Goal: Task Accomplishment & Management: Complete application form

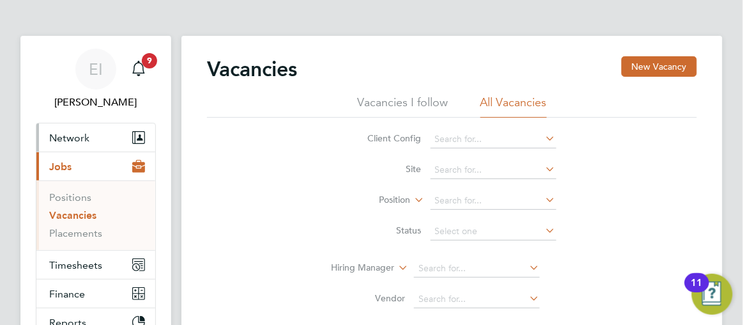
click at [72, 138] on span "Network" at bounding box center [69, 138] width 40 height 12
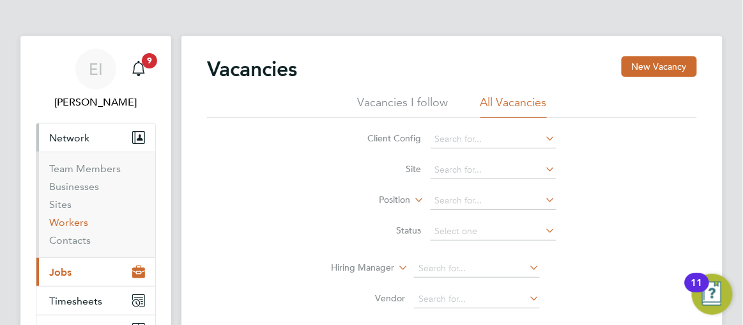
click at [63, 225] on link "Workers" at bounding box center [68, 222] width 39 height 12
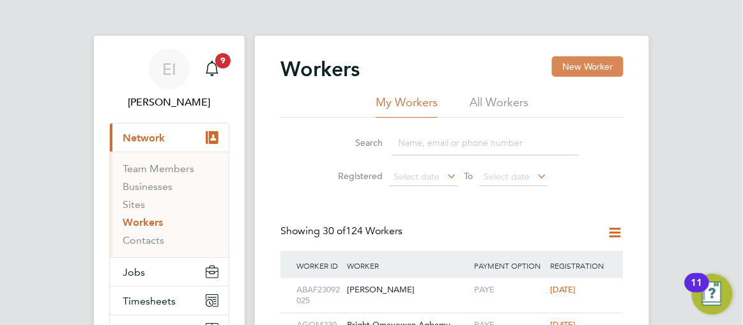
click at [556, 65] on button "New Worker" at bounding box center [588, 66] width 72 height 20
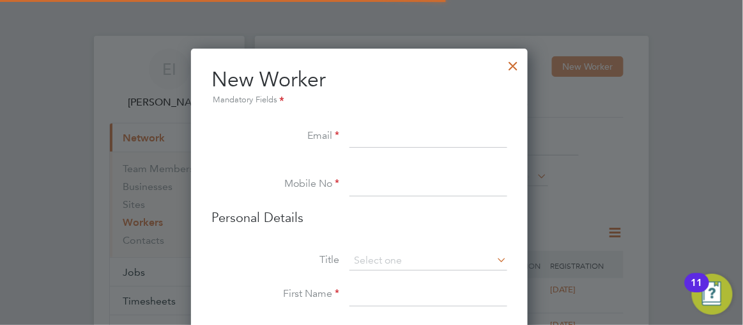
scroll to position [1074, 338]
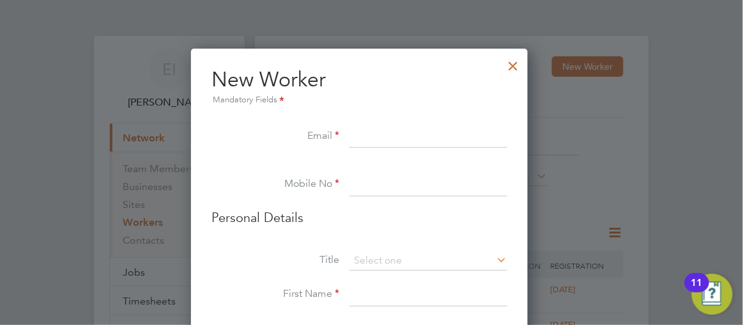
paste input "yulianayul1977@hotmail.com"
type input "yulianayul1977@hotmail.com"
click at [365, 182] on input at bounding box center [428, 184] width 158 height 23
paste input "+447909643169"
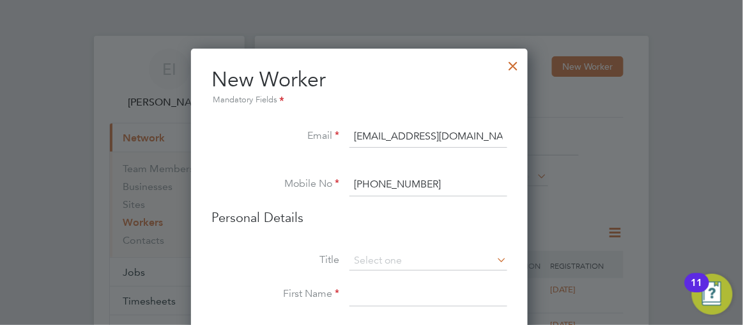
type input "+447909643169"
click at [666, 211] on div at bounding box center [371, 162] width 743 height 325
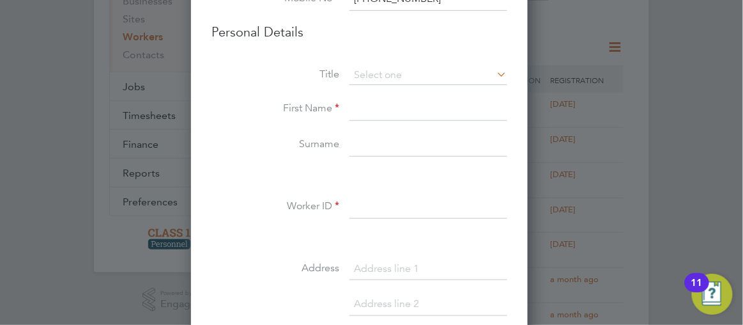
scroll to position [209, 0]
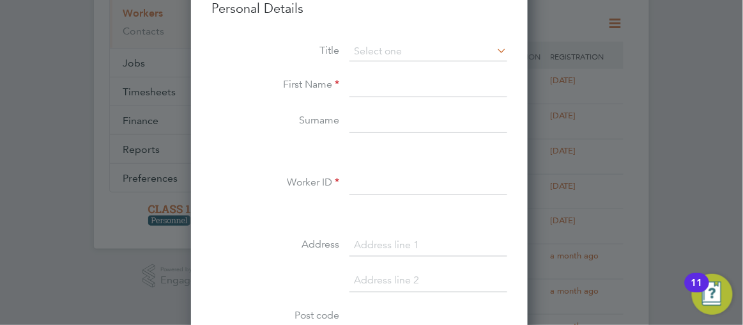
click at [389, 91] on input at bounding box center [428, 85] width 158 height 23
paste input "Yuliana Killoh"
type input "Yuliana Killoh"
click at [371, 115] on input at bounding box center [428, 121] width 158 height 23
paste input "Yuliana Killoh"
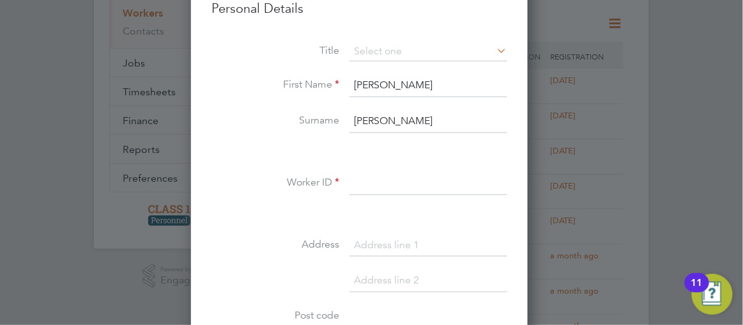
click at [396, 121] on input "Yuliana Killoh" at bounding box center [428, 121] width 158 height 23
type input "Killoh"
click at [430, 82] on input "Yuliana Killoh" at bounding box center [428, 85] width 158 height 23
type input "Yuliana"
click at [365, 238] on input at bounding box center [428, 245] width 158 height 23
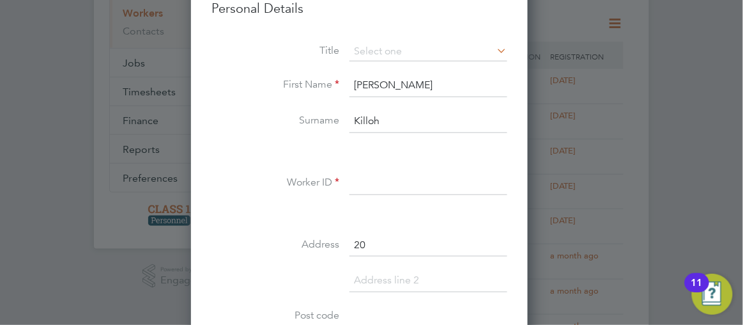
type input "20"
click at [372, 173] on input at bounding box center [428, 183] width 158 height 23
type input "YUKI29092025"
click at [372, 274] on input at bounding box center [428, 280] width 158 height 23
paste input "Appleyard Crescent"
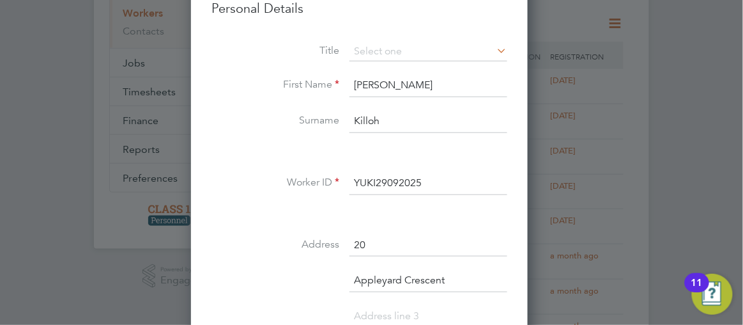
scroll to position [1110, 338]
type input "Appleyard Crescent"
click at [495, 51] on icon at bounding box center [495, 51] width 0 height 18
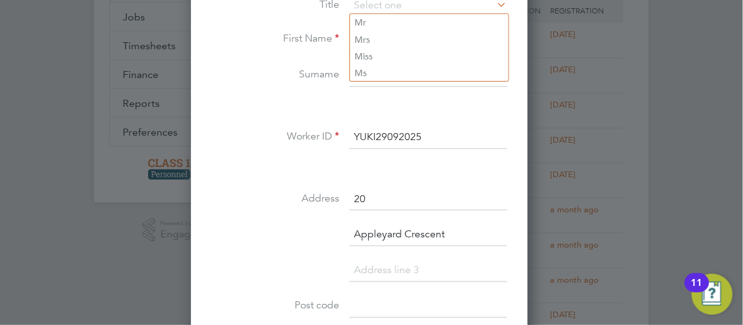
scroll to position [279, 0]
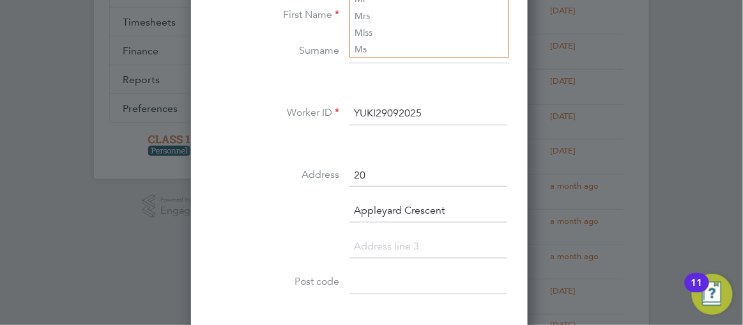
click at [509, 51] on li "Ms" at bounding box center [429, 49] width 158 height 17
type input "Ms"
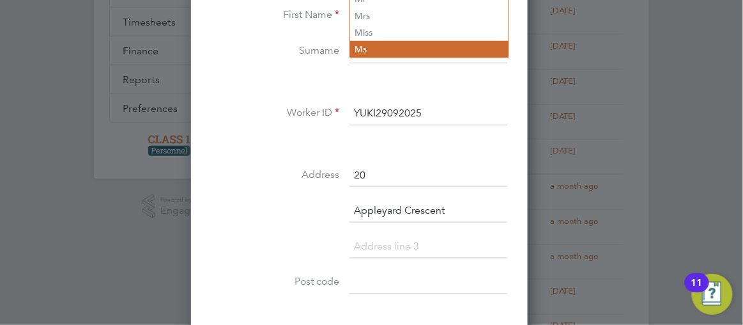
click at [500, 42] on li "Ms" at bounding box center [429, 49] width 158 height 17
click at [423, 49] on li "Ms" at bounding box center [429, 49] width 158 height 17
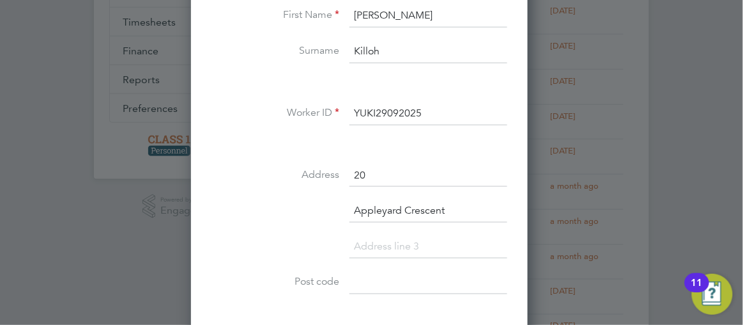
click at [671, 95] on div at bounding box center [371, 162] width 743 height 325
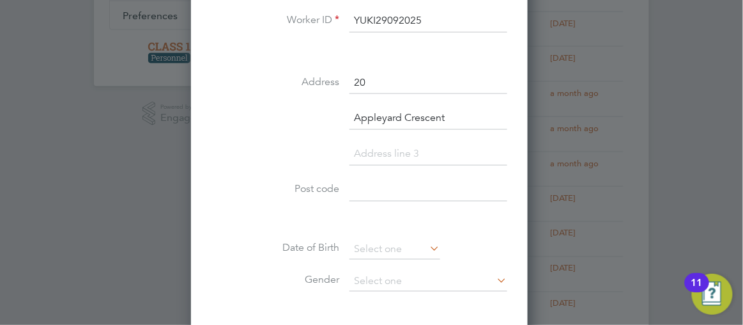
scroll to position [418, 0]
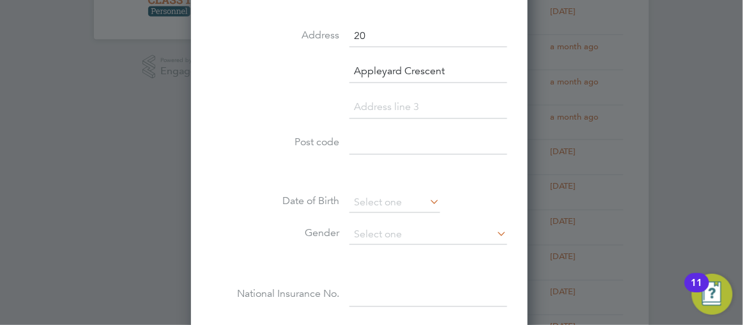
click at [367, 141] on input at bounding box center [428, 143] width 158 height 23
paste input "NR3 2QN"
type input "NR3 2QN"
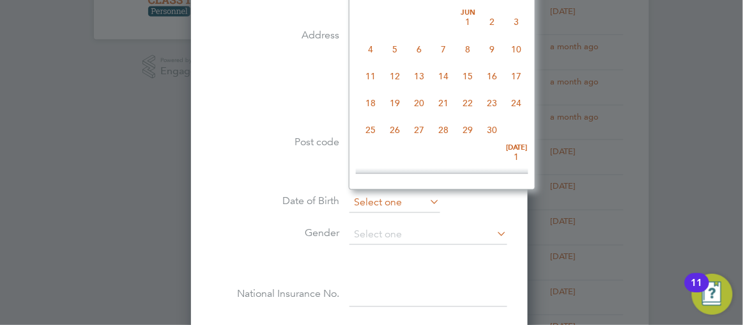
scroll to position [493, 0]
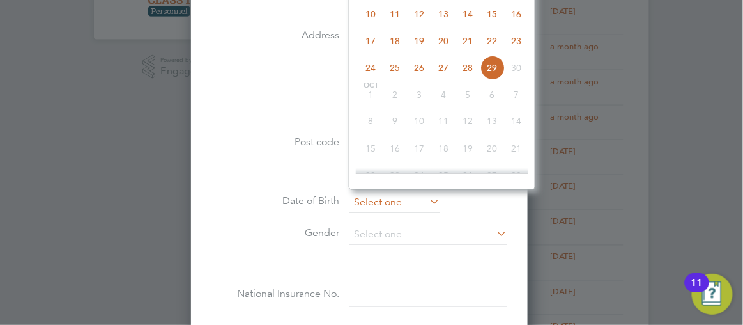
click at [394, 194] on input at bounding box center [394, 203] width 91 height 19
click at [700, 116] on div at bounding box center [371, 162] width 743 height 325
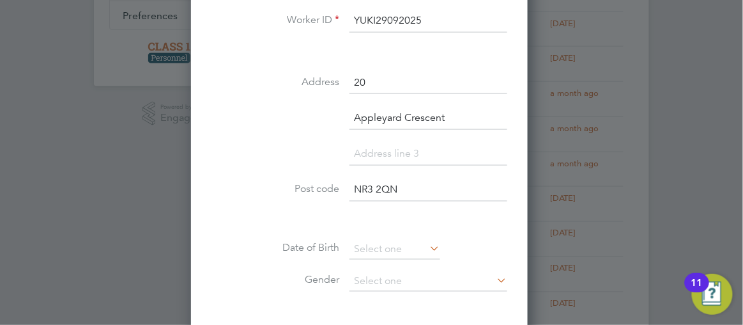
scroll to position [348, 0]
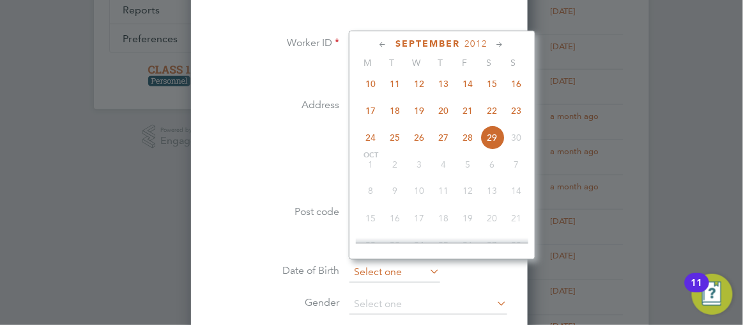
click at [380, 266] on input at bounding box center [394, 272] width 91 height 19
click at [390, 43] on icon at bounding box center [384, 45] width 12 height 14
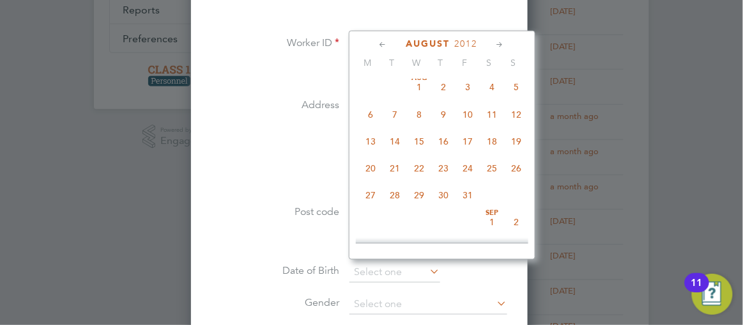
click at [390, 43] on icon at bounding box center [384, 45] width 12 height 14
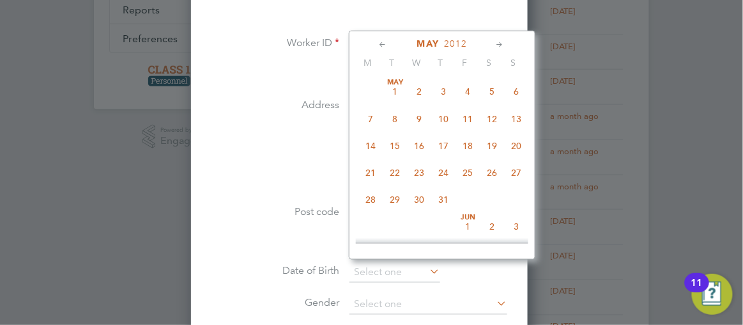
click at [390, 43] on icon at bounding box center [384, 45] width 12 height 14
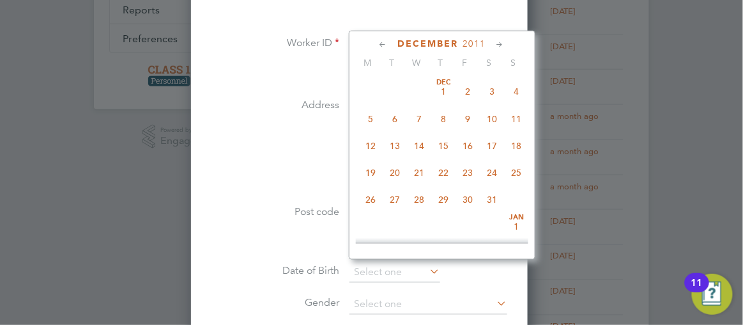
click at [390, 43] on icon at bounding box center [384, 45] width 12 height 14
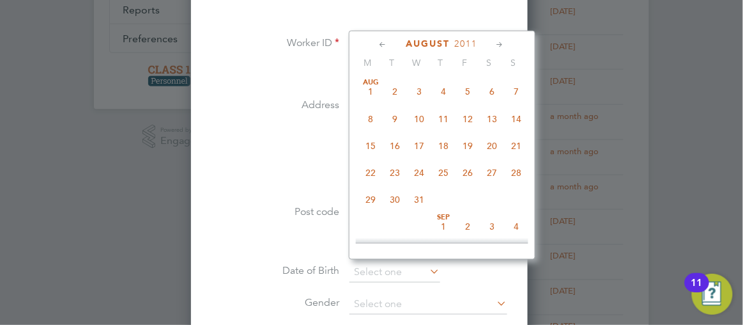
click at [390, 43] on icon at bounding box center [384, 45] width 12 height 14
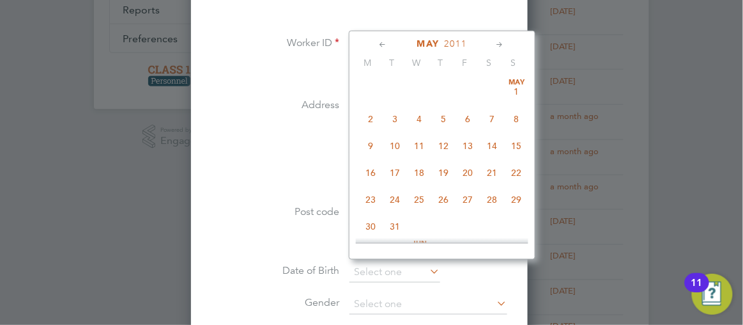
click at [390, 43] on icon at bounding box center [384, 45] width 12 height 14
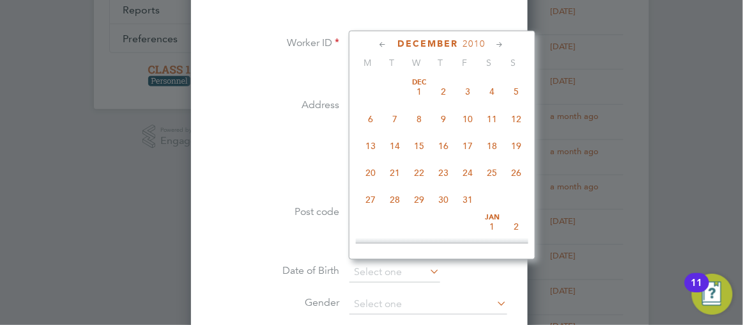
click at [390, 43] on icon at bounding box center [384, 45] width 12 height 14
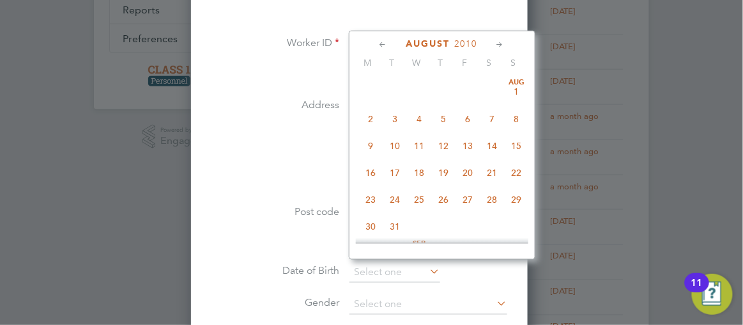
click at [390, 43] on icon at bounding box center [384, 45] width 12 height 14
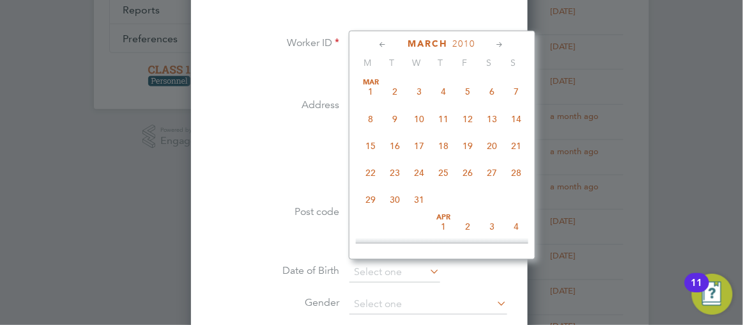
click at [390, 43] on icon at bounding box center [384, 45] width 12 height 14
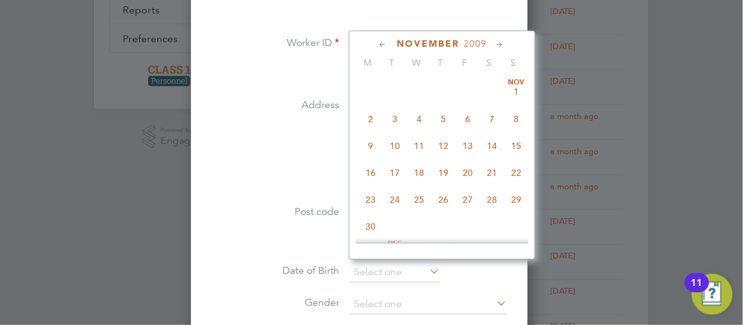
click at [390, 43] on icon at bounding box center [384, 45] width 12 height 14
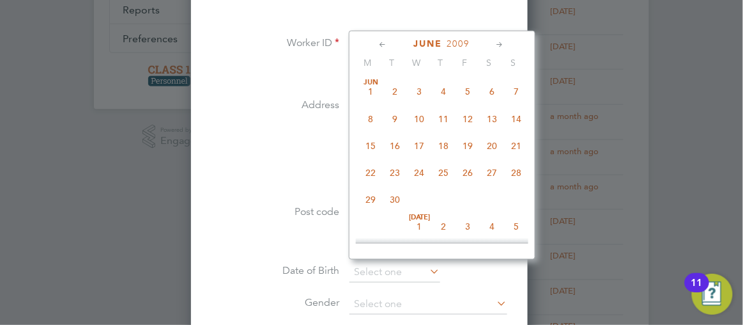
click at [390, 43] on icon at bounding box center [384, 45] width 12 height 14
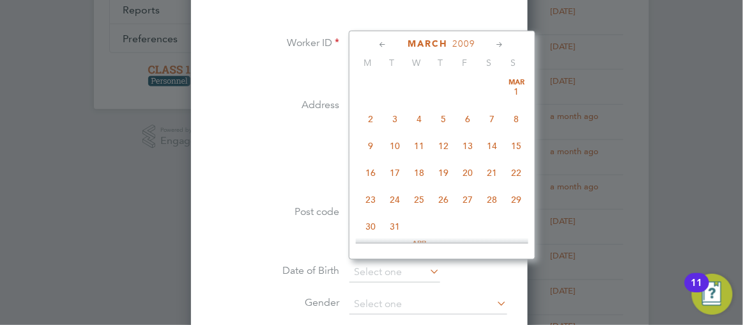
click at [390, 43] on icon at bounding box center [384, 45] width 12 height 14
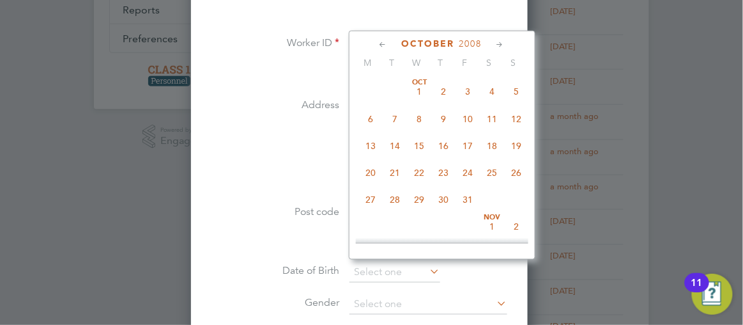
click at [390, 43] on icon at bounding box center [384, 45] width 12 height 14
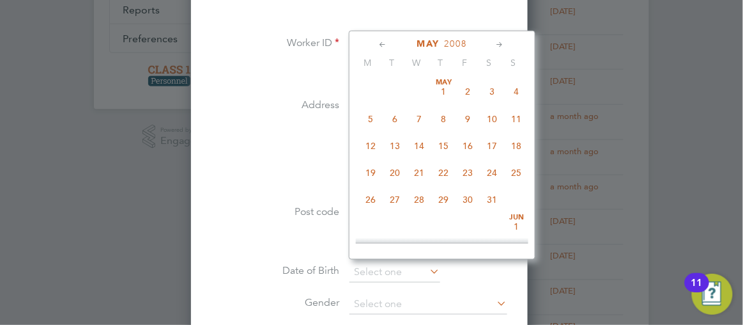
click at [390, 43] on icon at bounding box center [384, 45] width 12 height 14
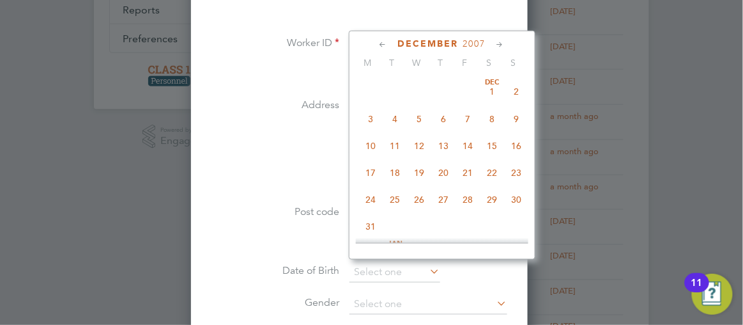
click at [390, 43] on icon at bounding box center [384, 45] width 12 height 14
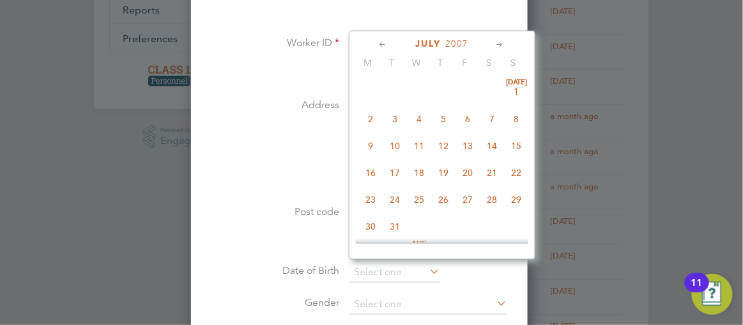
click at [390, 43] on icon at bounding box center [384, 45] width 12 height 14
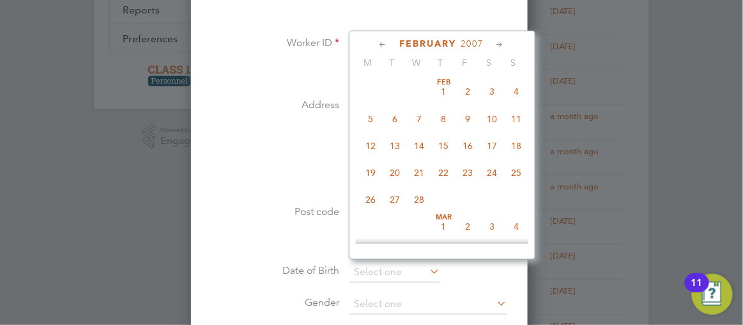
click at [390, 43] on icon at bounding box center [384, 45] width 12 height 14
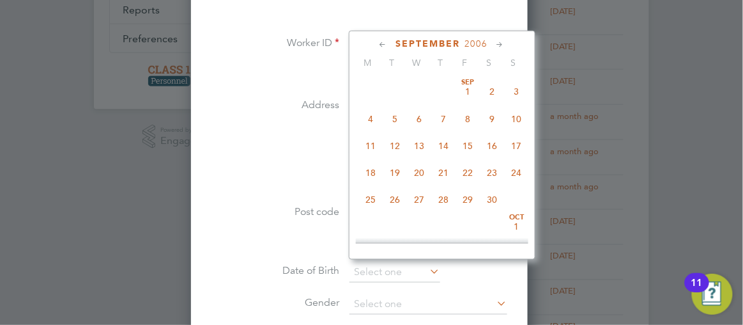
click at [390, 43] on icon at bounding box center [384, 45] width 12 height 14
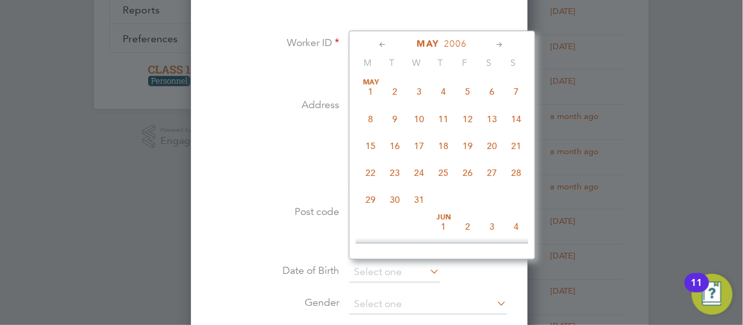
click at [390, 43] on icon at bounding box center [384, 45] width 12 height 14
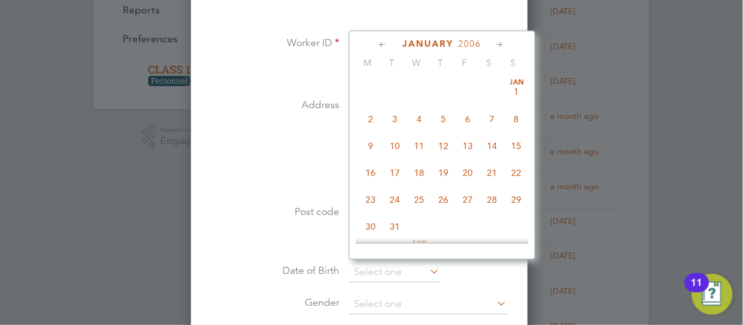
click at [390, 43] on icon at bounding box center [384, 45] width 12 height 14
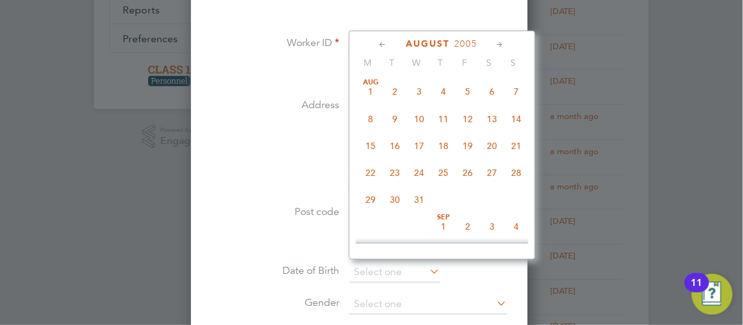
click at [390, 43] on icon at bounding box center [384, 45] width 12 height 14
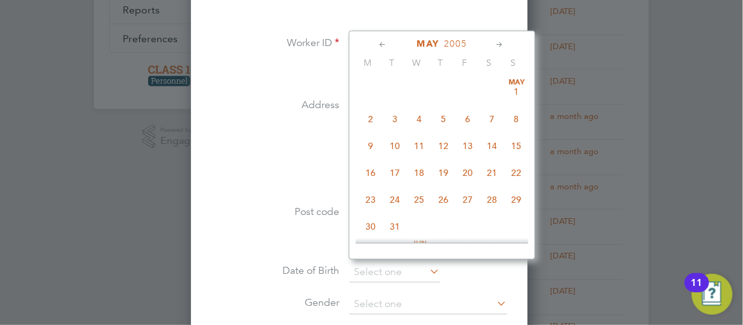
click at [390, 43] on icon at bounding box center [384, 45] width 12 height 14
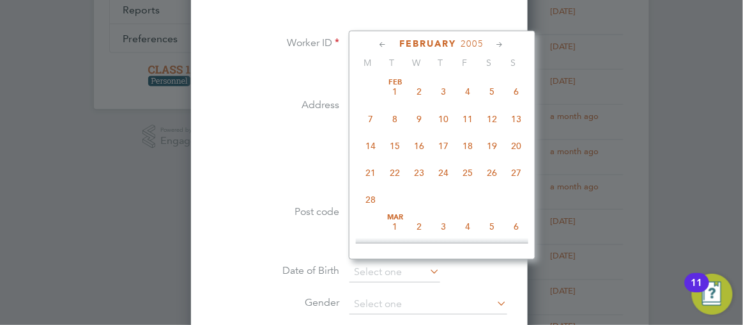
click at [390, 43] on icon at bounding box center [384, 45] width 12 height 14
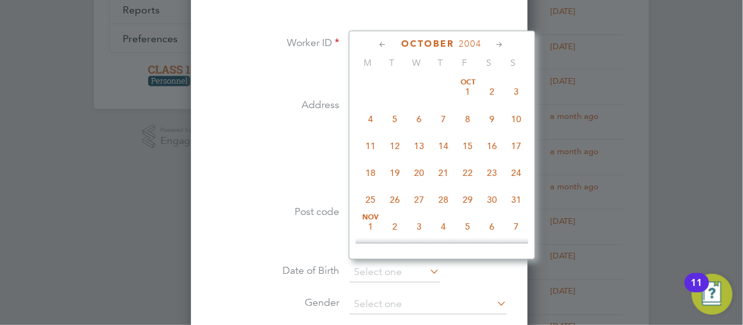
click at [390, 43] on icon at bounding box center [384, 45] width 12 height 14
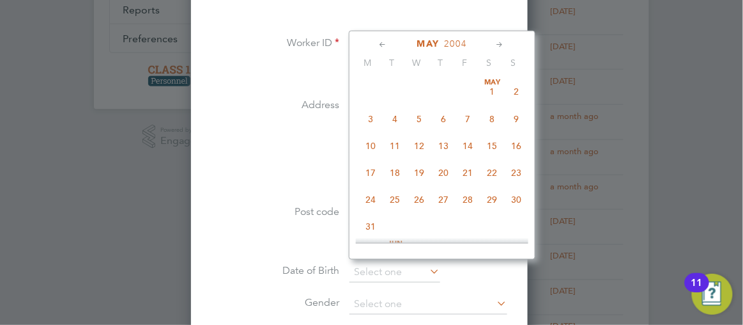
click at [390, 43] on icon at bounding box center [384, 45] width 12 height 14
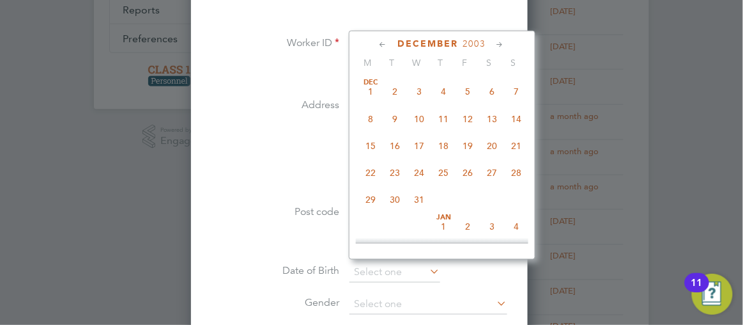
click at [390, 43] on icon at bounding box center [384, 45] width 12 height 14
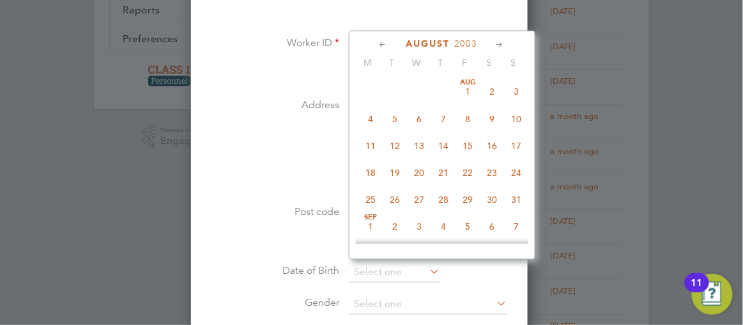
click at [390, 43] on icon at bounding box center [384, 45] width 12 height 14
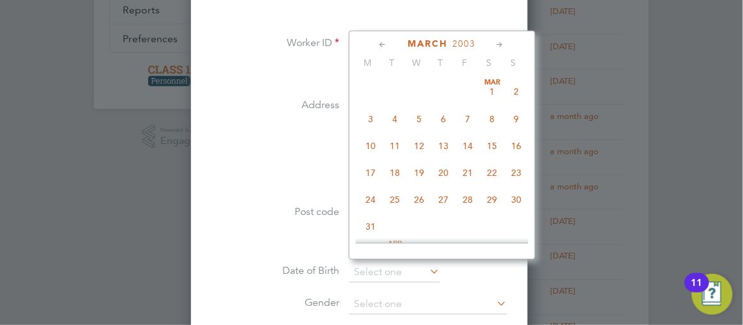
click at [390, 43] on icon at bounding box center [384, 45] width 12 height 14
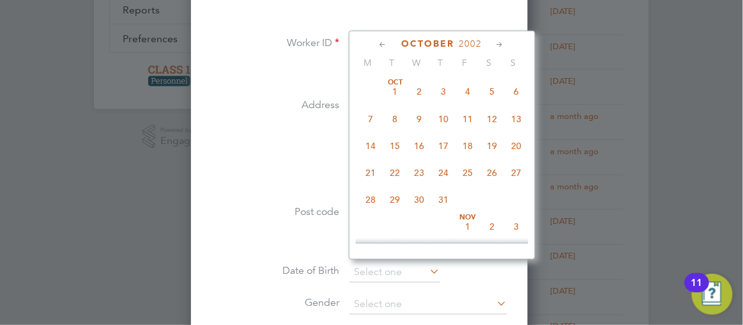
click at [390, 43] on icon at bounding box center [384, 45] width 12 height 14
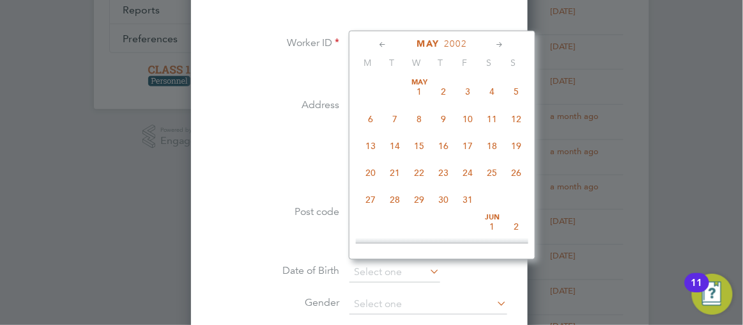
click at [390, 43] on icon at bounding box center [384, 45] width 12 height 14
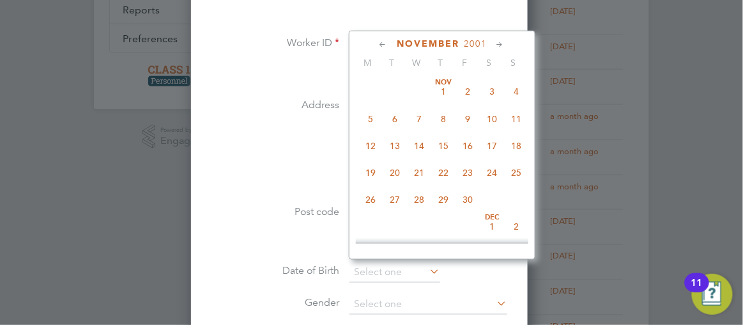
click at [390, 43] on icon at bounding box center [384, 45] width 12 height 14
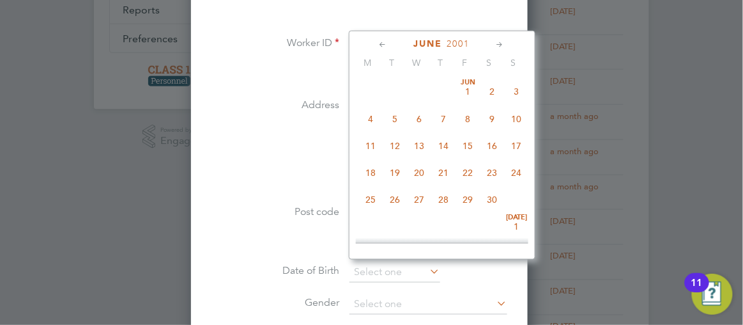
click at [390, 43] on icon at bounding box center [384, 45] width 12 height 14
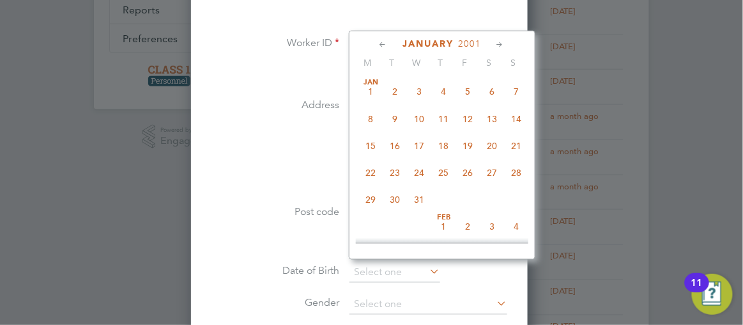
click at [390, 43] on icon at bounding box center [384, 45] width 12 height 14
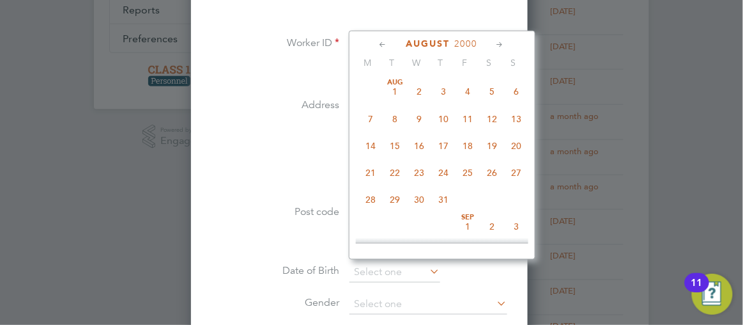
click at [390, 43] on icon at bounding box center [384, 45] width 12 height 14
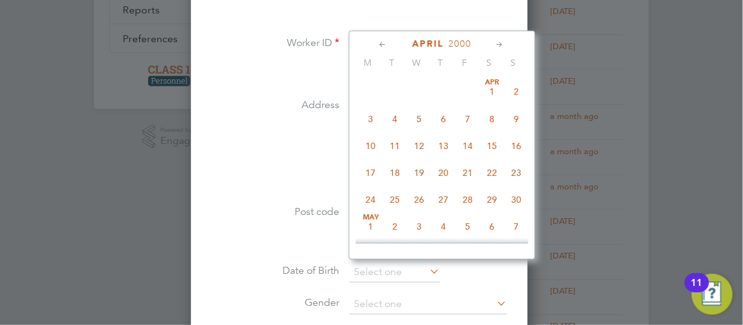
click at [390, 43] on icon at bounding box center [384, 45] width 12 height 14
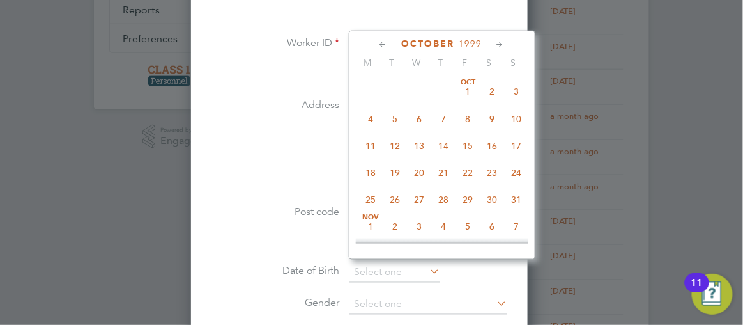
click at [390, 43] on icon at bounding box center [384, 45] width 12 height 14
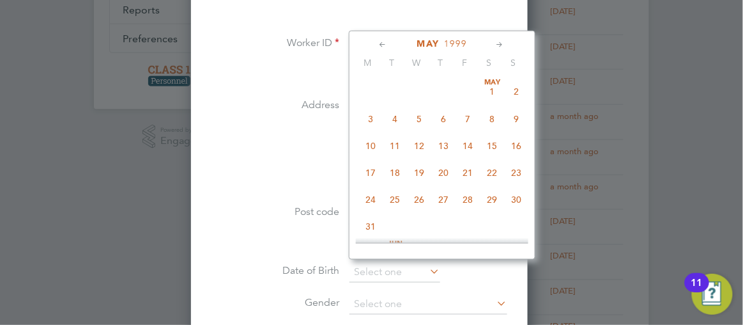
click at [390, 43] on icon at bounding box center [384, 45] width 12 height 14
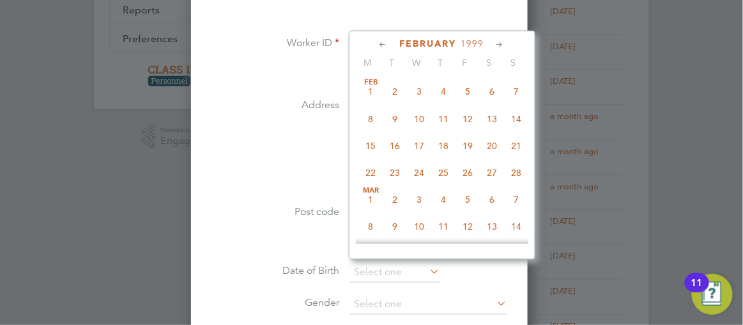
click at [390, 43] on icon at bounding box center [384, 45] width 12 height 14
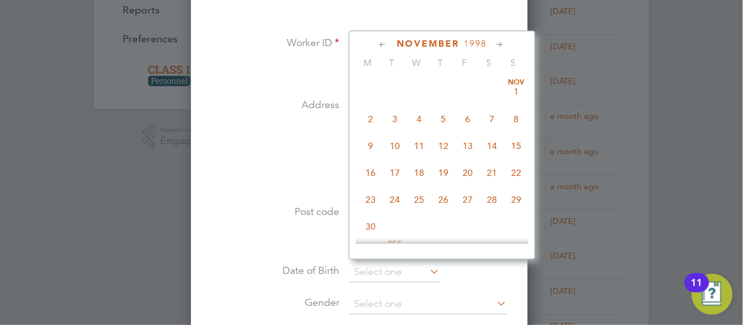
click at [390, 43] on icon at bounding box center [384, 45] width 12 height 14
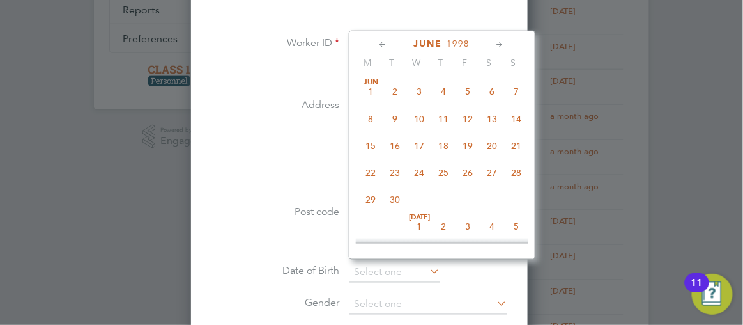
click at [390, 43] on icon at bounding box center [384, 45] width 12 height 14
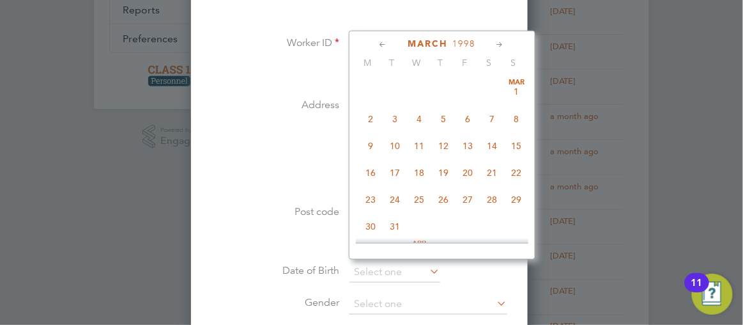
click at [390, 43] on icon at bounding box center [384, 45] width 12 height 14
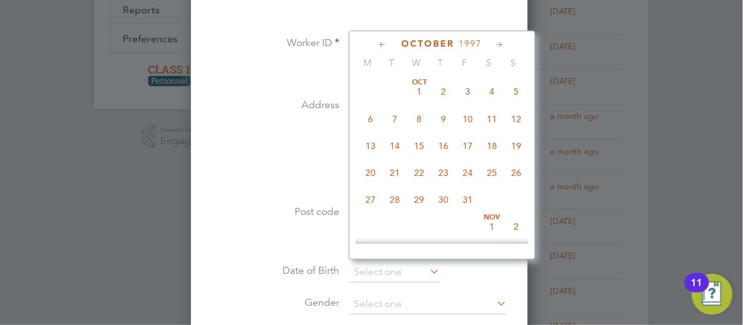
click at [390, 43] on icon at bounding box center [384, 45] width 12 height 14
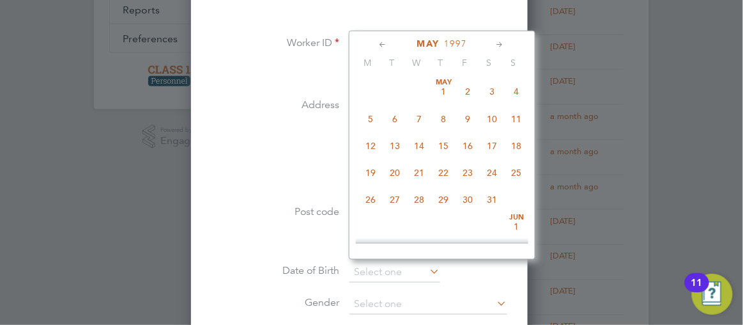
click at [390, 43] on icon at bounding box center [384, 45] width 12 height 14
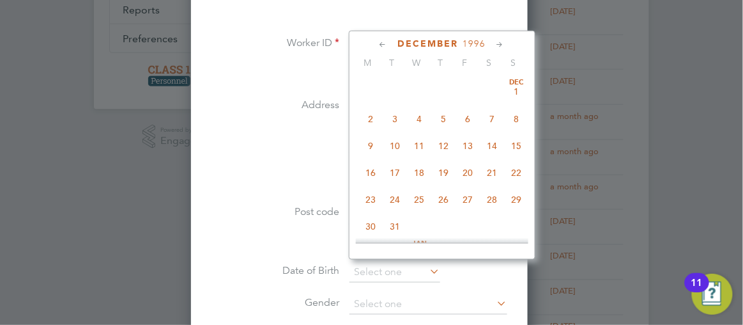
click at [390, 43] on icon at bounding box center [384, 45] width 12 height 14
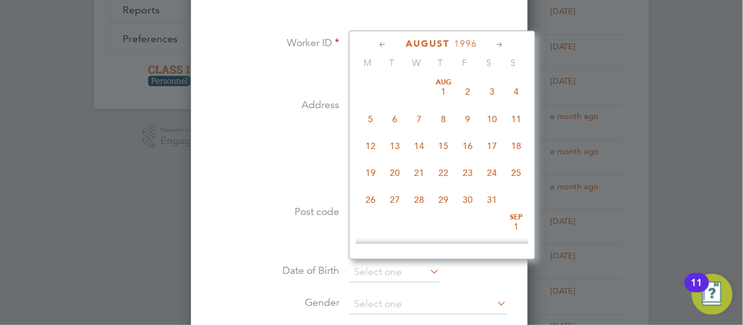
click at [390, 43] on icon at bounding box center [384, 45] width 12 height 14
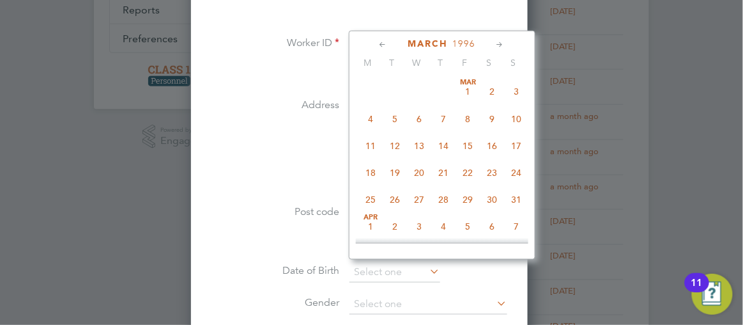
click at [390, 43] on icon at bounding box center [384, 45] width 12 height 14
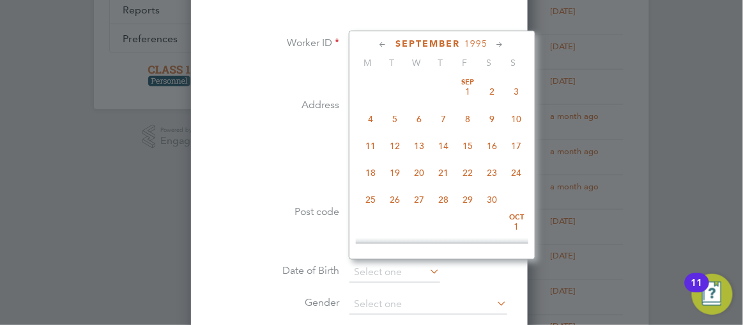
click at [390, 43] on icon at bounding box center [384, 45] width 12 height 14
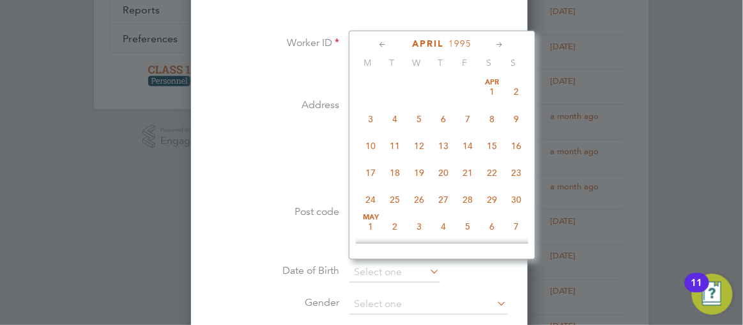
click at [390, 43] on icon at bounding box center [384, 45] width 12 height 14
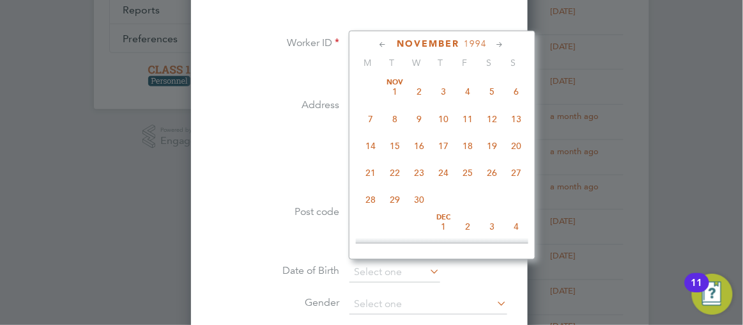
click at [390, 43] on icon at bounding box center [384, 45] width 12 height 14
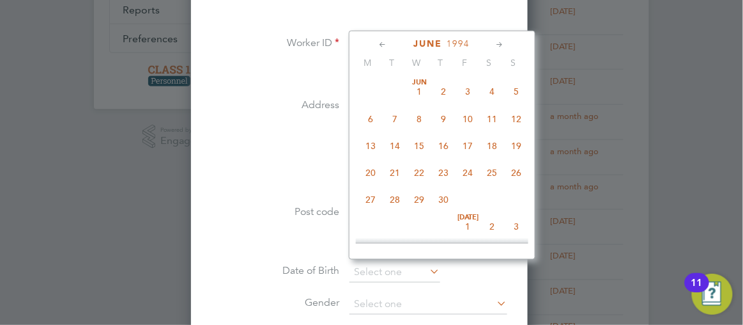
click at [390, 43] on icon at bounding box center [384, 45] width 12 height 14
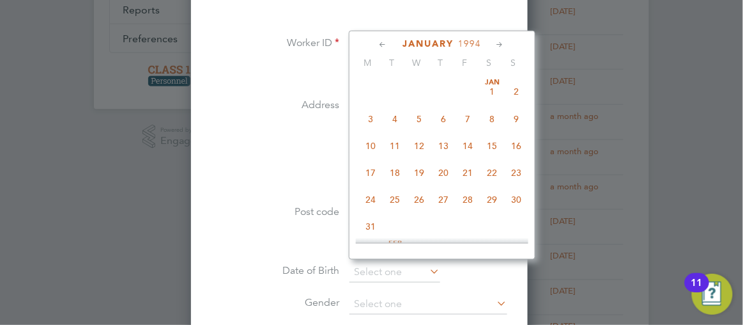
click at [390, 43] on icon at bounding box center [384, 45] width 12 height 14
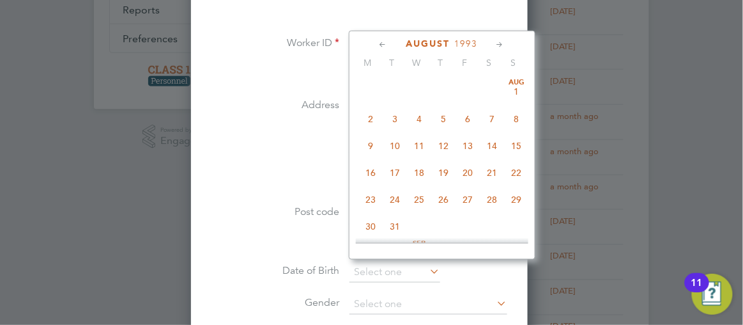
click at [390, 43] on icon at bounding box center [384, 45] width 12 height 14
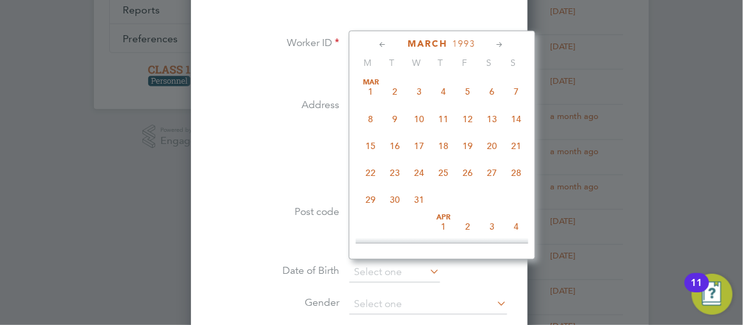
click at [390, 43] on icon at bounding box center [384, 45] width 12 height 14
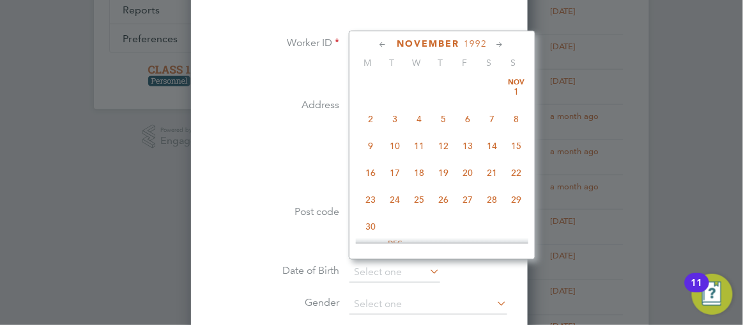
click at [390, 43] on icon at bounding box center [384, 45] width 12 height 14
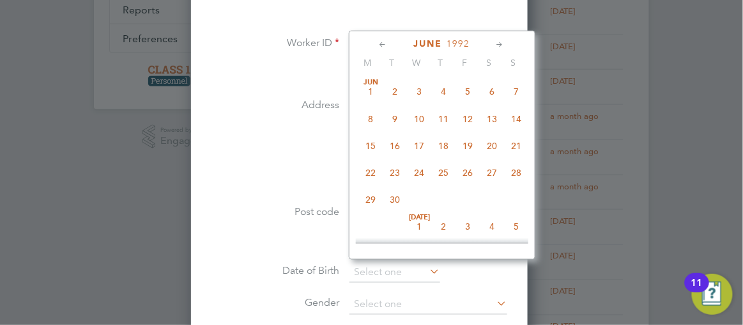
click at [390, 43] on icon at bounding box center [384, 45] width 12 height 14
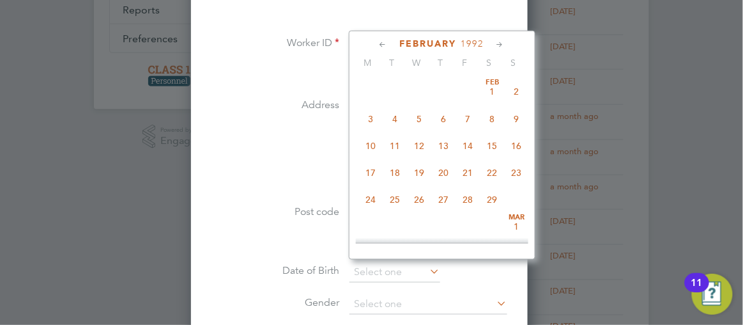
click at [390, 43] on icon at bounding box center [384, 45] width 12 height 14
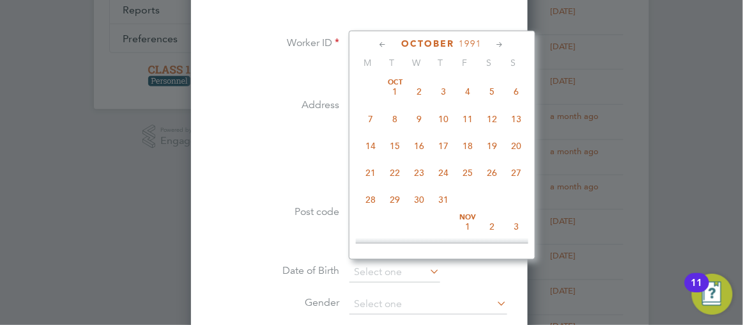
click at [390, 43] on icon at bounding box center [384, 45] width 12 height 14
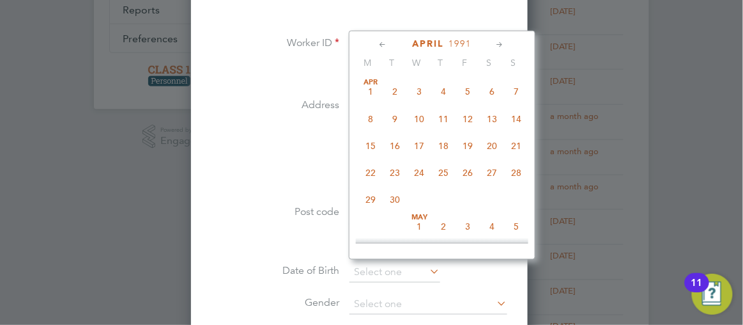
click at [390, 43] on icon at bounding box center [384, 45] width 12 height 14
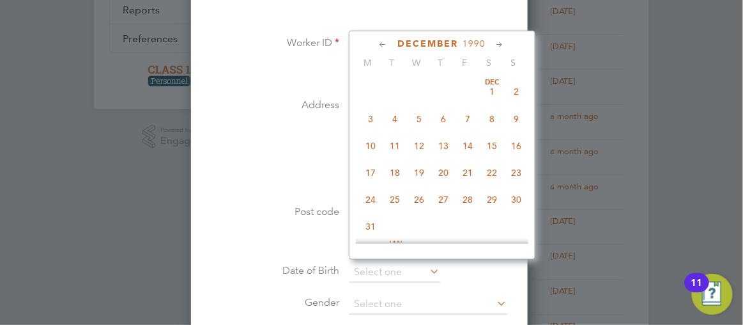
click at [390, 43] on icon at bounding box center [384, 45] width 12 height 14
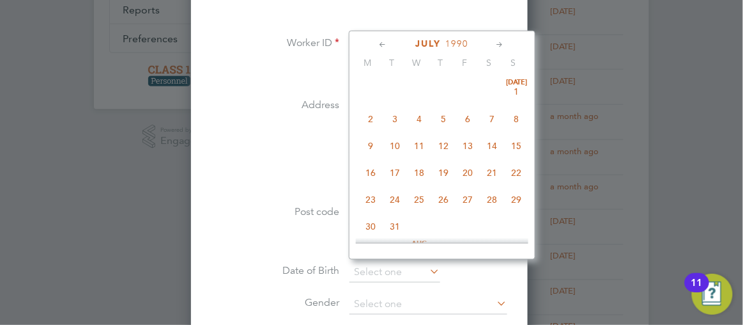
click at [390, 43] on icon at bounding box center [384, 45] width 12 height 14
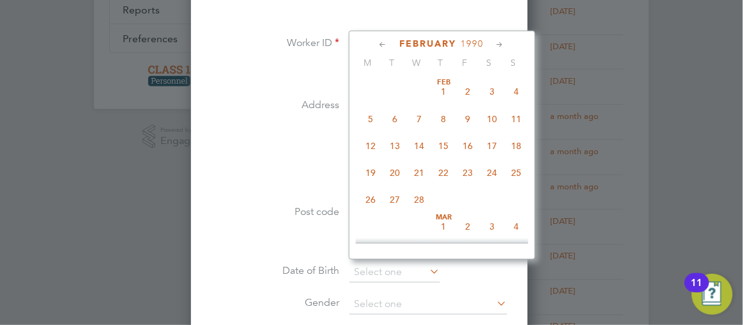
click at [390, 43] on icon at bounding box center [384, 45] width 12 height 14
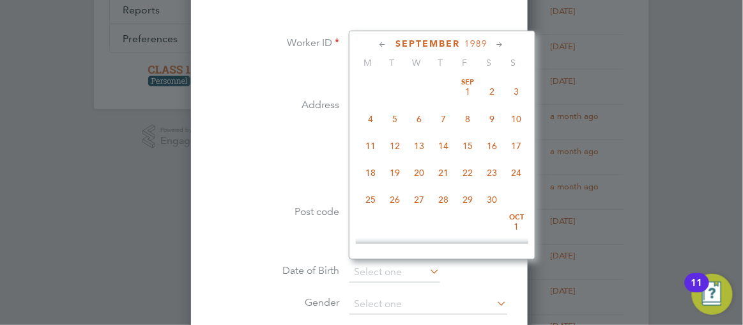
click at [390, 43] on icon at bounding box center [384, 45] width 12 height 14
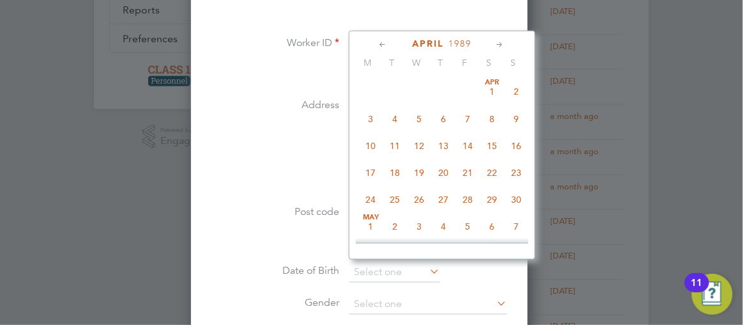
click at [390, 43] on icon at bounding box center [384, 45] width 12 height 14
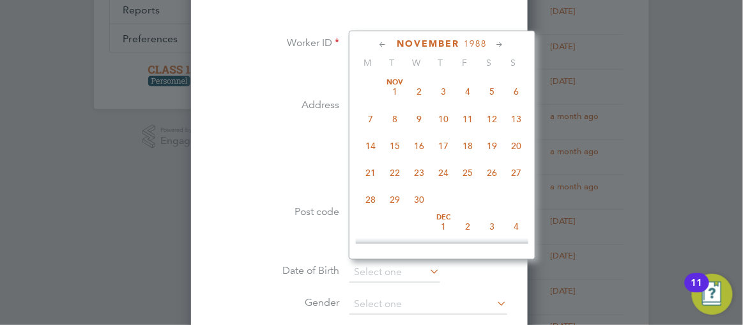
click at [390, 43] on icon at bounding box center [384, 45] width 12 height 14
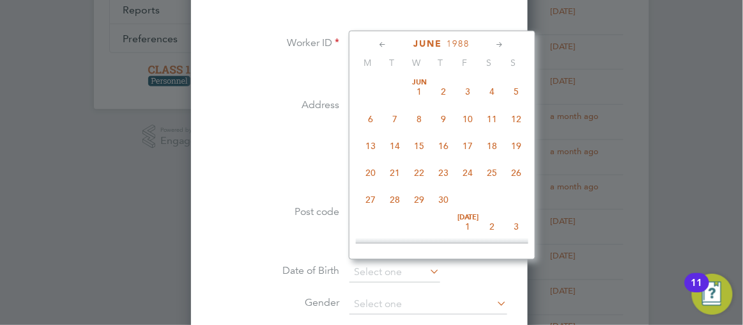
click at [390, 43] on icon at bounding box center [384, 45] width 12 height 14
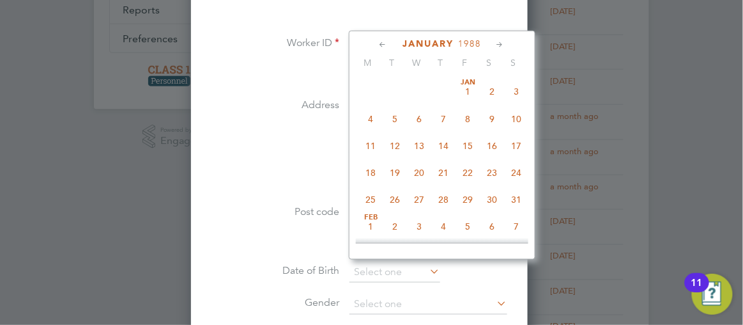
click at [390, 43] on icon at bounding box center [384, 45] width 12 height 14
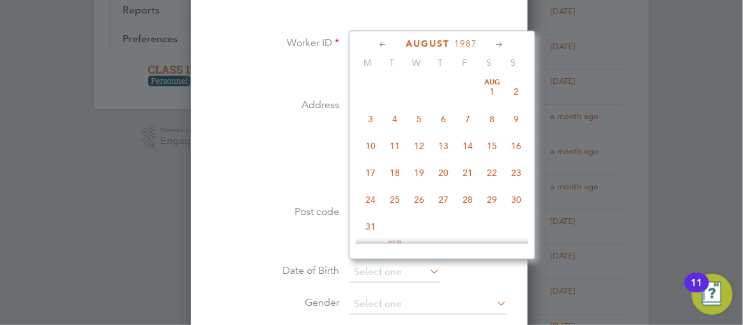
click at [390, 43] on icon at bounding box center [384, 45] width 12 height 14
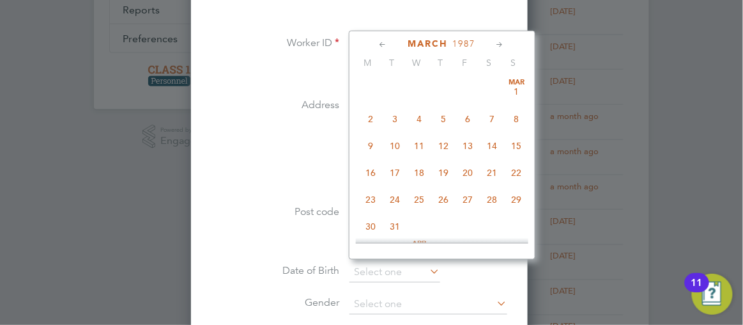
click at [390, 43] on icon at bounding box center [384, 45] width 12 height 14
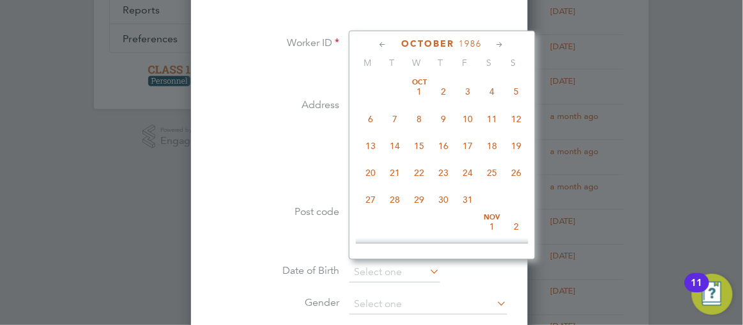
click at [390, 43] on icon at bounding box center [384, 45] width 12 height 14
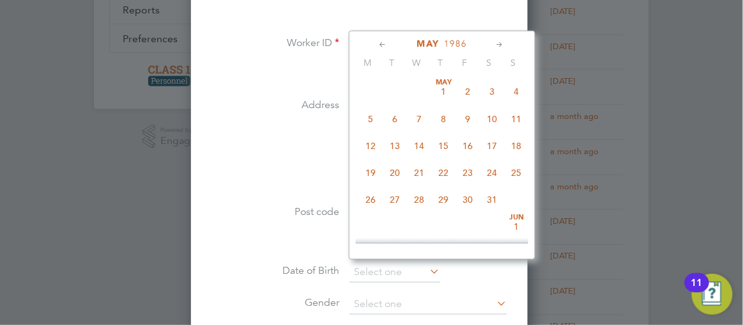
click at [390, 43] on icon at bounding box center [384, 45] width 12 height 14
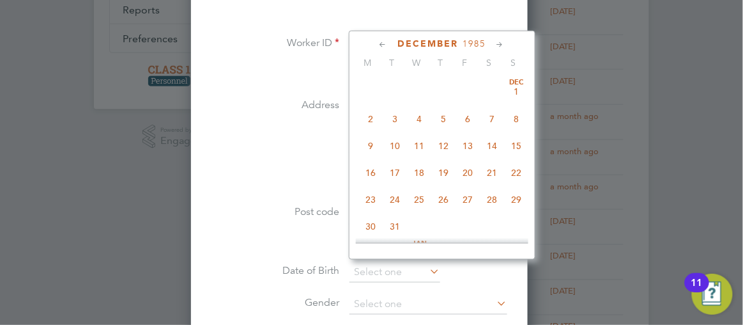
click at [390, 43] on icon at bounding box center [384, 45] width 12 height 14
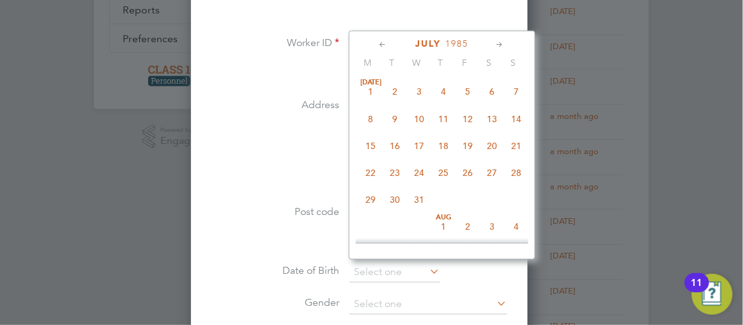
click at [390, 43] on icon at bounding box center [384, 45] width 12 height 14
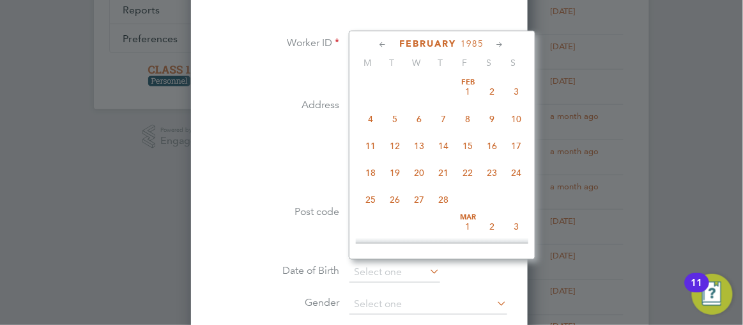
click at [390, 43] on icon at bounding box center [384, 45] width 12 height 14
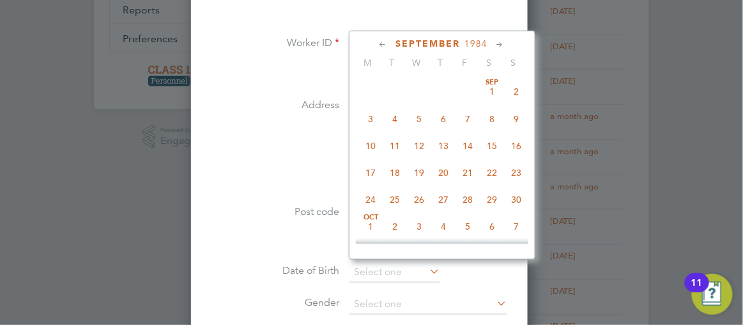
click at [390, 43] on icon at bounding box center [384, 45] width 12 height 14
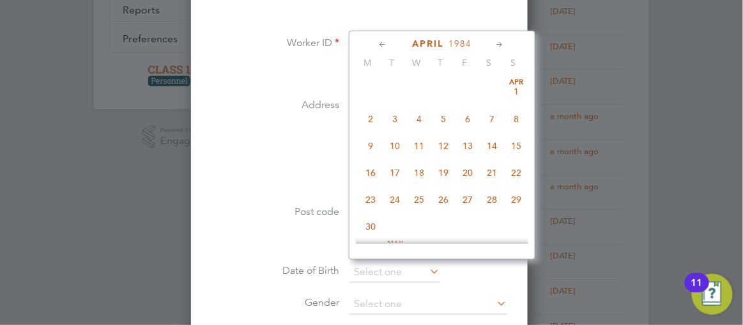
click at [390, 43] on icon at bounding box center [384, 45] width 12 height 14
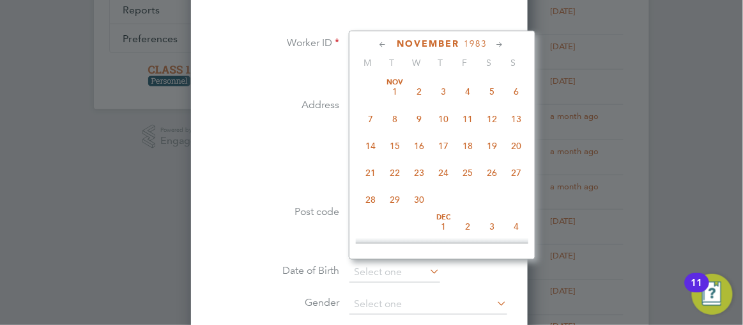
click at [390, 43] on icon at bounding box center [384, 45] width 12 height 14
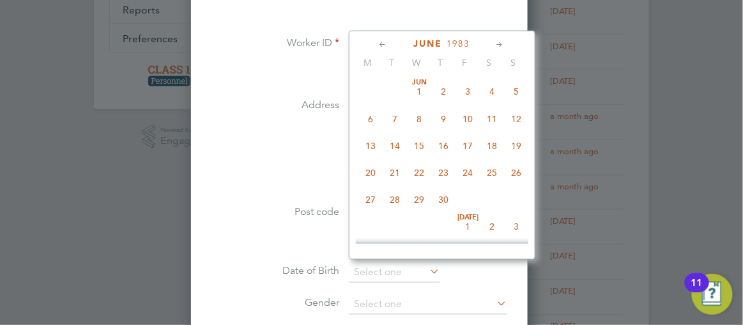
click at [390, 43] on icon at bounding box center [384, 45] width 12 height 14
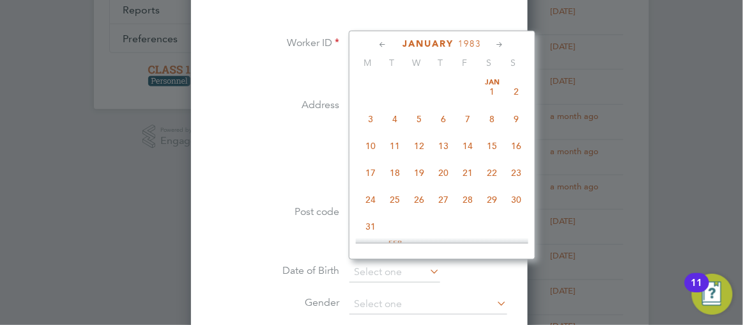
click at [390, 43] on icon at bounding box center [384, 45] width 12 height 14
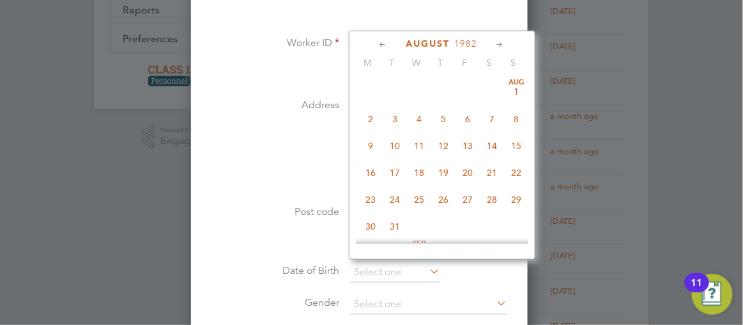
click at [390, 43] on icon at bounding box center [384, 45] width 12 height 14
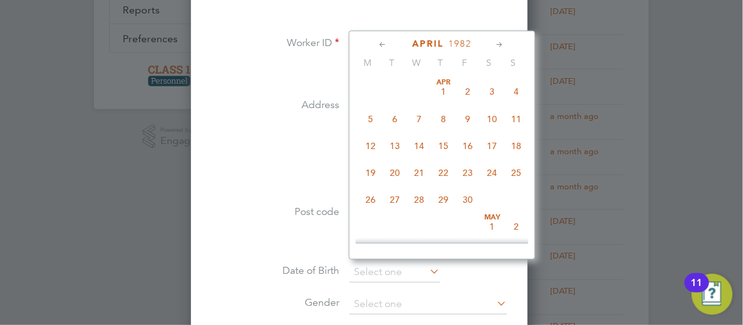
click at [390, 43] on icon at bounding box center [384, 45] width 12 height 14
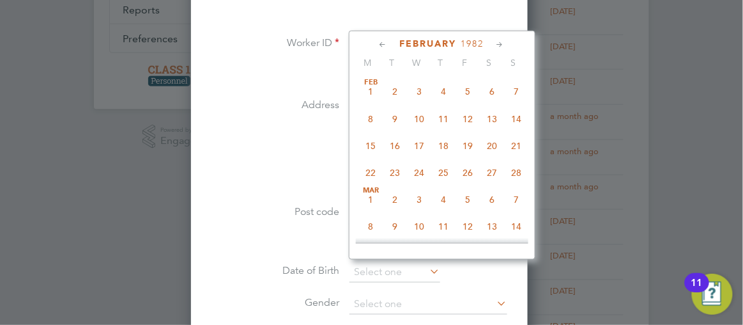
click at [390, 43] on icon at bounding box center [384, 45] width 12 height 14
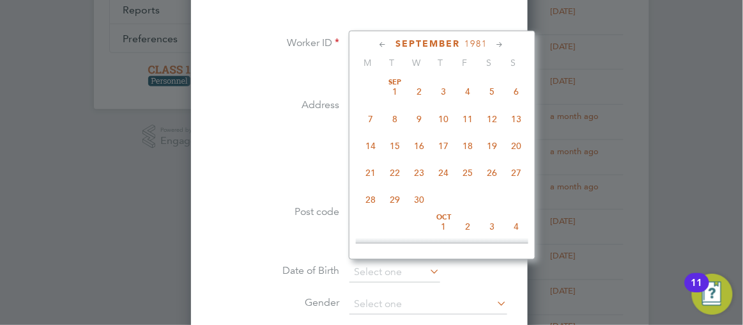
click at [390, 43] on icon at bounding box center [384, 45] width 12 height 14
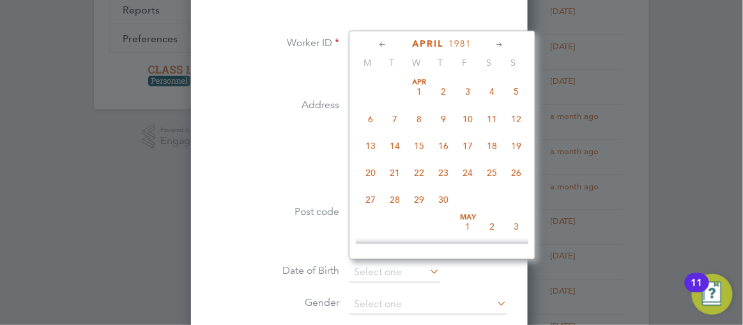
click at [390, 43] on icon at bounding box center [384, 45] width 12 height 14
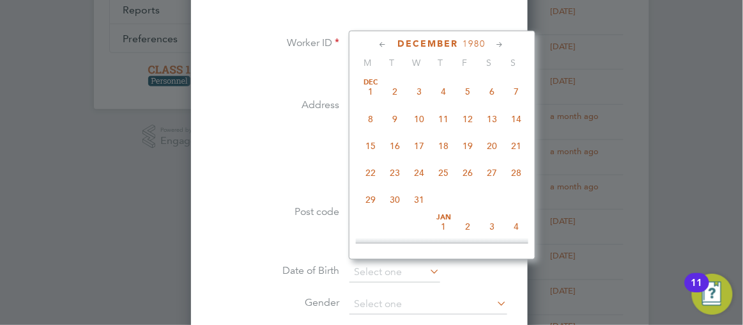
click at [390, 43] on icon at bounding box center [384, 45] width 12 height 14
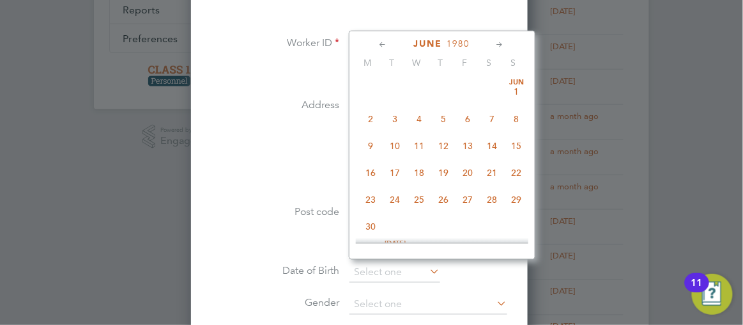
click at [390, 43] on icon at bounding box center [384, 45] width 12 height 14
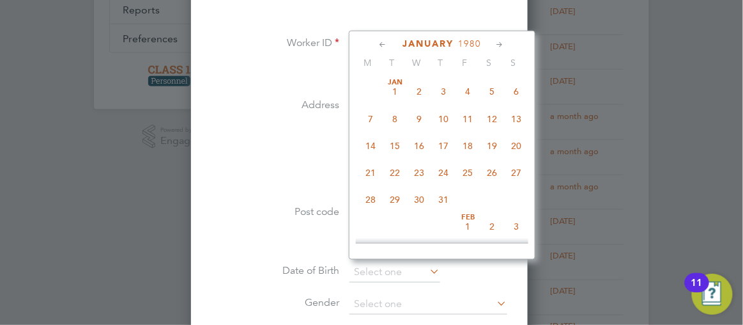
click at [390, 43] on icon at bounding box center [384, 45] width 12 height 14
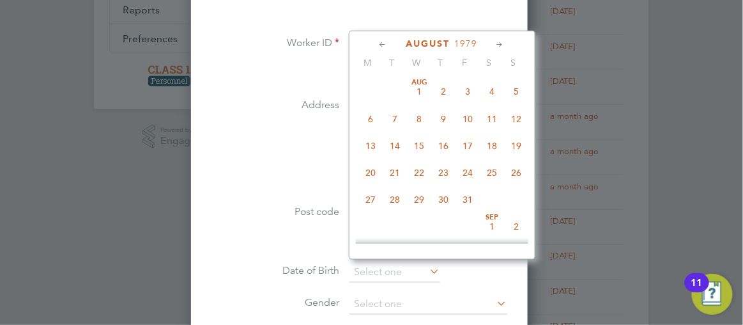
click at [390, 43] on icon at bounding box center [384, 45] width 12 height 14
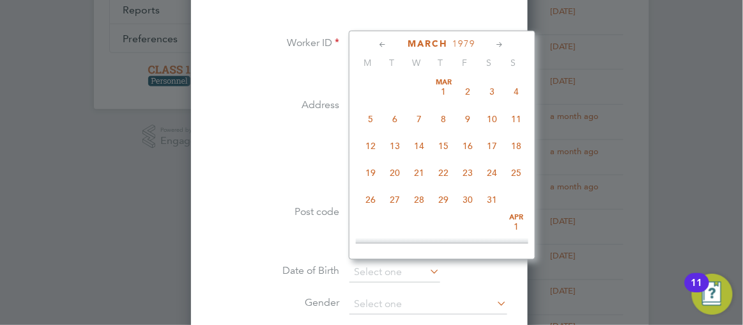
click at [390, 43] on icon at bounding box center [384, 45] width 12 height 14
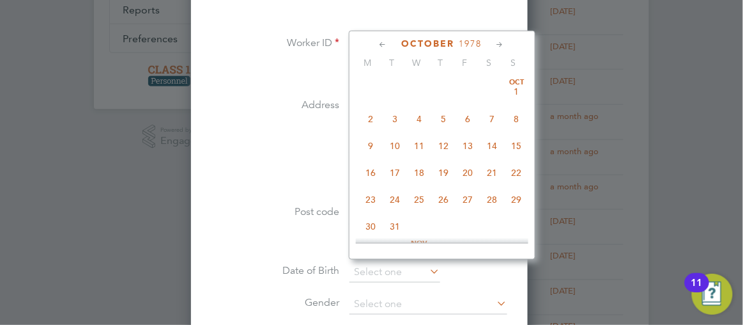
click at [390, 43] on icon at bounding box center [384, 45] width 12 height 14
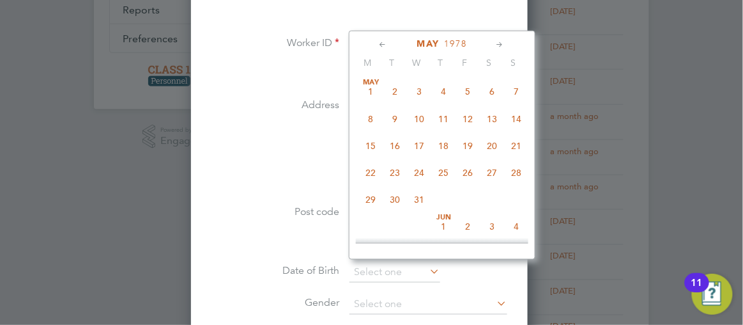
click at [390, 43] on icon at bounding box center [384, 45] width 12 height 14
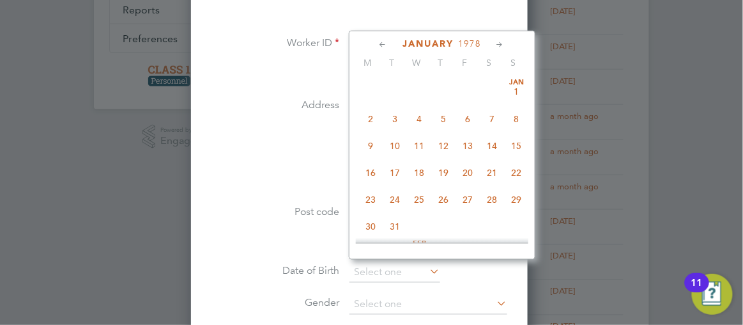
click at [390, 43] on icon at bounding box center [384, 45] width 12 height 14
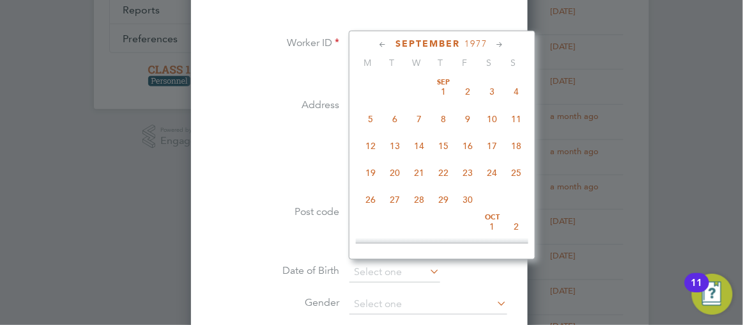
click at [390, 43] on icon at bounding box center [384, 45] width 12 height 14
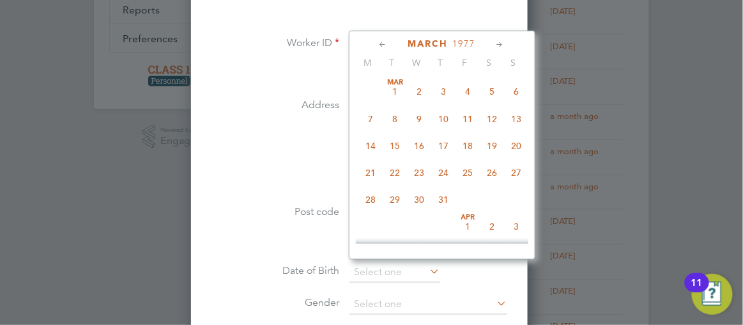
click at [390, 43] on icon at bounding box center [384, 45] width 12 height 14
click at [507, 42] on icon at bounding box center [501, 45] width 12 height 14
click at [456, 89] on span "3" at bounding box center [444, 89] width 24 height 24
type input "03 Mar 1977"
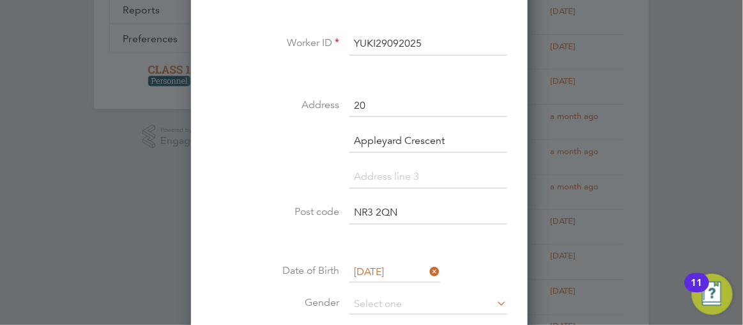
click at [674, 208] on div at bounding box center [371, 162] width 743 height 325
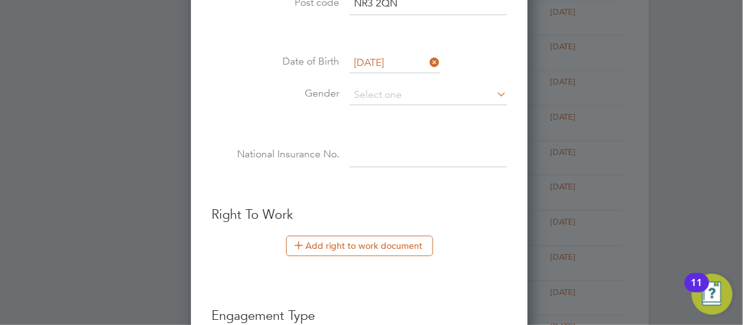
scroll to position [581, 0]
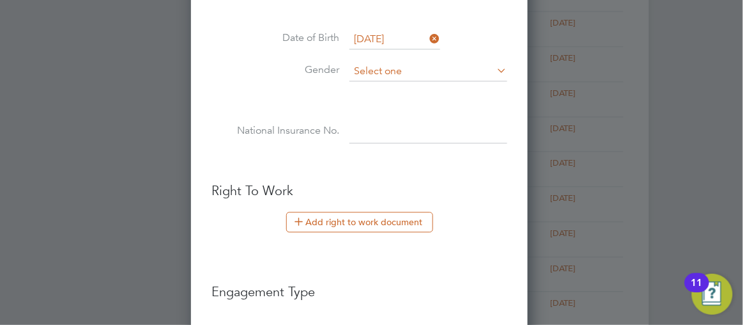
click at [397, 70] on input at bounding box center [428, 72] width 158 height 19
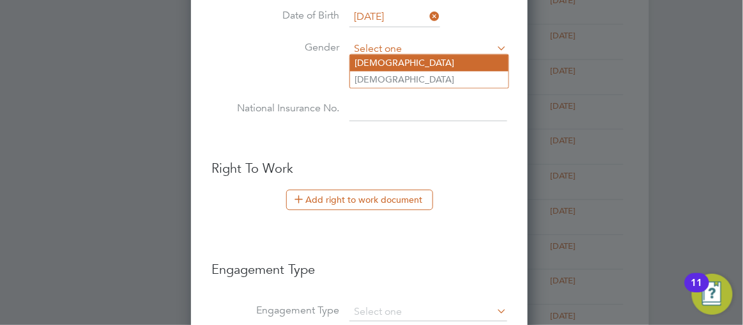
scroll to position [627, 0]
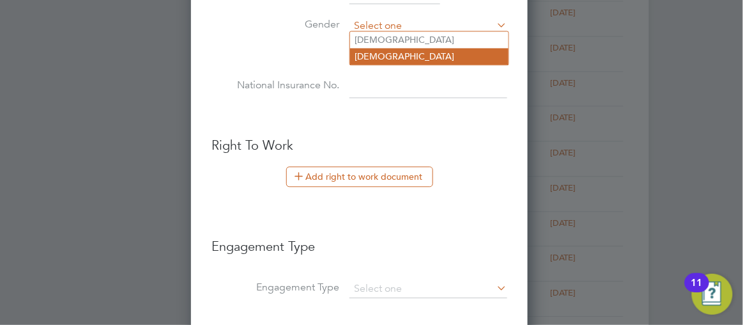
type input "[DEMOGRAPHIC_DATA]"
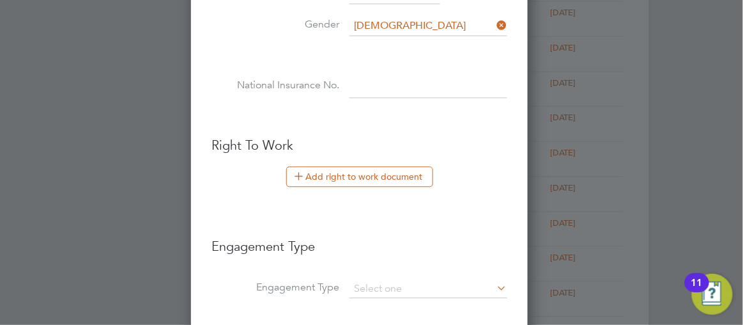
paste input "NJ904091D"
type input "NJ 90 40 91 D"
click at [663, 200] on div at bounding box center [371, 162] width 743 height 325
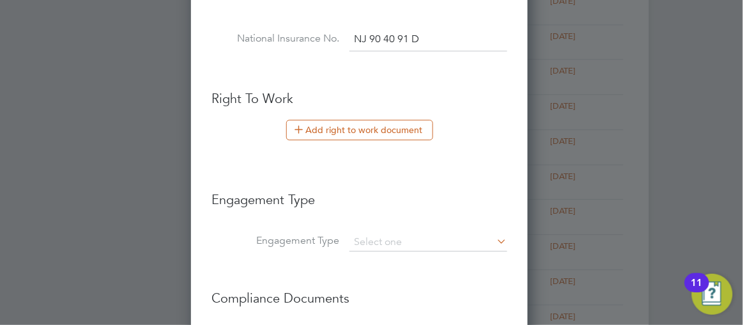
scroll to position [650, 0]
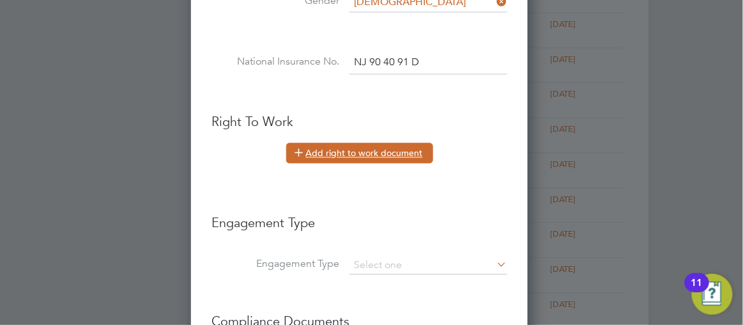
click at [333, 146] on button "Add right to work document" at bounding box center [359, 152] width 147 height 20
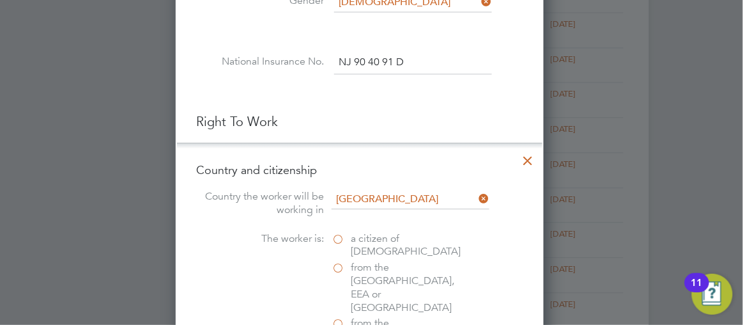
click at [345, 232] on label "a citizen of United Kingdom" at bounding box center [396, 245] width 128 height 27
click at [0, 0] on input "a citizen of United Kingdom" at bounding box center [0, 0] width 0 height 0
click at [668, 225] on div at bounding box center [371, 162] width 743 height 325
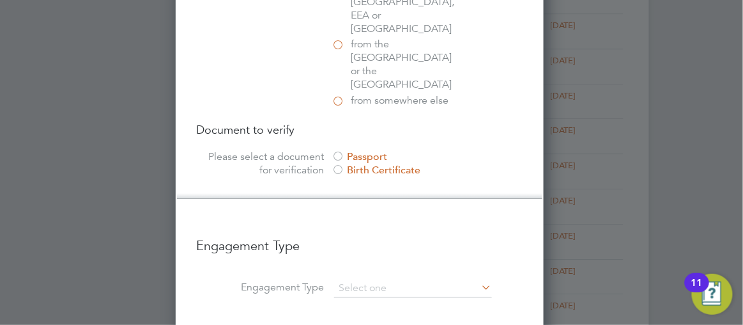
scroll to position [999, 0]
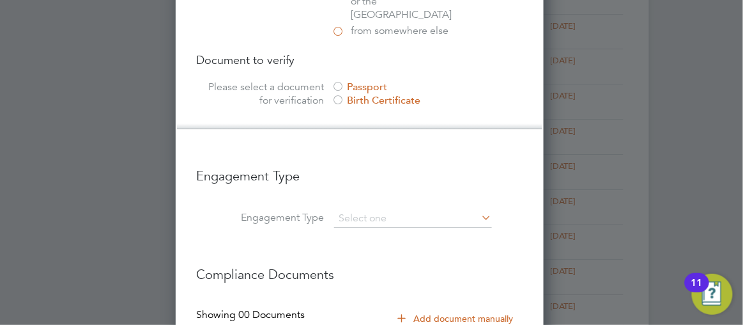
click at [344, 81] on div at bounding box center [338, 87] width 13 height 13
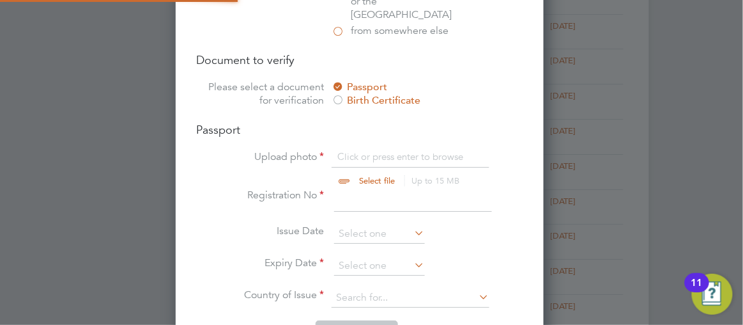
scroll to position [17, 158]
click at [356, 150] on input "file" at bounding box center [389, 169] width 201 height 38
type input "C:\fakepath\passportyul.pdf"
click at [358, 188] on input at bounding box center [413, 199] width 158 height 23
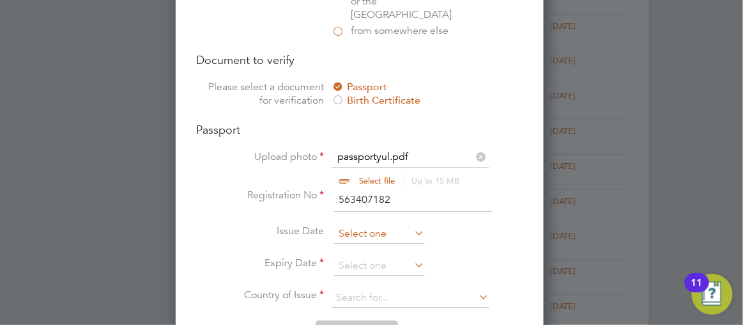
type input "563407182"
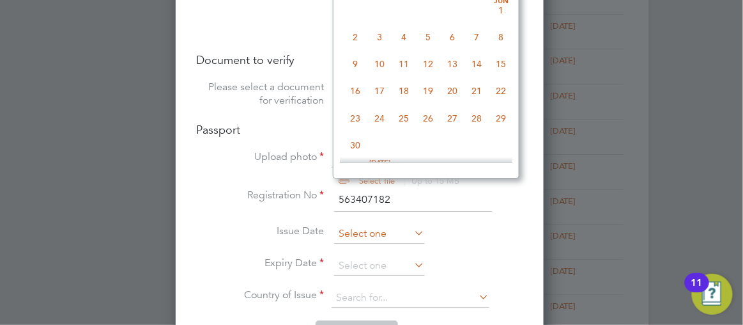
scroll to position [493, 0]
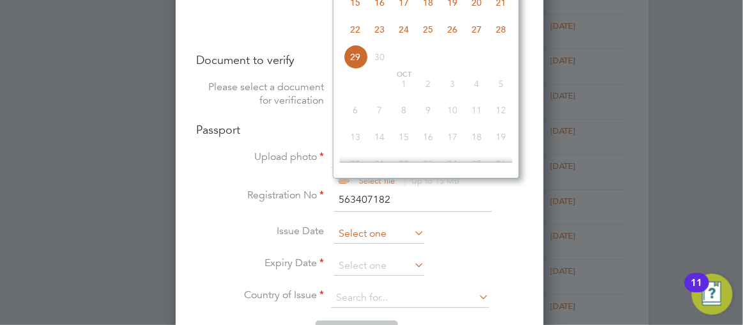
click at [371, 224] on input at bounding box center [379, 233] width 91 height 19
click at [738, 149] on div at bounding box center [371, 162] width 743 height 325
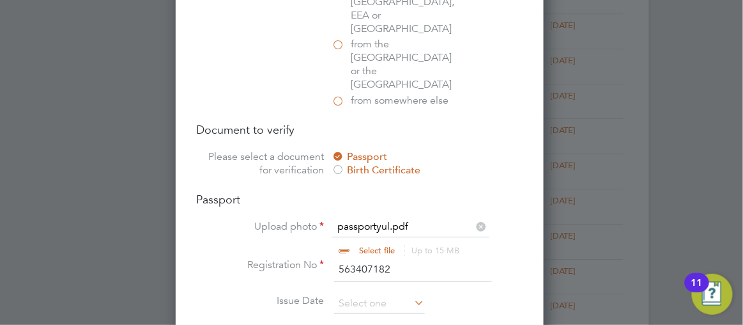
scroll to position [906, 0]
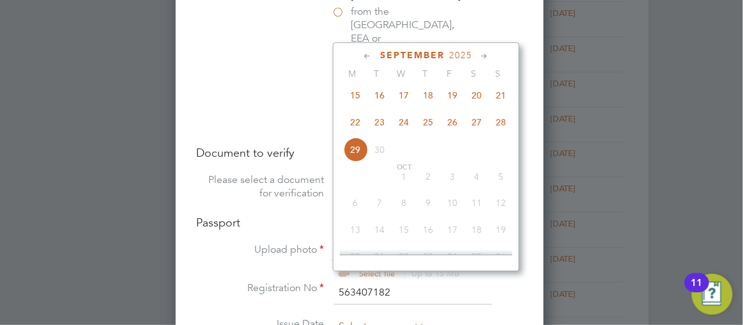
click at [369, 317] on input at bounding box center [379, 326] width 91 height 19
click at [374, 56] on icon at bounding box center [368, 56] width 12 height 14
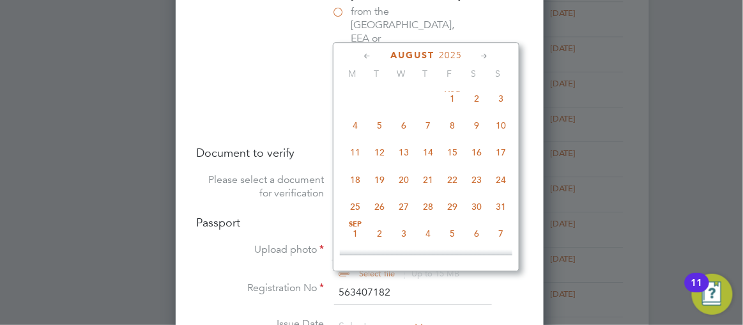
click at [374, 56] on icon at bounding box center [368, 56] width 12 height 14
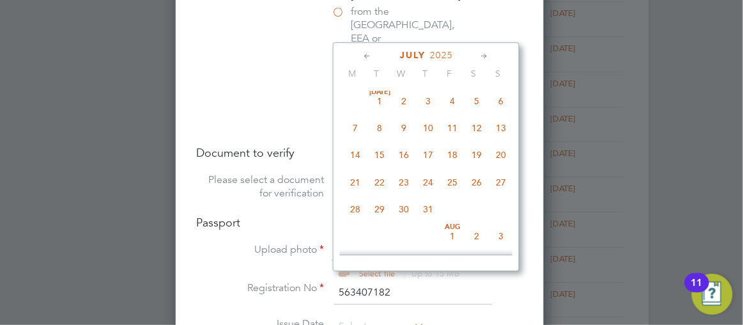
click at [374, 56] on icon at bounding box center [368, 56] width 12 height 14
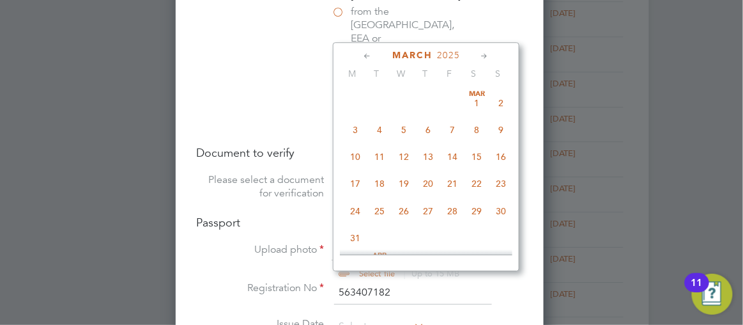
click at [374, 56] on icon at bounding box center [368, 56] width 12 height 14
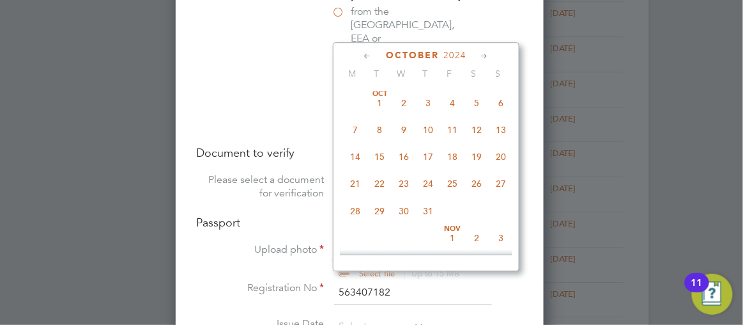
click at [374, 56] on icon at bounding box center [368, 56] width 12 height 14
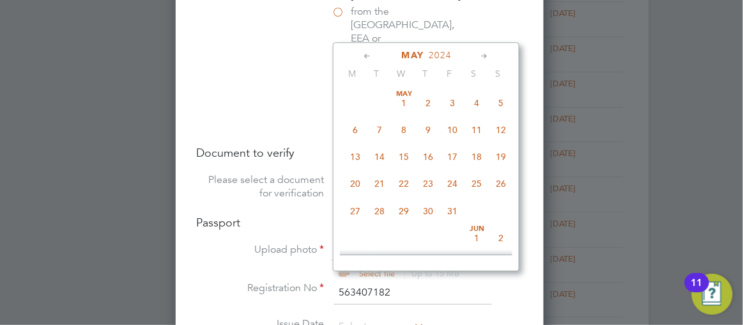
click at [374, 56] on icon at bounding box center [368, 56] width 12 height 14
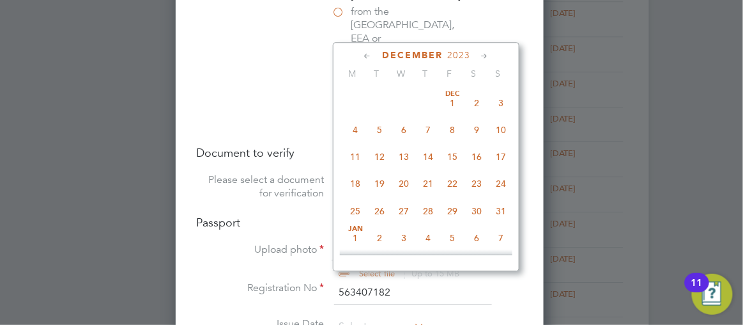
click at [374, 56] on icon at bounding box center [368, 56] width 12 height 14
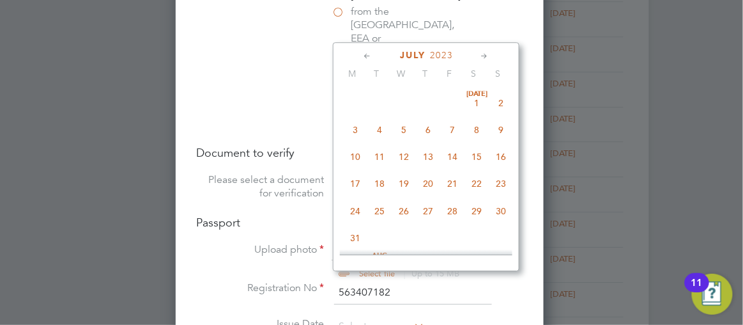
click at [374, 56] on icon at bounding box center [368, 56] width 12 height 14
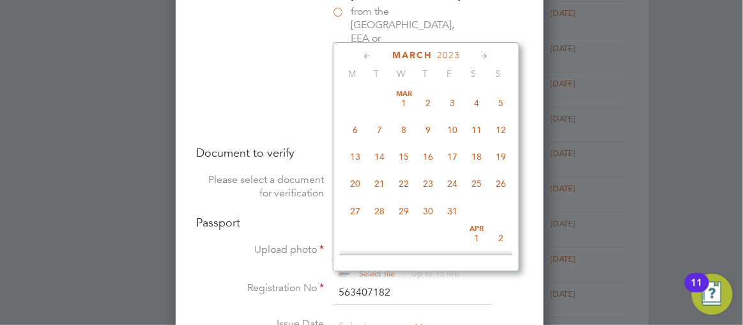
click at [374, 56] on icon at bounding box center [368, 56] width 12 height 14
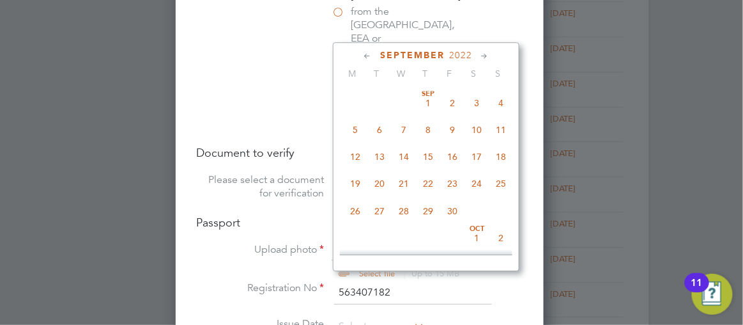
click at [374, 56] on icon at bounding box center [368, 56] width 12 height 14
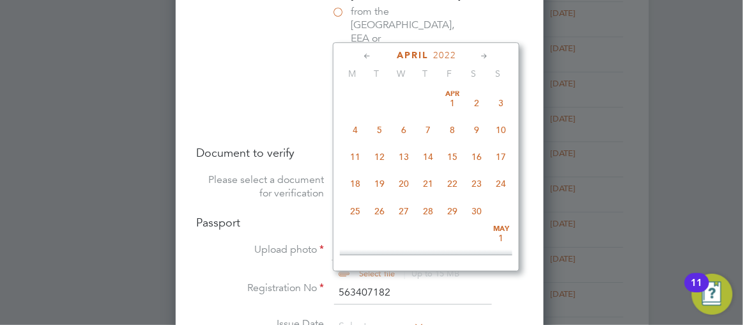
click at [374, 56] on icon at bounding box center [368, 56] width 12 height 14
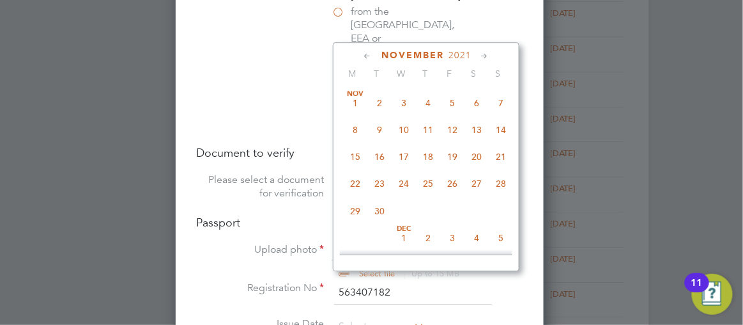
click at [374, 56] on icon at bounding box center [368, 56] width 12 height 14
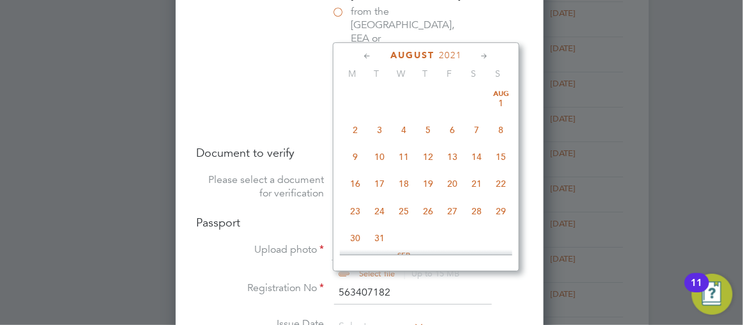
click at [374, 56] on icon at bounding box center [368, 56] width 12 height 14
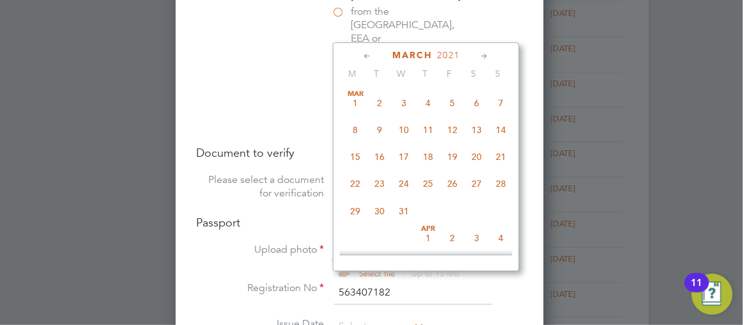
click at [374, 56] on icon at bounding box center [368, 56] width 12 height 14
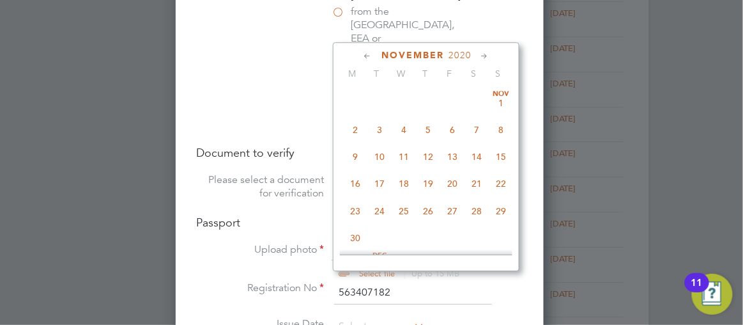
click at [374, 56] on icon at bounding box center [368, 56] width 12 height 14
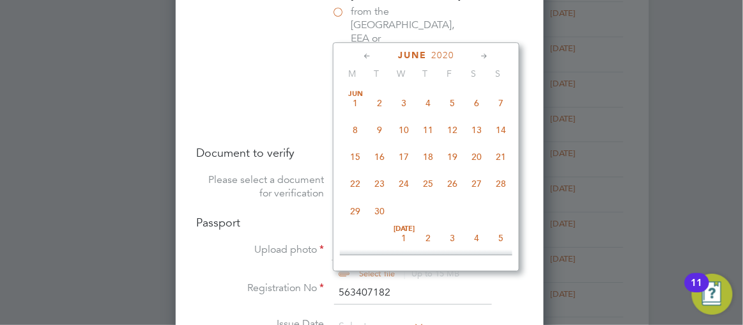
click at [374, 56] on icon at bounding box center [368, 56] width 12 height 14
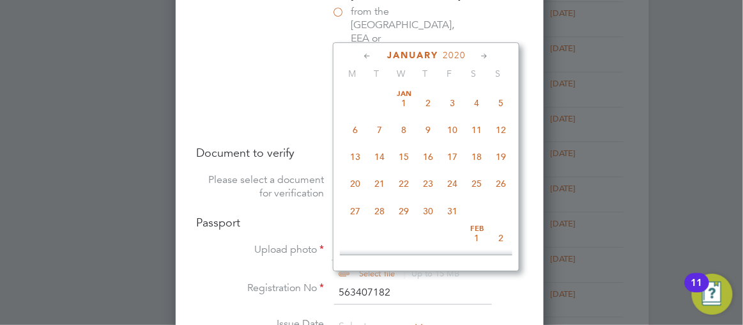
click at [374, 56] on icon at bounding box center [368, 56] width 12 height 14
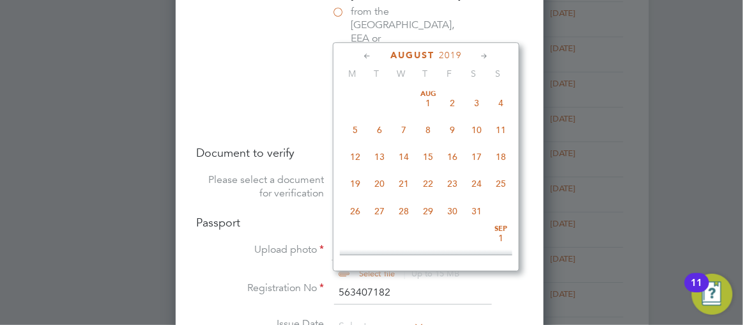
click at [374, 56] on icon at bounding box center [368, 56] width 12 height 14
click at [491, 54] on icon at bounding box center [485, 56] width 12 height 14
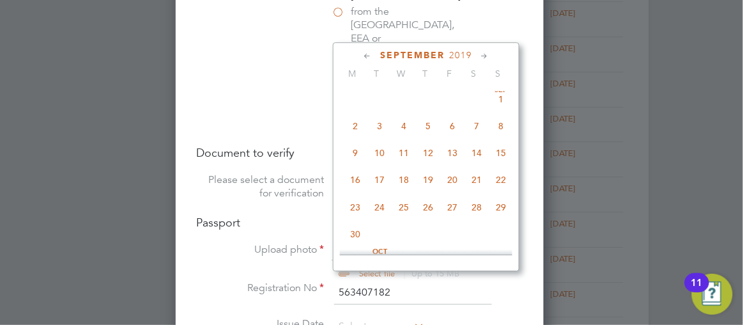
click at [388, 154] on span "10" at bounding box center [379, 153] width 24 height 24
type input "10 Sep 2019"
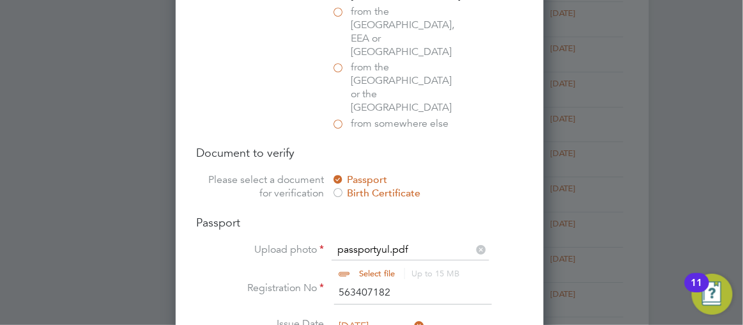
scroll to position [493, 0]
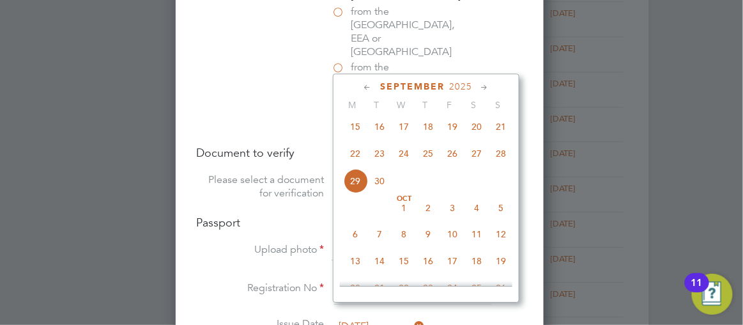
click at [491, 86] on icon at bounding box center [485, 88] width 12 height 14
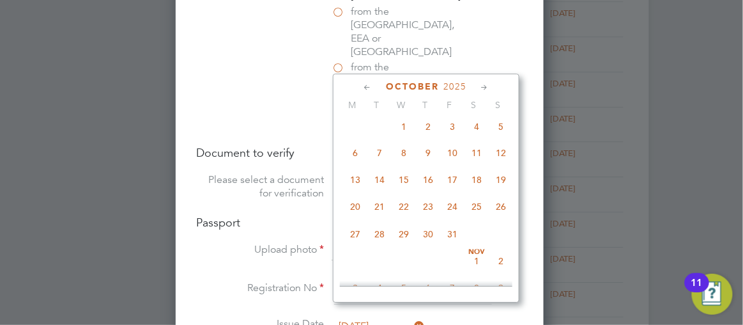
click at [491, 86] on icon at bounding box center [485, 88] width 12 height 14
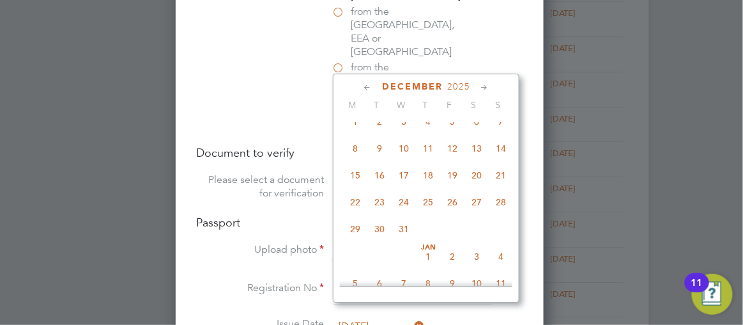
click at [491, 86] on icon at bounding box center [485, 88] width 12 height 14
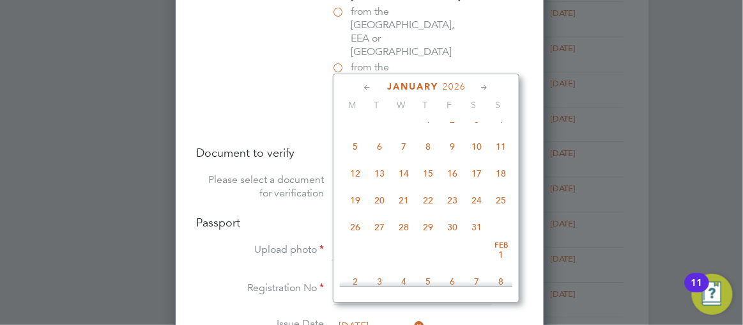
click at [491, 86] on icon at bounding box center [485, 88] width 12 height 14
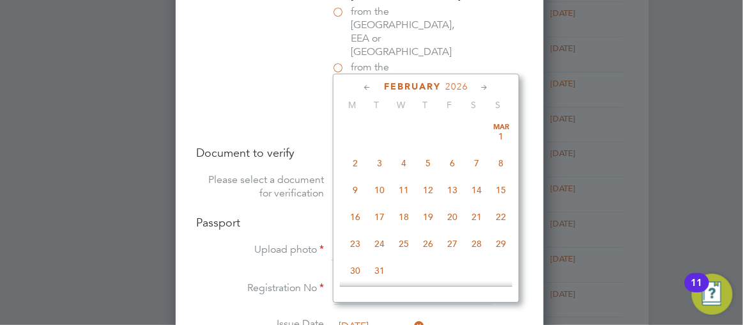
click at [491, 86] on icon at bounding box center [485, 88] width 12 height 14
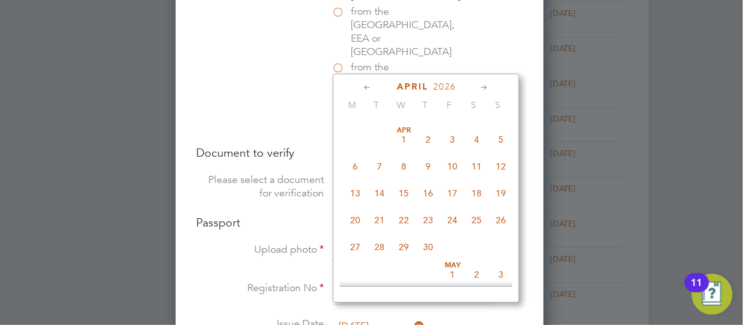
click at [491, 86] on icon at bounding box center [485, 88] width 12 height 14
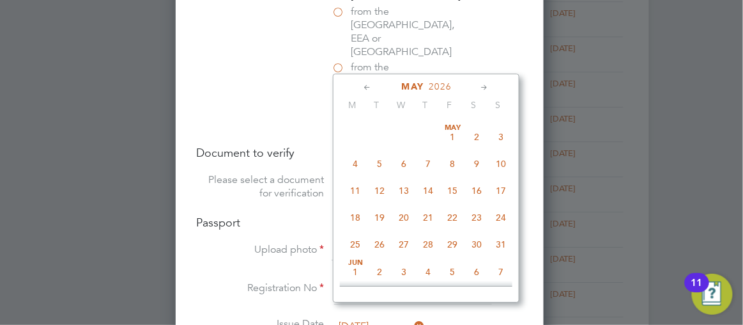
click at [491, 86] on icon at bounding box center [485, 88] width 12 height 14
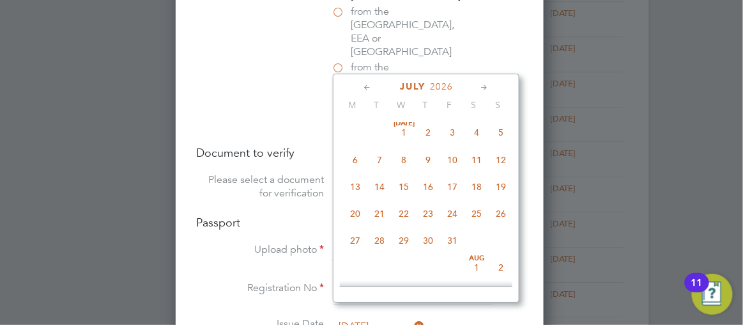
click at [491, 86] on icon at bounding box center [485, 88] width 12 height 14
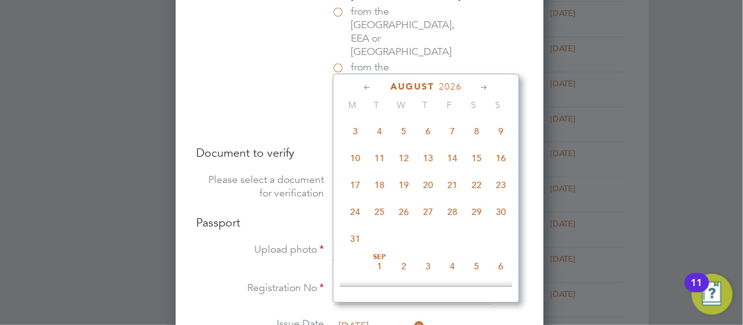
click at [491, 86] on icon at bounding box center [485, 88] width 12 height 14
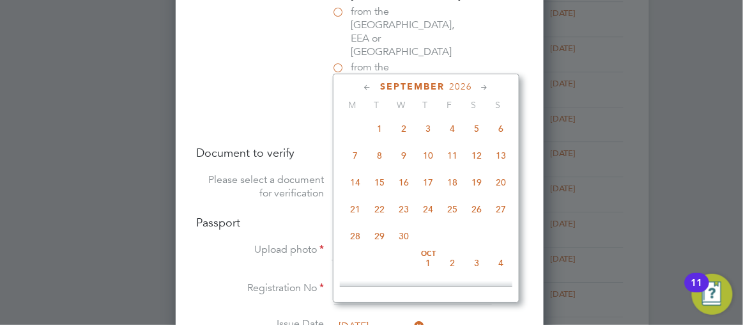
click at [491, 86] on icon at bounding box center [485, 88] width 12 height 14
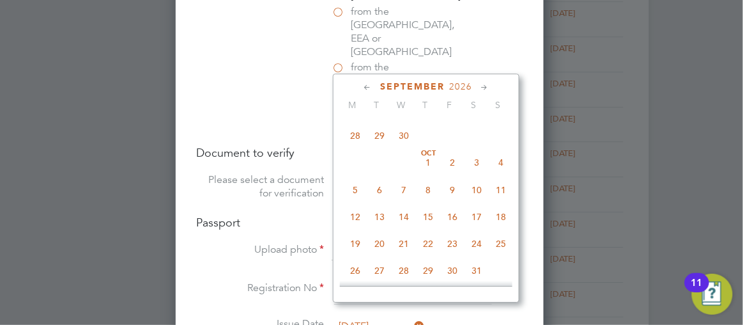
click at [491, 86] on icon at bounding box center [485, 88] width 12 height 14
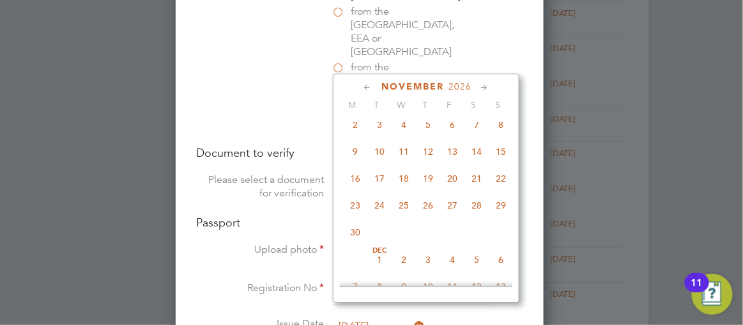
click at [491, 86] on icon at bounding box center [485, 88] width 12 height 14
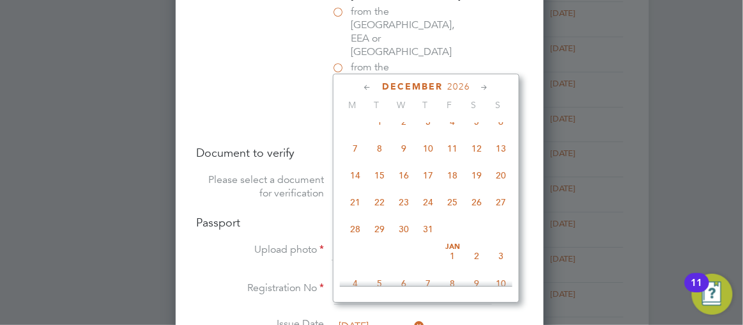
click at [491, 86] on icon at bounding box center [485, 88] width 12 height 14
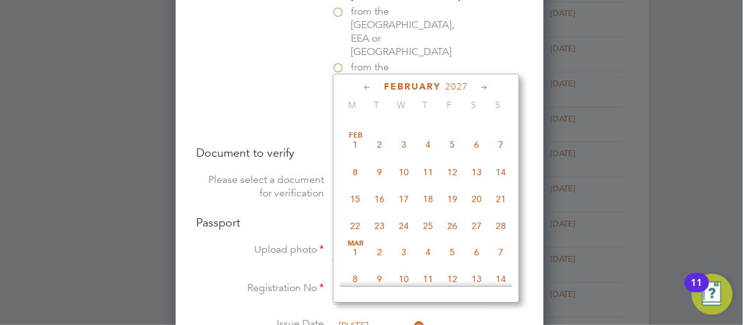
click at [491, 86] on icon at bounding box center [485, 88] width 12 height 14
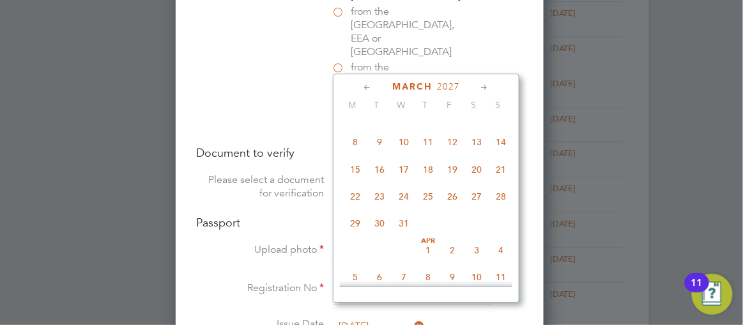
click at [491, 86] on icon at bounding box center [485, 88] width 12 height 14
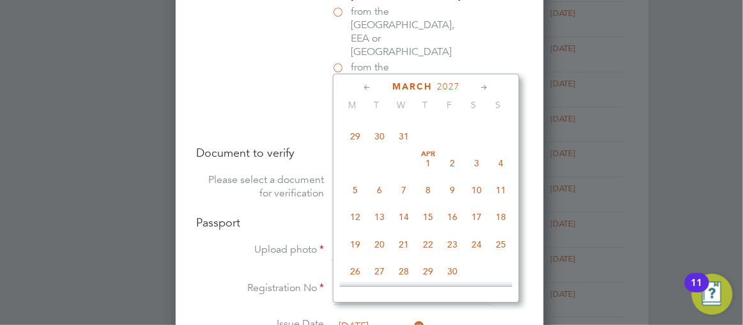
click at [491, 86] on icon at bounding box center [485, 88] width 12 height 14
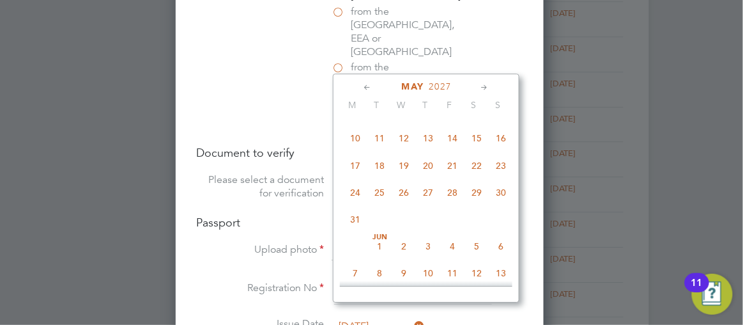
click at [491, 86] on icon at bounding box center [485, 88] width 12 height 14
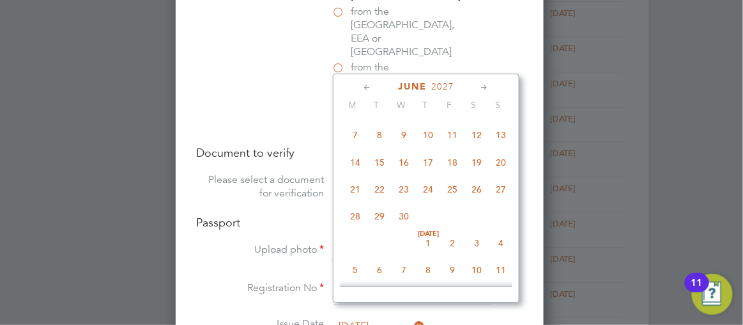
click at [491, 86] on icon at bounding box center [485, 88] width 12 height 14
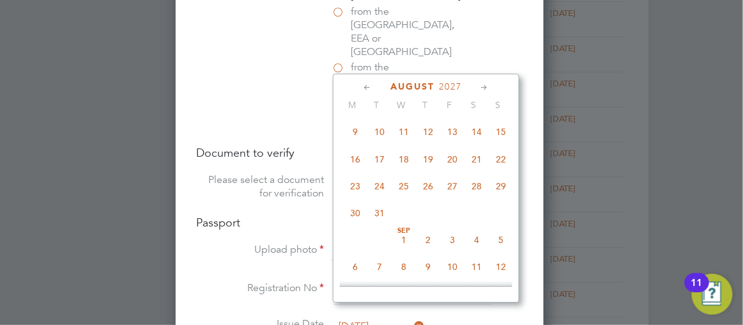
click at [491, 86] on icon at bounding box center [485, 88] width 12 height 14
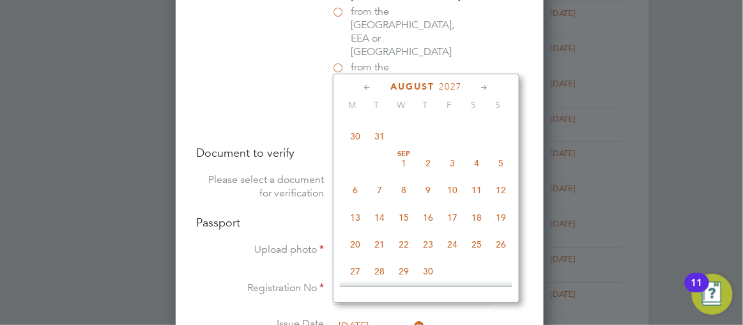
click at [491, 86] on icon at bounding box center [485, 88] width 12 height 14
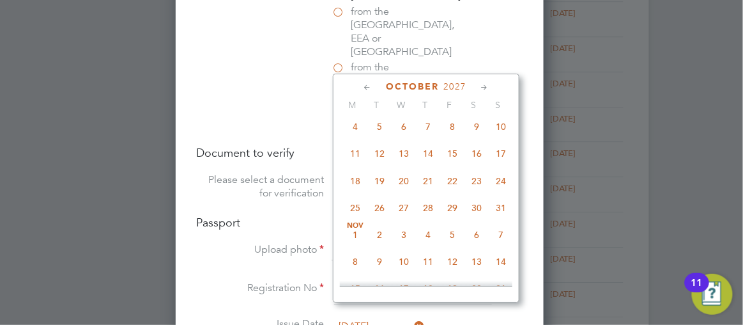
click at [491, 86] on icon at bounding box center [485, 88] width 12 height 14
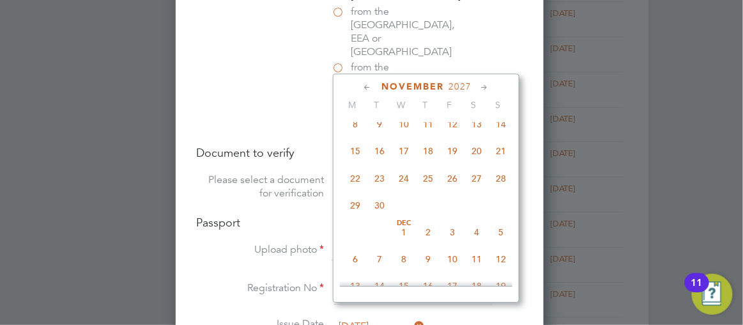
click at [491, 86] on icon at bounding box center [485, 88] width 12 height 14
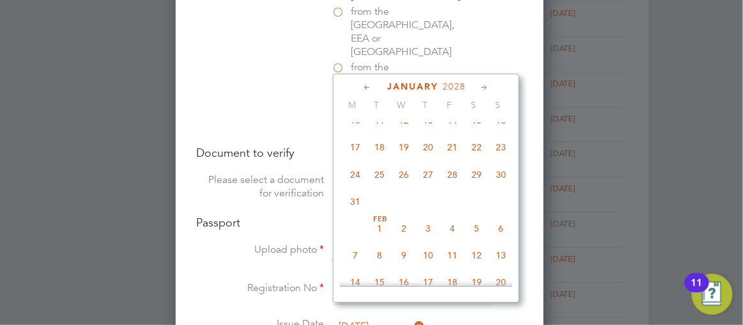
click at [491, 86] on icon at bounding box center [485, 88] width 12 height 14
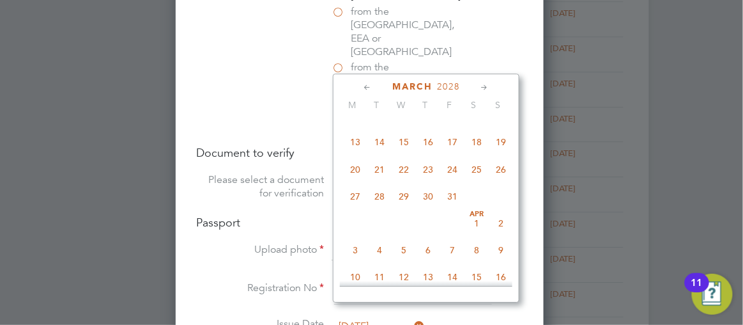
click at [491, 86] on icon at bounding box center [485, 88] width 12 height 14
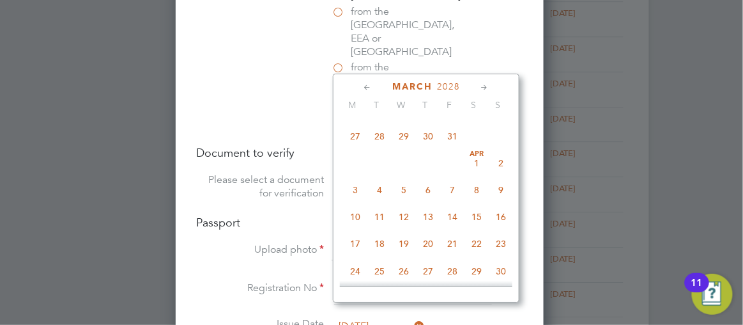
click at [491, 86] on icon at bounding box center [485, 88] width 12 height 14
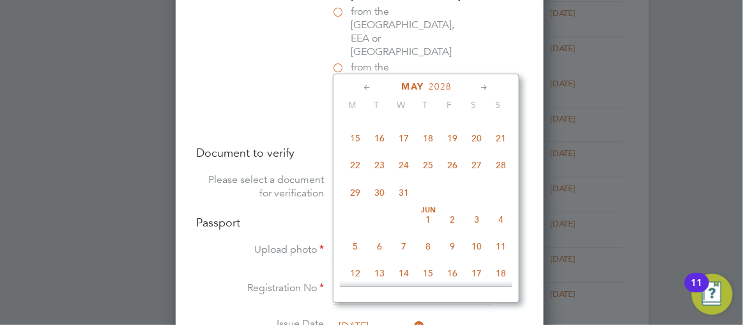
click at [491, 86] on icon at bounding box center [485, 88] width 12 height 14
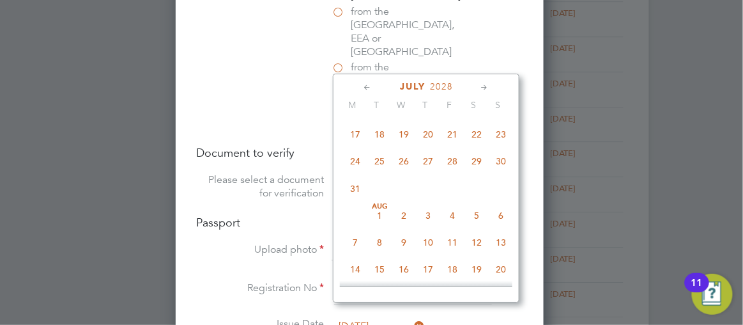
click at [491, 86] on icon at bounding box center [485, 88] width 12 height 14
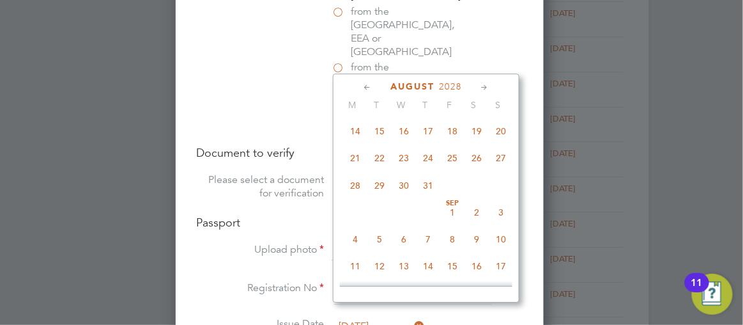
click at [491, 86] on icon at bounding box center [485, 88] width 12 height 14
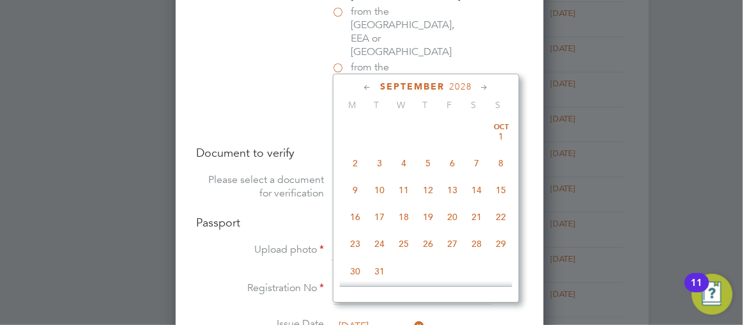
click at [491, 86] on icon at bounding box center [485, 88] width 12 height 14
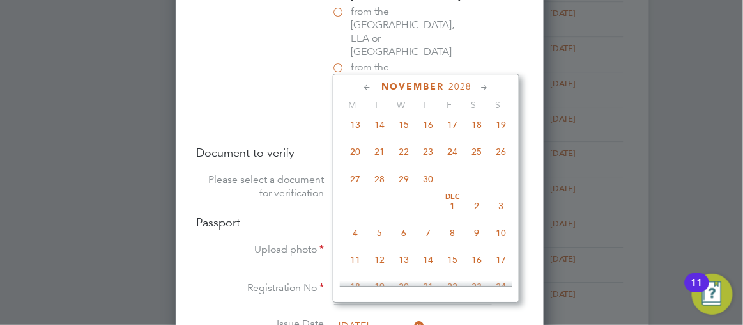
click at [491, 86] on icon at bounding box center [485, 88] width 12 height 14
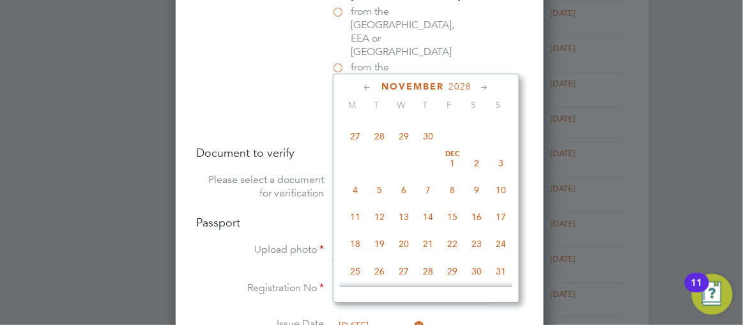
click at [491, 86] on icon at bounding box center [485, 88] width 12 height 14
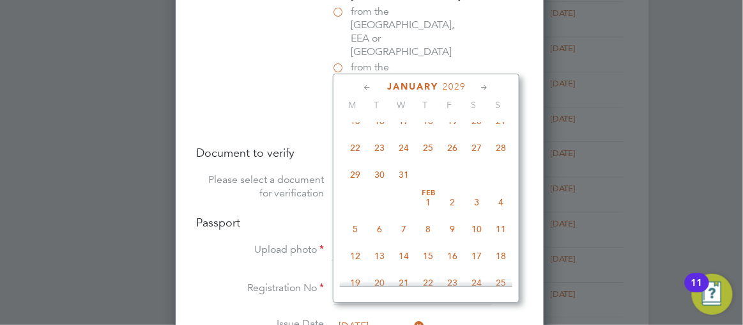
click at [491, 86] on icon at bounding box center [485, 88] width 12 height 14
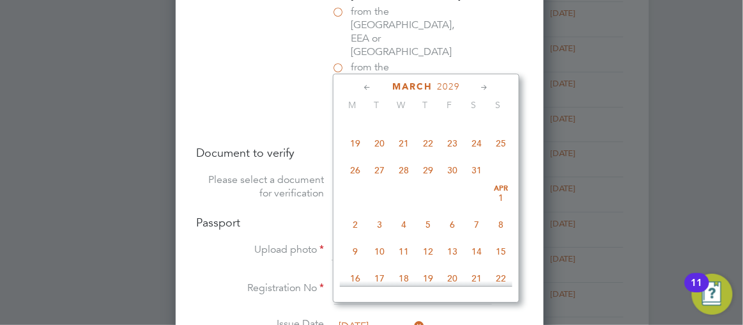
click at [491, 86] on icon at bounding box center [485, 88] width 12 height 14
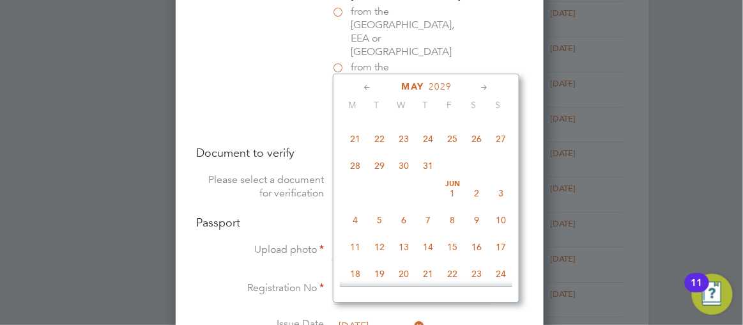
click at [491, 86] on icon at bounding box center [485, 88] width 12 height 14
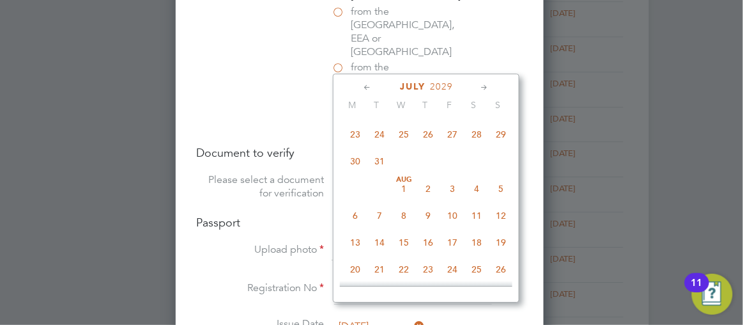
click at [491, 86] on icon at bounding box center [485, 88] width 12 height 14
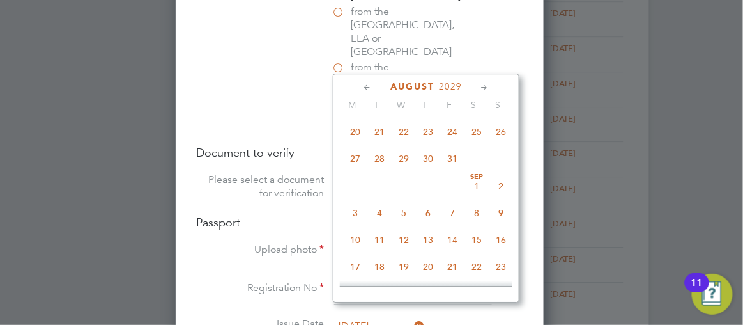
click at [491, 86] on icon at bounding box center [485, 88] width 12 height 14
click at [367, 115] on span "10" at bounding box center [355, 103] width 24 height 24
type input "10 Sep 2029"
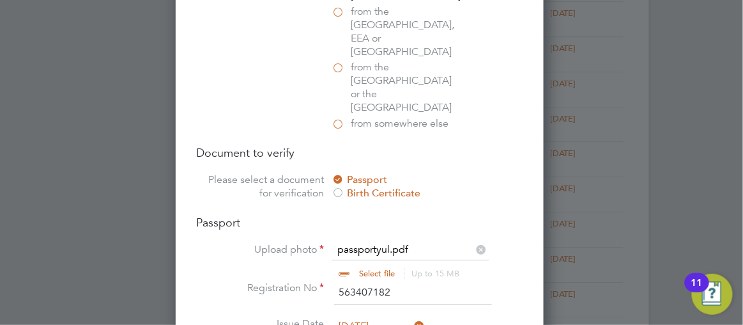
click at [652, 199] on div at bounding box center [371, 162] width 743 height 325
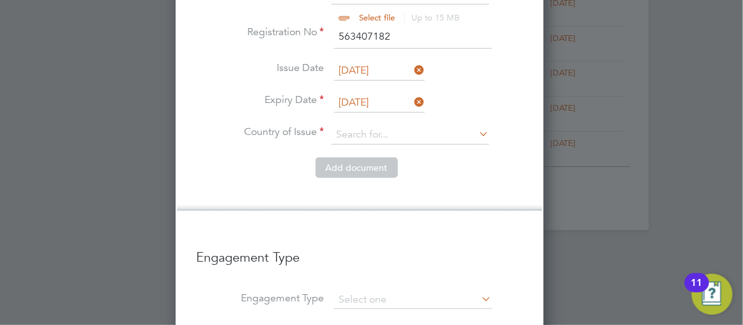
scroll to position [1185, 0]
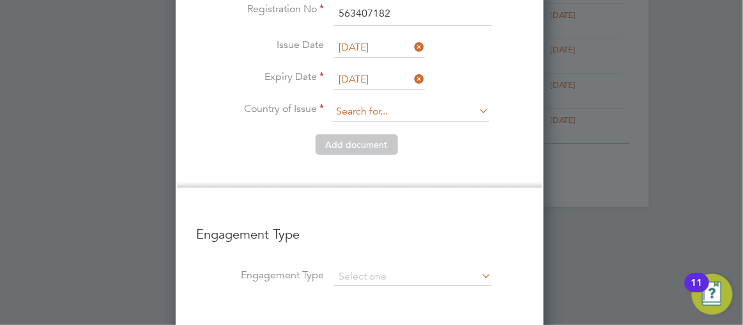
click at [388, 102] on input at bounding box center [411, 111] width 158 height 19
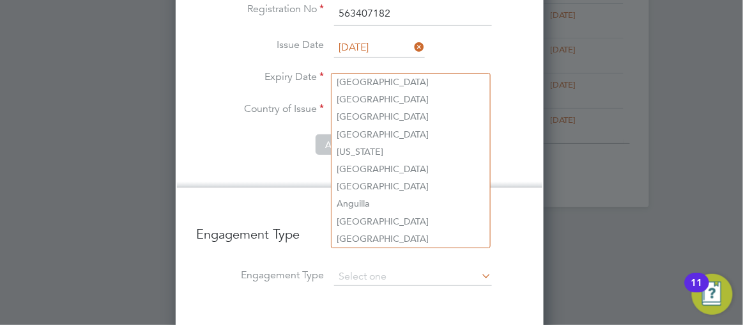
scroll to position [6, 6]
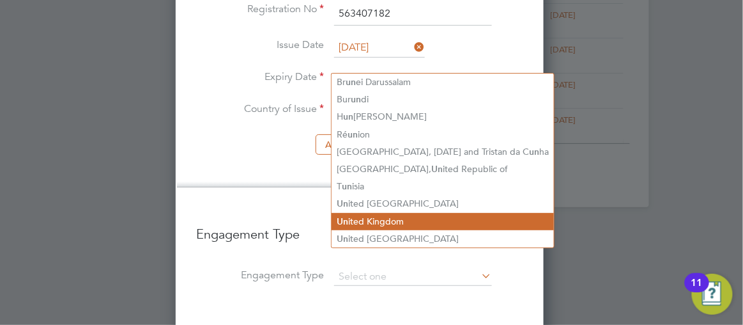
type input "United Kingdom"
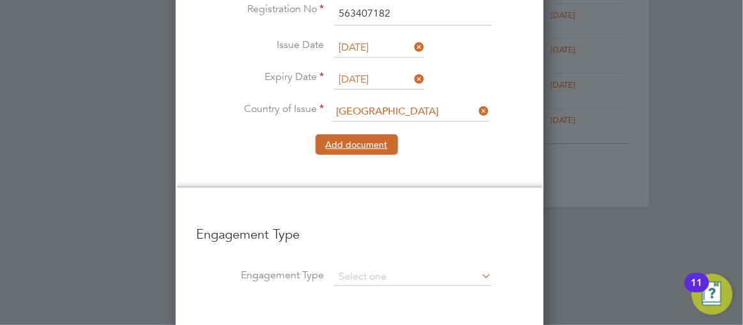
click at [372, 134] on button "Add document" at bounding box center [357, 144] width 82 height 20
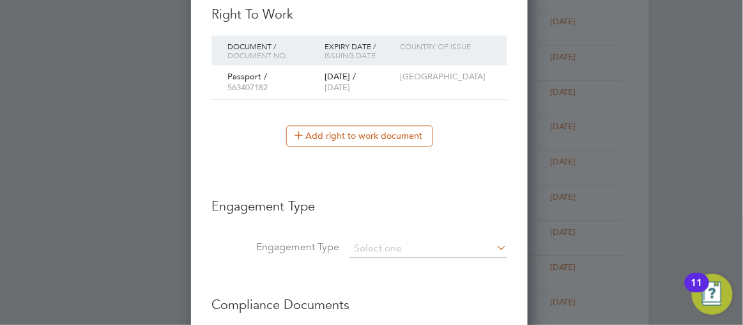
scroll to position [1199, 338]
click at [687, 192] on div at bounding box center [371, 162] width 743 height 325
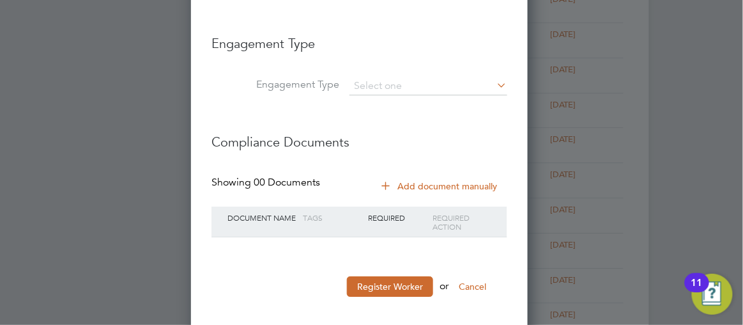
scroll to position [943, 0]
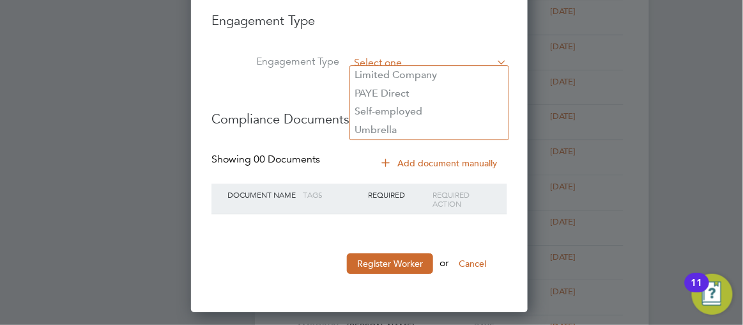
click at [386, 54] on input at bounding box center [428, 63] width 158 height 18
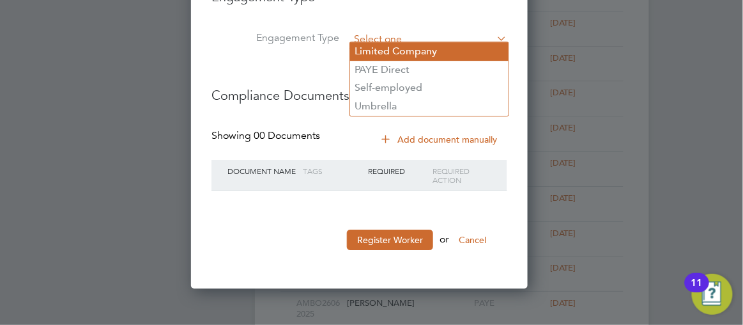
scroll to position [990, 0]
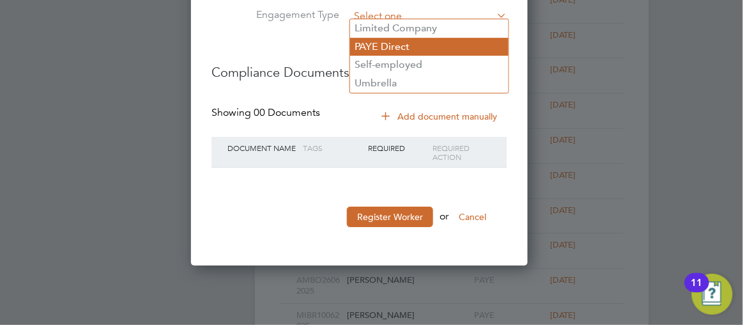
type input "PAYE Direct"
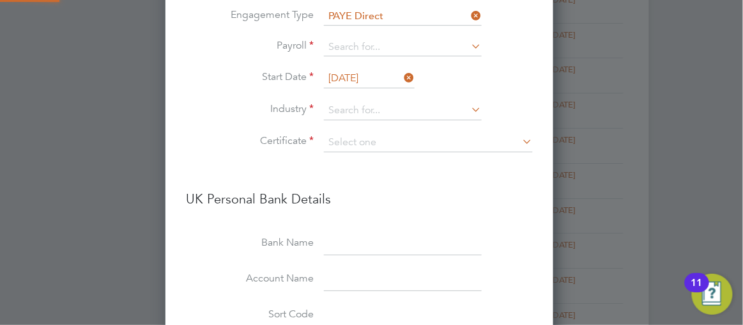
scroll to position [1569, 388]
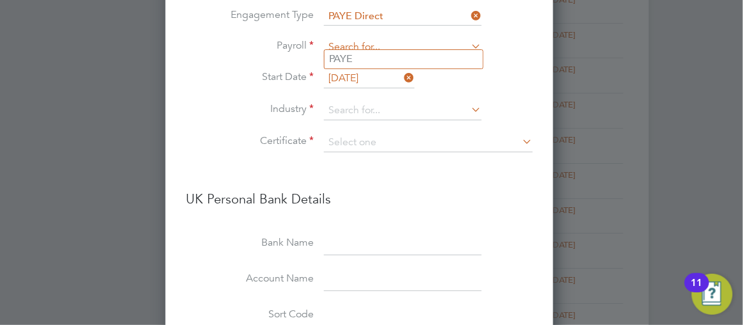
click at [367, 44] on input at bounding box center [403, 47] width 158 height 18
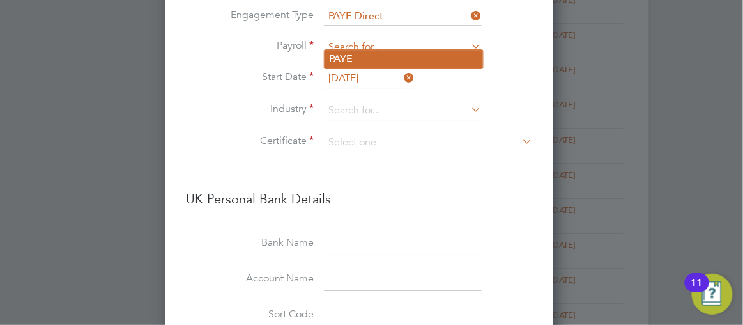
type input "PAYE"
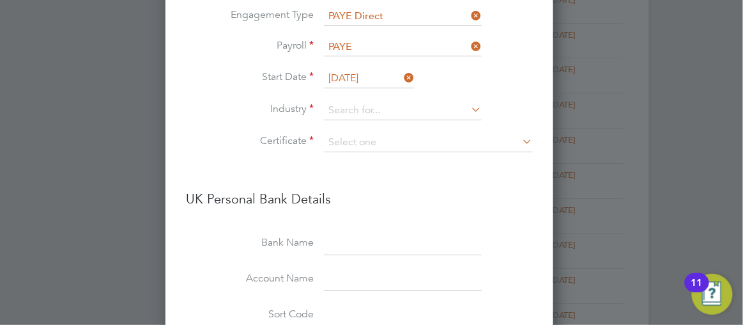
scroll to position [493, 0]
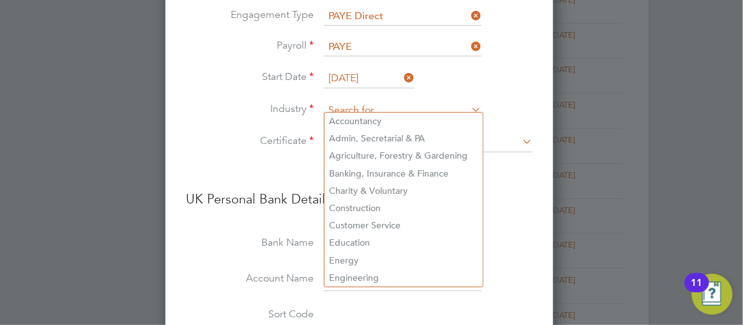
click at [381, 108] on input at bounding box center [403, 110] width 158 height 19
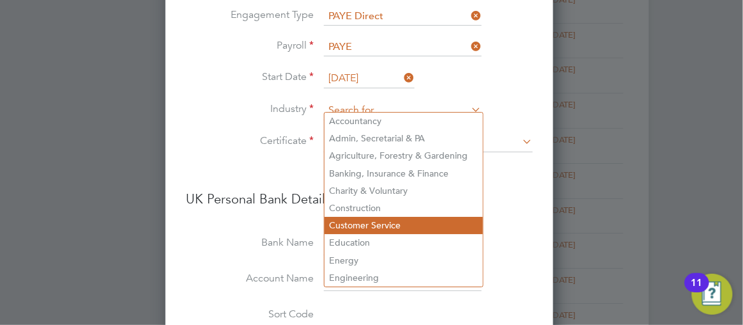
type input "Customer Service"
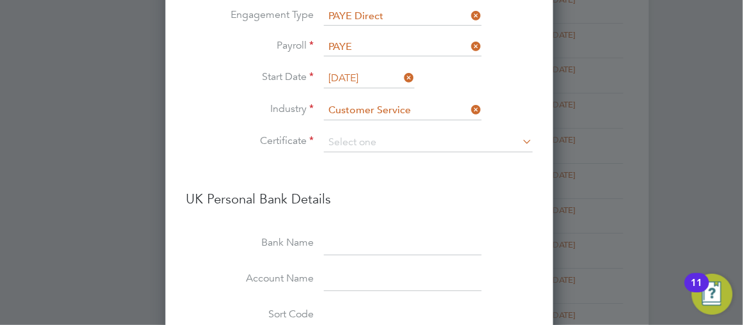
scroll to position [6, 6]
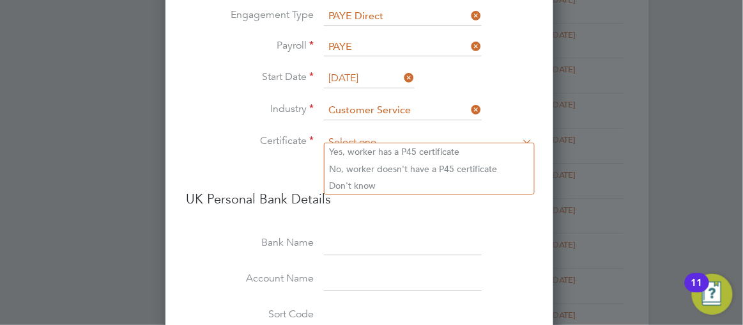
click at [377, 133] on input at bounding box center [428, 142] width 209 height 19
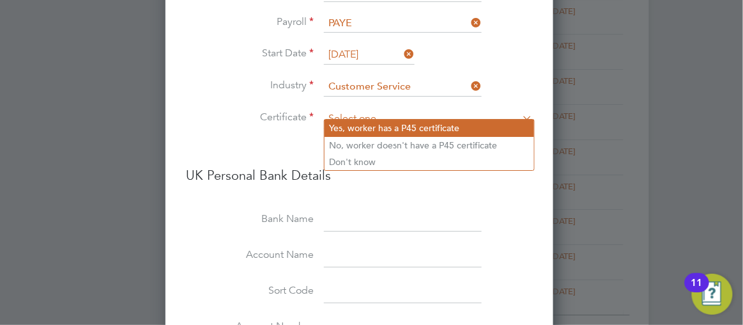
scroll to position [1036, 0]
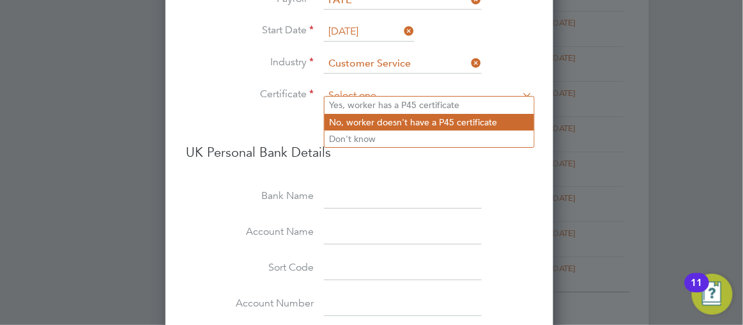
type input "No, worker doesn't have a P45 certificate"
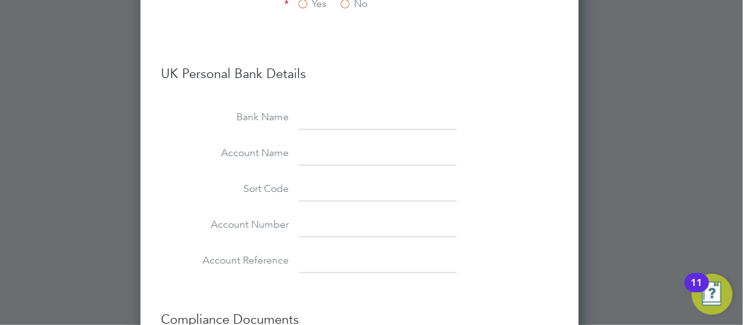
scroll to position [1483, 0]
click at [616, 107] on div at bounding box center [371, 162] width 743 height 325
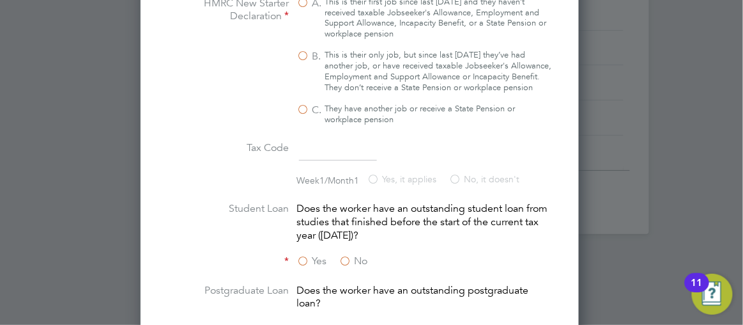
scroll to position [1065, 0]
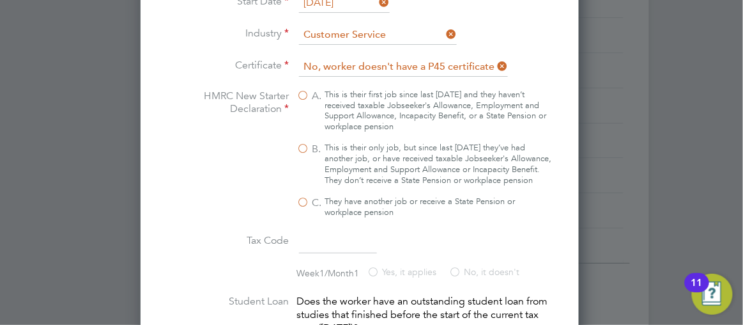
click at [310, 142] on label "B. This is their only job, but since last 6 April they’ve had another job, or h…" at bounding box center [424, 163] width 256 height 43
click at [0, 0] on input "B. This is their only job, but since last 6 April they’ve had another job, or h…" at bounding box center [0, 0] width 0 height 0
type input "1257L"
click at [667, 189] on div at bounding box center [371, 162] width 743 height 325
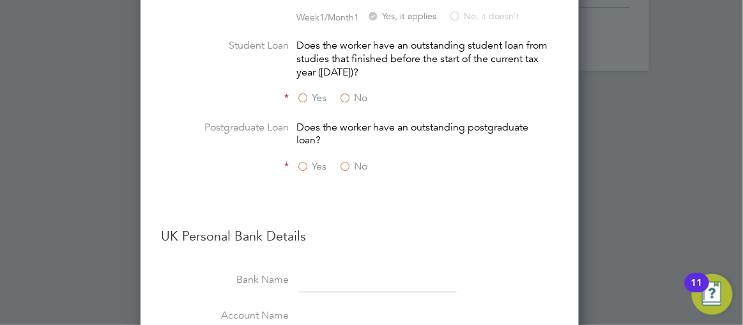
scroll to position [1344, 0]
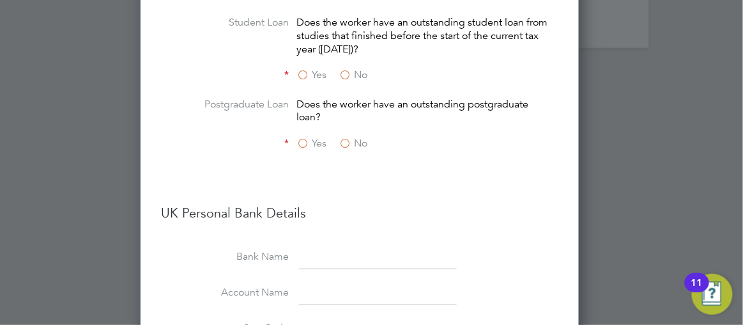
click at [358, 76] on label "No" at bounding box center [353, 74] width 29 height 13
click at [0, 0] on input "No" at bounding box center [0, 0] width 0 height 0
click at [357, 147] on label "No" at bounding box center [353, 143] width 29 height 13
click at [0, 0] on input "No" at bounding box center [0, 0] width 0 height 0
click at [644, 159] on div at bounding box center [371, 162] width 743 height 325
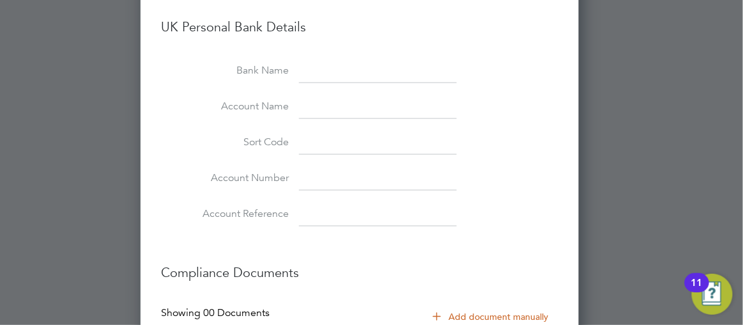
scroll to position [1669, 0]
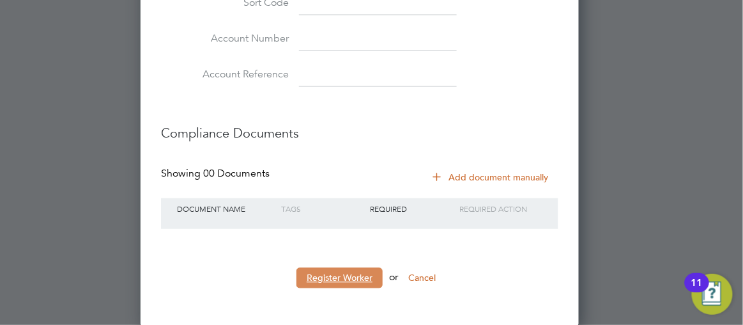
click at [348, 277] on button "Register Worker" at bounding box center [339, 278] width 86 height 20
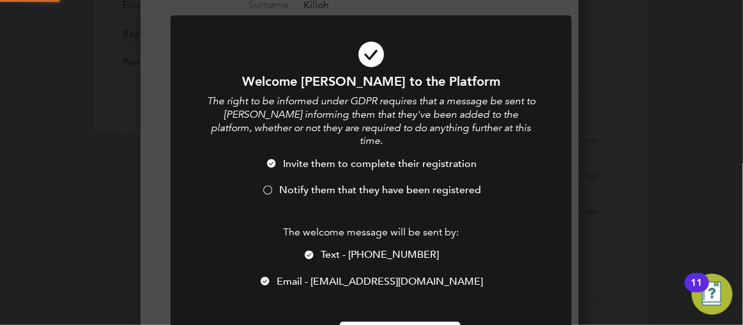
scroll to position [0, 0]
click at [265, 185] on div at bounding box center [267, 191] width 13 height 13
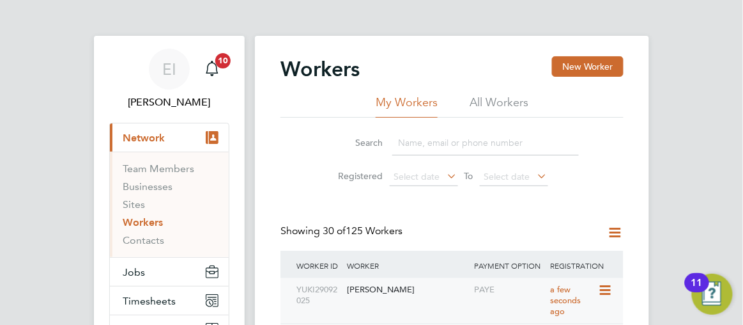
click at [488, 289] on div "PAYE" at bounding box center [509, 290] width 76 height 24
click at [160, 139] on span "Network" at bounding box center [144, 138] width 42 height 12
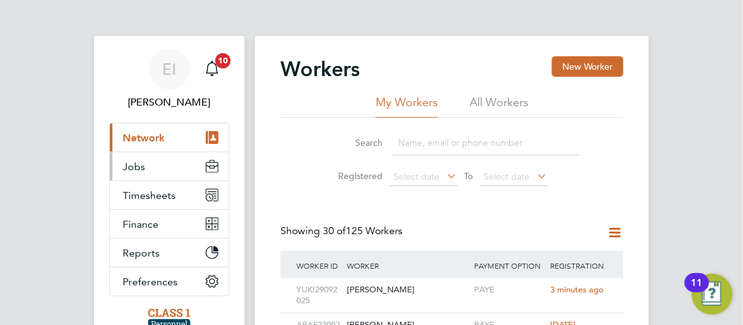
click at [163, 173] on button "Jobs" at bounding box center [169, 166] width 119 height 28
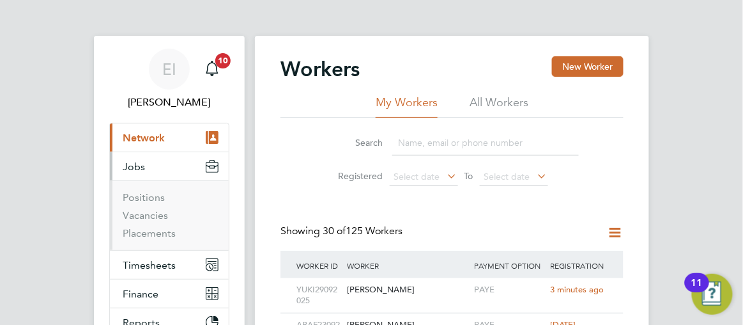
click at [144, 136] on span "Network" at bounding box center [144, 138] width 42 height 12
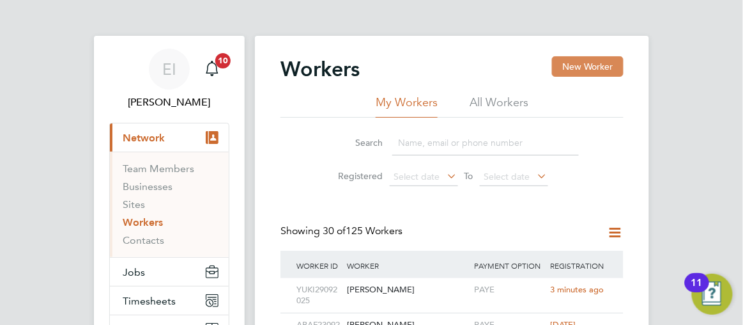
click at [560, 70] on button "New Worker" at bounding box center [588, 66] width 72 height 20
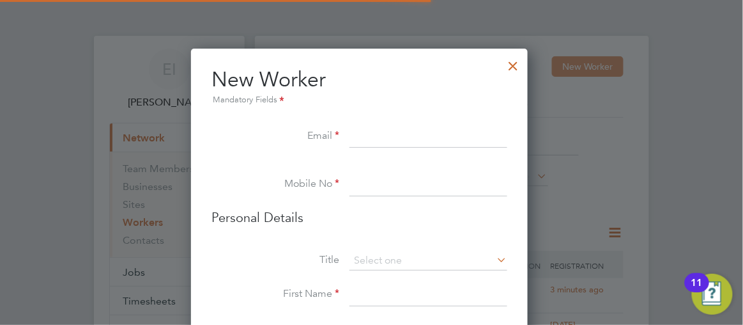
scroll to position [1074, 338]
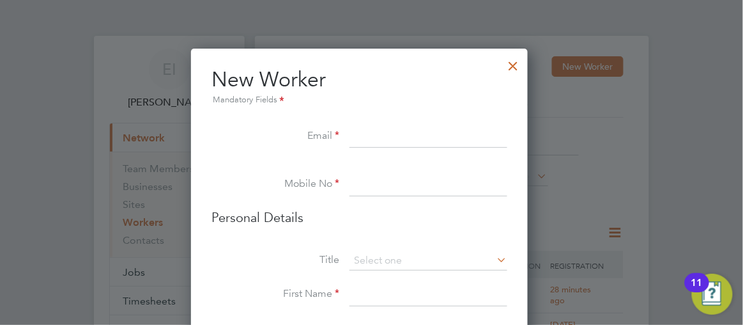
paste input "[EMAIL_ADDRESS][DOMAIN_NAME]"
type input "[EMAIL_ADDRESS][DOMAIN_NAME]"
click at [367, 184] on input at bounding box center [428, 184] width 158 height 23
paste input "07555827336"
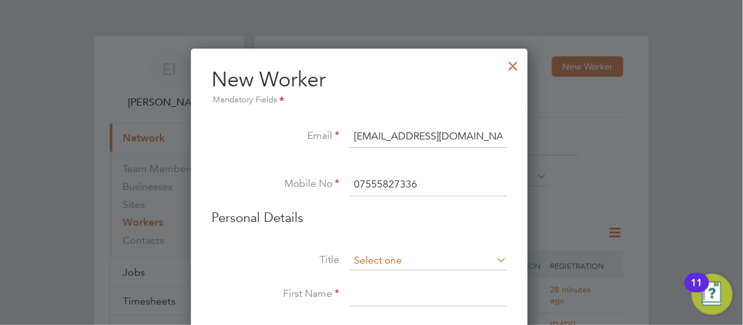
type input "07555827336"
click at [385, 254] on input at bounding box center [428, 260] width 158 height 19
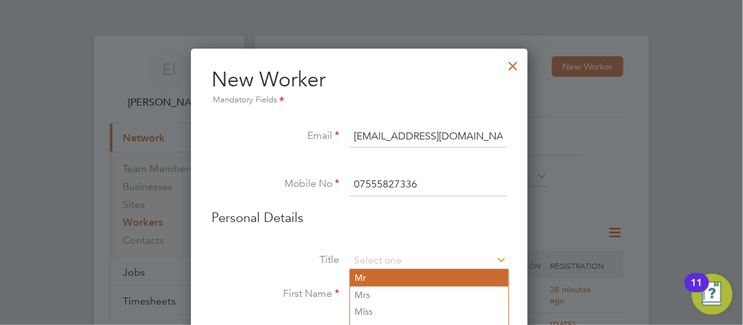
click at [374, 272] on li "Mr" at bounding box center [429, 277] width 158 height 17
type input "Mr"
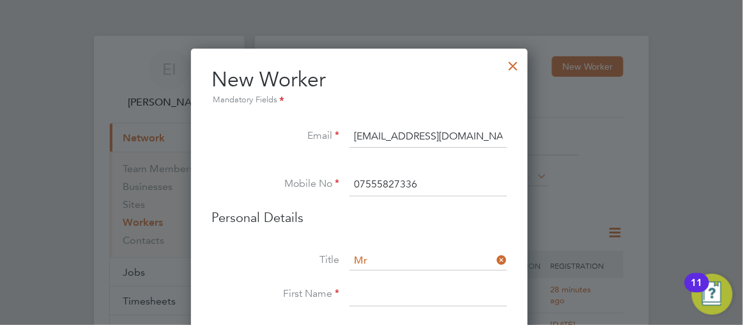
scroll to position [6, 6]
click at [672, 204] on div at bounding box center [371, 162] width 743 height 325
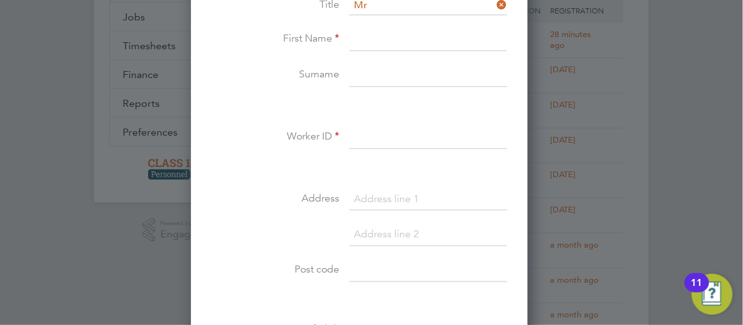
scroll to position [279, 0]
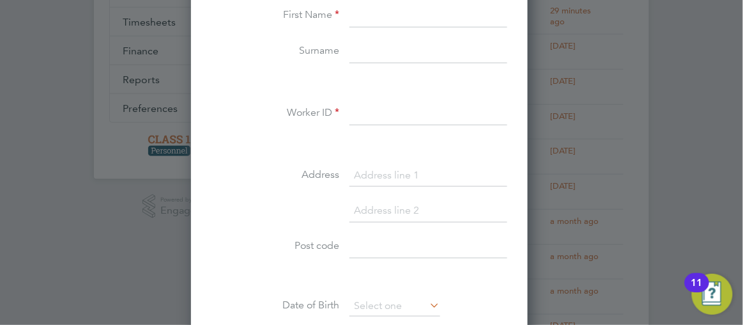
click at [686, 50] on div at bounding box center [371, 162] width 743 height 325
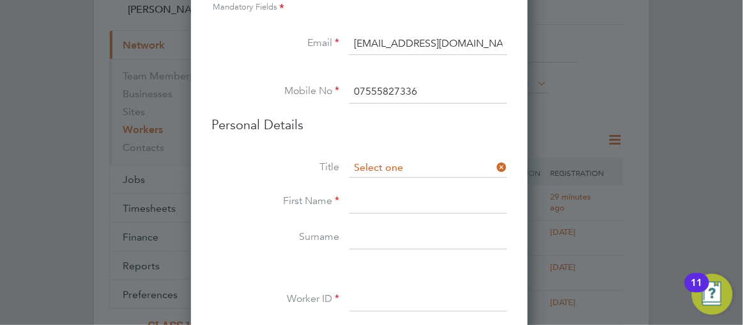
scroll to position [1074, 338]
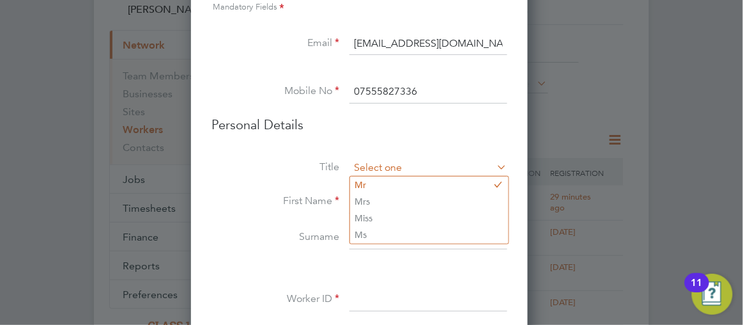
click at [370, 166] on input at bounding box center [428, 167] width 158 height 19
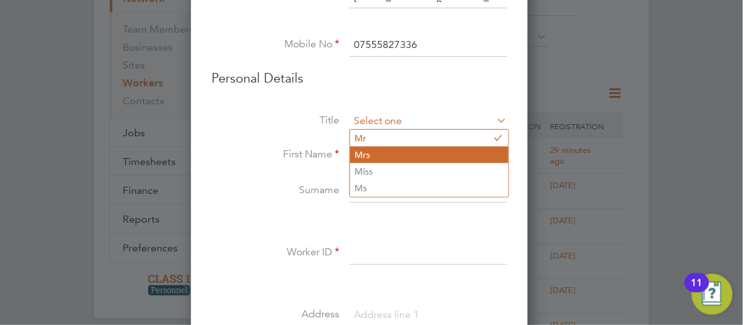
scroll to position [162, 0]
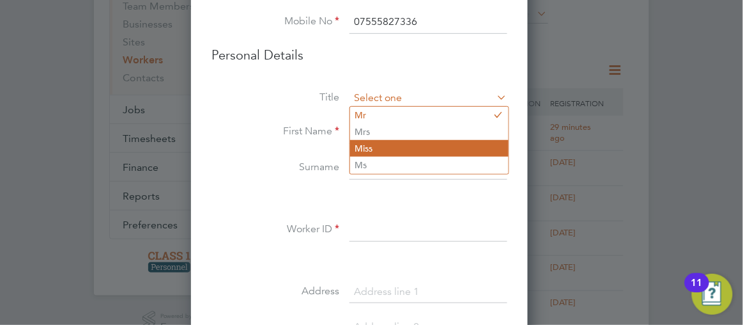
type input "Miss"
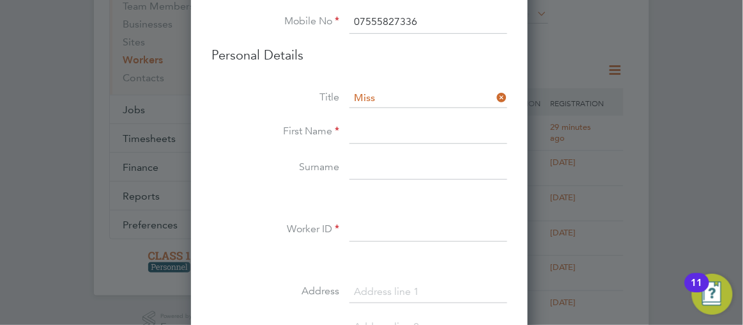
scroll to position [6, 6]
paste input "[PERSON_NAME]"
type input "[PERSON_NAME]"
click at [370, 160] on input at bounding box center [428, 168] width 158 height 23
paste input "[PERSON_NAME]"
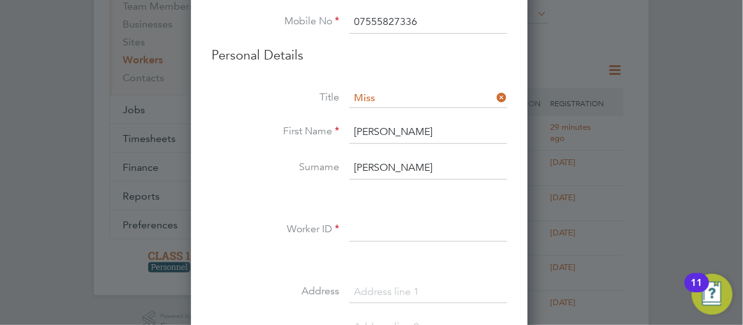
click at [403, 165] on input "[PERSON_NAME]" at bounding box center [428, 168] width 158 height 23
type input "Baah"
click at [434, 126] on input "[PERSON_NAME]" at bounding box center [428, 132] width 158 height 23
type input "[PERSON_NAME]"
click at [370, 227] on input at bounding box center [428, 230] width 158 height 23
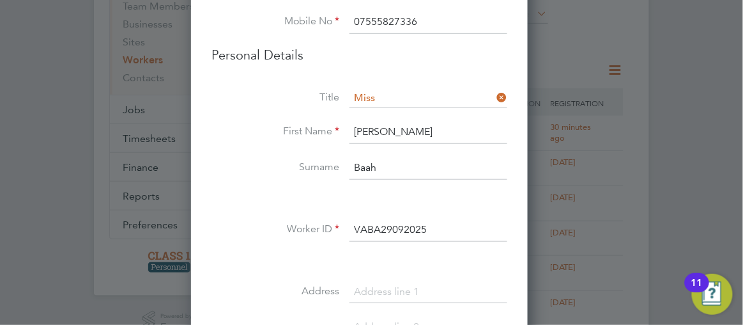
type input "VABA29092025"
click at [375, 285] on input at bounding box center [428, 291] width 158 height 23
paste input "[GEOGRAPHIC_DATA]"
type input "[GEOGRAPHIC_DATA]"
click at [700, 193] on div at bounding box center [371, 162] width 743 height 325
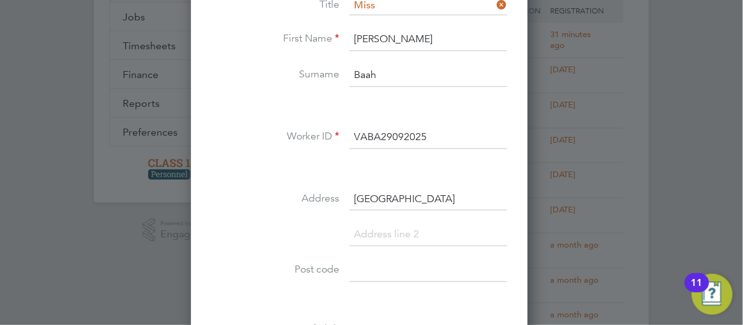
scroll to position [279, 0]
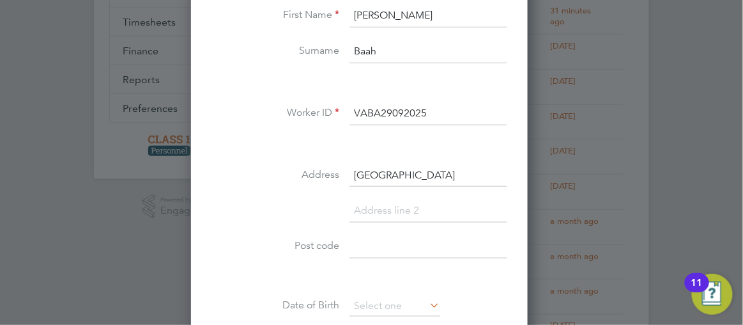
click at [372, 202] on input at bounding box center [428, 210] width 158 height 23
paste input "[GEOGRAPHIC_DATA]"
type input "[GEOGRAPHIC_DATA]"
click at [372, 278] on input at bounding box center [428, 282] width 158 height 23
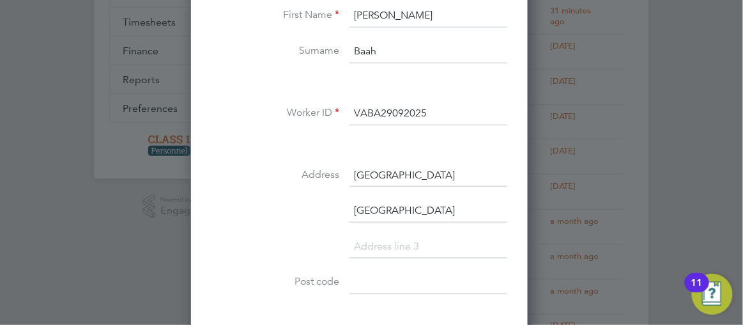
paste input "NR4 7TJ"
type input "NR4 7TJ"
click at [656, 165] on div at bounding box center [371, 162] width 743 height 325
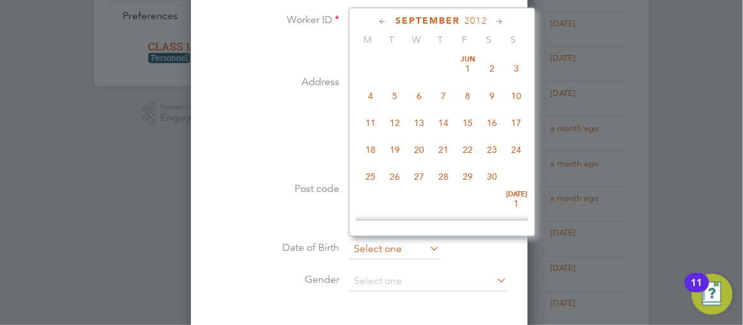
scroll to position [493, 0]
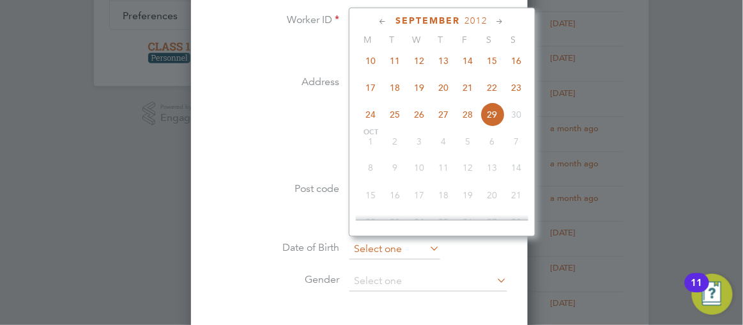
click at [389, 242] on input at bounding box center [394, 249] width 91 height 19
click at [390, 18] on icon at bounding box center [384, 22] width 12 height 14
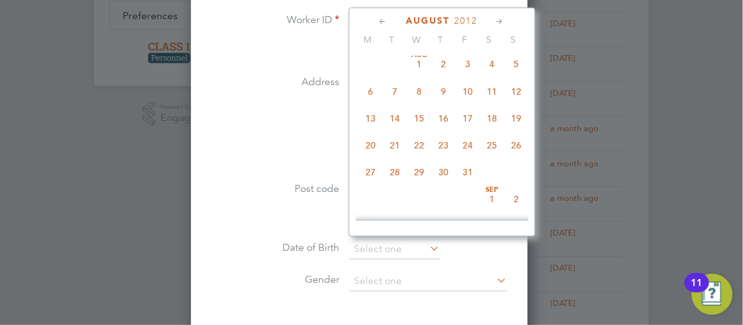
click at [390, 18] on icon at bounding box center [384, 22] width 12 height 14
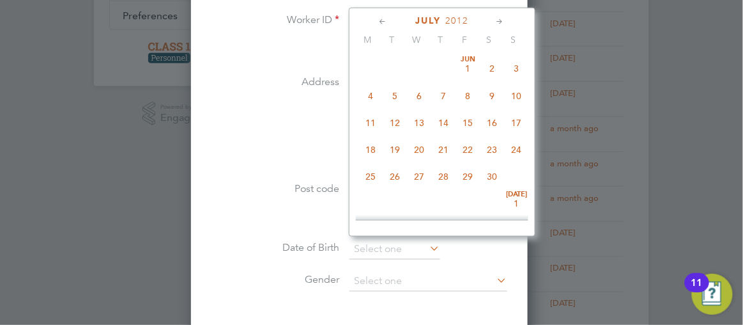
click at [390, 18] on icon at bounding box center [384, 22] width 12 height 14
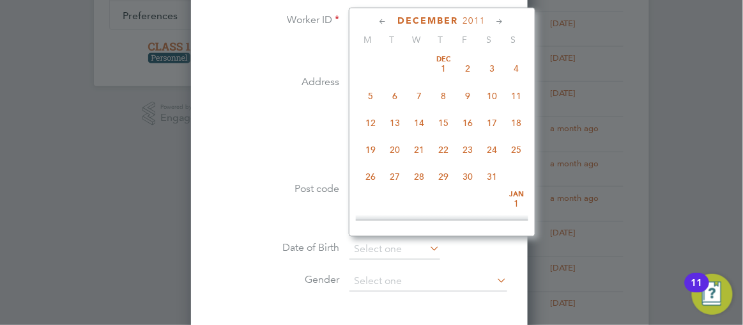
click at [390, 18] on icon at bounding box center [384, 22] width 12 height 14
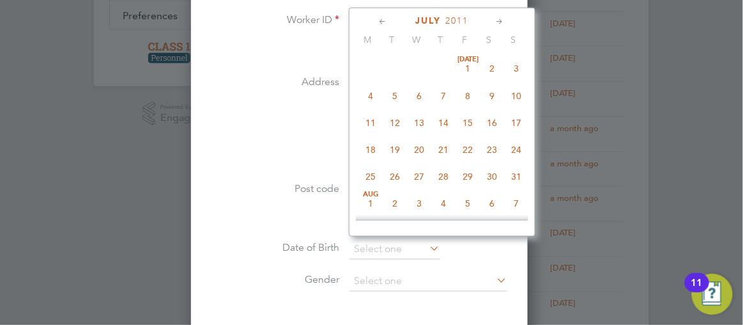
click at [390, 18] on icon at bounding box center [384, 22] width 12 height 14
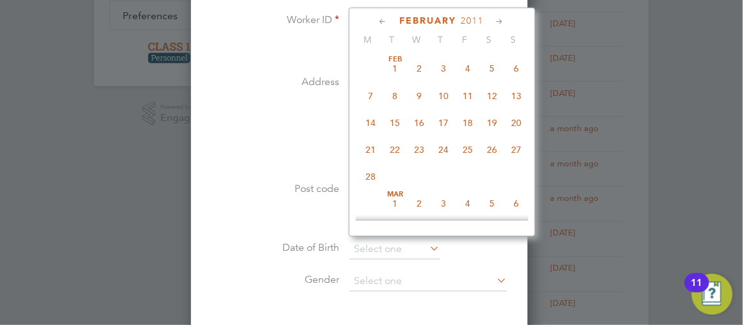
click at [390, 18] on icon at bounding box center [384, 22] width 12 height 14
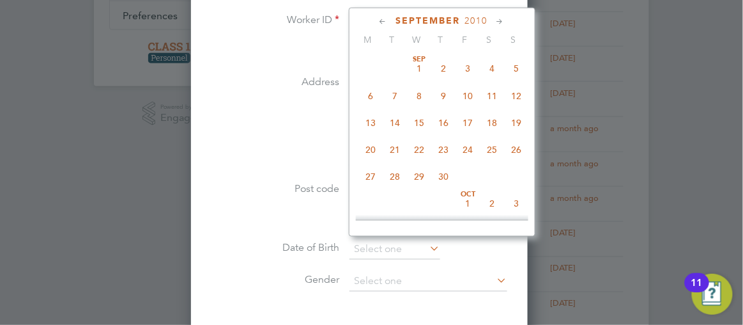
click at [390, 18] on icon at bounding box center [384, 22] width 12 height 14
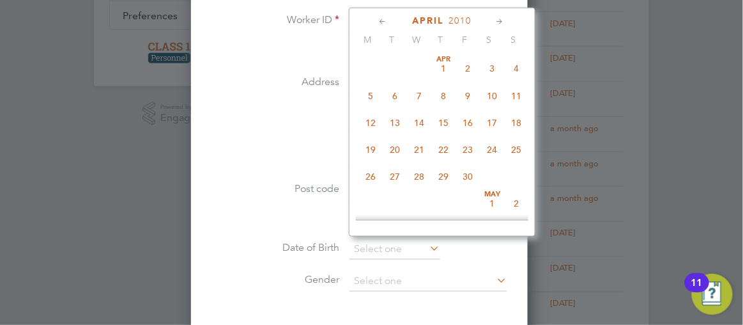
click at [390, 18] on icon at bounding box center [384, 22] width 12 height 14
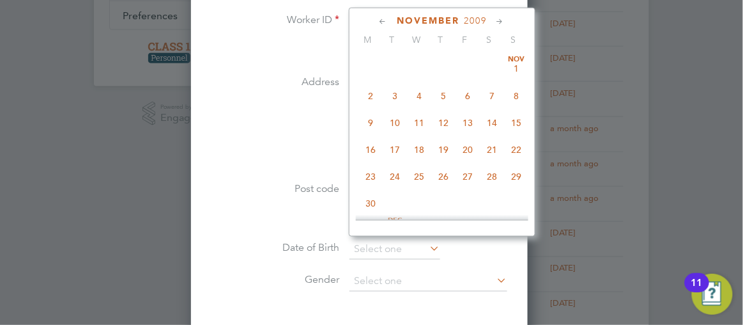
click at [390, 18] on icon at bounding box center [384, 22] width 12 height 14
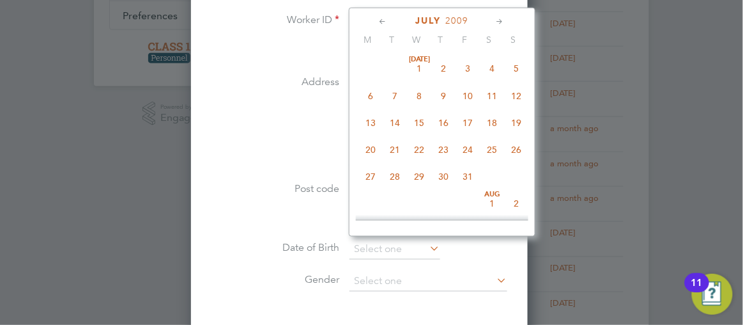
click at [390, 18] on icon at bounding box center [384, 22] width 12 height 14
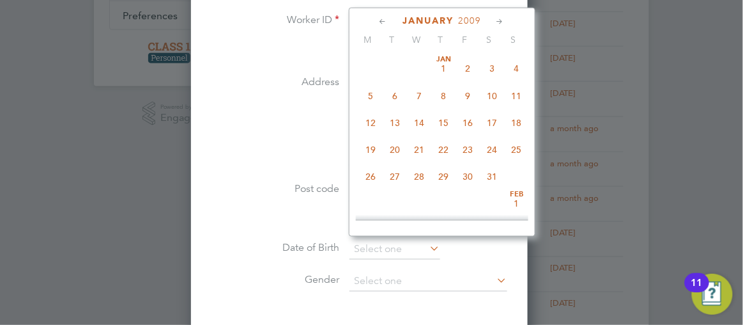
click at [390, 18] on icon at bounding box center [384, 22] width 12 height 14
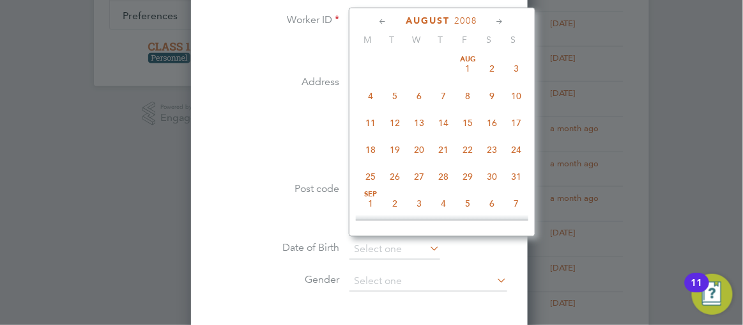
click at [390, 18] on icon at bounding box center [384, 22] width 12 height 14
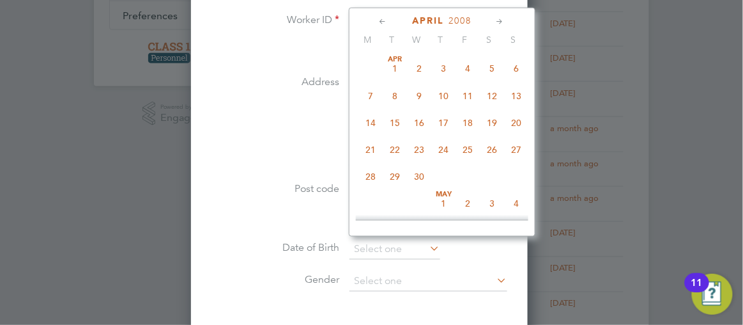
click at [390, 18] on icon at bounding box center [384, 22] width 12 height 14
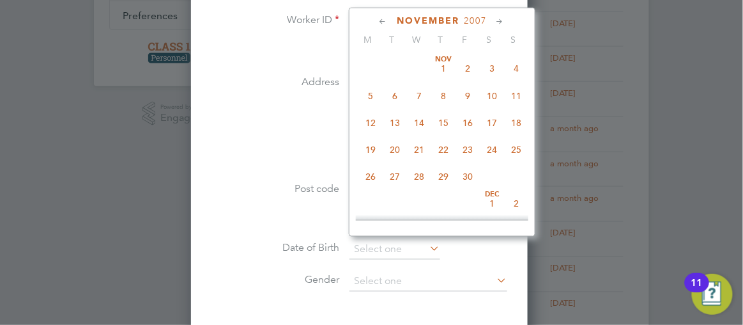
click at [390, 18] on icon at bounding box center [384, 22] width 12 height 14
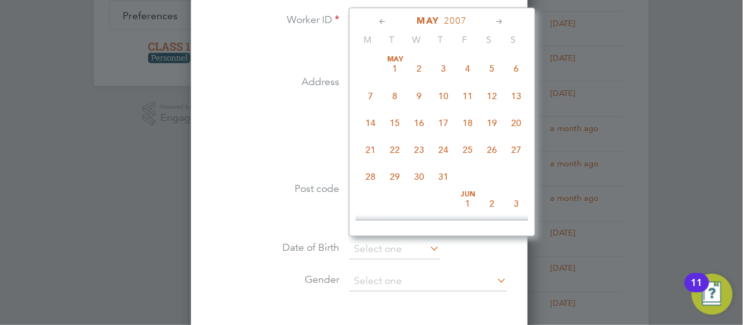
click at [390, 18] on icon at bounding box center [384, 22] width 12 height 14
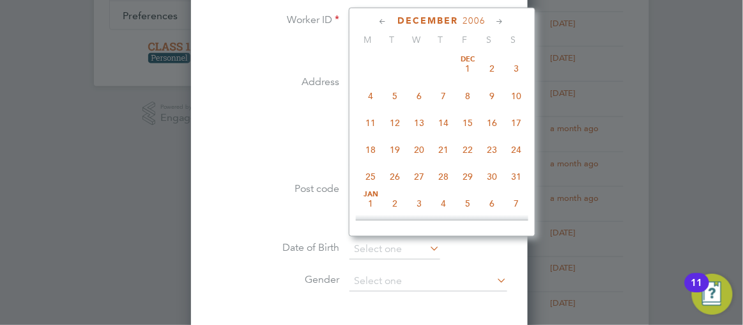
click at [390, 18] on icon at bounding box center [384, 22] width 12 height 14
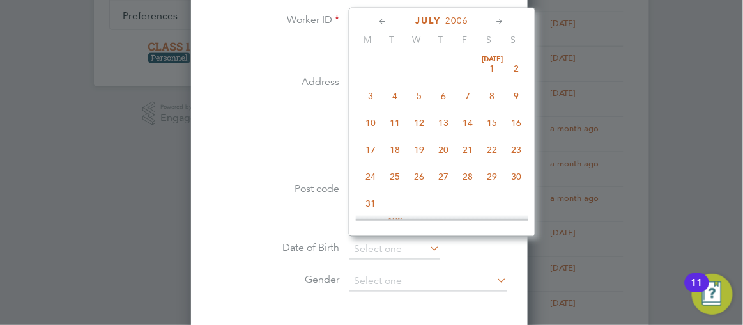
click at [390, 18] on icon at bounding box center [384, 22] width 12 height 14
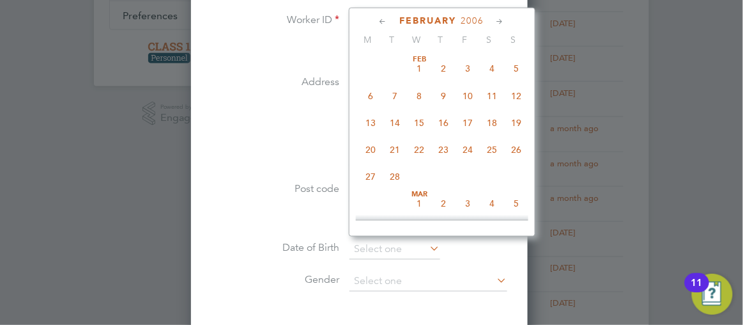
click at [390, 18] on icon at bounding box center [384, 22] width 12 height 14
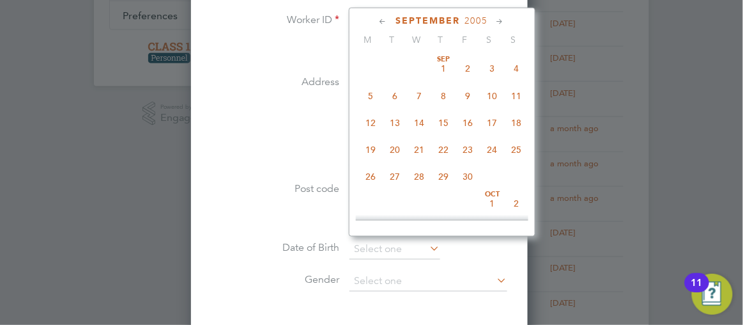
click at [390, 18] on icon at bounding box center [384, 22] width 12 height 14
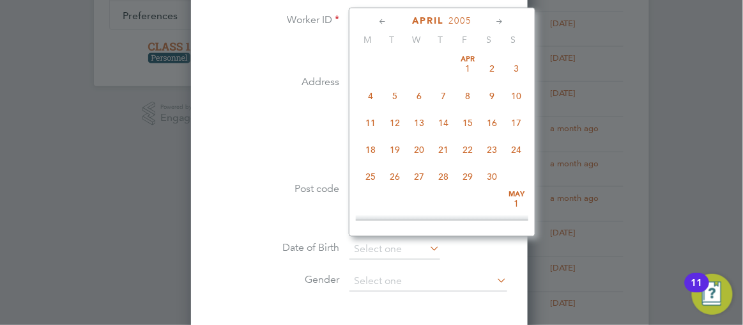
click at [390, 18] on icon at bounding box center [384, 22] width 12 height 14
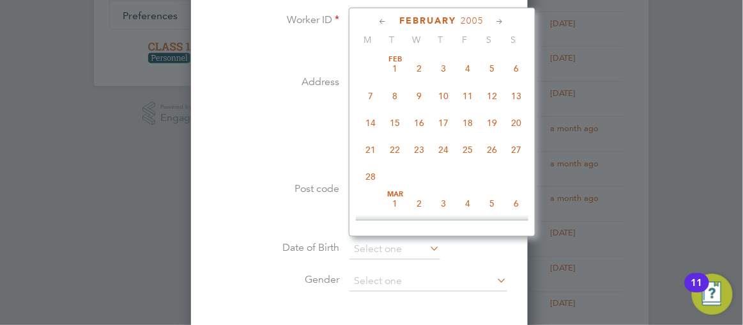
click at [390, 18] on icon at bounding box center [384, 22] width 12 height 14
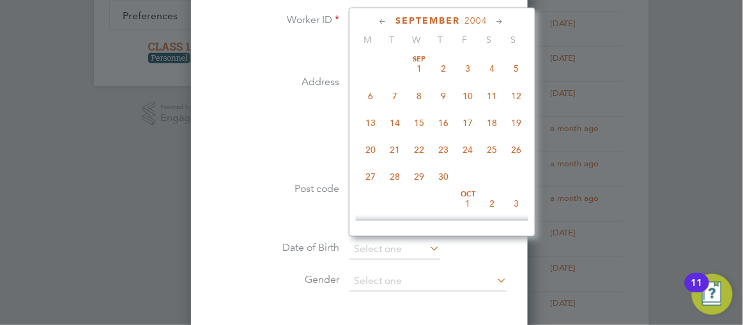
click at [390, 18] on icon at bounding box center [384, 22] width 12 height 14
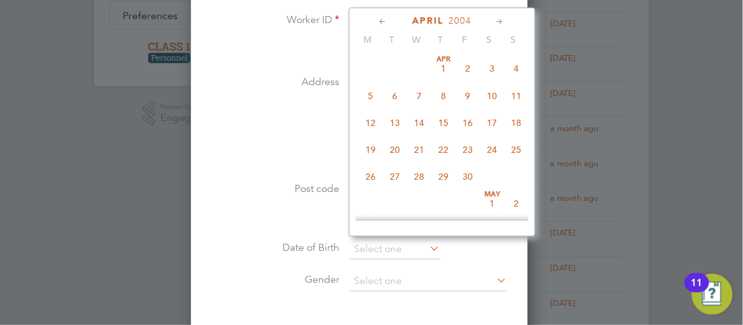
click at [390, 18] on icon at bounding box center [384, 22] width 12 height 14
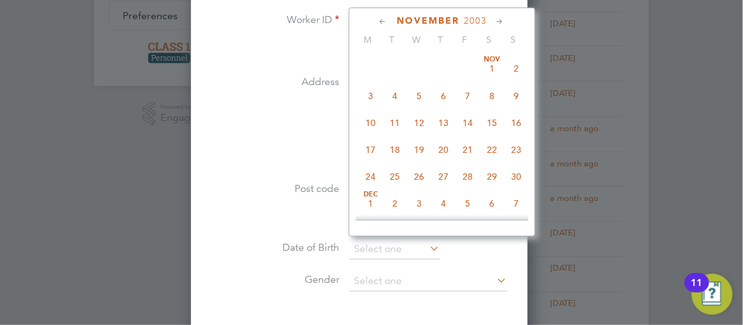
click at [390, 18] on icon at bounding box center [384, 22] width 12 height 14
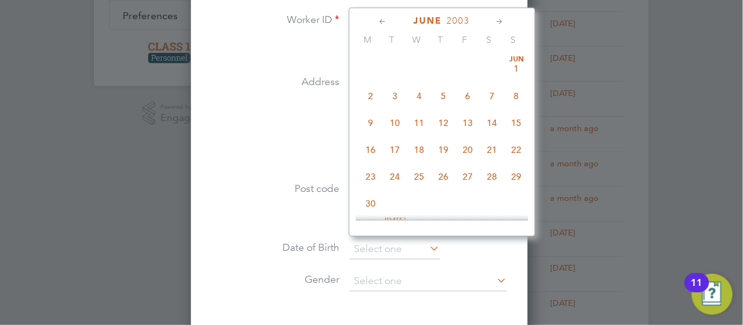
click at [390, 18] on icon at bounding box center [384, 22] width 12 height 14
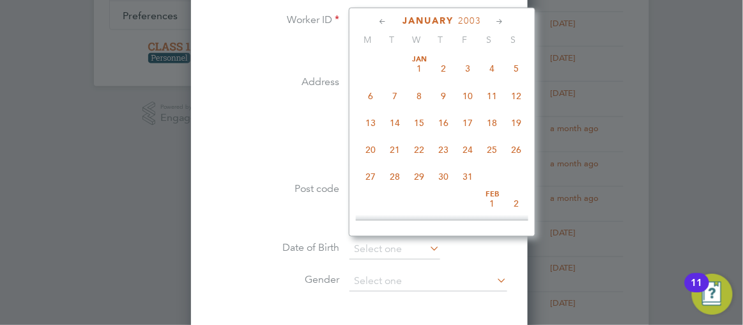
click at [390, 18] on icon at bounding box center [384, 22] width 12 height 14
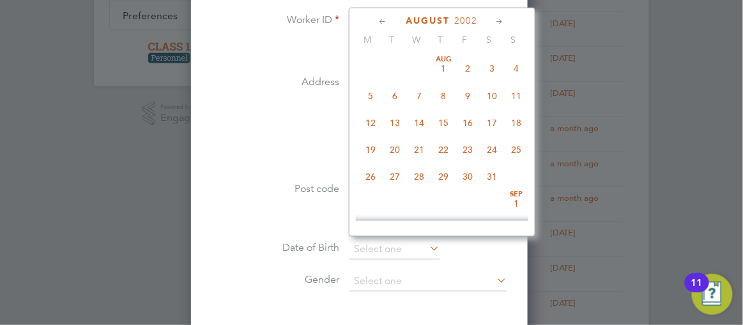
click at [390, 18] on icon at bounding box center [384, 22] width 12 height 14
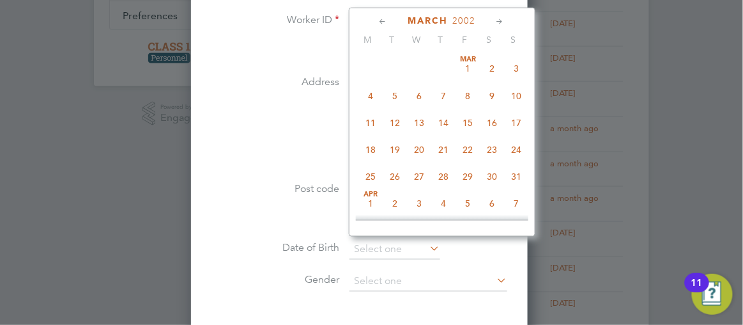
click at [390, 18] on icon at bounding box center [384, 22] width 12 height 14
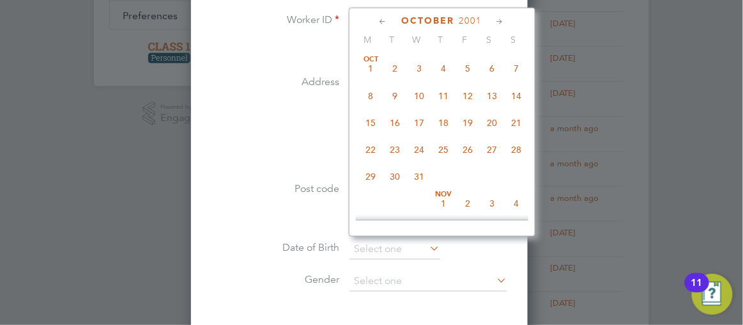
click at [390, 18] on icon at bounding box center [384, 22] width 12 height 14
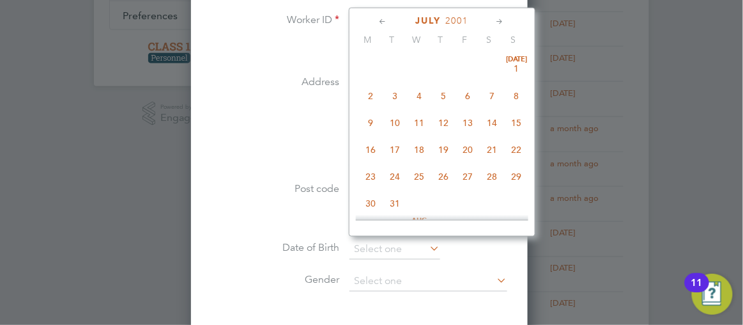
click at [390, 18] on icon at bounding box center [384, 22] width 12 height 14
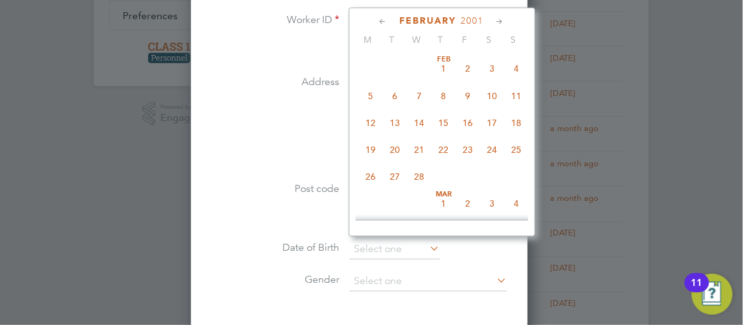
click at [390, 18] on icon at bounding box center [384, 22] width 12 height 14
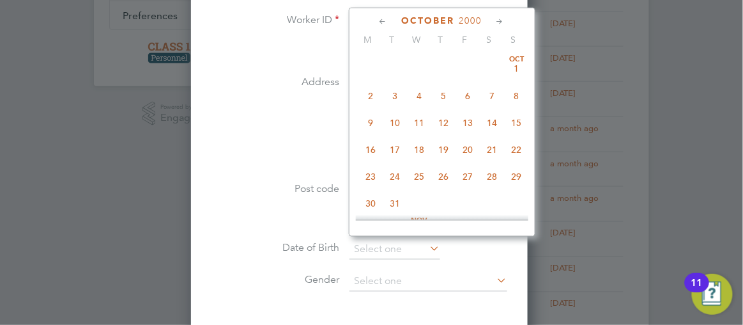
click at [390, 18] on icon at bounding box center [384, 22] width 12 height 14
click at [528, 148] on span "23" at bounding box center [517, 149] width 24 height 24
type input "[DATE]"
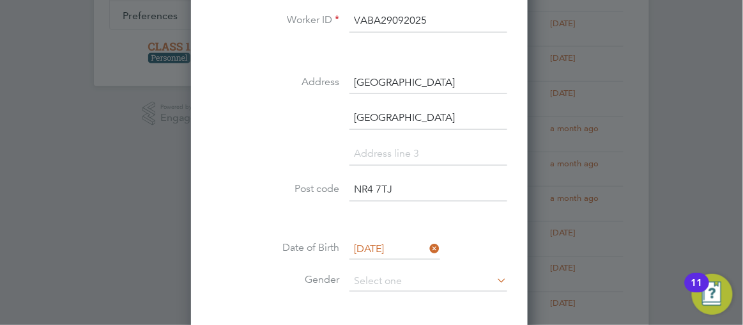
click at [609, 204] on div at bounding box center [371, 162] width 743 height 325
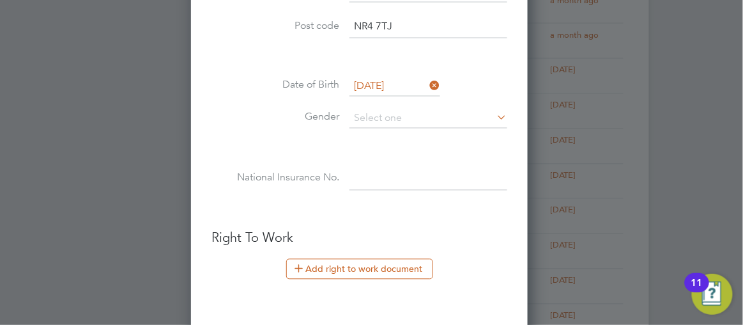
scroll to position [557, 0]
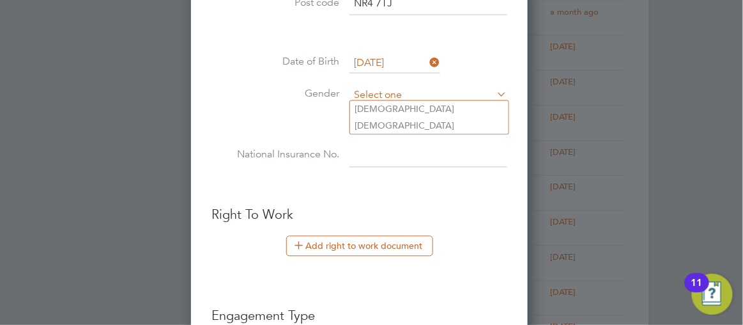
click at [379, 93] on input at bounding box center [428, 95] width 158 height 19
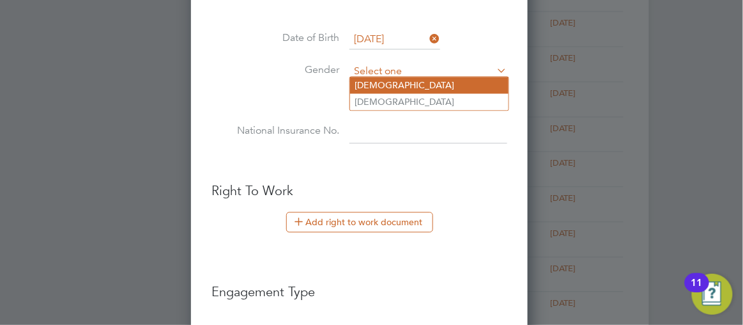
scroll to position [604, 0]
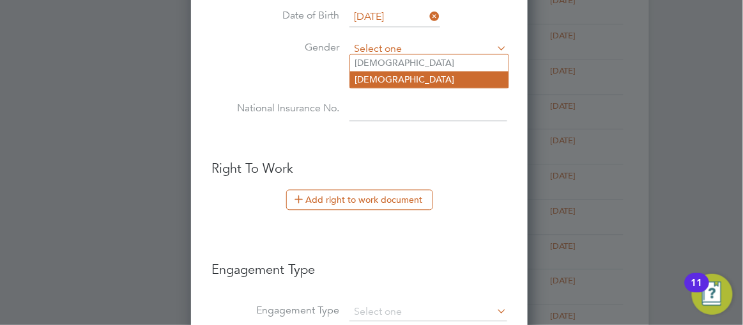
type input "[DEMOGRAPHIC_DATA]"
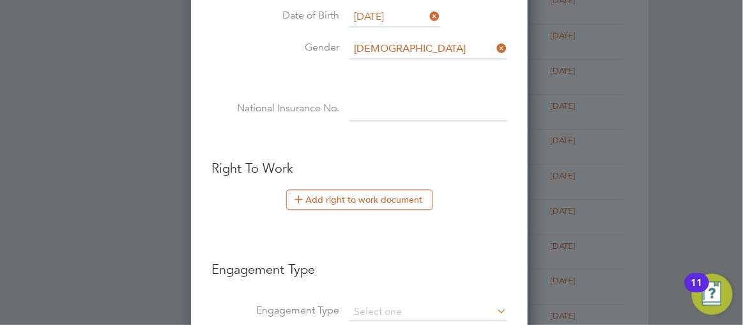
scroll to position [6, 6]
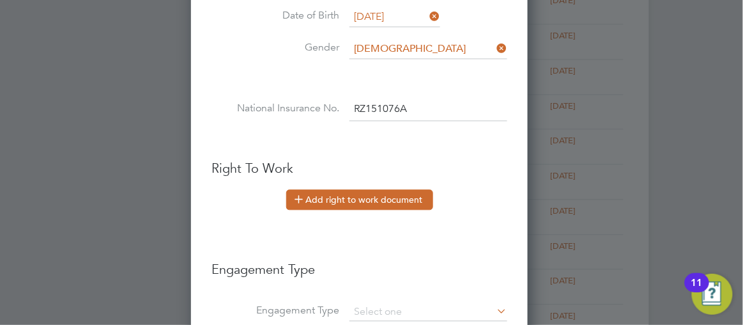
type input "RZ 15 10 76 A"
click at [353, 191] on button "Add right to work document" at bounding box center [359, 199] width 147 height 20
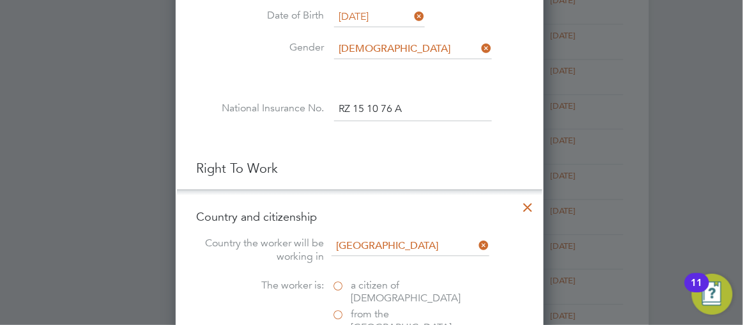
scroll to position [1301, 368]
click at [682, 155] on div at bounding box center [371, 162] width 743 height 325
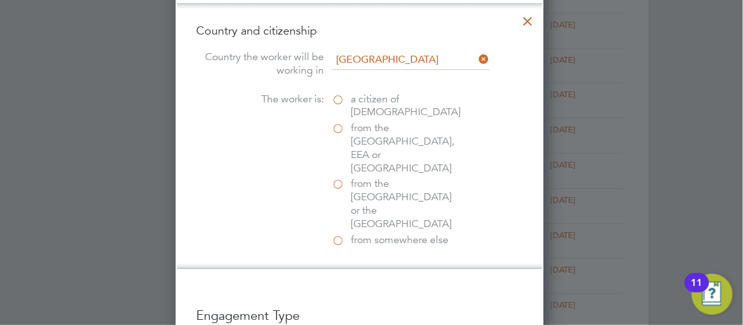
scroll to position [813, 0]
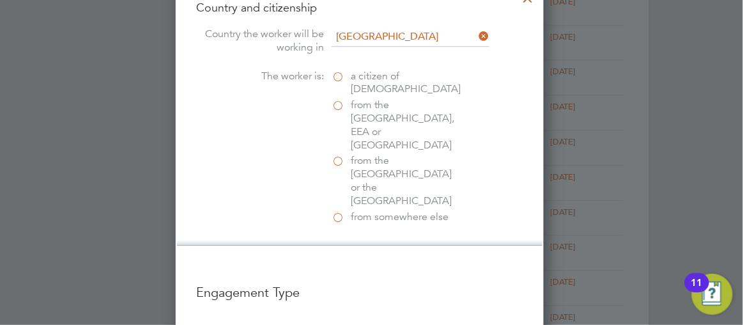
click at [355, 210] on label "from somewhere else" at bounding box center [396, 216] width 128 height 13
click at [0, 0] on input "from somewhere else" at bounding box center [0, 0] width 0 height 0
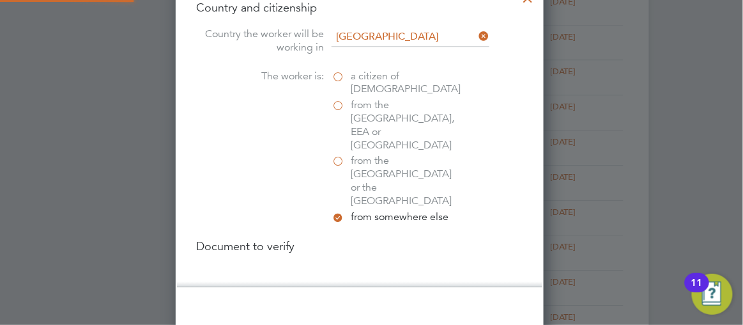
scroll to position [6, 6]
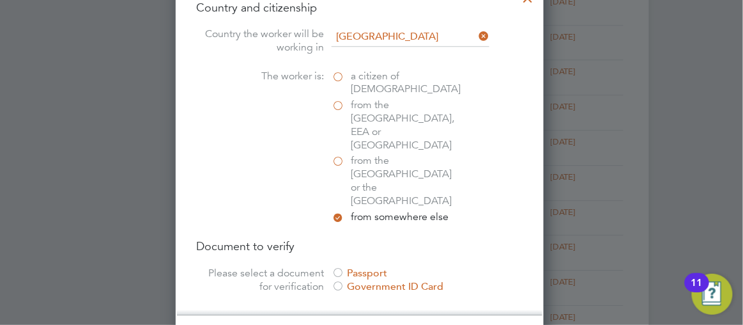
click at [344, 267] on div at bounding box center [338, 273] width 13 height 13
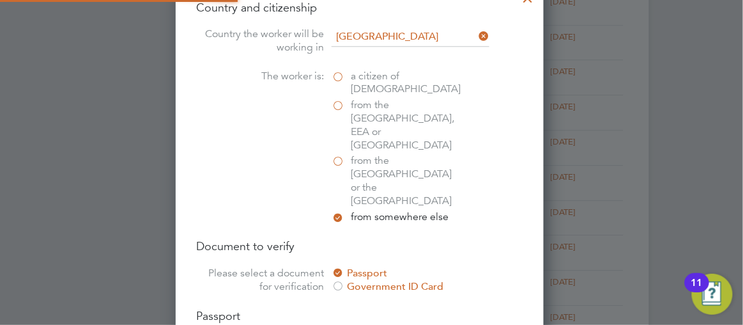
scroll to position [17, 158]
click at [680, 168] on div at bounding box center [371, 162] width 743 height 325
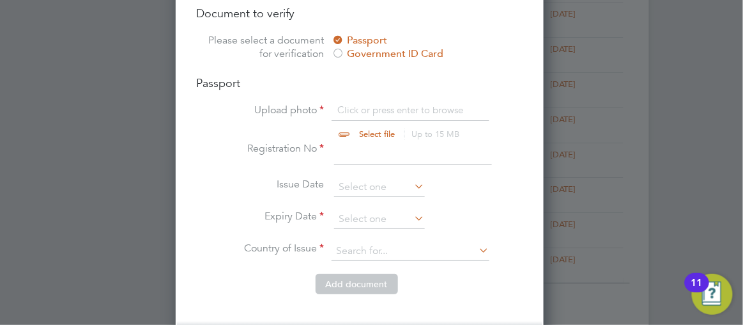
scroll to position [1068, 0]
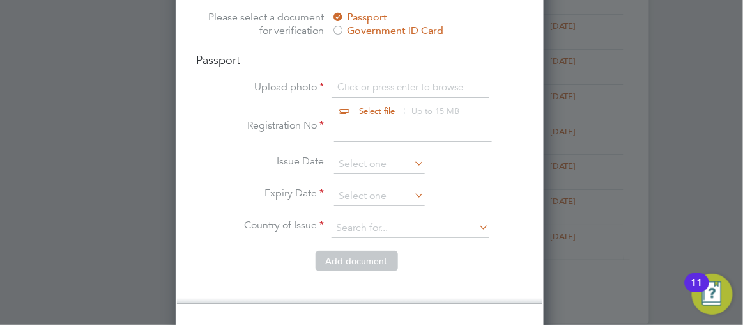
click at [358, 81] on input "file" at bounding box center [389, 100] width 201 height 38
type input "C:\fakepath\PASSPORTVAN.pdf"
click at [385, 119] on input at bounding box center [413, 130] width 158 height 23
type input "G4248360"
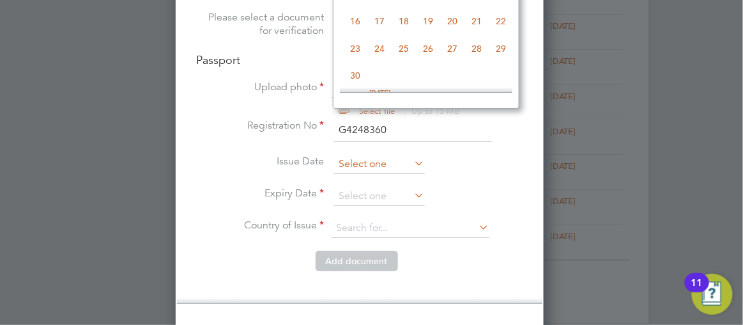
scroll to position [493, 0]
click at [369, 155] on input at bounding box center [379, 164] width 91 height 19
click at [614, 101] on div at bounding box center [371, 162] width 743 height 325
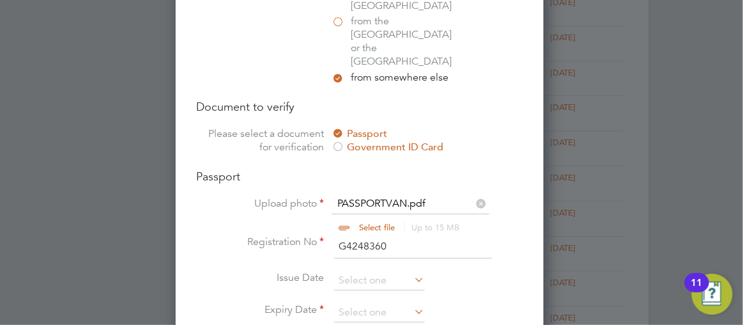
scroll to position [929, 0]
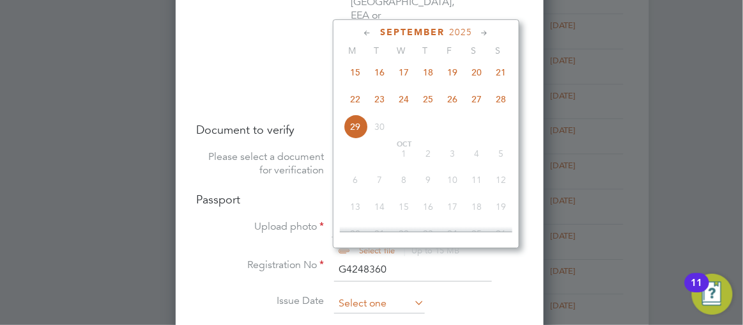
click at [370, 294] on input at bounding box center [379, 303] width 91 height 19
click at [374, 33] on icon at bounding box center [368, 33] width 12 height 14
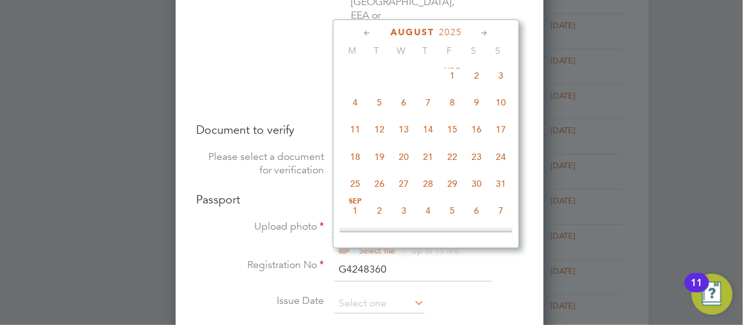
click at [374, 33] on icon at bounding box center [368, 33] width 12 height 14
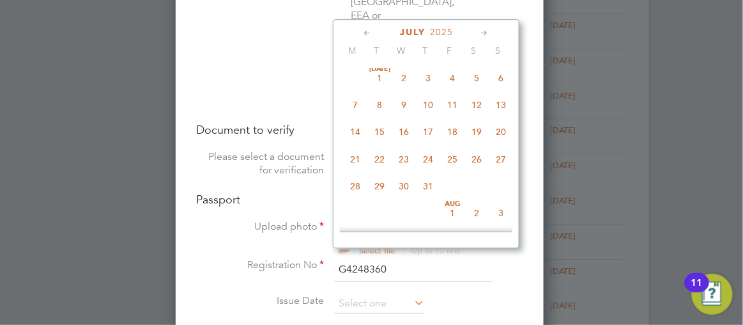
click at [374, 33] on icon at bounding box center [368, 33] width 12 height 14
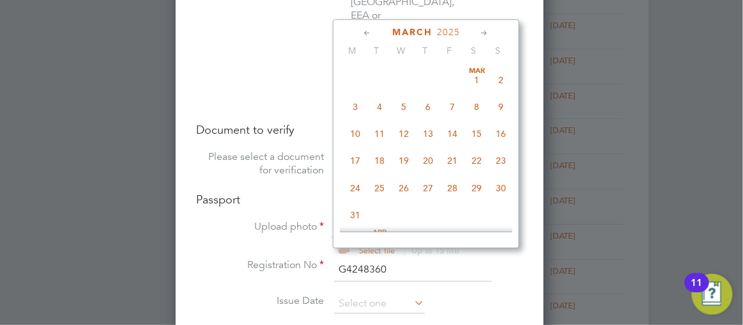
click at [374, 33] on icon at bounding box center [368, 33] width 12 height 14
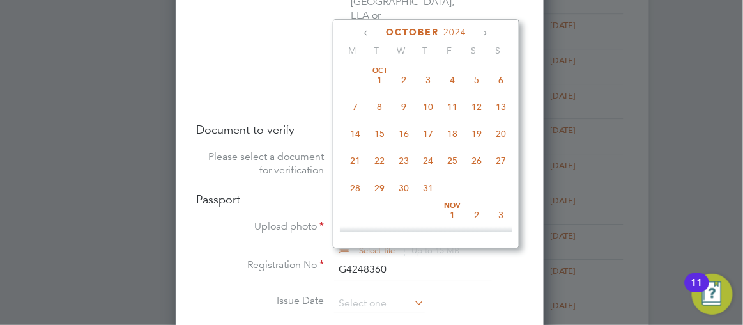
click at [374, 33] on icon at bounding box center [368, 33] width 12 height 14
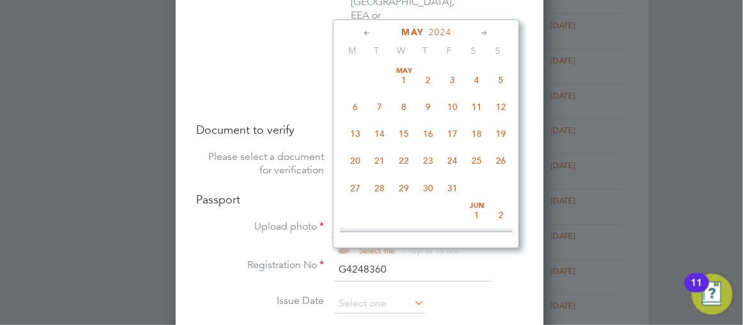
click at [374, 33] on icon at bounding box center [368, 33] width 12 height 14
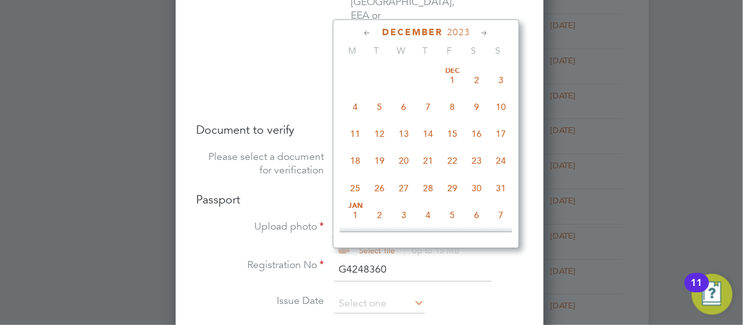
click at [374, 33] on icon at bounding box center [368, 33] width 12 height 14
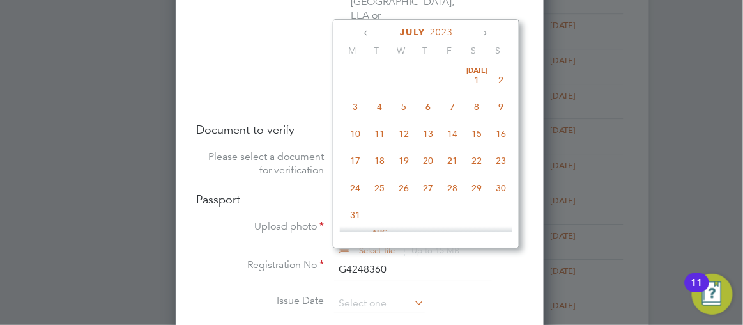
click at [374, 33] on icon at bounding box center [368, 33] width 12 height 14
click at [367, 185] on span "26" at bounding box center [355, 188] width 24 height 24
type input "[DATE]"
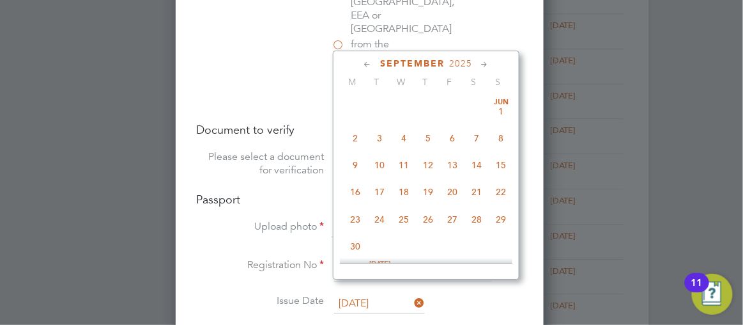
scroll to position [493, 0]
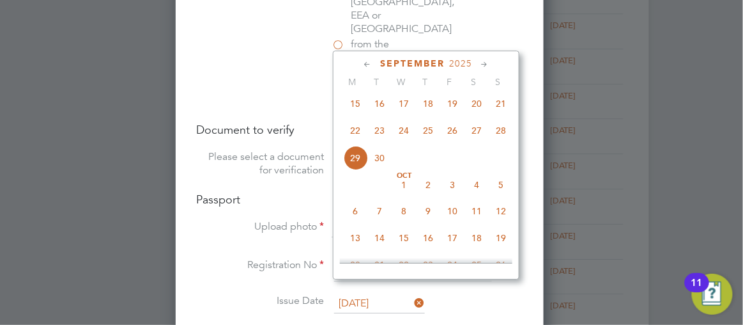
click at [491, 64] on icon at bounding box center [485, 65] width 12 height 14
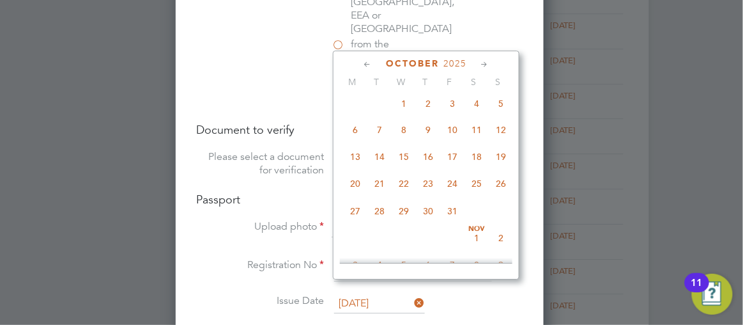
click at [491, 64] on icon at bounding box center [485, 65] width 12 height 14
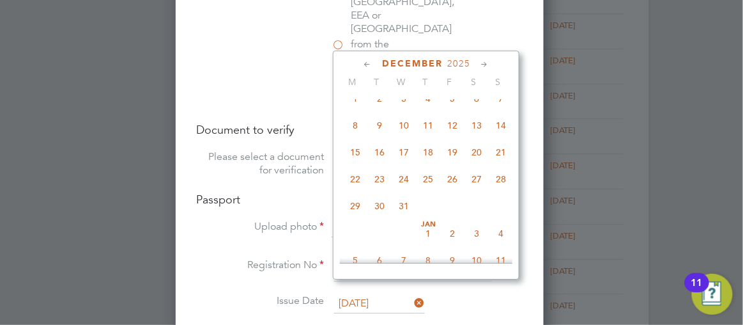
click at [491, 64] on icon at bounding box center [485, 65] width 12 height 14
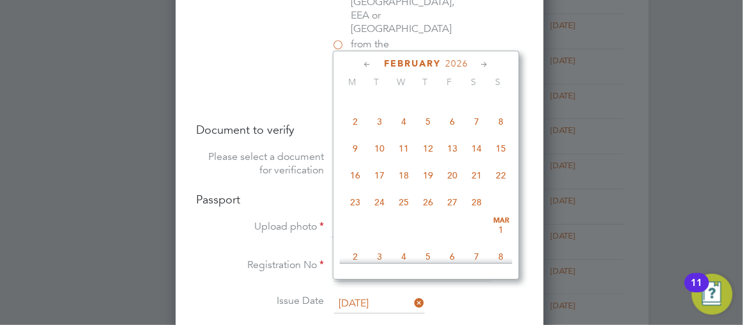
click at [491, 64] on icon at bounding box center [485, 65] width 12 height 14
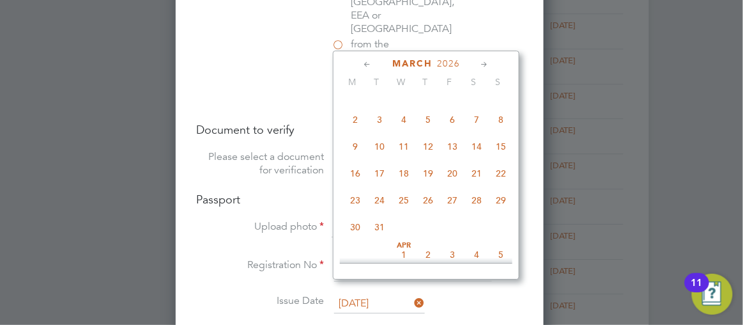
click at [491, 64] on icon at bounding box center [485, 65] width 12 height 14
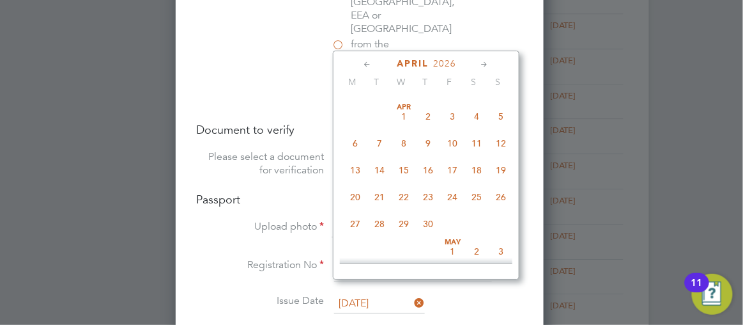
click at [491, 64] on icon at bounding box center [485, 65] width 12 height 14
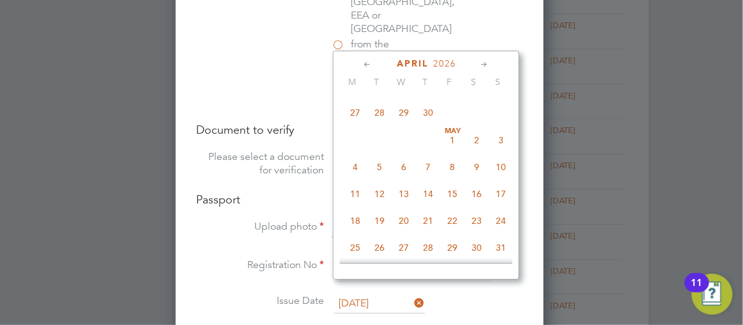
click at [491, 64] on icon at bounding box center [485, 65] width 12 height 14
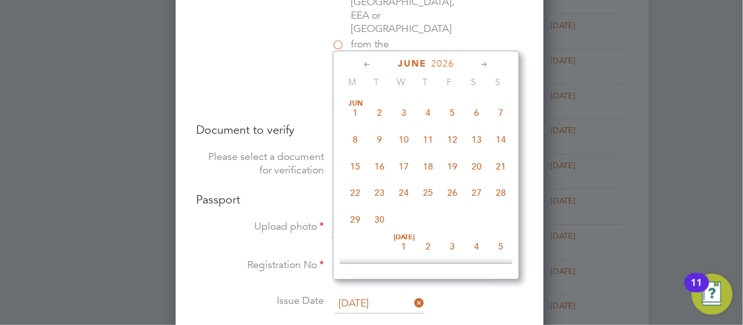
click at [491, 64] on icon at bounding box center [485, 65] width 12 height 14
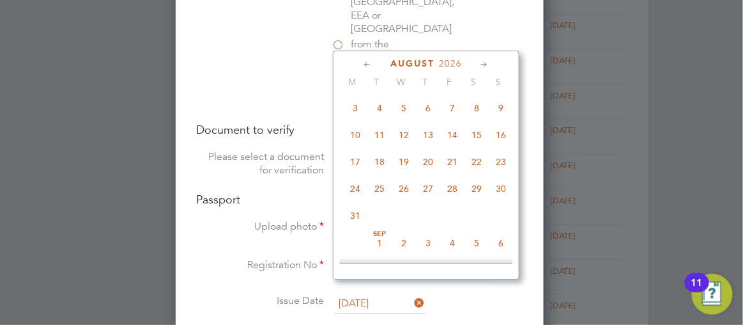
click at [491, 64] on icon at bounding box center [485, 65] width 12 height 14
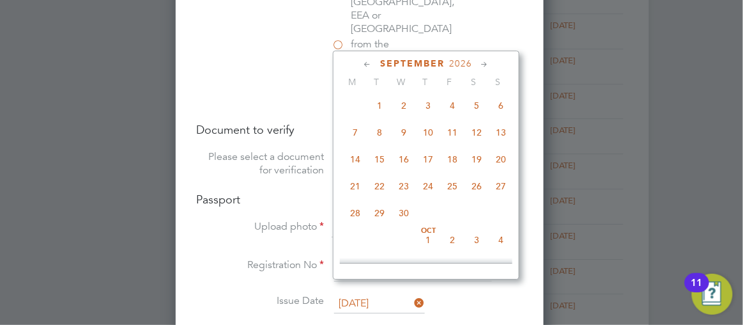
click at [491, 64] on icon at bounding box center [485, 65] width 12 height 14
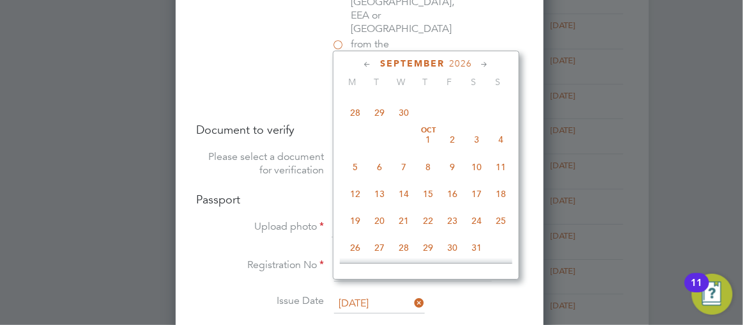
click at [491, 64] on icon at bounding box center [485, 65] width 12 height 14
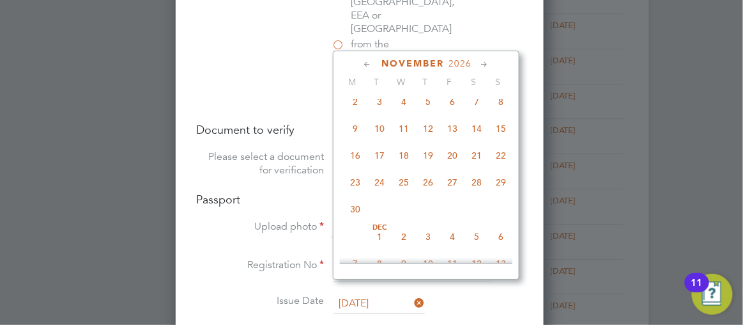
click at [491, 64] on icon at bounding box center [485, 65] width 12 height 14
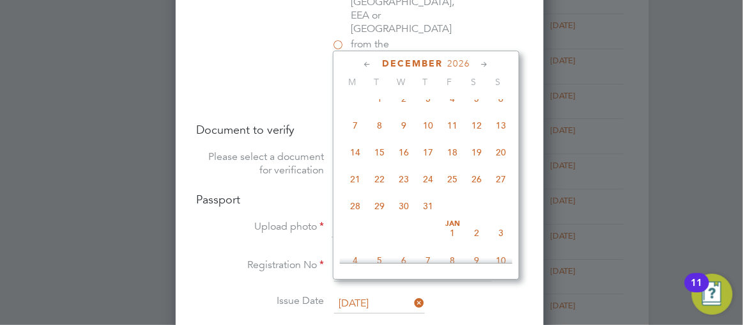
click at [491, 64] on icon at bounding box center [485, 65] width 12 height 14
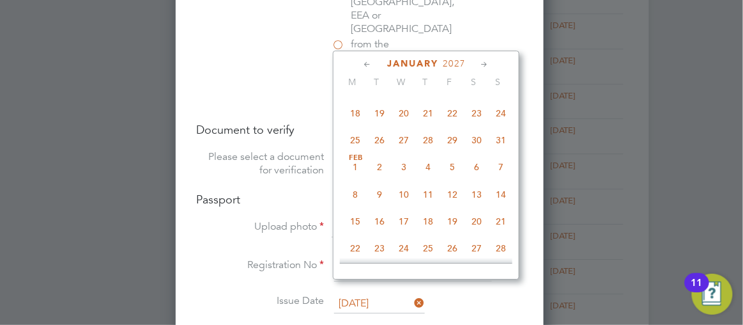
click at [491, 64] on icon at bounding box center [485, 65] width 12 height 14
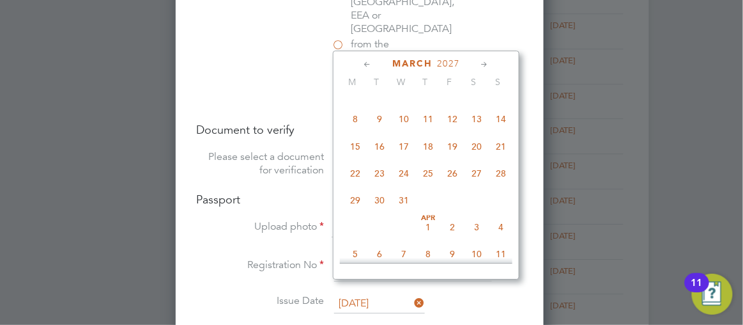
click at [491, 64] on icon at bounding box center [485, 65] width 12 height 14
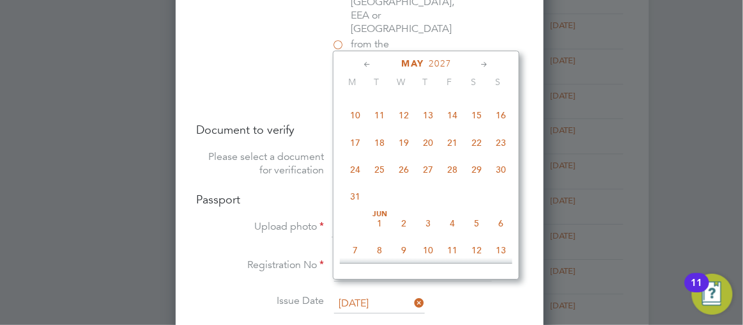
click at [491, 64] on icon at bounding box center [485, 65] width 12 height 14
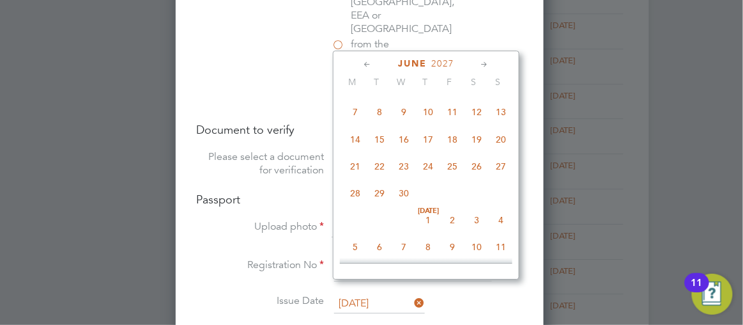
click at [491, 64] on icon at bounding box center [485, 65] width 12 height 14
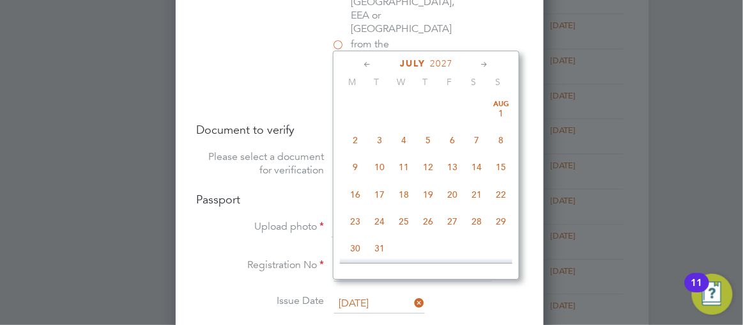
click at [491, 64] on icon at bounding box center [485, 65] width 12 height 14
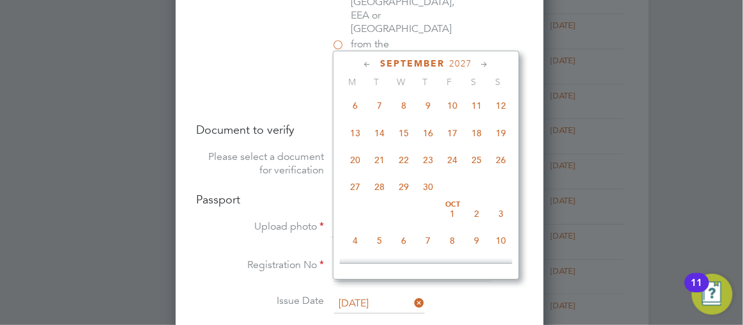
click at [491, 64] on icon at bounding box center [485, 65] width 12 height 14
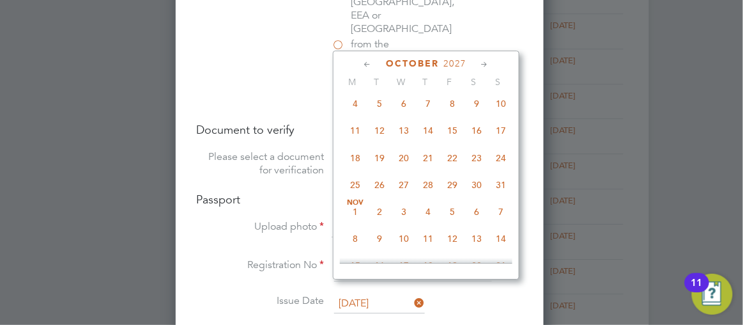
click at [491, 64] on icon at bounding box center [485, 65] width 12 height 14
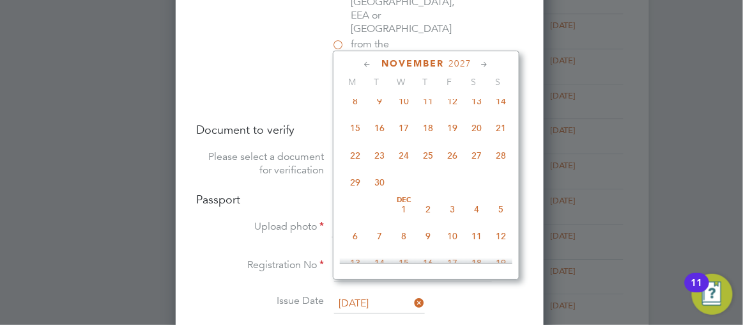
click at [491, 64] on icon at bounding box center [485, 65] width 12 height 14
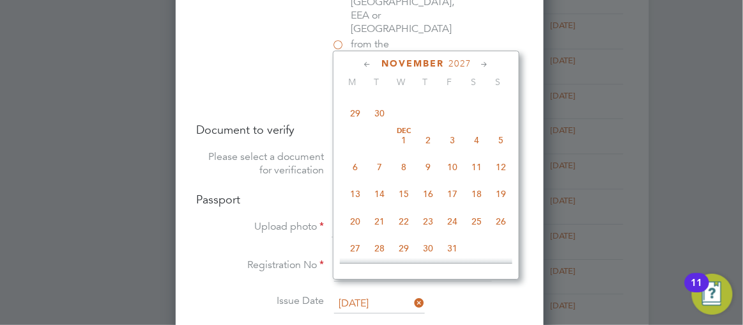
click at [491, 64] on icon at bounding box center [485, 65] width 12 height 14
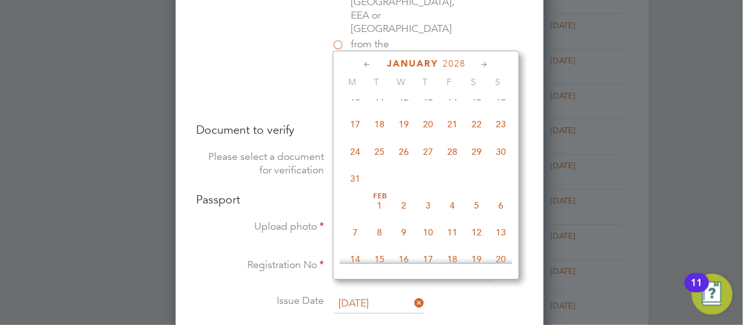
click at [491, 64] on icon at bounding box center [485, 65] width 12 height 14
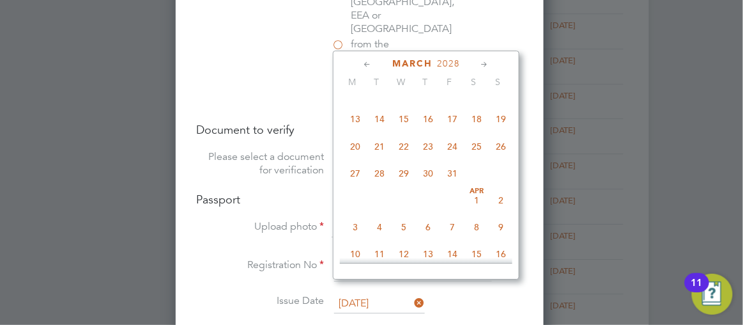
click at [491, 64] on icon at bounding box center [485, 65] width 12 height 14
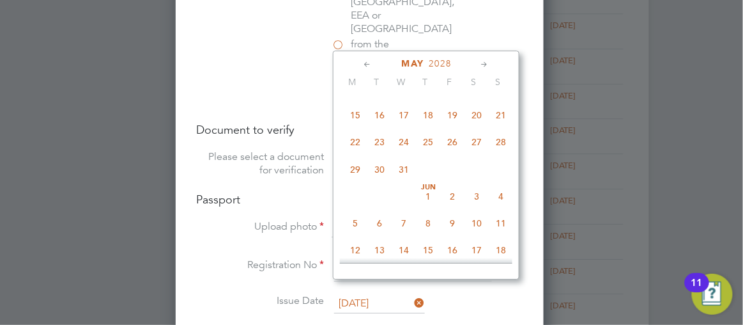
click at [491, 64] on icon at bounding box center [485, 65] width 12 height 14
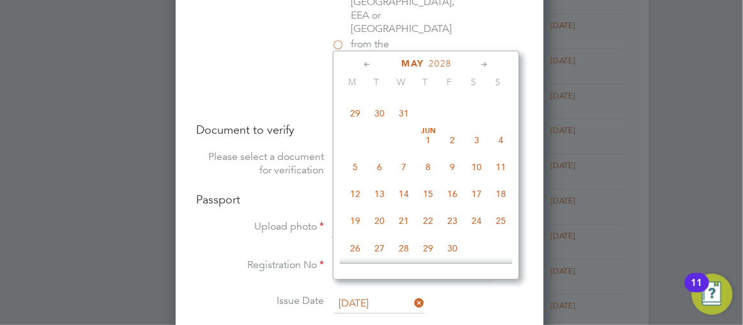
click at [491, 64] on icon at bounding box center [485, 65] width 12 height 14
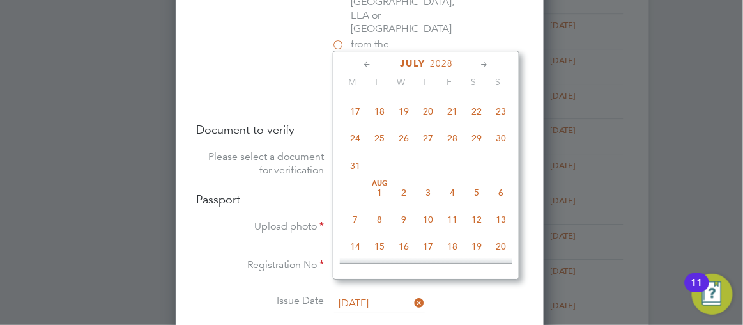
click at [491, 64] on icon at bounding box center [485, 65] width 12 height 14
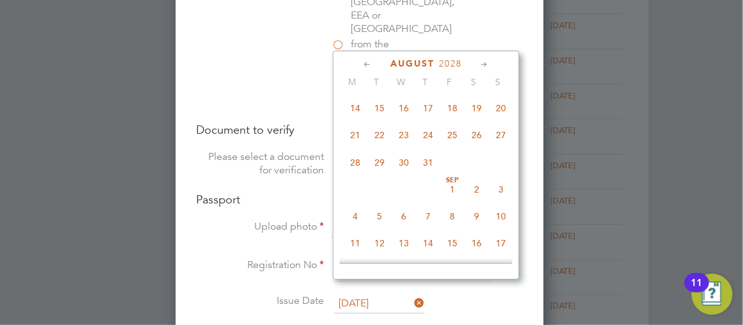
click at [491, 64] on icon at bounding box center [485, 65] width 12 height 14
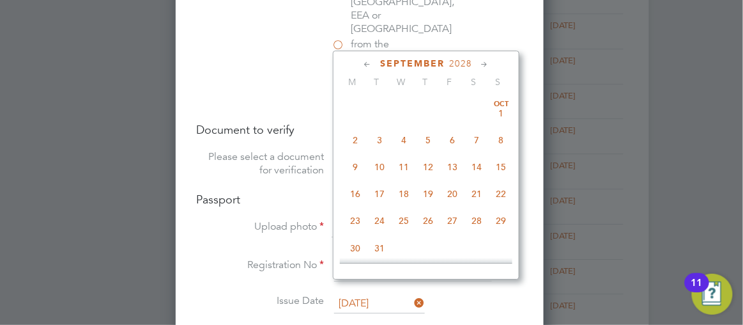
click at [491, 64] on icon at bounding box center [485, 65] width 12 height 14
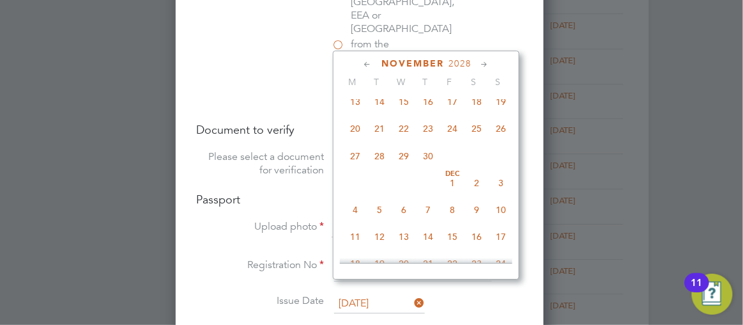
click at [491, 64] on icon at bounding box center [485, 65] width 12 height 14
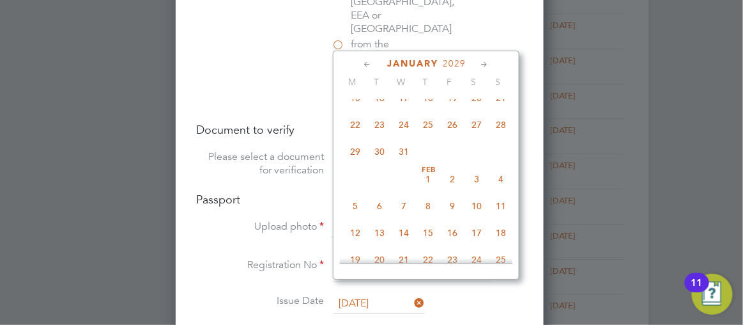
click at [491, 64] on icon at bounding box center [485, 65] width 12 height 14
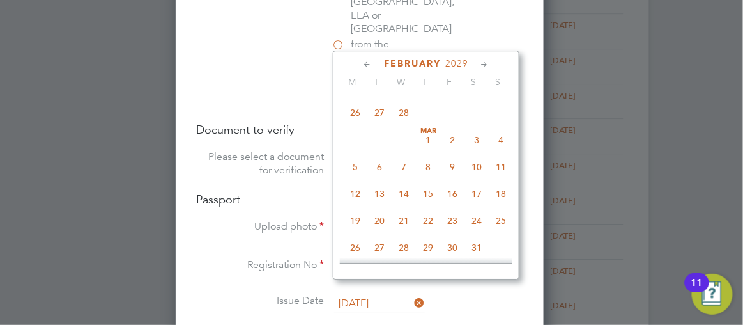
click at [491, 64] on icon at bounding box center [485, 65] width 12 height 14
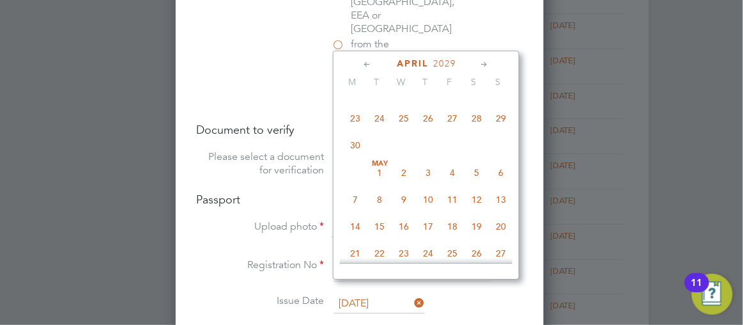
click at [491, 64] on icon at bounding box center [485, 65] width 12 height 14
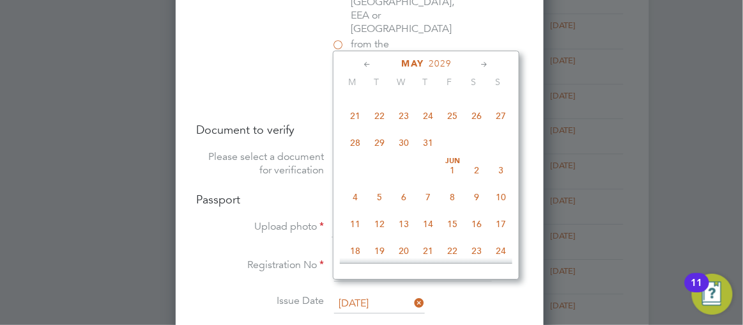
click at [491, 64] on icon at bounding box center [485, 65] width 12 height 14
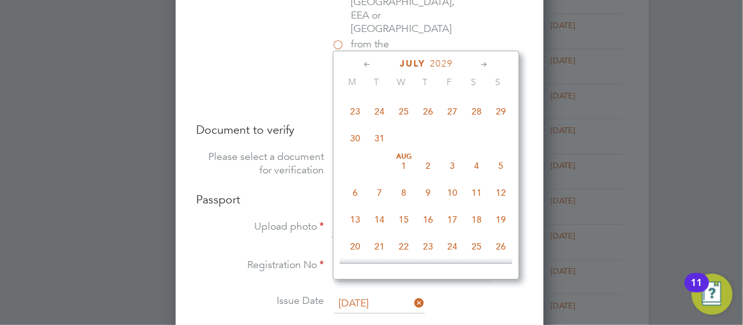
click at [491, 64] on icon at bounding box center [485, 65] width 12 height 14
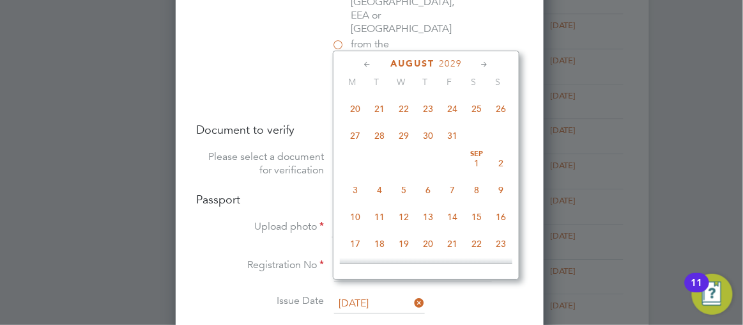
click at [491, 64] on icon at bounding box center [485, 65] width 12 height 14
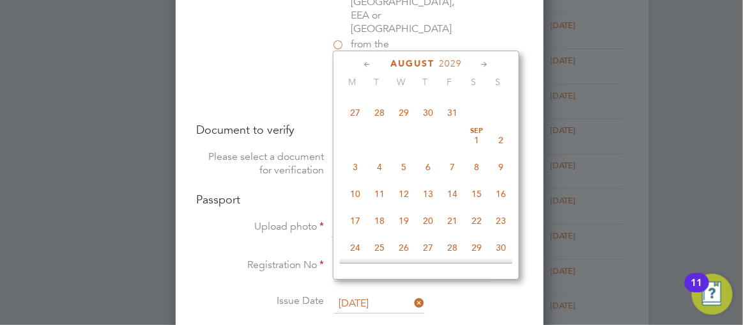
click at [491, 64] on icon at bounding box center [485, 65] width 12 height 14
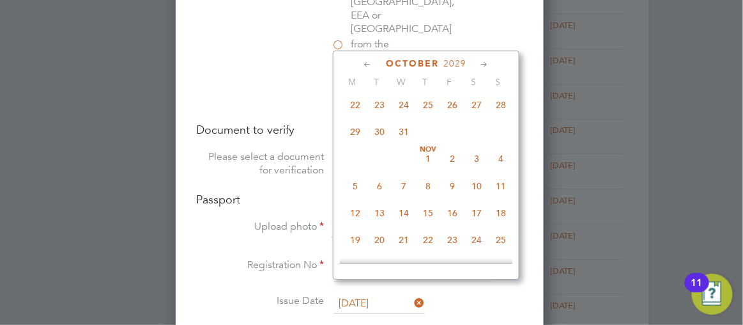
click at [491, 64] on icon at bounding box center [485, 65] width 12 height 14
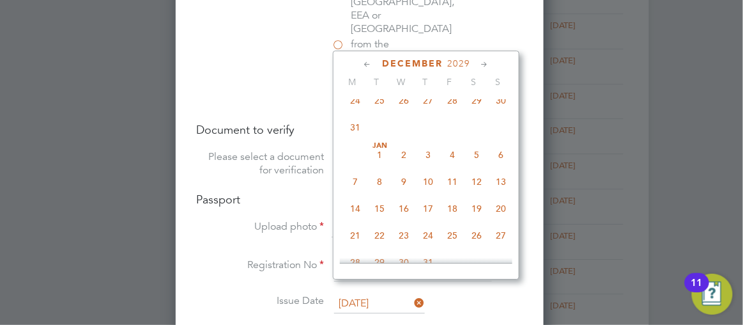
click at [491, 64] on icon at bounding box center [485, 65] width 12 height 14
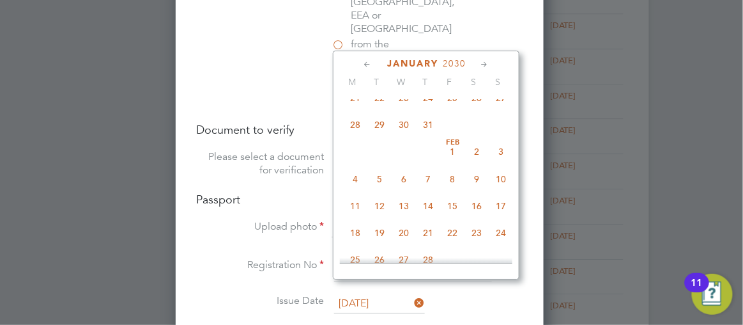
click at [491, 64] on icon at bounding box center [485, 65] width 12 height 14
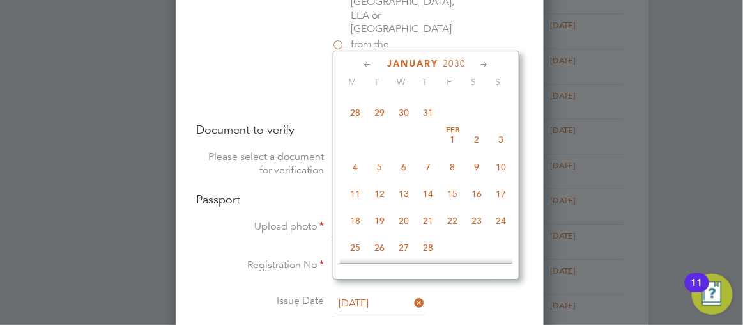
click at [491, 64] on icon at bounding box center [485, 65] width 12 height 14
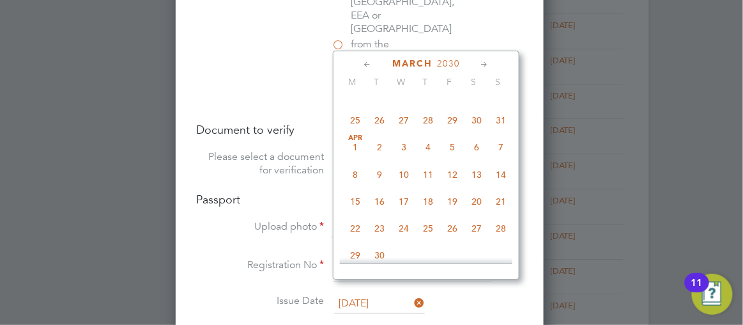
click at [491, 64] on icon at bounding box center [485, 65] width 12 height 14
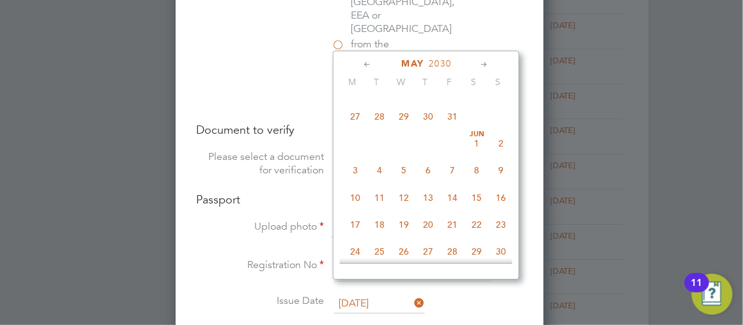
click at [491, 64] on icon at bounding box center [485, 65] width 12 height 14
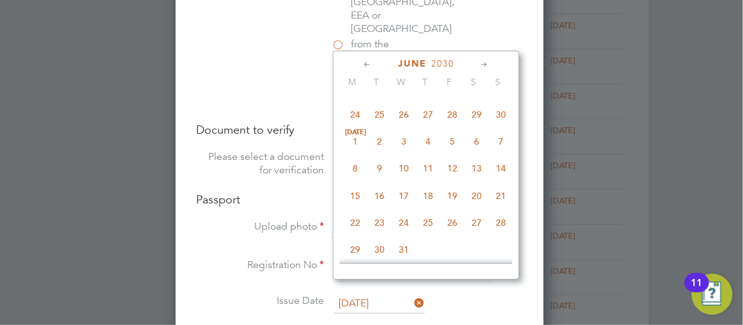
click at [491, 64] on icon at bounding box center [485, 65] width 12 height 14
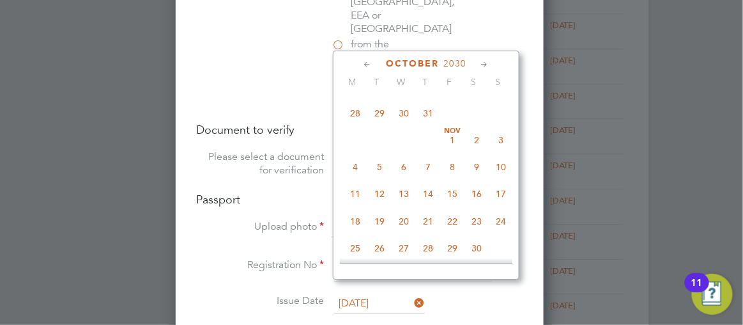
click at [491, 64] on icon at bounding box center [485, 65] width 12 height 14
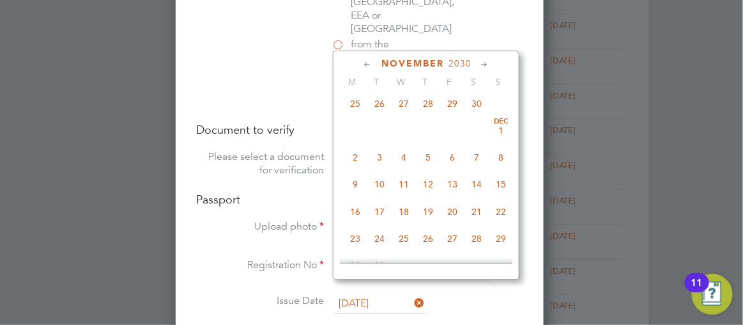
click at [491, 64] on icon at bounding box center [485, 65] width 12 height 14
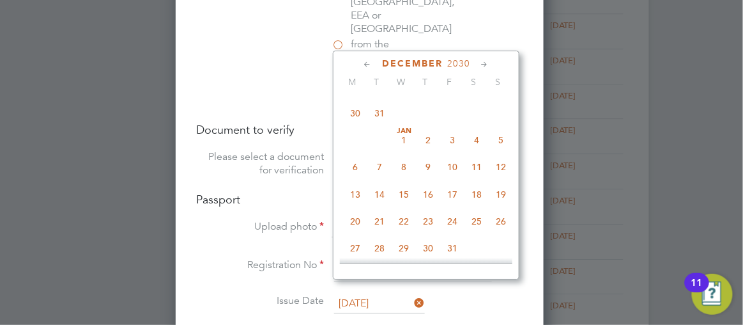
click at [491, 64] on icon at bounding box center [485, 65] width 12 height 14
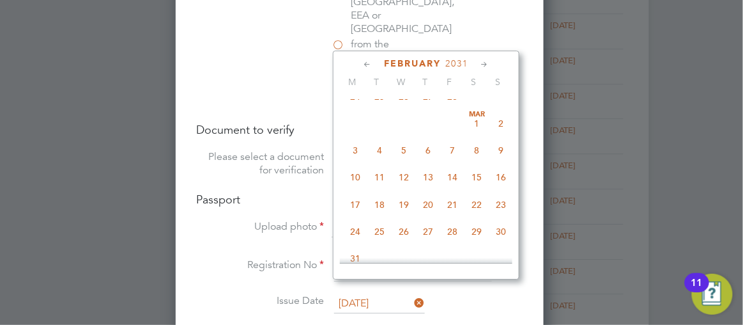
click at [491, 64] on icon at bounding box center [485, 65] width 12 height 14
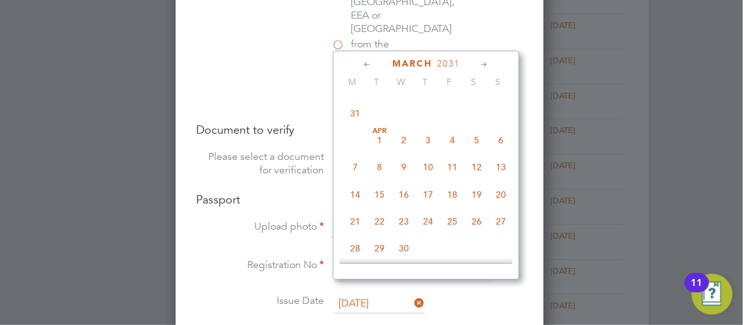
click at [491, 64] on icon at bounding box center [485, 65] width 12 height 14
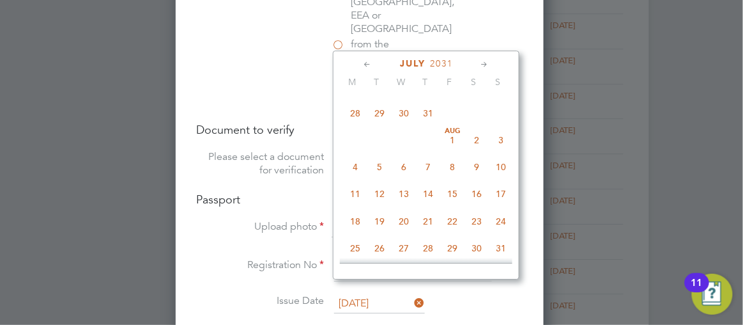
click at [491, 64] on icon at bounding box center [485, 65] width 12 height 14
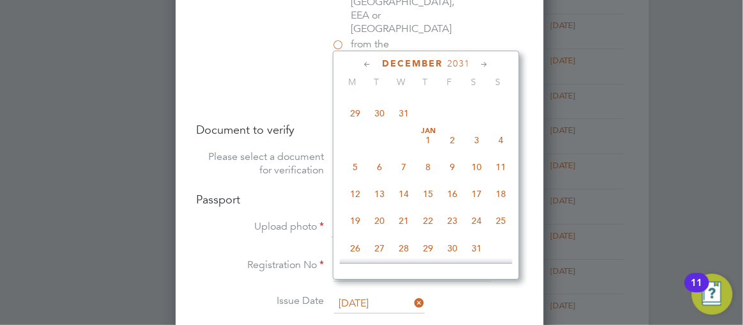
click at [491, 64] on icon at bounding box center [485, 65] width 12 height 14
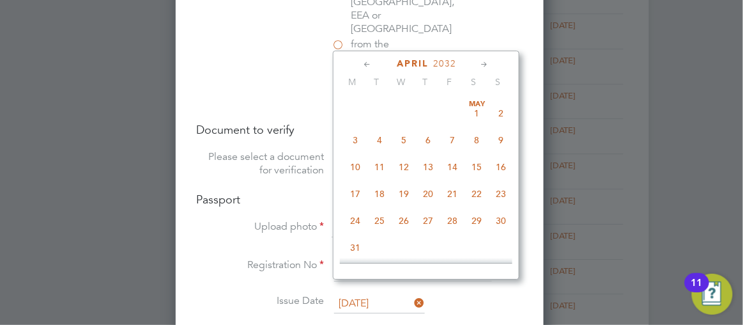
click at [491, 64] on icon at bounding box center [485, 65] width 12 height 14
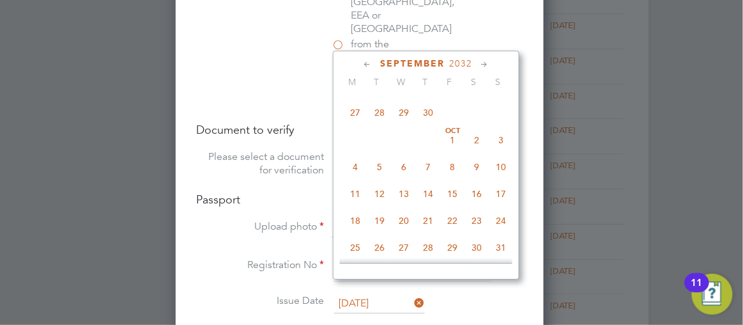
click at [491, 64] on icon at bounding box center [485, 65] width 12 height 14
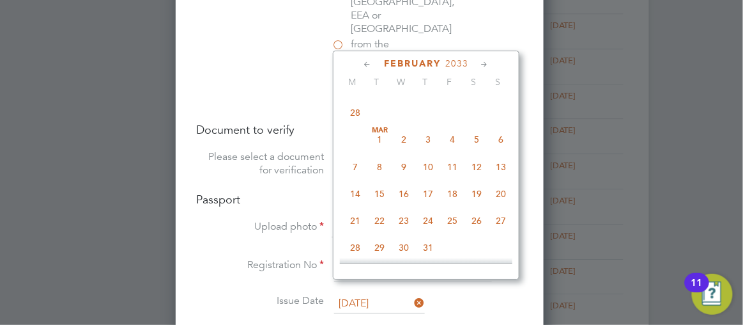
click at [491, 64] on icon at bounding box center [485, 65] width 12 height 14
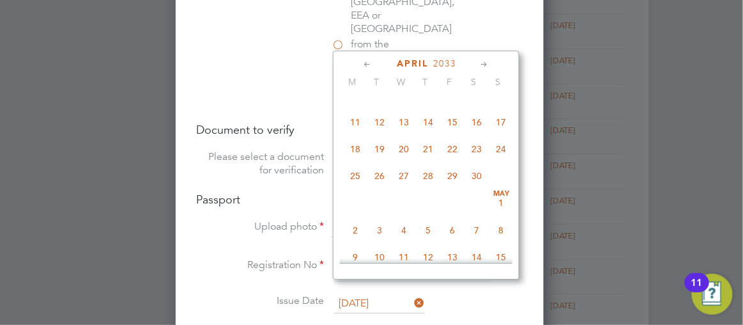
scroll to position [13334, 0]
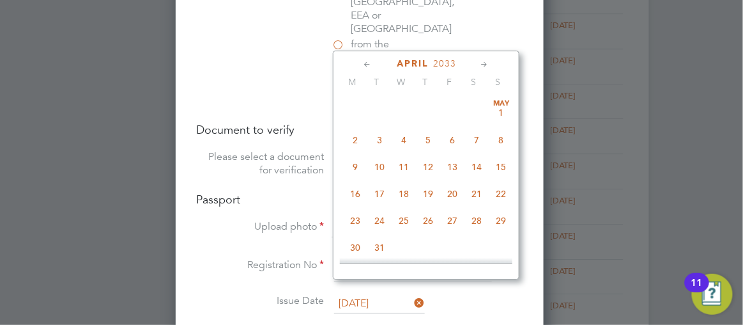
click at [491, 64] on icon at bounding box center [485, 65] width 12 height 14
click at [485, 98] on span "25" at bounding box center [476, 86] width 24 height 24
type input "[DATE]"
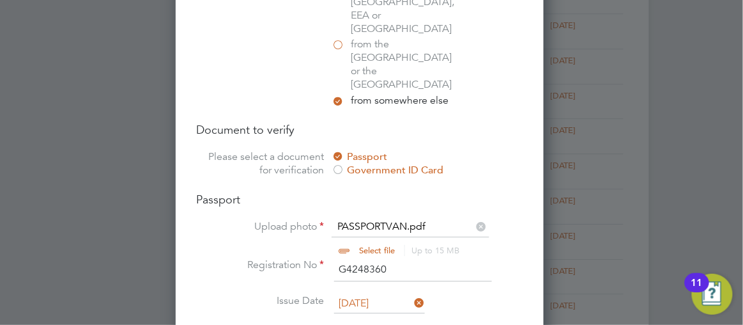
click at [702, 157] on div at bounding box center [371, 162] width 743 height 325
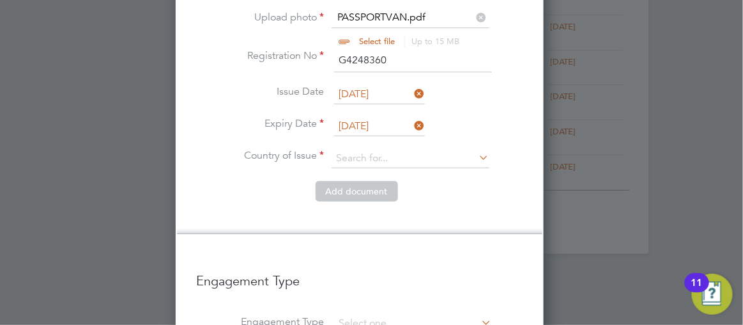
scroll to position [1162, 0]
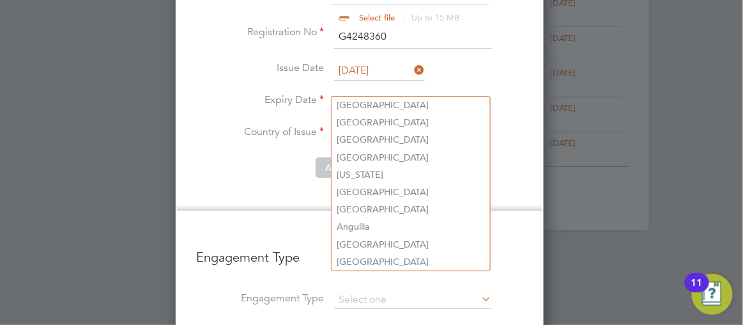
click at [383, 125] on input at bounding box center [411, 134] width 158 height 19
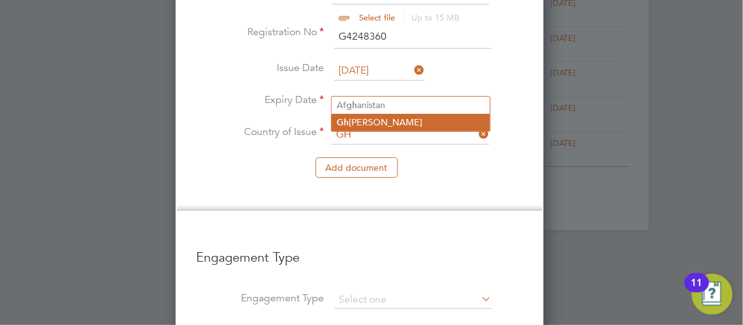
type input "GH"
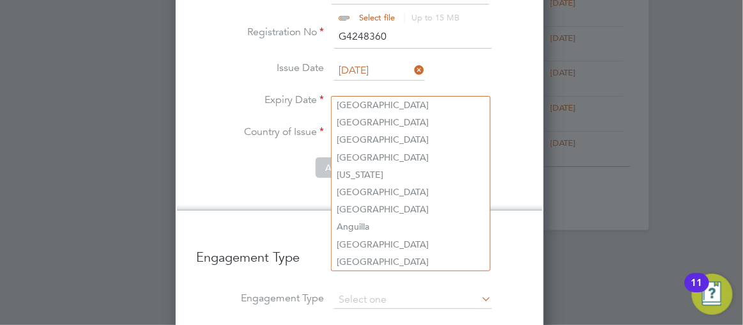
click at [368, 125] on input at bounding box center [411, 134] width 158 height 19
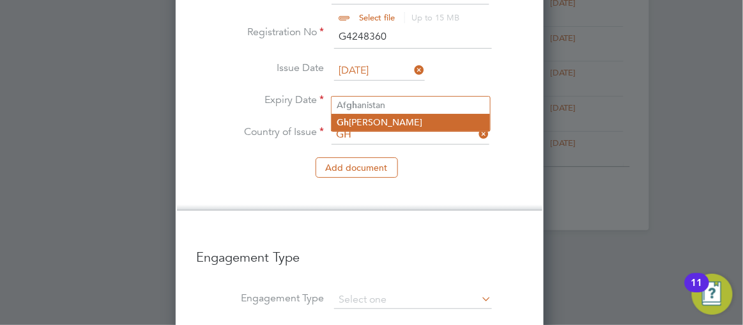
type input "Ghana"
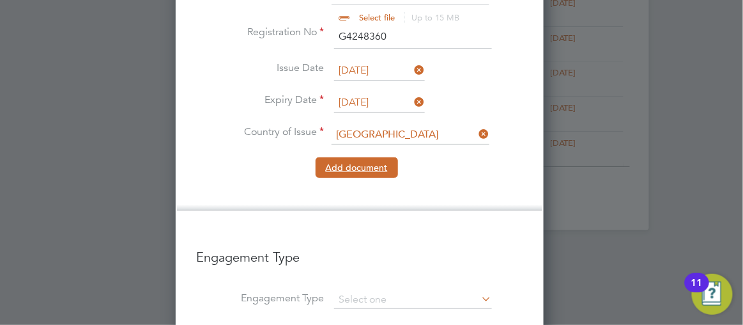
click at [355, 157] on button "Add document" at bounding box center [357, 167] width 82 height 20
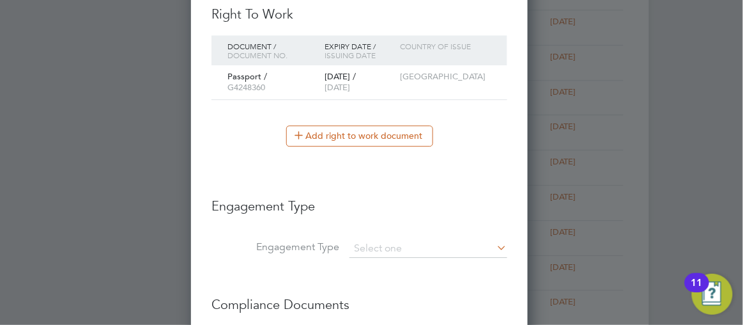
click at [690, 187] on div at bounding box center [371, 162] width 743 height 325
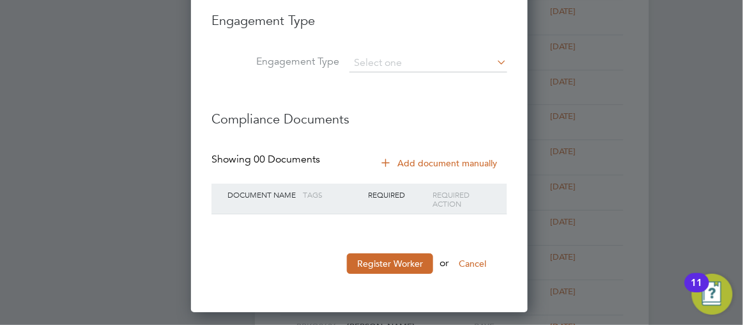
scroll to position [967, 0]
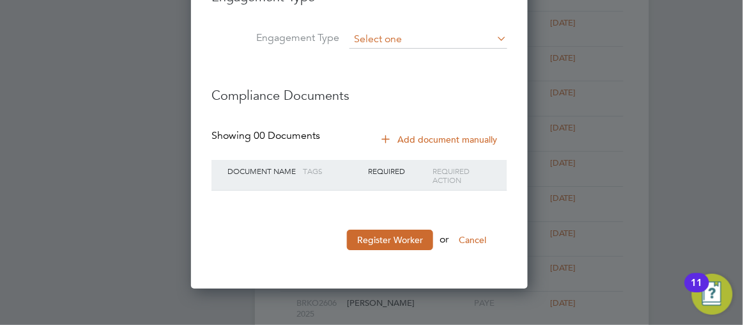
click at [380, 38] on input at bounding box center [428, 40] width 158 height 18
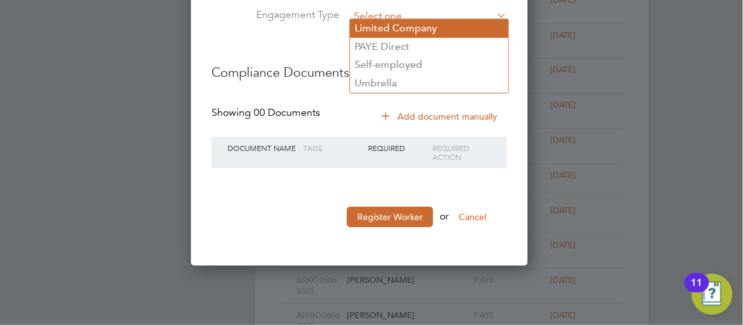
scroll to position [1013, 0]
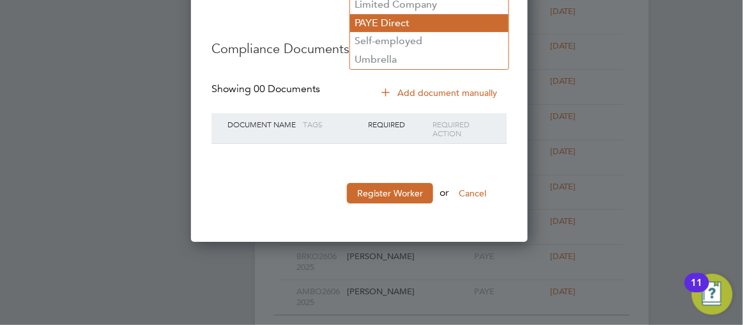
type input "PAYE Direct"
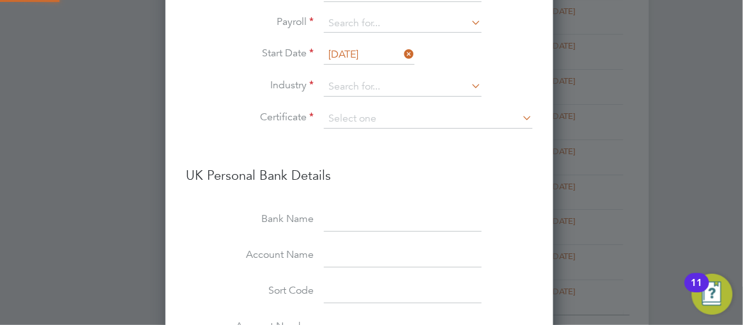
scroll to position [1569, 388]
click at [390, 16] on input at bounding box center [403, 24] width 158 height 18
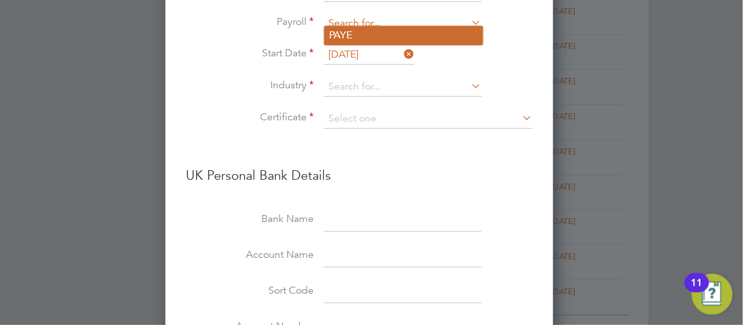
type input "PAYE"
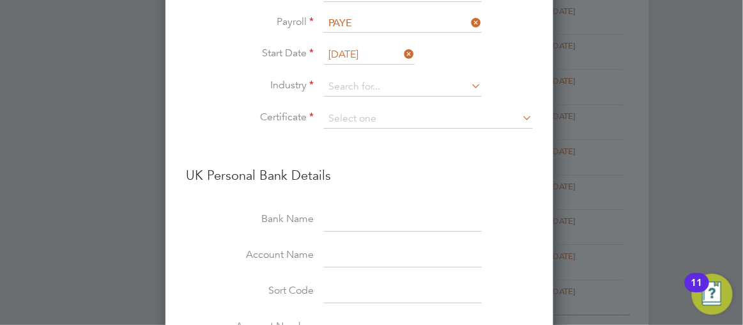
scroll to position [493, 0]
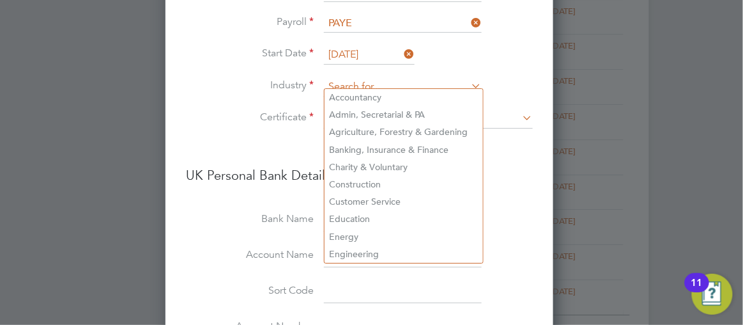
click at [382, 77] on input at bounding box center [403, 86] width 158 height 19
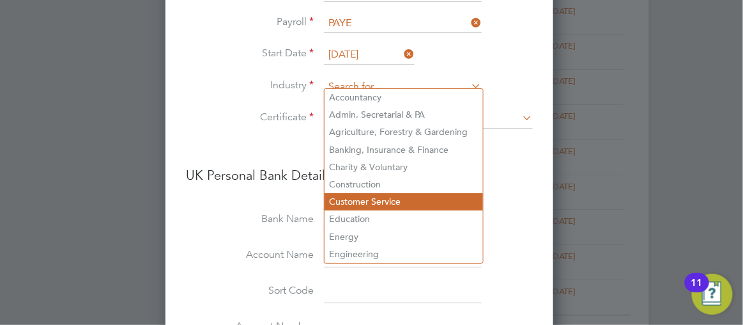
type input "Customer Service"
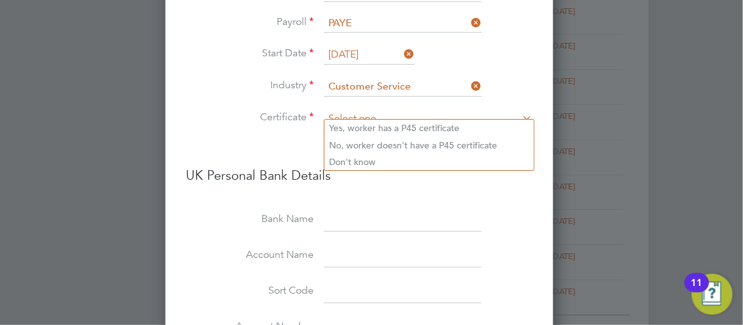
click at [359, 109] on input at bounding box center [428, 118] width 209 height 19
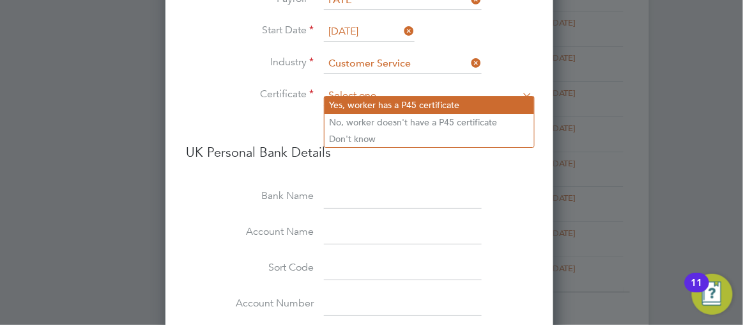
scroll to position [1059, 0]
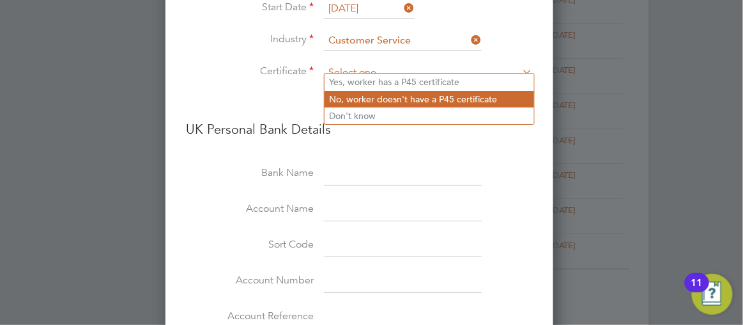
type input "No, worker doesn't have a P45 certificate"
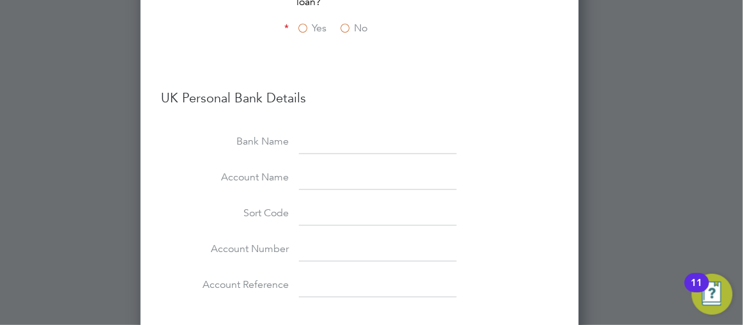
scroll to position [1483, 0]
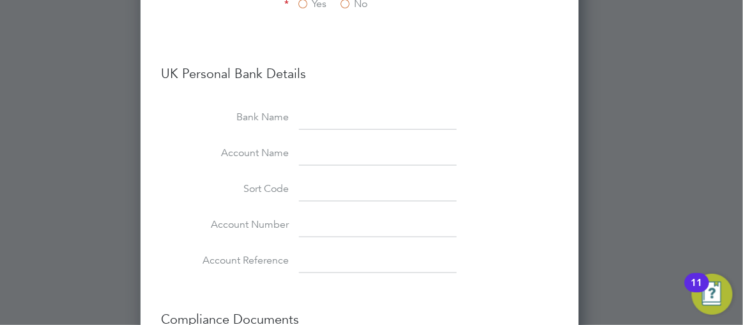
click at [616, 65] on div at bounding box center [371, 162] width 743 height 325
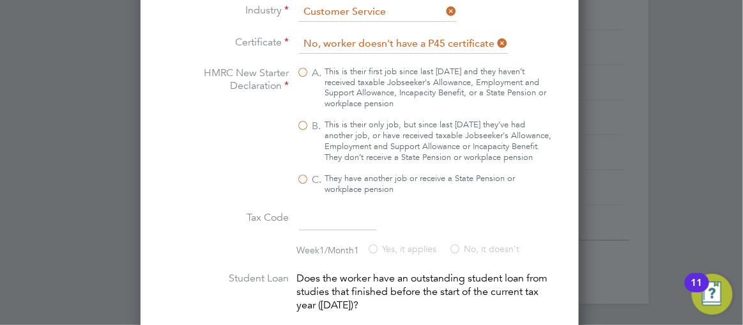
scroll to position [1065, 0]
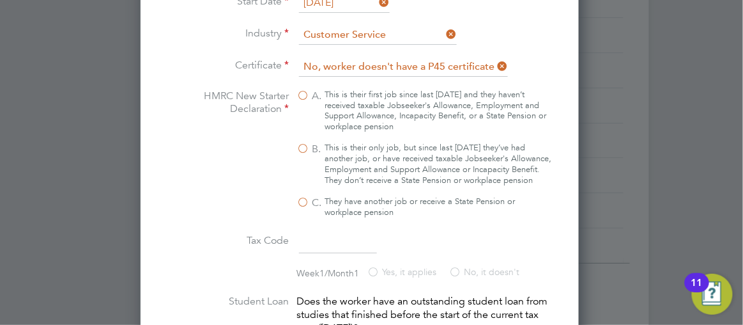
click at [315, 142] on label "B. This is their only job, but since last 6 April they’ve had another job, or h…" at bounding box center [424, 163] width 256 height 43
click at [0, 0] on input "B. This is their only job, but since last 6 April they’ve had another job, or h…" at bounding box center [0, 0] width 0 height 0
type input "1257L"
click at [687, 174] on div at bounding box center [371, 162] width 743 height 325
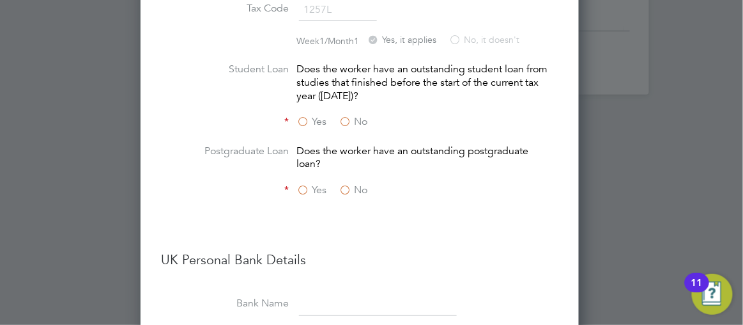
scroll to position [1321, 0]
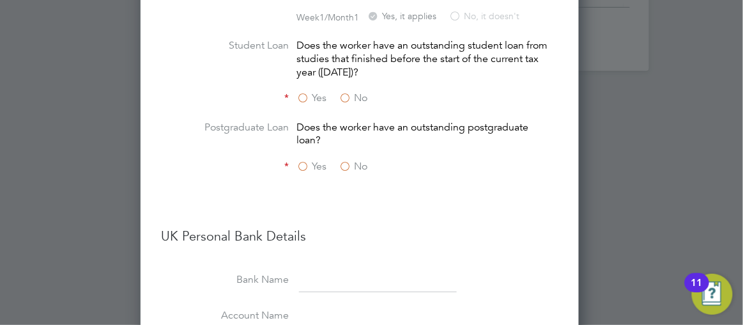
click at [357, 96] on label "No" at bounding box center [353, 97] width 29 height 13
click at [0, 0] on input "No" at bounding box center [0, 0] width 0 height 0
click at [357, 165] on label "No" at bounding box center [353, 166] width 29 height 13
click at [0, 0] on input "No" at bounding box center [0, 0] width 0 height 0
click at [665, 190] on div at bounding box center [371, 162] width 743 height 325
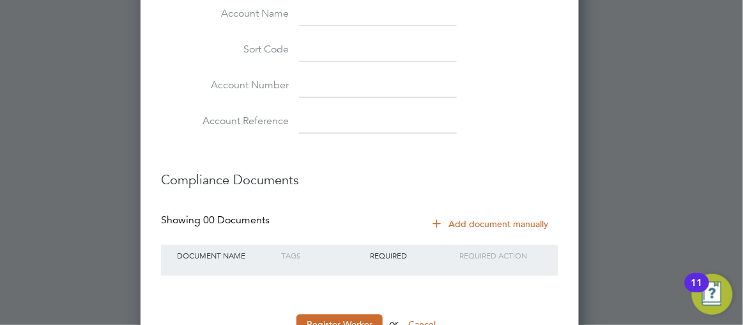
scroll to position [1669, 0]
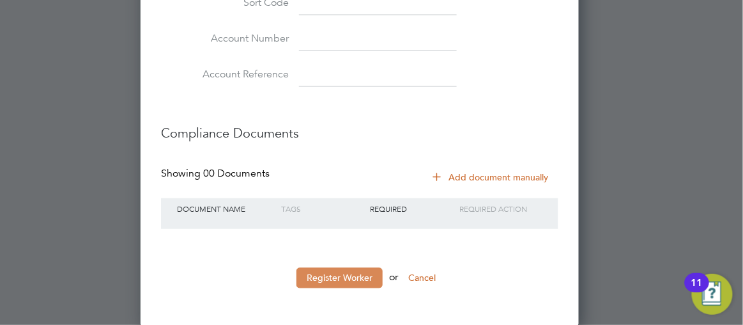
click at [347, 273] on button "Register Worker" at bounding box center [339, 278] width 86 height 20
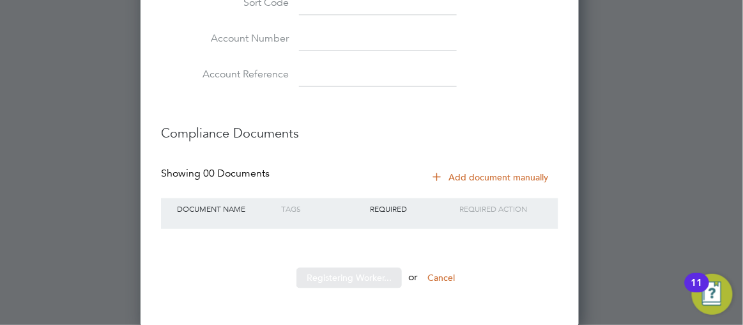
scroll to position [0, 0]
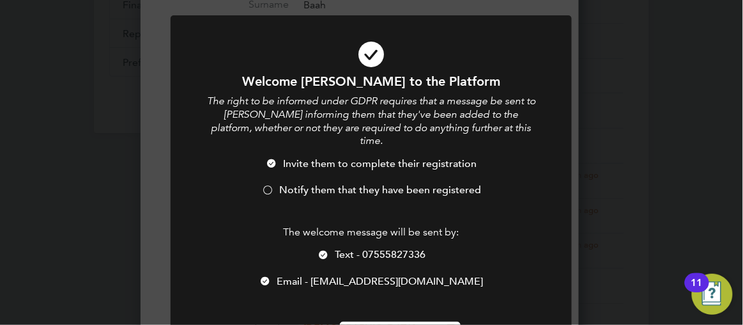
click at [269, 185] on div at bounding box center [267, 191] width 13 height 13
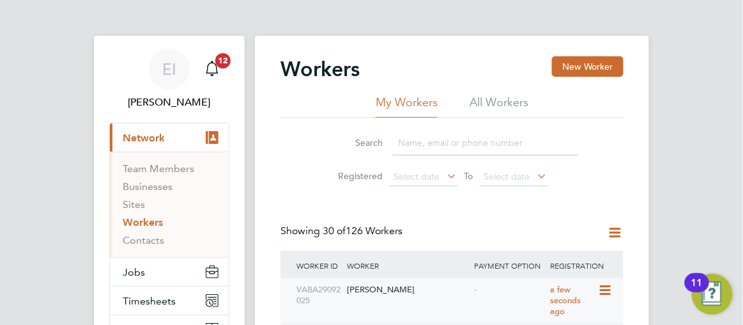
click at [393, 288] on div "[PERSON_NAME]" at bounding box center [407, 290] width 127 height 24
click at [598, 289] on icon at bounding box center [604, 289] width 13 height 15
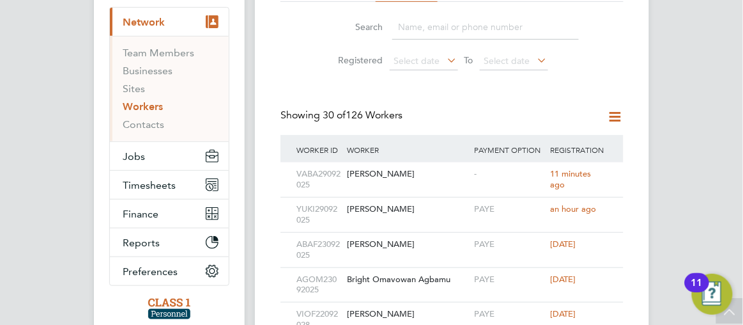
scroll to position [139, 0]
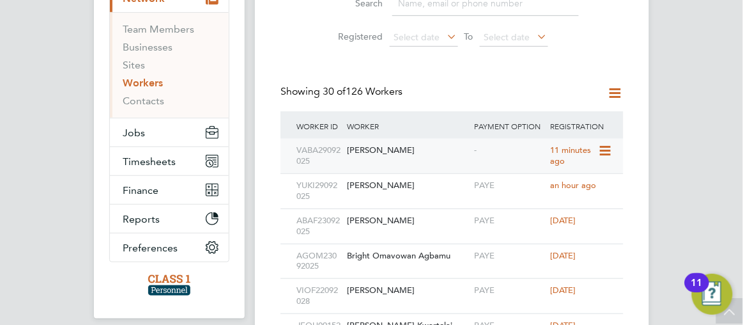
click at [598, 148] on icon at bounding box center [604, 150] width 13 height 15
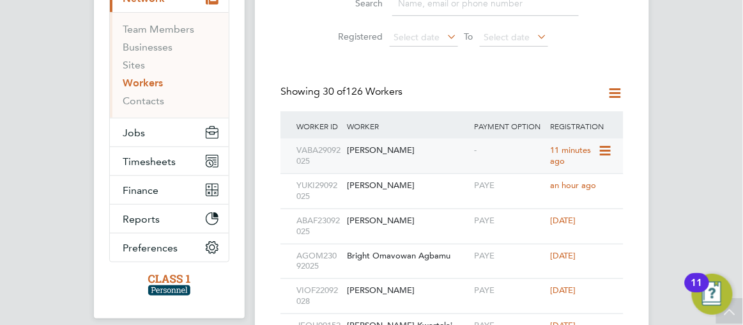
click at [391, 146] on div "[PERSON_NAME]" at bounding box center [407, 151] width 127 height 24
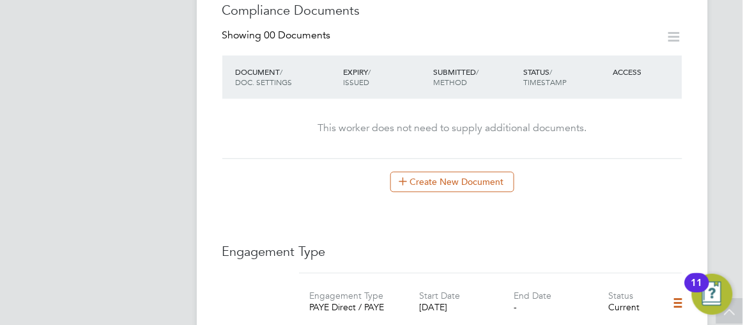
scroll to position [673, 0]
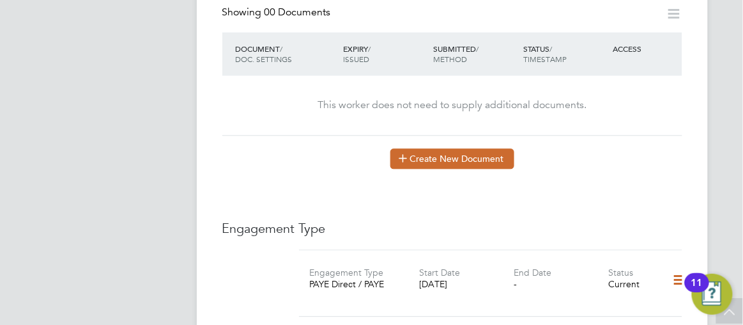
click at [455, 148] on button "Create New Document" at bounding box center [452, 158] width 124 height 20
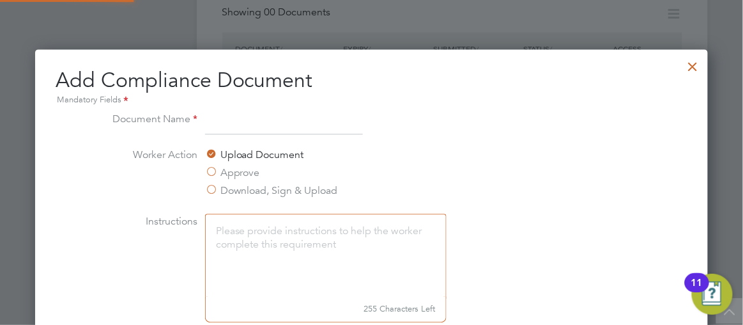
scroll to position [667, 673]
type input "DBS"
click at [542, 173] on li "Worker Action Upload Document Approve Download, Sign & Upload" at bounding box center [372, 180] width 540 height 66
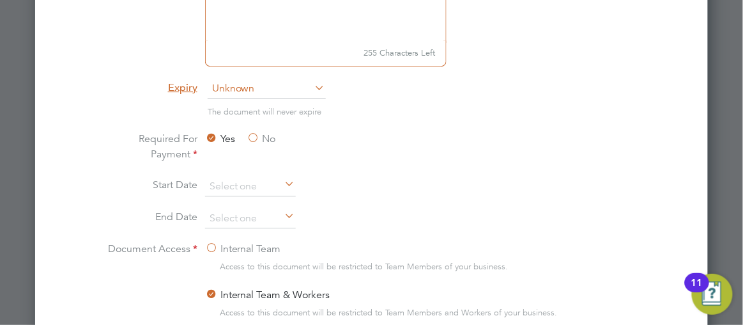
scroll to position [952, 0]
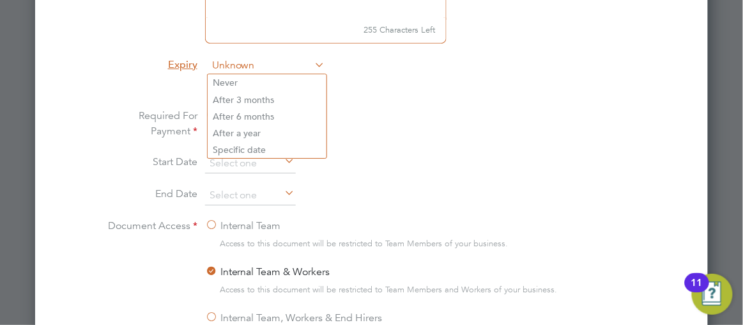
click at [236, 61] on span "Unknown" at bounding box center [267, 65] width 118 height 19
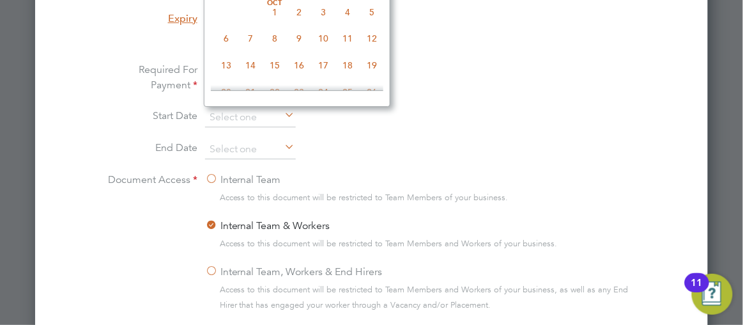
scroll to position [996, 0]
click at [481, 53] on li "Entered manually by user" at bounding box center [372, 51] width 540 height 26
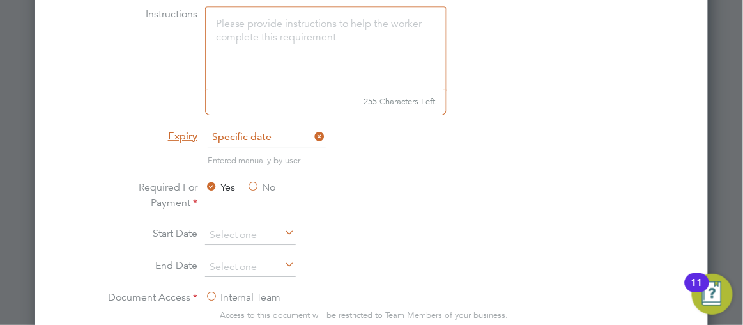
scroll to position [857, 0]
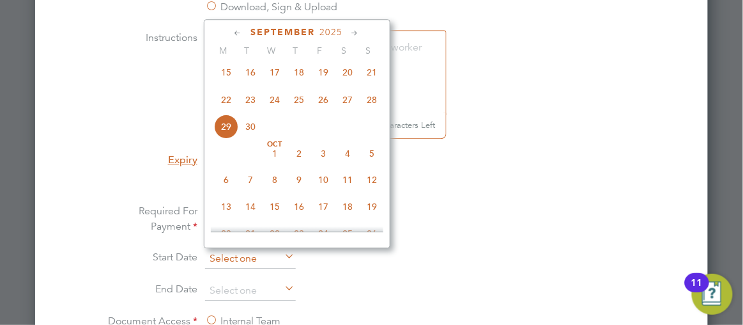
click at [226, 256] on input at bounding box center [250, 258] width 91 height 19
click at [324, 106] on span "26" at bounding box center [323, 99] width 24 height 24
type input "26 Sep 2025"
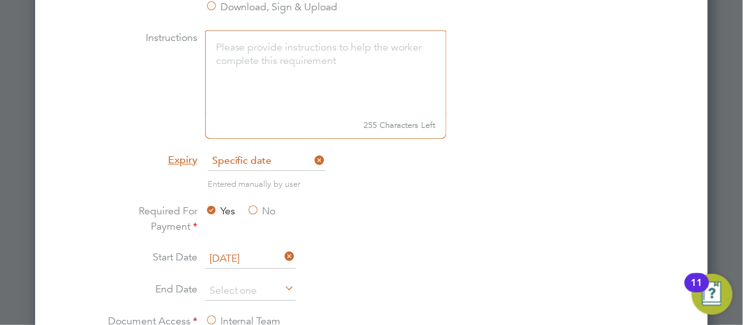
click at [404, 201] on li "Entered manually by user" at bounding box center [372, 190] width 540 height 26
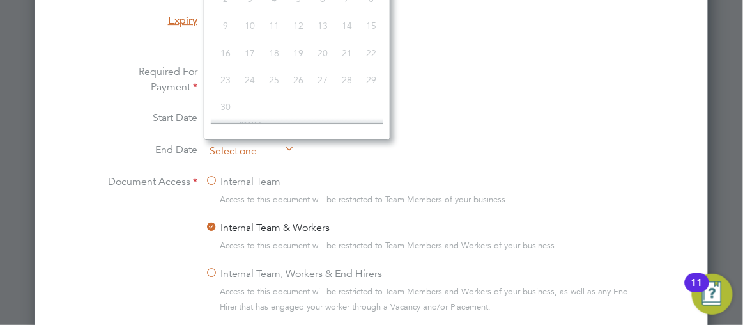
scroll to position [493, 0]
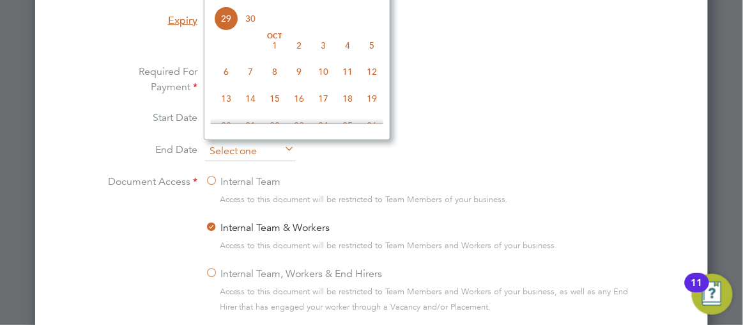
click at [221, 148] on input at bounding box center [250, 151] width 91 height 19
click at [523, 110] on li "Start Date 26 Sep 2025" at bounding box center [372, 126] width 540 height 32
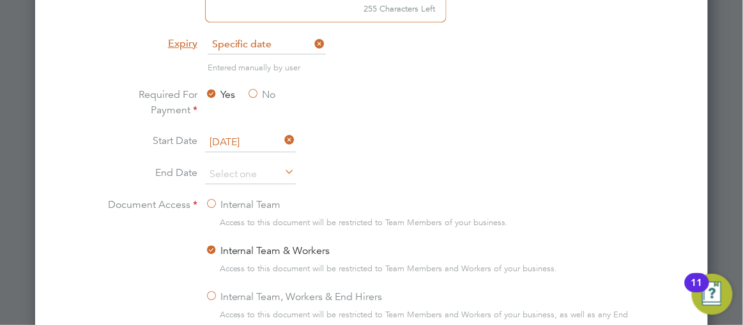
scroll to position [950, 0]
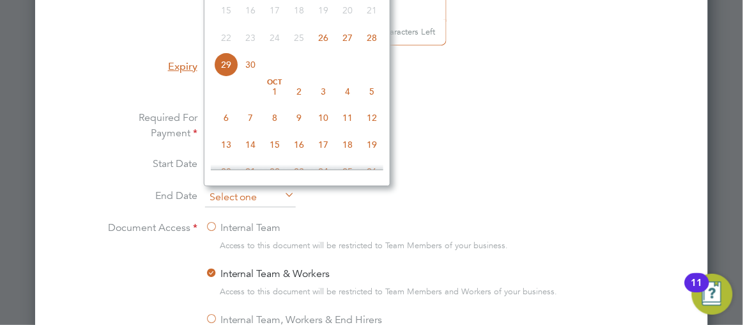
click at [231, 194] on input at bounding box center [250, 197] width 91 height 19
click at [520, 102] on li "Entered manually by user" at bounding box center [372, 97] width 540 height 26
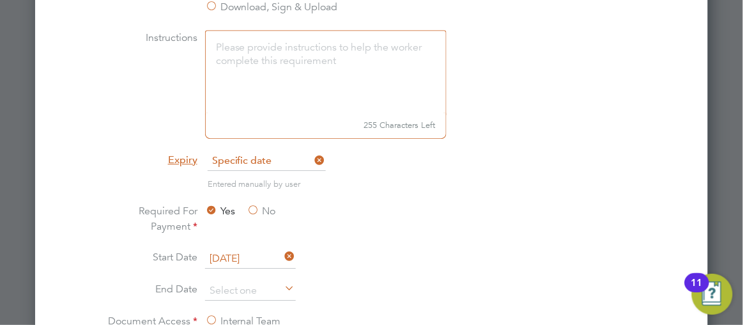
scroll to position [834, 0]
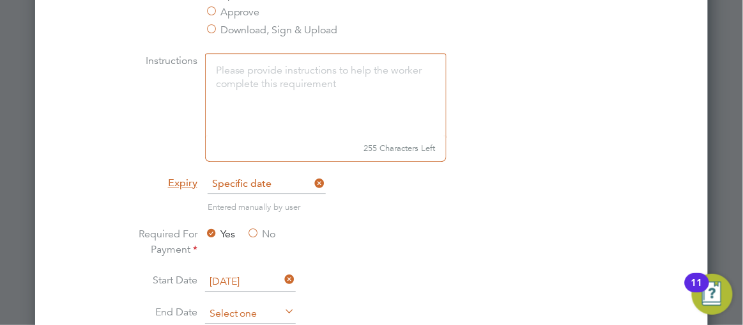
click at [234, 307] on input at bounding box center [250, 313] width 91 height 19
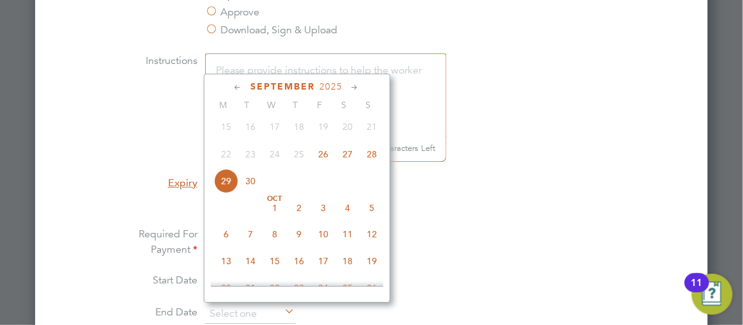
click at [357, 87] on icon at bounding box center [355, 88] width 12 height 14
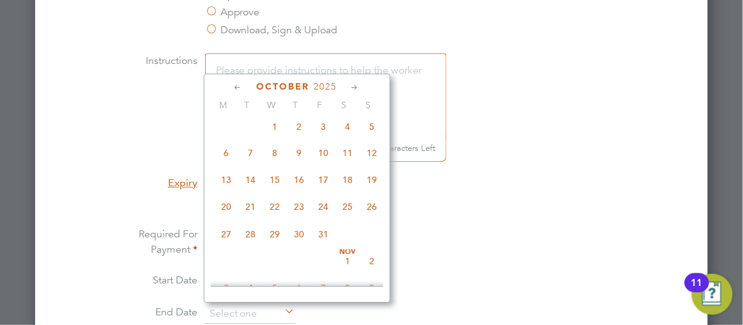
click at [357, 87] on icon at bounding box center [355, 88] width 12 height 14
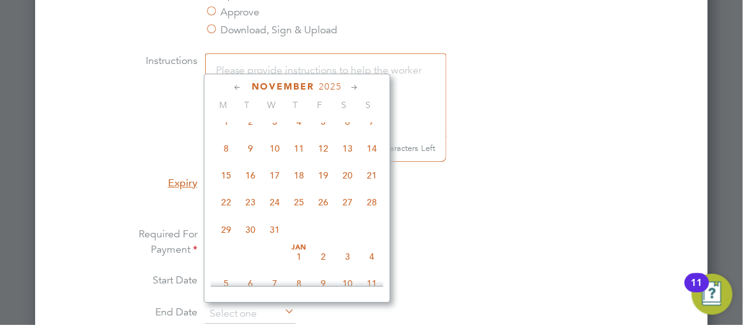
click at [357, 87] on icon at bounding box center [355, 88] width 12 height 14
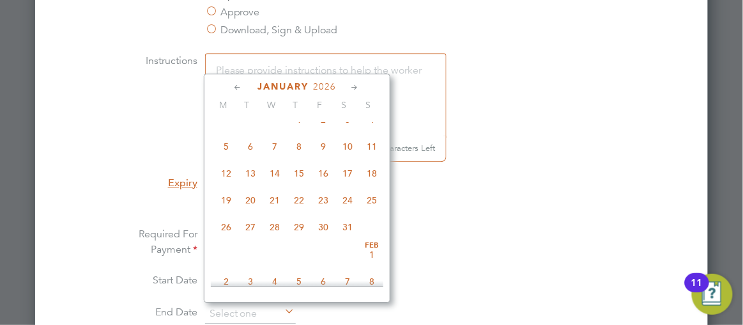
click at [357, 87] on icon at bounding box center [355, 88] width 12 height 14
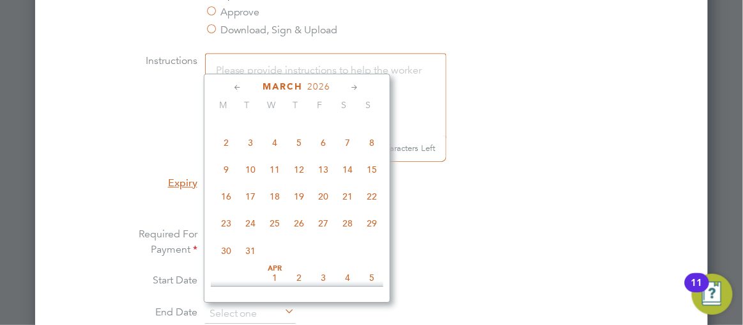
click at [357, 87] on icon at bounding box center [355, 88] width 12 height 14
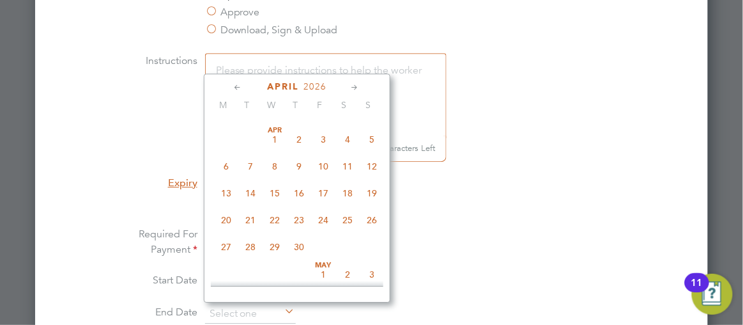
click at [357, 87] on icon at bounding box center [355, 88] width 12 height 14
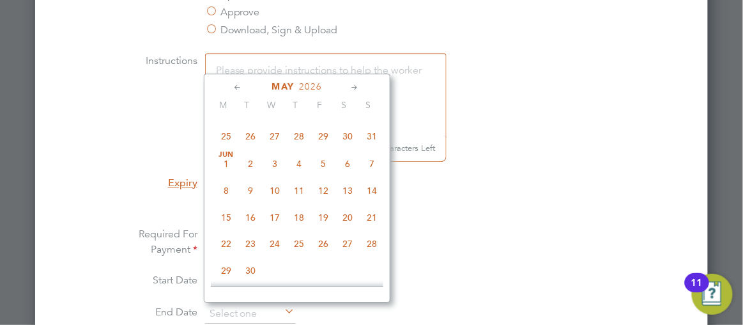
click at [357, 87] on icon at bounding box center [355, 88] width 12 height 14
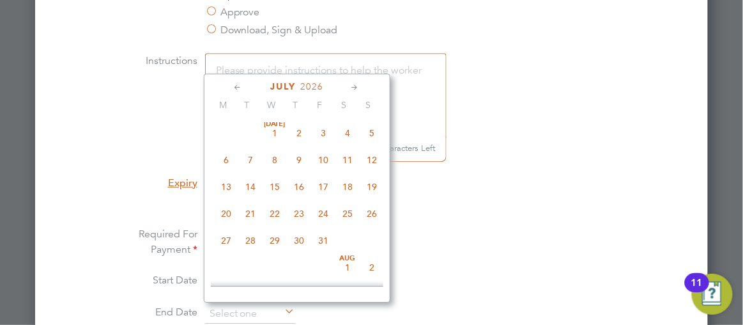
click at [357, 87] on icon at bounding box center [355, 88] width 12 height 14
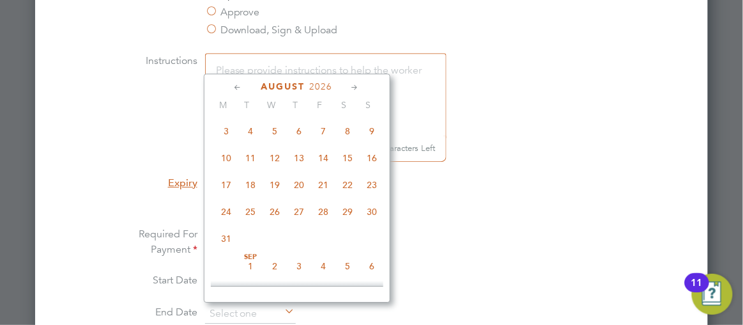
click at [357, 87] on icon at bounding box center [355, 88] width 12 height 14
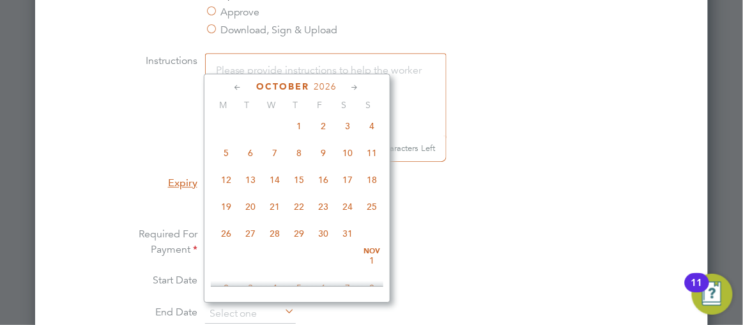
click at [357, 87] on icon at bounding box center [355, 88] width 12 height 14
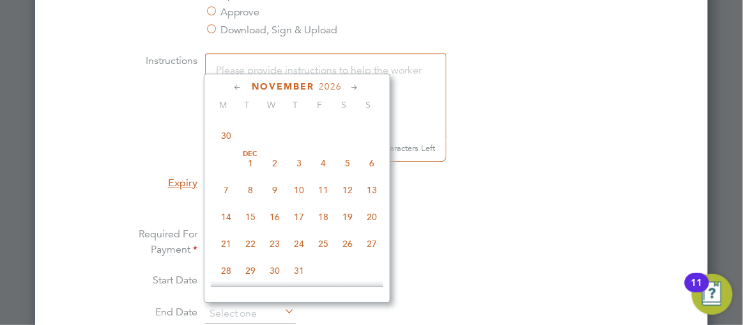
click at [357, 87] on icon at bounding box center [355, 88] width 12 height 14
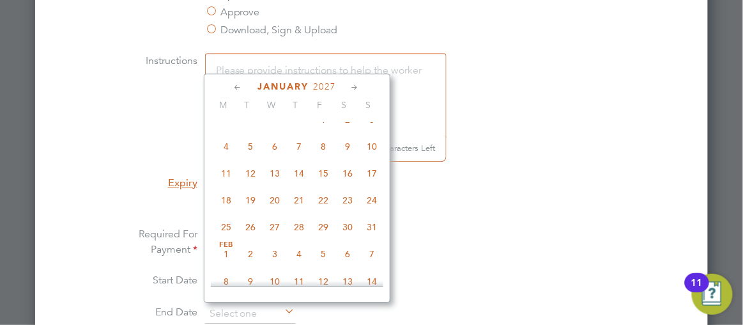
click at [357, 87] on icon at bounding box center [355, 88] width 12 height 14
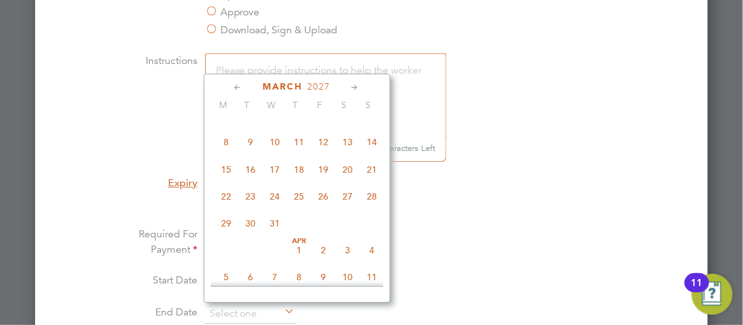
click at [357, 87] on icon at bounding box center [355, 88] width 12 height 14
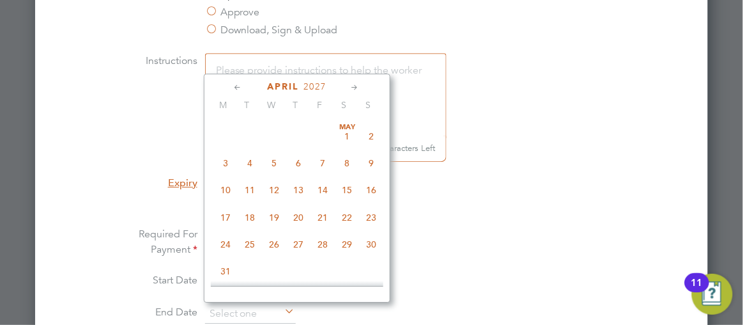
click at [357, 87] on icon at bounding box center [355, 88] width 12 height 14
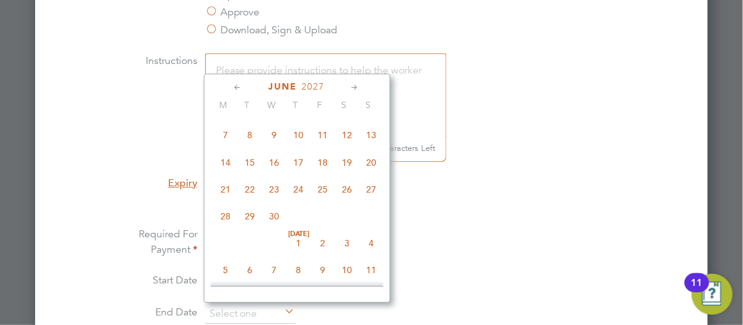
click at [357, 87] on icon at bounding box center [355, 88] width 12 height 14
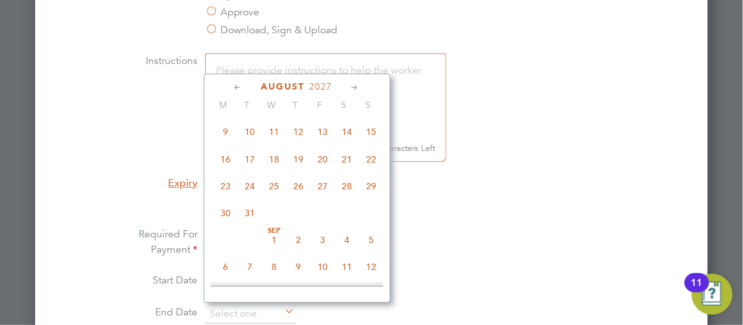
click at [357, 87] on icon at bounding box center [355, 88] width 12 height 14
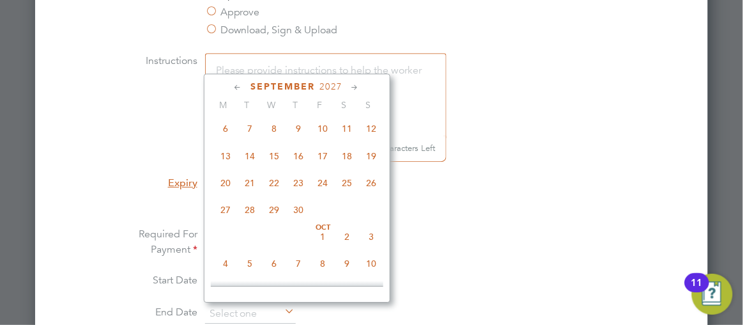
click at [357, 87] on icon at bounding box center [355, 88] width 12 height 14
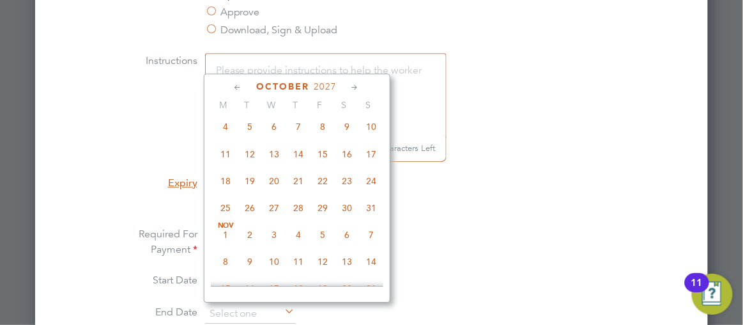
click at [357, 87] on icon at bounding box center [355, 88] width 12 height 14
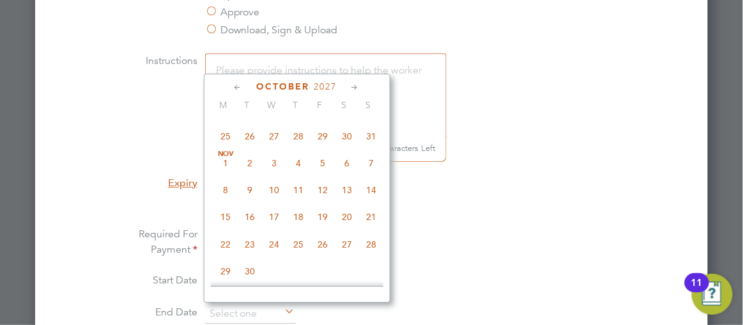
click at [357, 87] on icon at bounding box center [355, 88] width 12 height 14
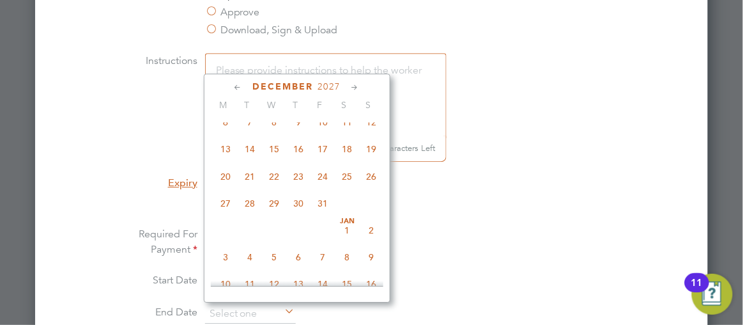
click at [357, 87] on icon at bounding box center [355, 88] width 12 height 14
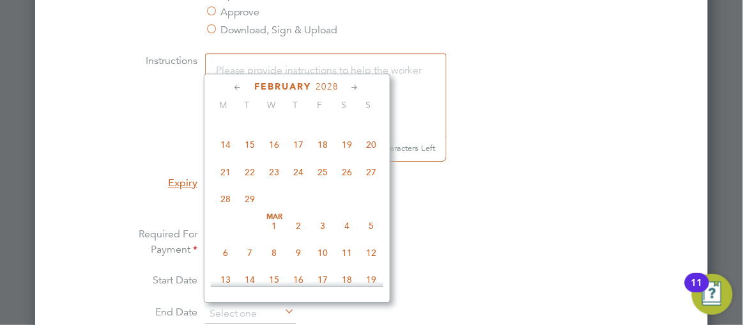
click at [357, 87] on icon at bounding box center [355, 88] width 12 height 14
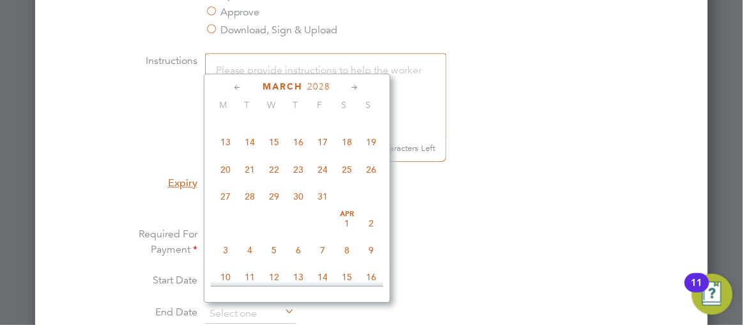
click at [357, 87] on icon at bounding box center [355, 88] width 12 height 14
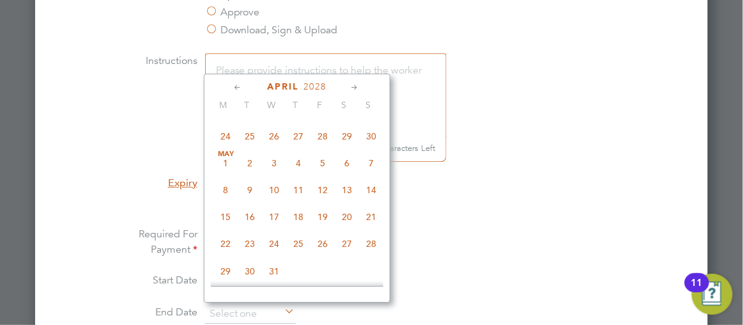
click at [357, 87] on icon at bounding box center [355, 88] width 12 height 14
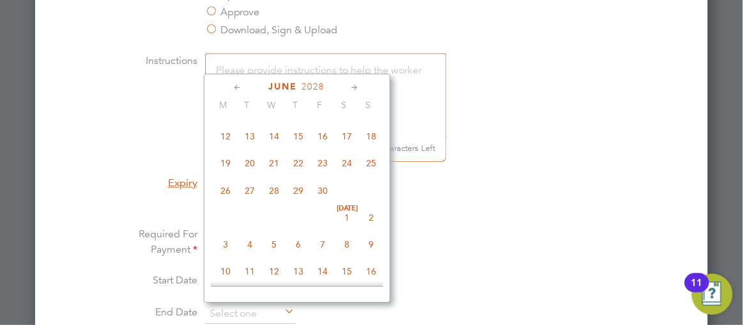
click at [357, 87] on icon at bounding box center [355, 88] width 12 height 14
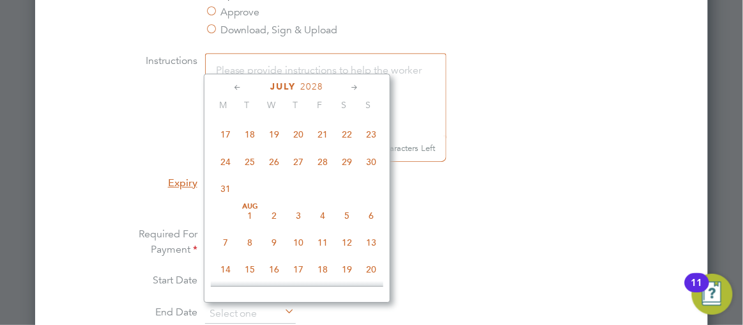
click at [357, 87] on icon at bounding box center [355, 88] width 12 height 14
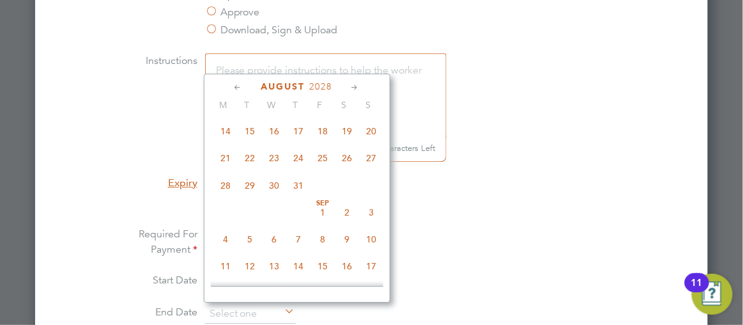
click at [357, 87] on icon at bounding box center [355, 88] width 12 height 14
click at [249, 196] on span "26" at bounding box center [250, 183] width 24 height 24
type input "26 Sep 2028"
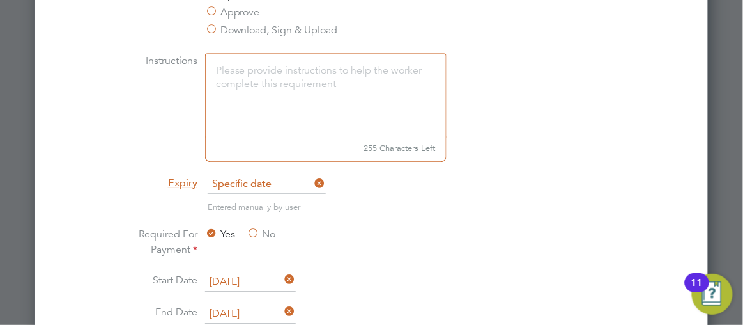
click at [581, 183] on li "Expiry Specific date" at bounding box center [372, 190] width 540 height 32
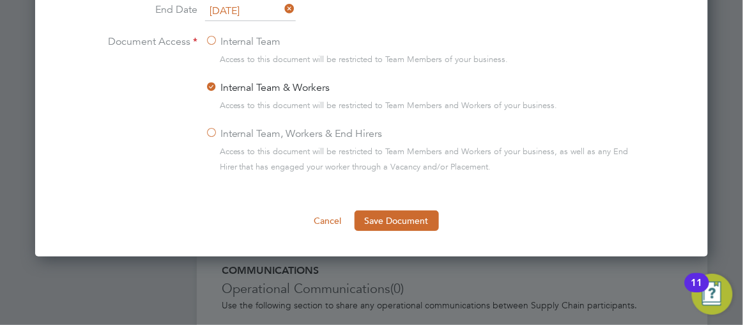
scroll to position [1159, 0]
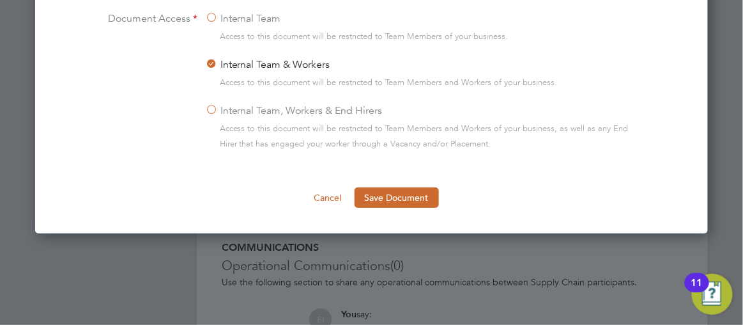
click at [211, 107] on label "Internal Team, Workers & End Hirers" at bounding box center [294, 110] width 178 height 15
click at [0, 0] on input "Internal Team, Workers & End Hirers" at bounding box center [0, 0] width 0 height 0
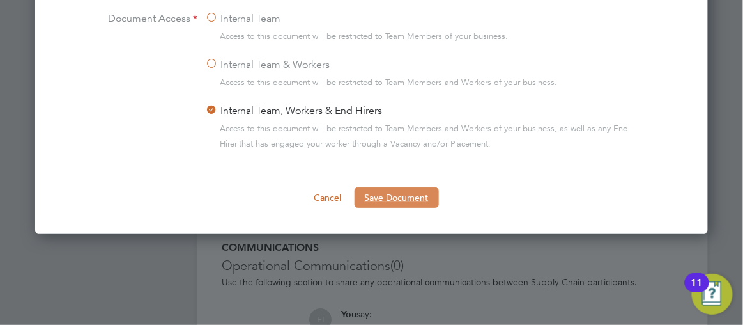
click at [398, 194] on button "Save Document" at bounding box center [397, 197] width 84 height 20
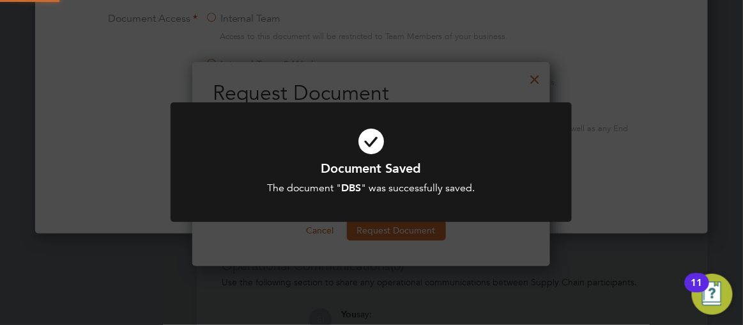
scroll to position [204, 358]
click at [596, 311] on div "Document Saved The document " DBS " was successfully saved. Cancel Okay" at bounding box center [371, 162] width 743 height 325
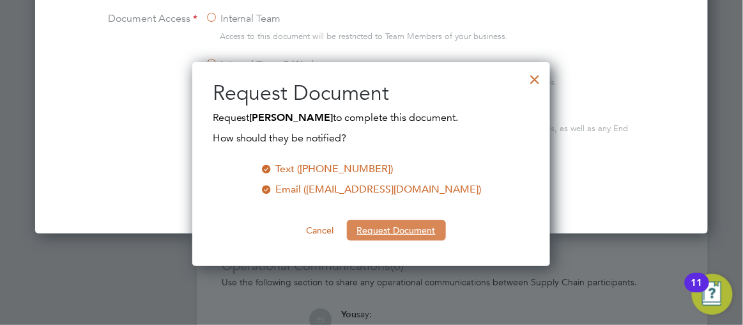
click at [387, 229] on button "Request Document" at bounding box center [396, 230] width 99 height 20
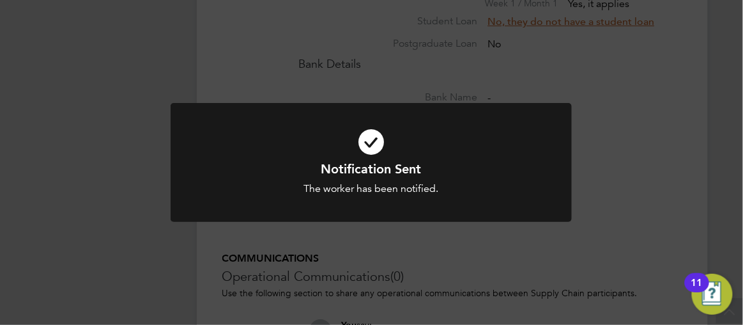
scroll to position [1159, 0]
click at [673, 114] on div "Notification Sent The worker has been notified. Cancel Okay" at bounding box center [371, 162] width 743 height 325
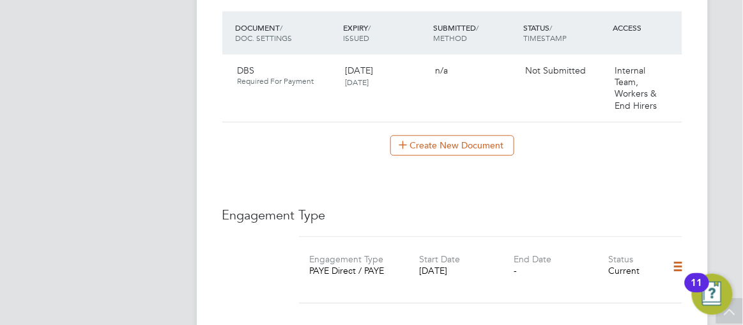
scroll to position [601, 0]
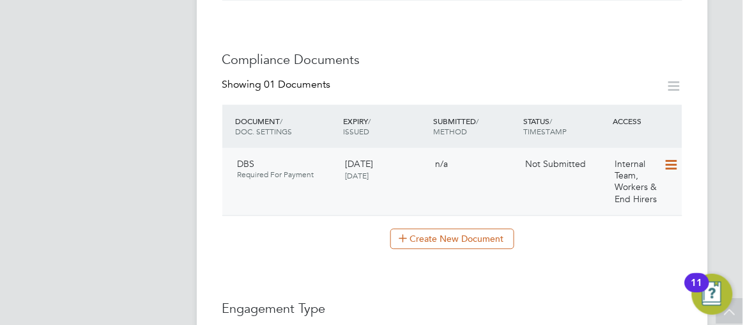
click at [672, 157] on icon at bounding box center [670, 164] width 13 height 15
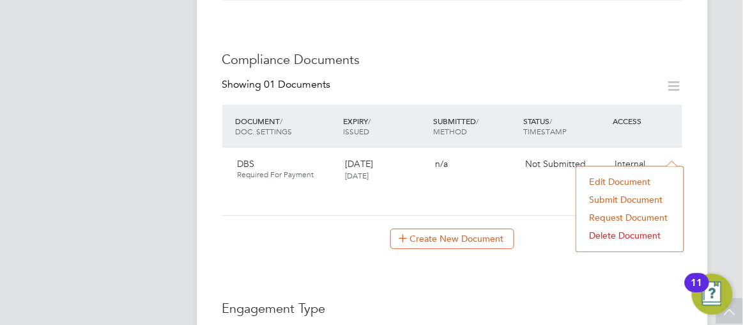
click at [615, 199] on li "Submit Document" at bounding box center [630, 199] width 95 height 18
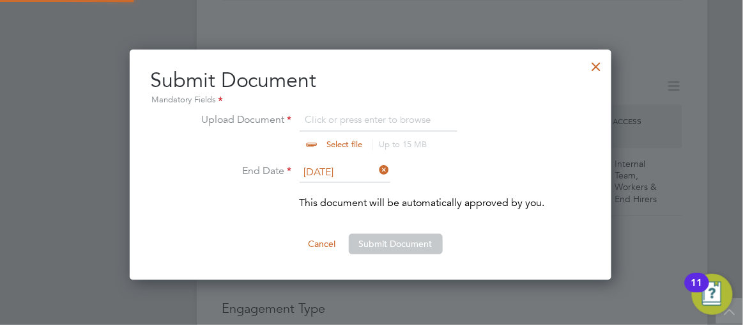
scroll to position [229, 483]
click at [321, 141] on input "file" at bounding box center [357, 131] width 201 height 38
type input "C:\fakepath\DBSyul.pdf"
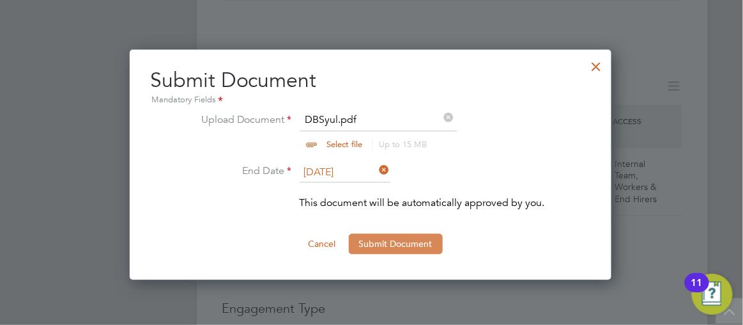
click at [369, 243] on button "Submit Document" at bounding box center [396, 243] width 94 height 20
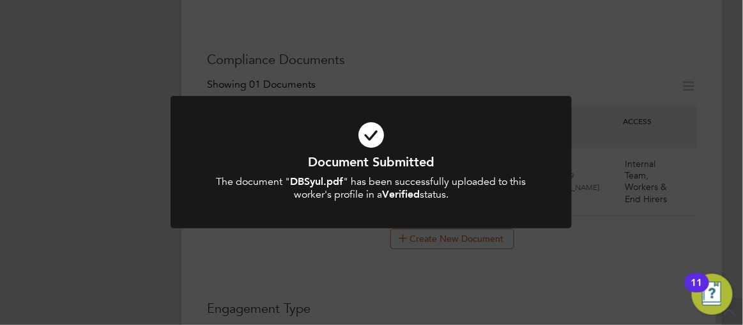
click at [142, 205] on div "Document Submitted The document " DBSyul.pdf " has been successfully uploaded t…" at bounding box center [371, 162] width 743 height 325
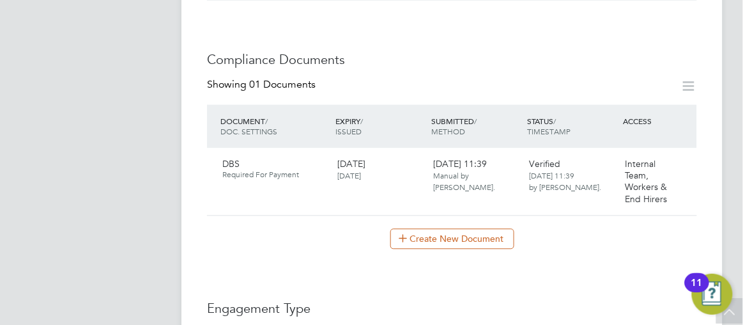
click at [730, 151] on app-barbie "All Workers Worker Payment History Tasks Activity Logs Worker Payment History T…" at bounding box center [462, 221] width 562 height 1644
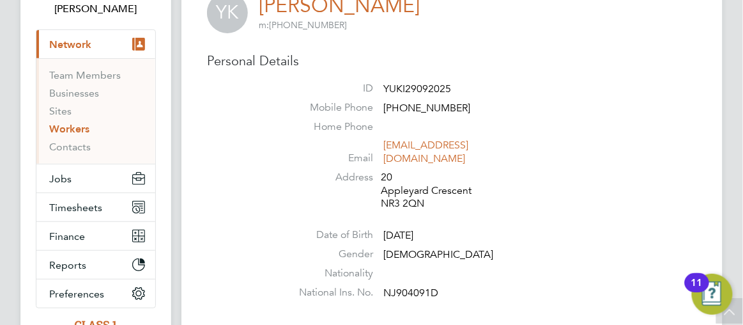
scroll to position [0, 0]
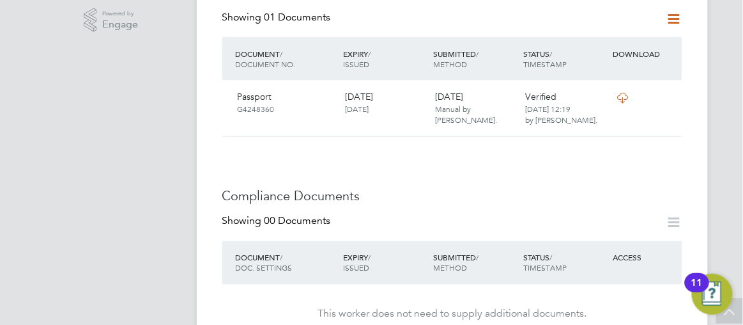
scroll to position [650, 0]
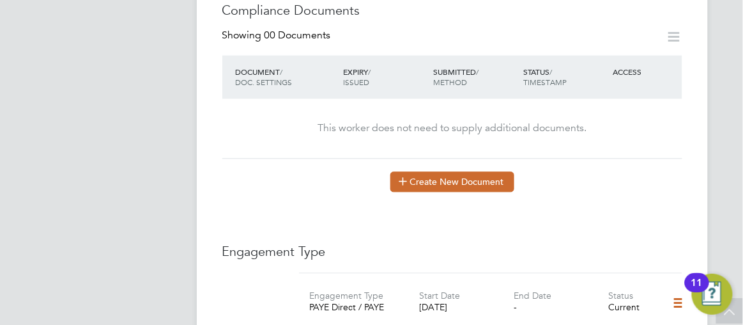
click at [427, 171] on button "Create New Document" at bounding box center [452, 181] width 124 height 20
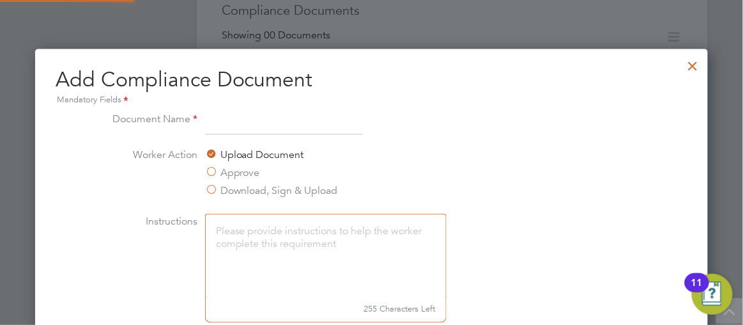
scroll to position [667, 673]
type input "DBS"
click at [536, 213] on li "Instructions 255 Characters Left" at bounding box center [372, 273] width 540 height 121
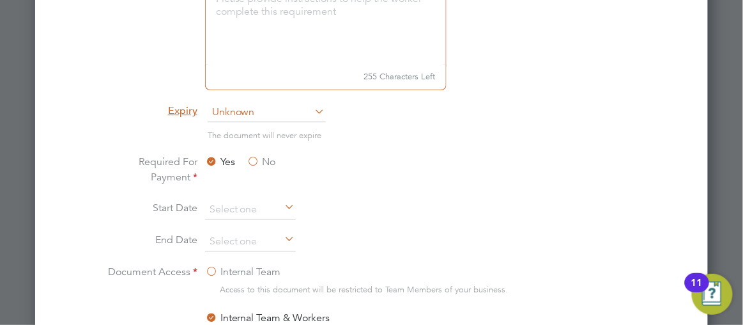
scroll to position [906, 0]
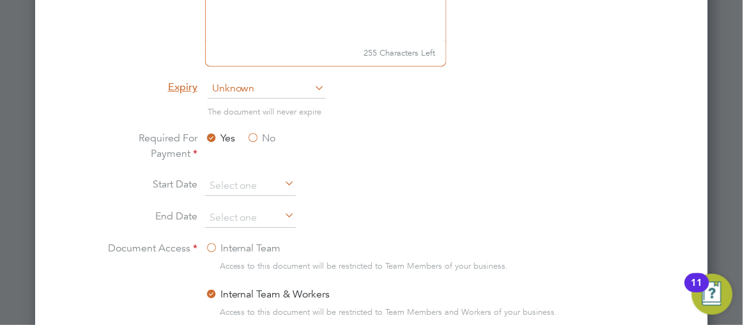
click at [271, 82] on span "Unknown" at bounding box center [267, 88] width 118 height 19
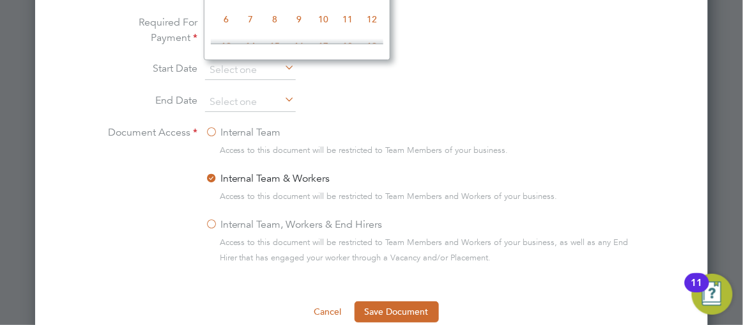
scroll to position [438, 0]
click at [498, 128] on div "Internal Team" at bounding box center [423, 134] width 436 height 18
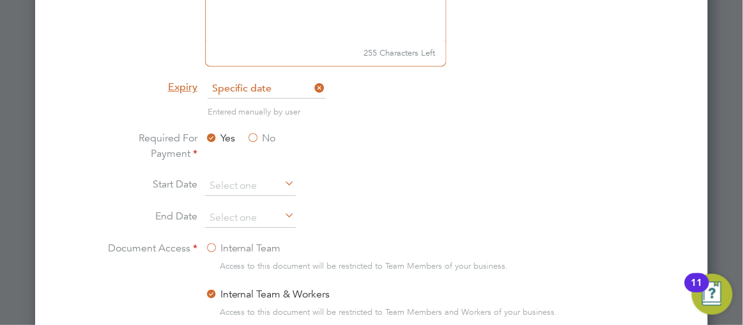
scroll to position [882, 0]
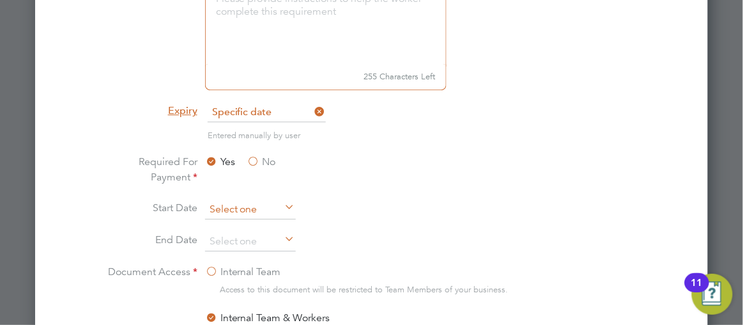
click at [242, 206] on input at bounding box center [250, 209] width 91 height 19
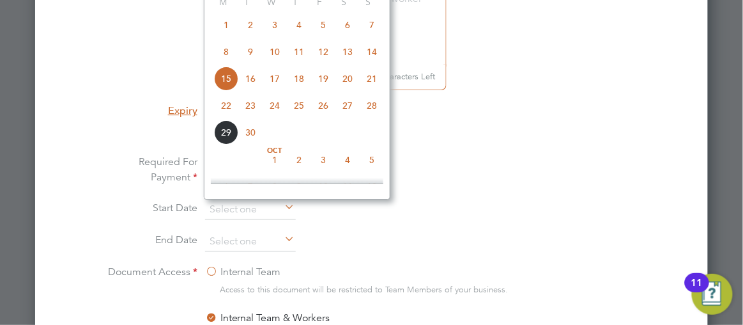
click at [226, 138] on span "29" at bounding box center [226, 131] width 24 height 24
type input "[DATE]"
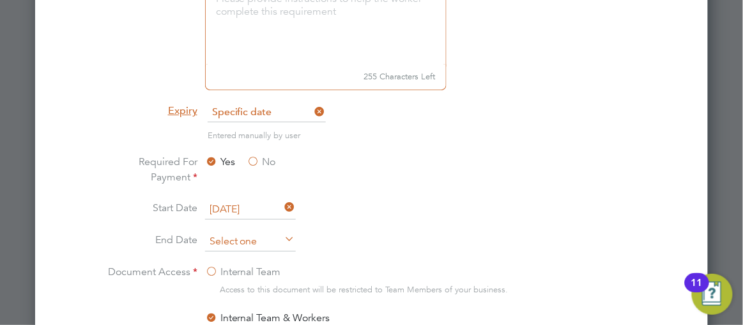
scroll to position [493, 0]
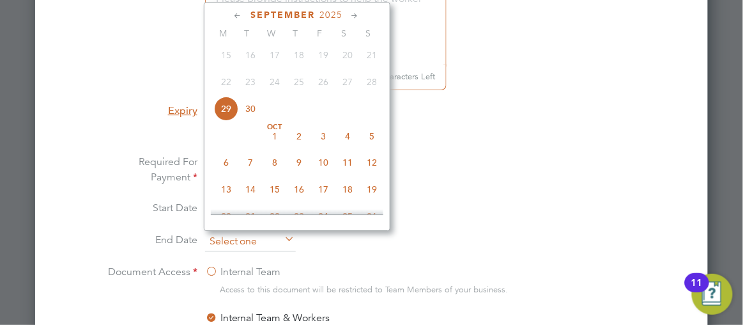
click at [243, 240] on input at bounding box center [250, 241] width 91 height 19
click at [357, 15] on icon at bounding box center [355, 16] width 12 height 14
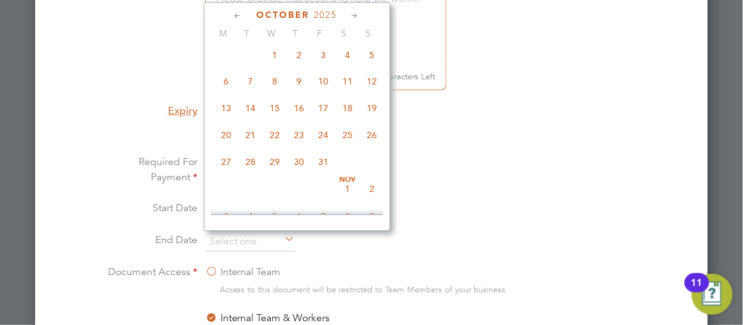
click at [357, 15] on icon at bounding box center [355, 16] width 12 height 14
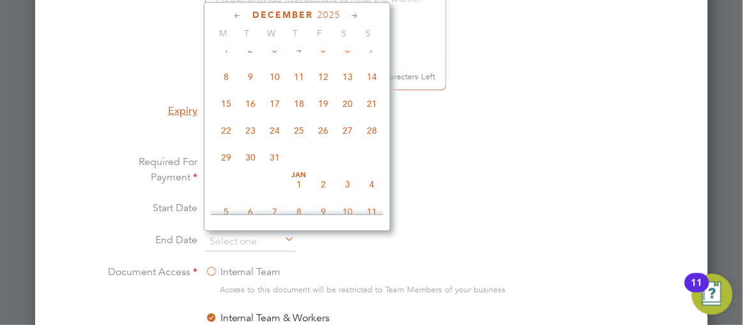
click at [357, 15] on icon at bounding box center [355, 16] width 12 height 14
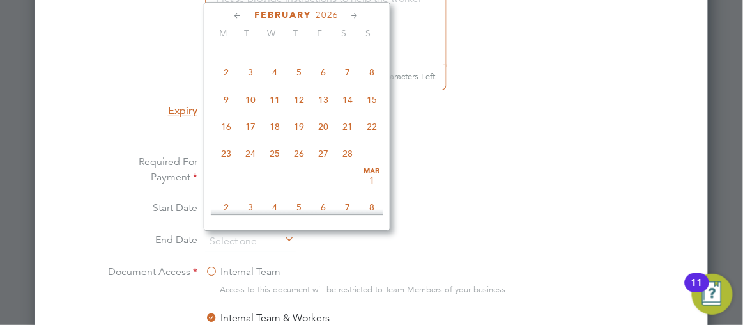
click at [357, 15] on icon at bounding box center [355, 16] width 12 height 14
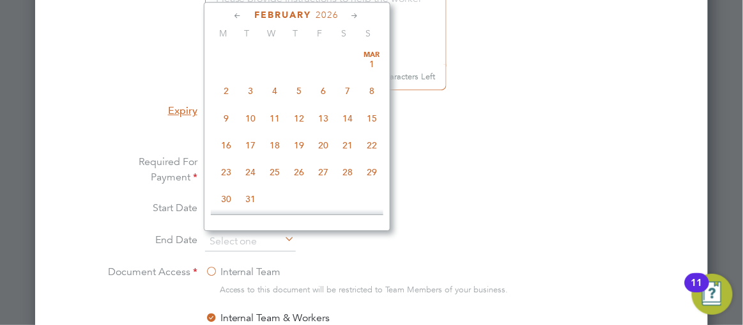
click at [357, 15] on icon at bounding box center [355, 16] width 12 height 14
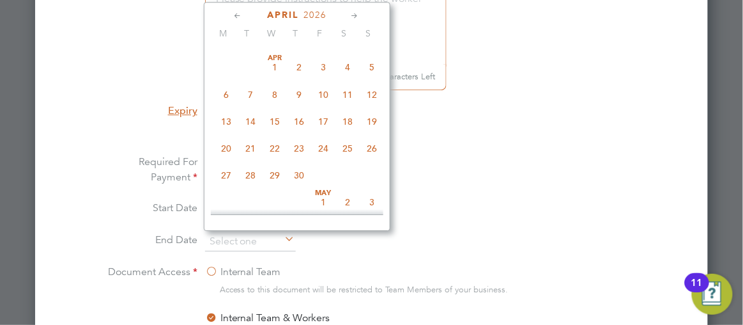
click at [357, 15] on icon at bounding box center [355, 16] width 12 height 14
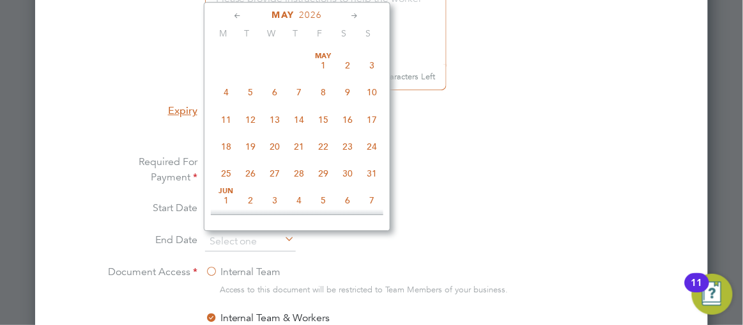
click at [357, 15] on icon at bounding box center [355, 16] width 12 height 14
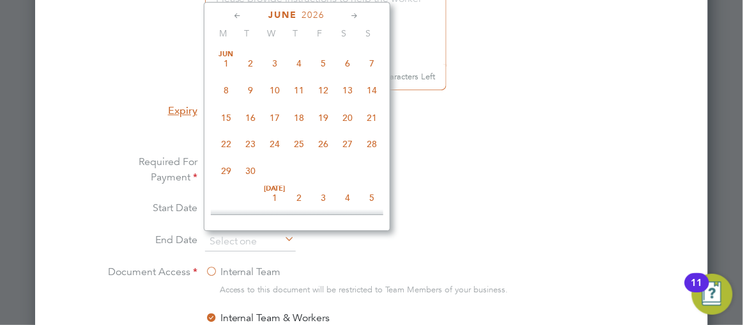
click at [357, 15] on icon at bounding box center [355, 16] width 12 height 14
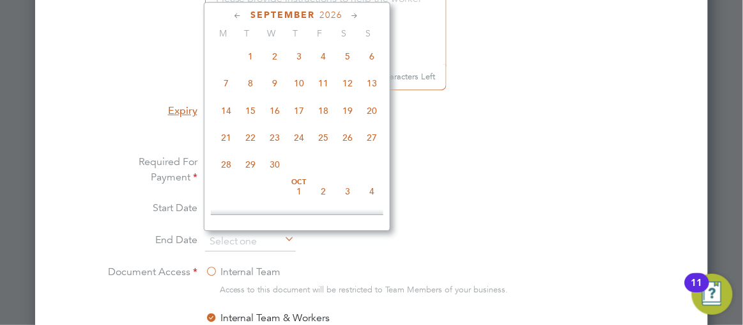
click at [357, 15] on icon at bounding box center [355, 16] width 12 height 14
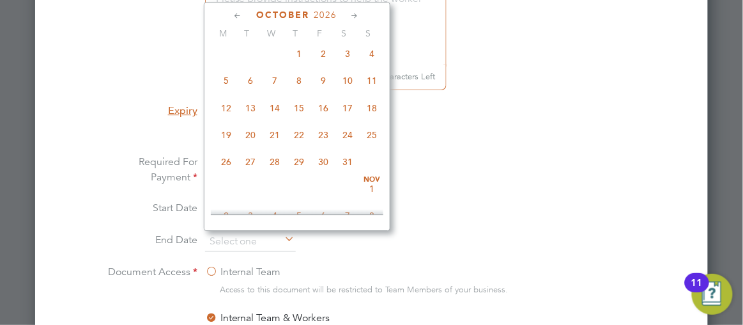
click at [357, 15] on icon at bounding box center [355, 16] width 12 height 14
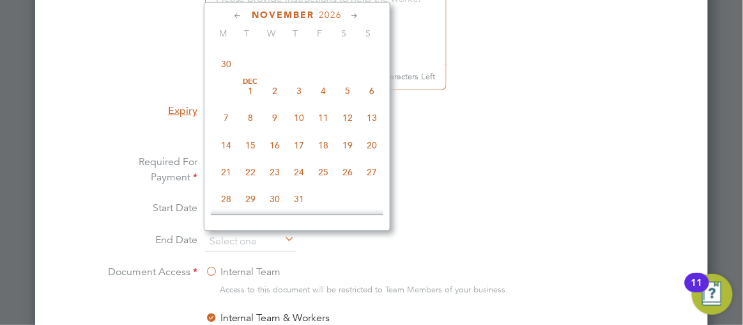
click at [357, 15] on icon at bounding box center [355, 16] width 12 height 14
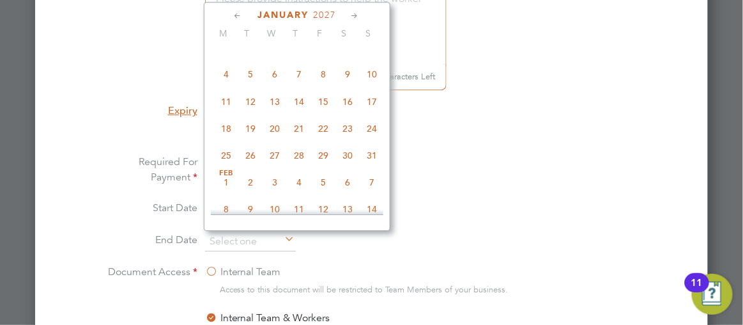
click at [357, 15] on icon at bounding box center [355, 16] width 12 height 14
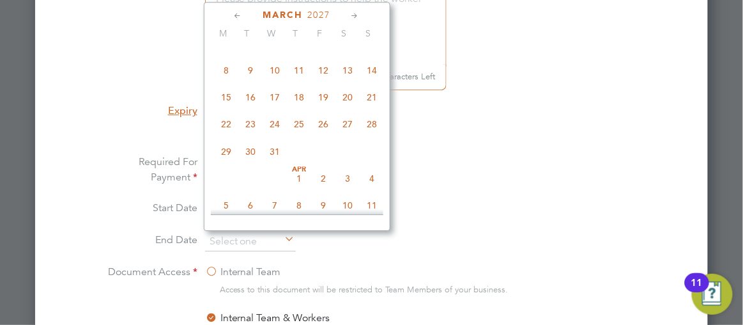
click at [357, 15] on icon at bounding box center [355, 16] width 12 height 14
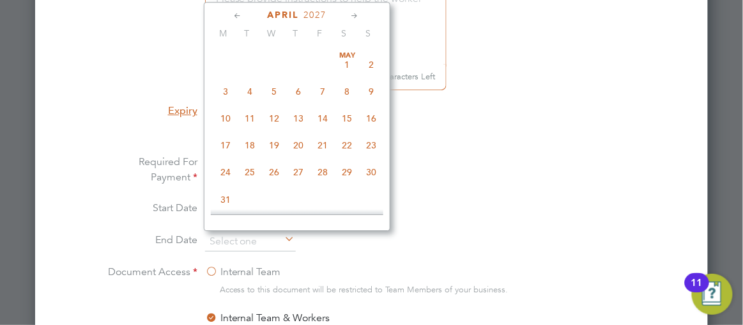
click at [357, 15] on icon at bounding box center [355, 16] width 12 height 14
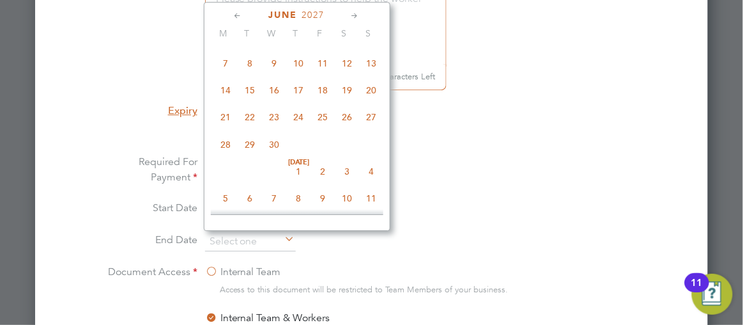
click at [357, 15] on icon at bounding box center [355, 16] width 12 height 14
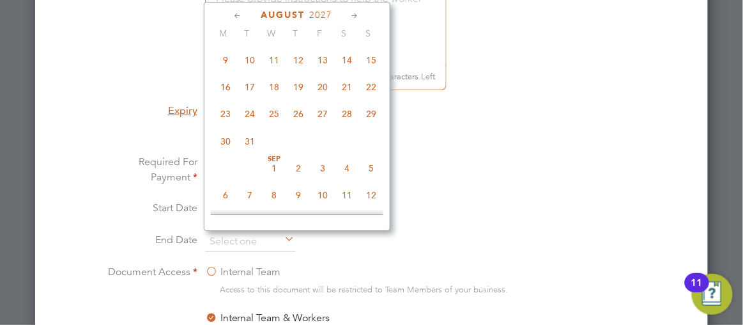
click at [357, 15] on icon at bounding box center [355, 16] width 12 height 14
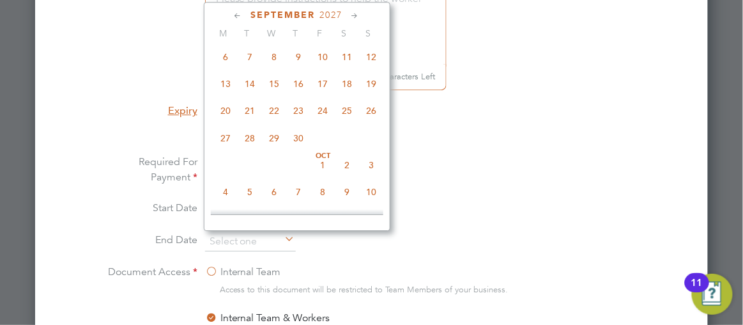
click at [357, 15] on icon at bounding box center [355, 16] width 12 height 14
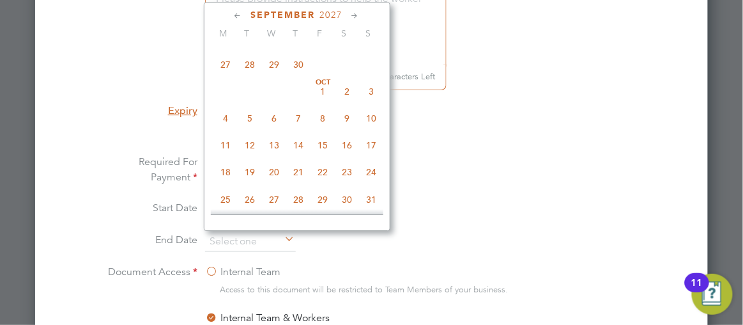
click at [357, 15] on icon at bounding box center [355, 16] width 12 height 14
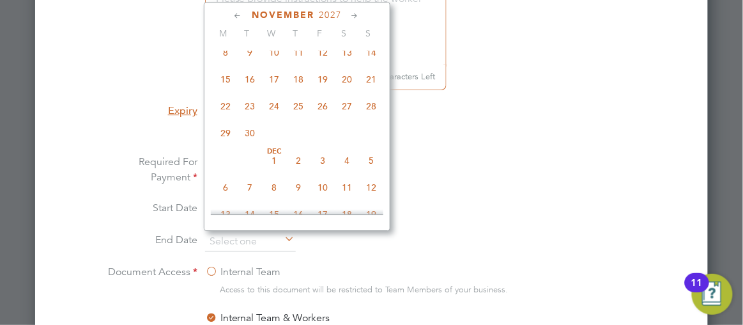
click at [357, 15] on icon at bounding box center [355, 16] width 12 height 14
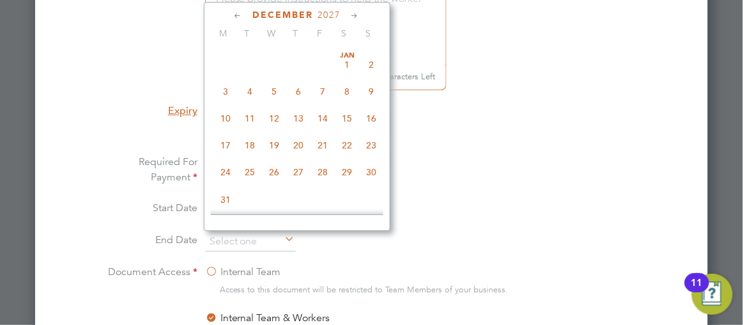
click at [357, 15] on icon at bounding box center [355, 16] width 12 height 14
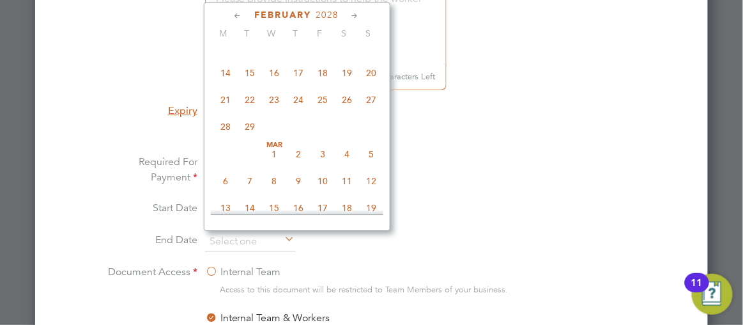
click at [357, 15] on icon at bounding box center [355, 16] width 12 height 14
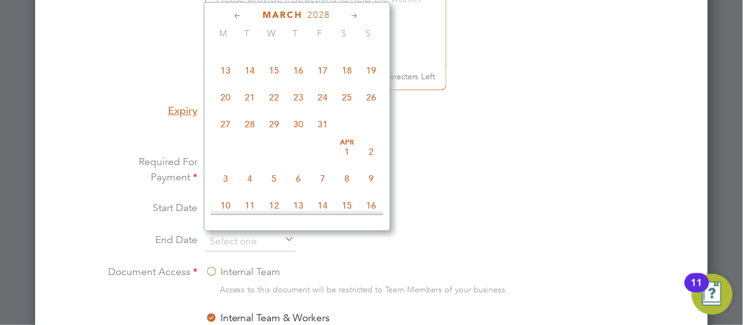
click at [357, 15] on icon at bounding box center [355, 16] width 12 height 14
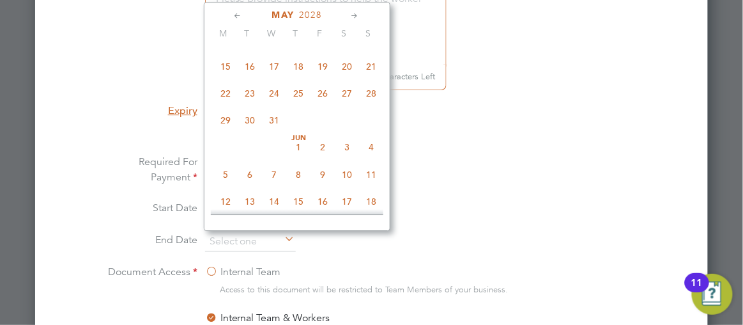
click at [357, 15] on icon at bounding box center [355, 16] width 12 height 14
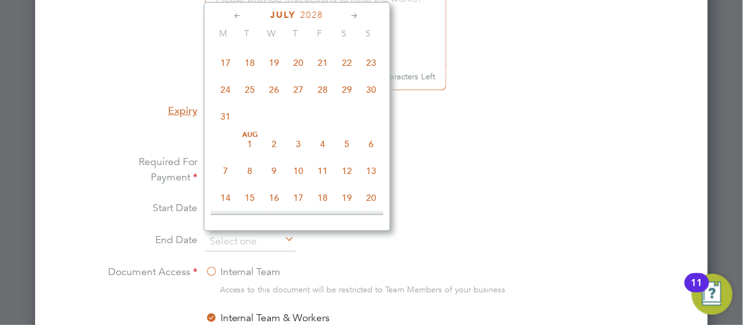
click at [357, 15] on icon at bounding box center [355, 16] width 12 height 14
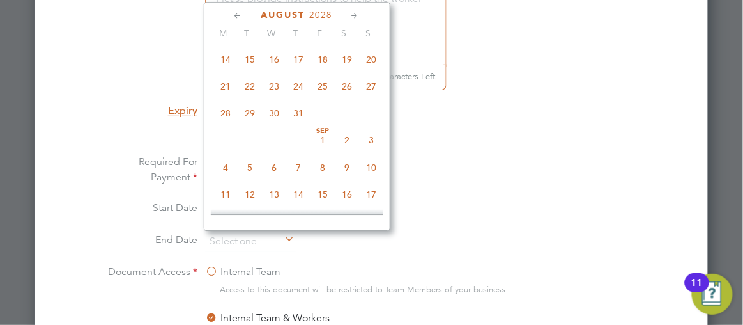
click at [357, 15] on icon at bounding box center [355, 16] width 12 height 14
click at [323, 123] on span "29" at bounding box center [323, 111] width 24 height 24
type input "[DATE]"
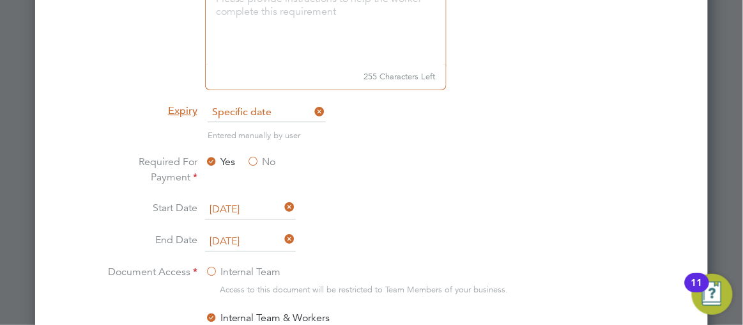
click at [590, 210] on li "Start Date 29 Sep 2025" at bounding box center [372, 216] width 540 height 32
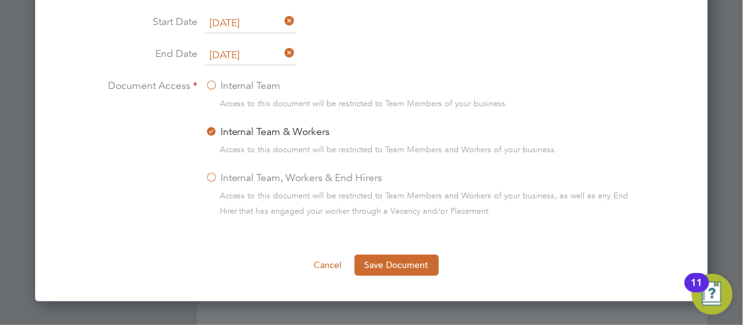
scroll to position [1092, 0]
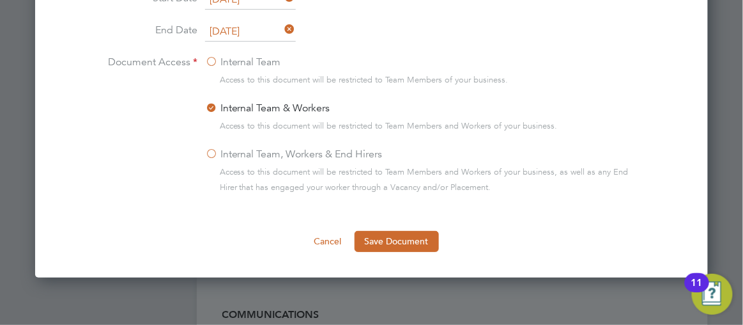
click at [209, 149] on label "Internal Team, Workers & End Hirers" at bounding box center [294, 153] width 178 height 15
click at [0, 0] on input "Internal Team, Workers & End Hirers" at bounding box center [0, 0] width 0 height 0
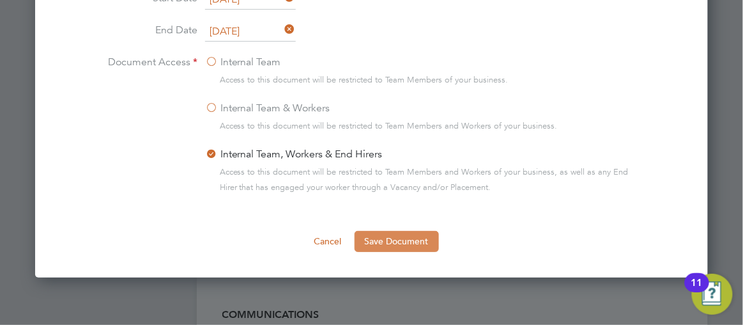
click at [402, 242] on button "Save Document" at bounding box center [397, 241] width 84 height 20
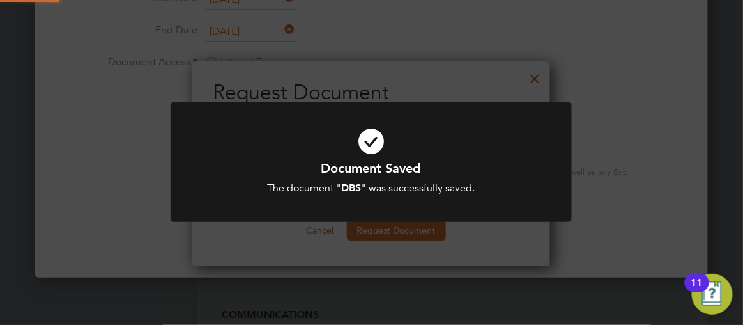
scroll to position [204, 358]
click at [410, 226] on div "Document Saved The document " DBS " was successfully saved. Cancel Okay" at bounding box center [371, 169] width 401 height 135
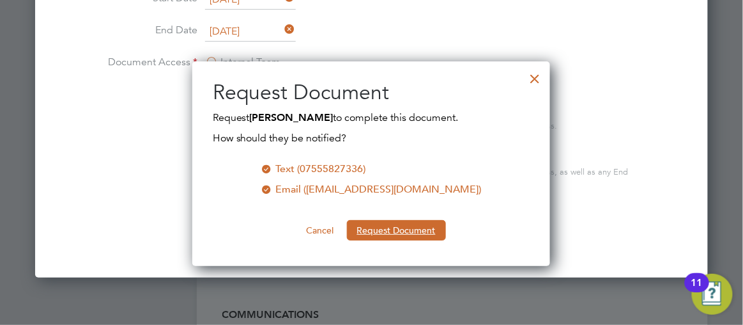
click at [410, 226] on button "Request Document" at bounding box center [396, 230] width 99 height 20
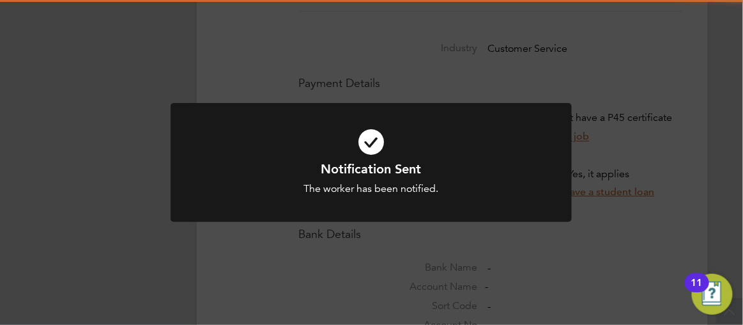
scroll to position [1092, 0]
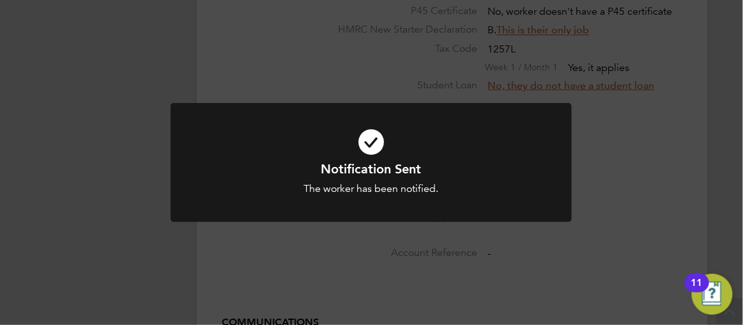
click at [738, 196] on div "Notification Sent The worker has been notified. Cancel Okay" at bounding box center [371, 162] width 743 height 325
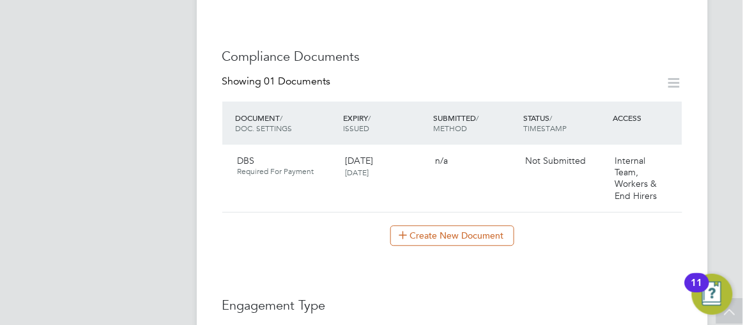
scroll to position [581, 0]
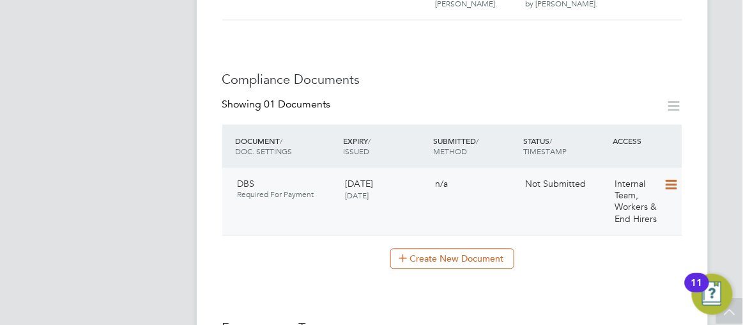
click at [676, 178] on icon at bounding box center [670, 185] width 13 height 15
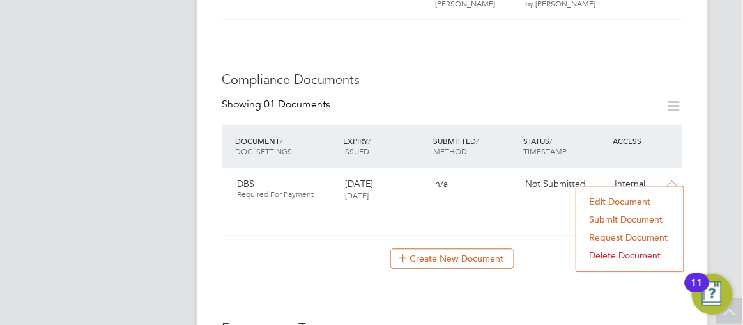
click at [616, 217] on li "Submit Document" at bounding box center [630, 220] width 95 height 18
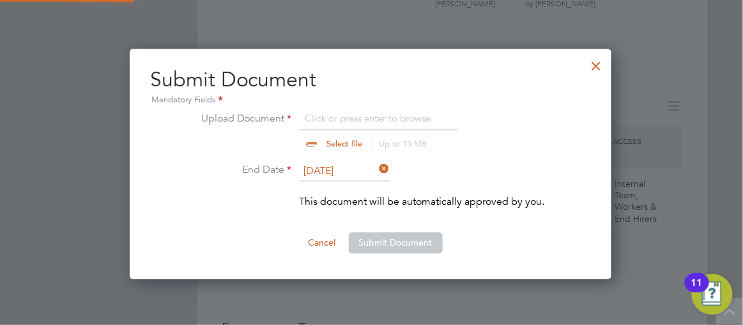
scroll to position [229, 483]
click at [308, 144] on input "file" at bounding box center [357, 130] width 201 height 38
type input "C:\fakepath\DBSCHECKVAN.pdf"
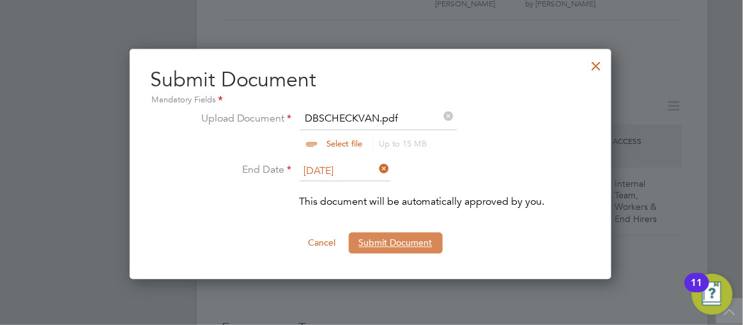
click at [384, 241] on button "Submit Document" at bounding box center [396, 243] width 94 height 20
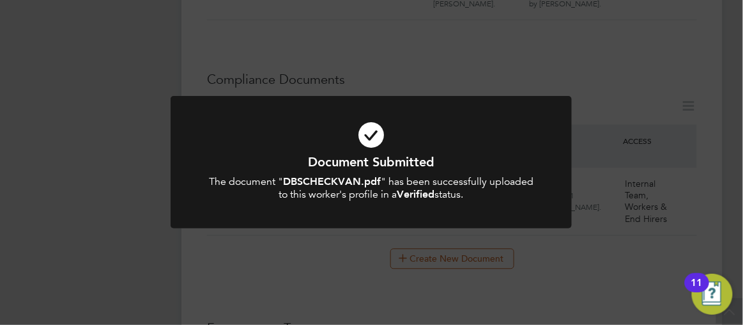
click at [739, 142] on div "Document Submitted The document " DBSCHECKVAN.pdf " has been successfully uploa…" at bounding box center [371, 162] width 743 height 325
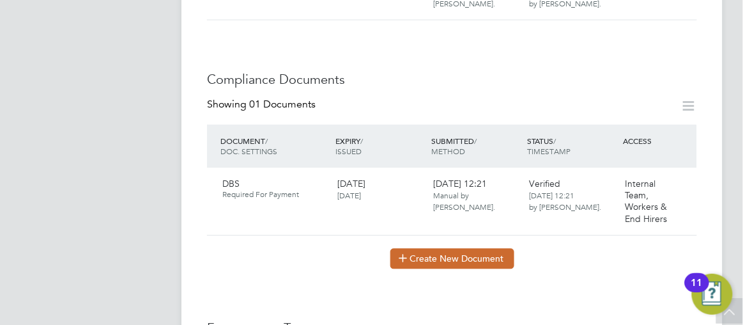
click at [426, 249] on button "Create New Document" at bounding box center [452, 259] width 124 height 20
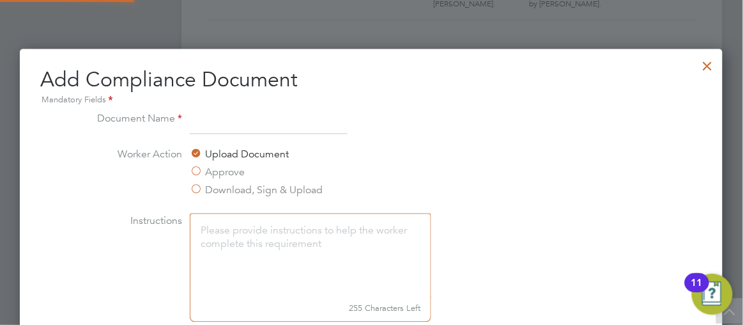
scroll to position [667, 703]
type input "DBS"
click at [526, 188] on li "Worker Action Upload Document Approve Download, Sign & Upload" at bounding box center [371, 180] width 570 height 66
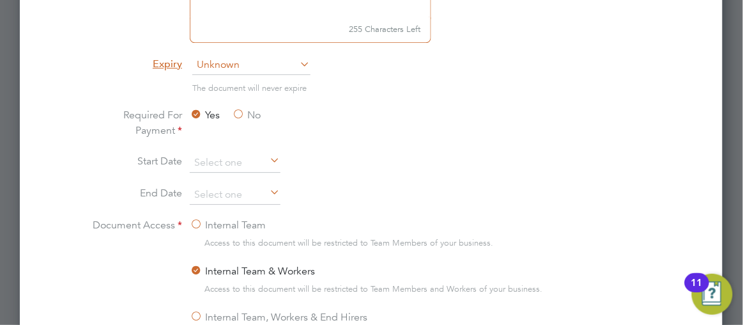
scroll to position [883, 0]
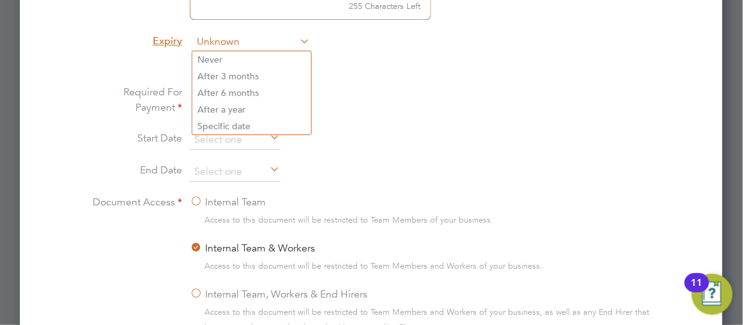
click at [222, 35] on span "Unknown" at bounding box center [251, 42] width 118 height 19
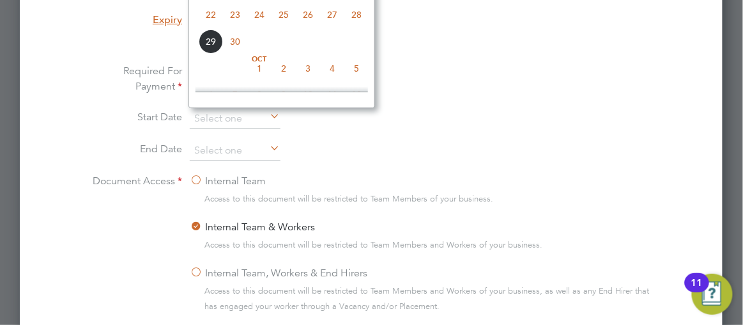
scroll to position [411, 0]
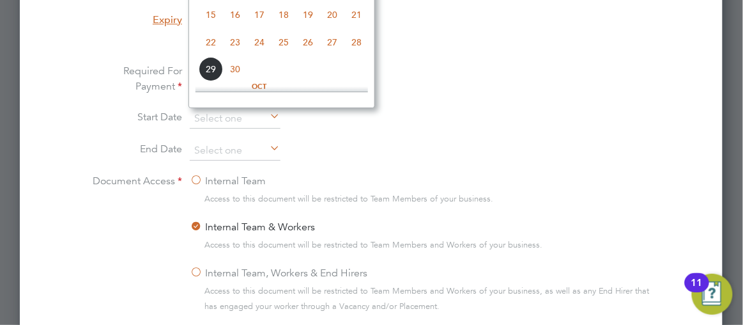
click at [562, 50] on li "Entered manually by user" at bounding box center [371, 50] width 570 height 26
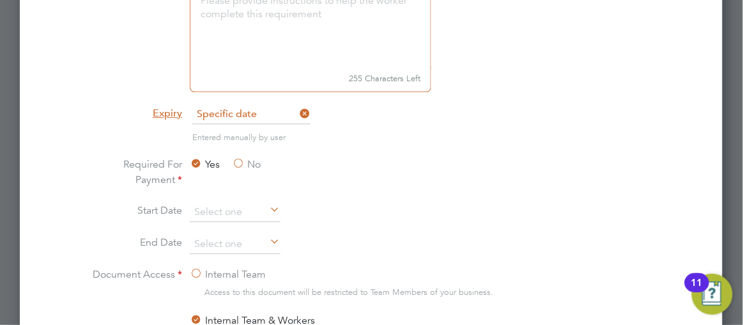
scroll to position [788, 0]
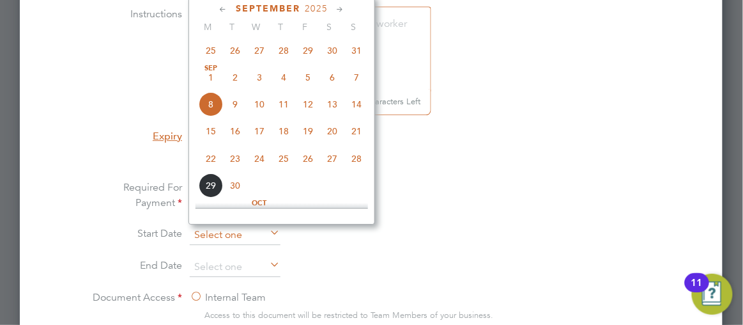
click at [213, 233] on input at bounding box center [235, 235] width 91 height 19
click at [211, 189] on span "29" at bounding box center [211, 185] width 24 height 24
type input "[DATE]"
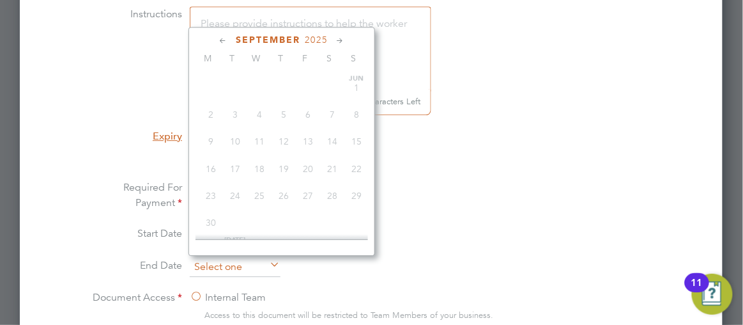
scroll to position [493, 0]
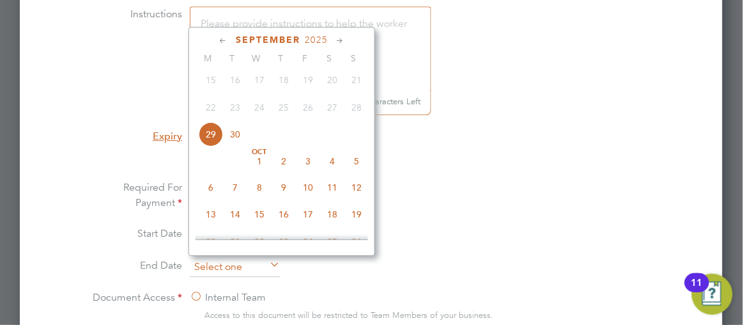
click at [216, 265] on input at bounding box center [235, 266] width 91 height 19
click at [341, 39] on icon at bounding box center [340, 41] width 12 height 14
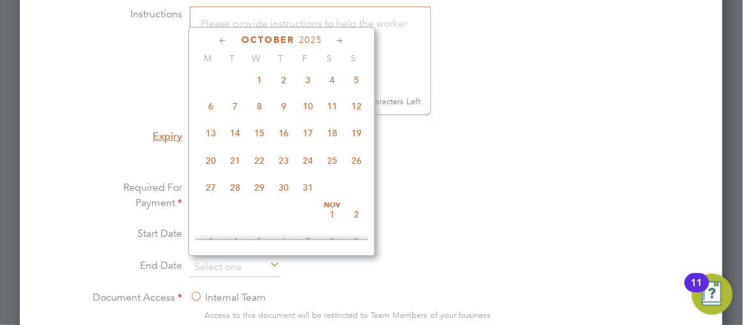
click at [341, 39] on icon at bounding box center [340, 41] width 12 height 14
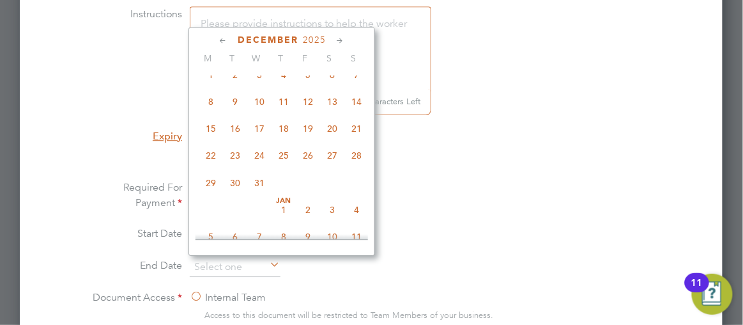
click at [341, 39] on icon at bounding box center [340, 41] width 12 height 14
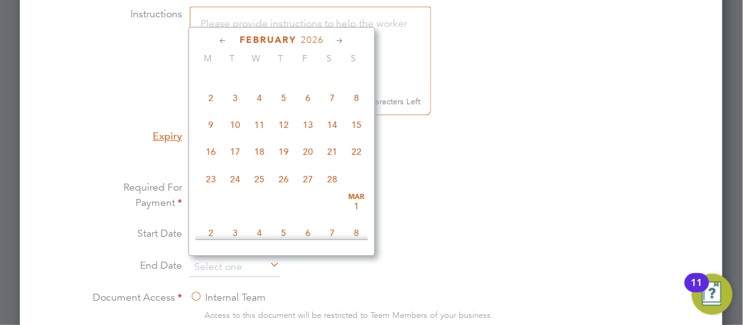
click at [341, 39] on icon at bounding box center [340, 41] width 12 height 14
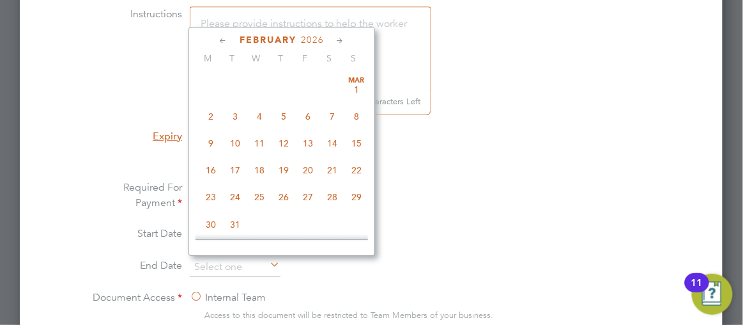
click at [341, 39] on icon at bounding box center [340, 41] width 12 height 14
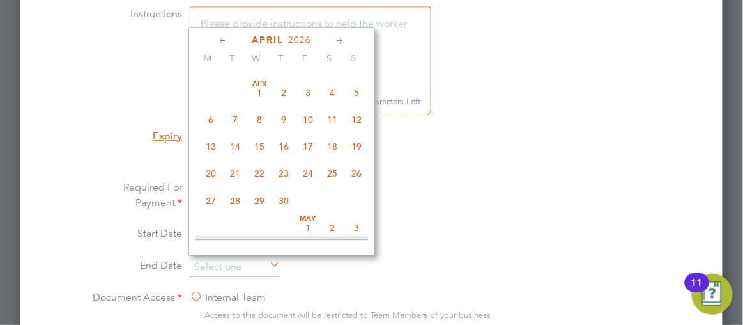
click at [341, 39] on icon at bounding box center [340, 41] width 12 height 14
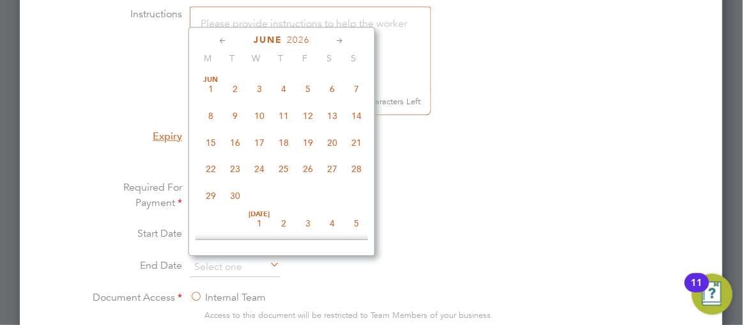
click at [341, 39] on icon at bounding box center [340, 41] width 12 height 14
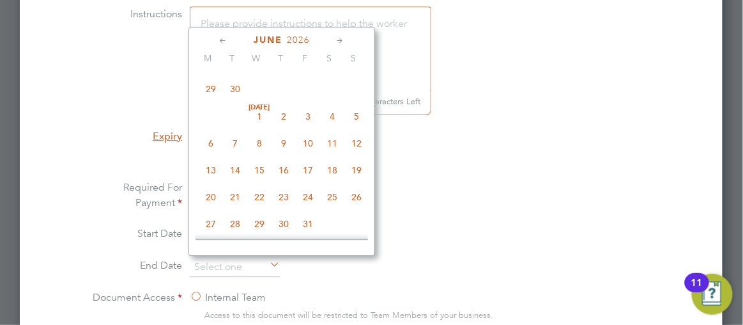
click at [341, 39] on icon at bounding box center [340, 41] width 12 height 14
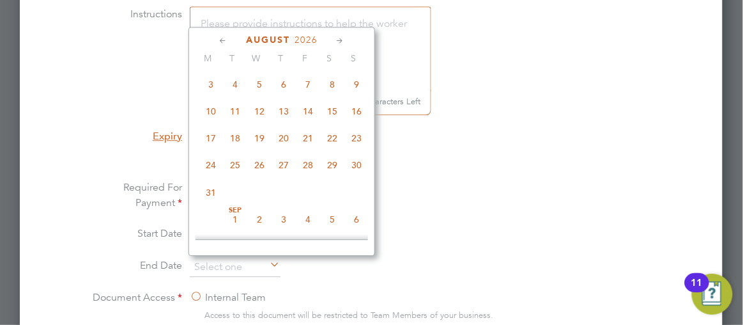
click at [341, 39] on icon at bounding box center [340, 41] width 12 height 14
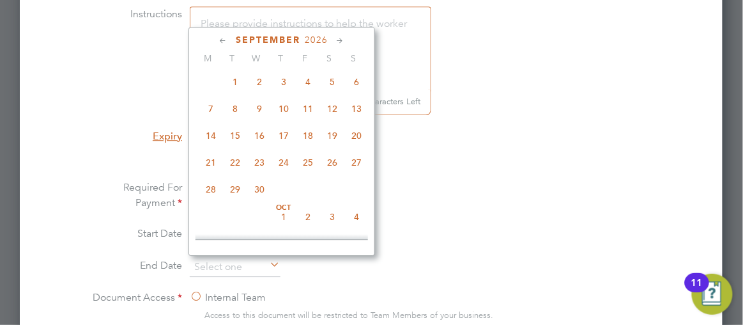
click at [341, 39] on icon at bounding box center [340, 41] width 12 height 14
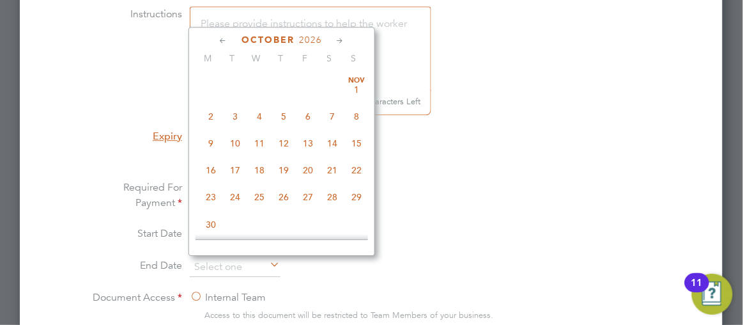
click at [341, 39] on icon at bounding box center [340, 41] width 12 height 14
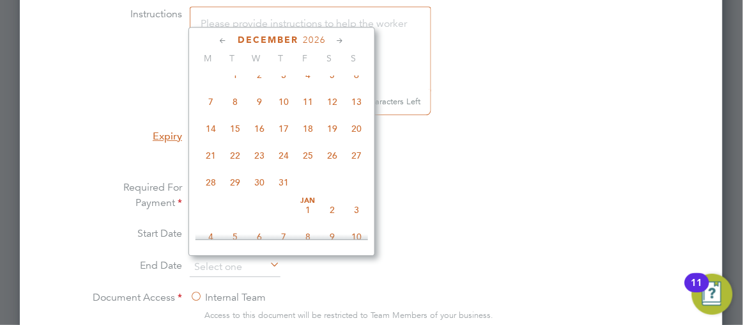
click at [341, 39] on icon at bounding box center [340, 41] width 12 height 14
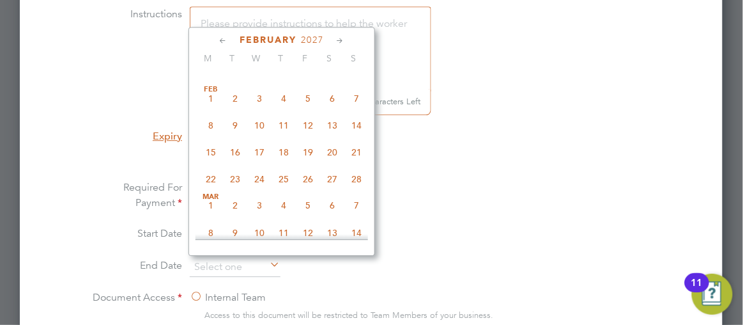
click at [341, 39] on icon at bounding box center [340, 41] width 12 height 14
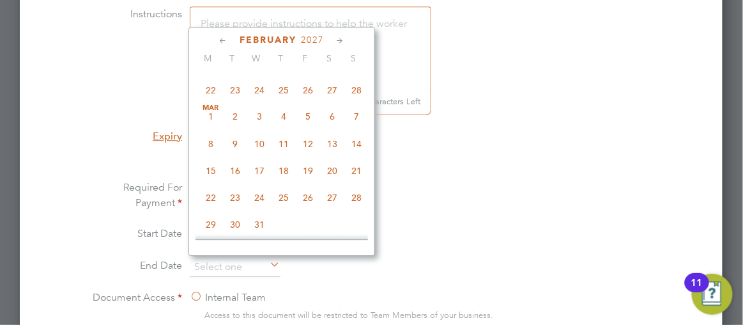
click at [341, 39] on icon at bounding box center [340, 41] width 12 height 14
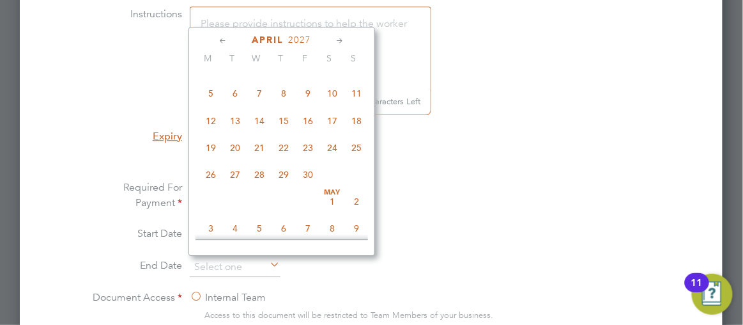
click at [341, 39] on icon at bounding box center [340, 41] width 12 height 14
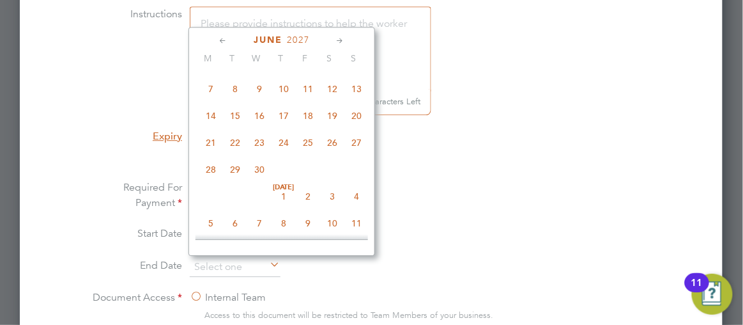
click at [341, 39] on icon at bounding box center [340, 41] width 12 height 14
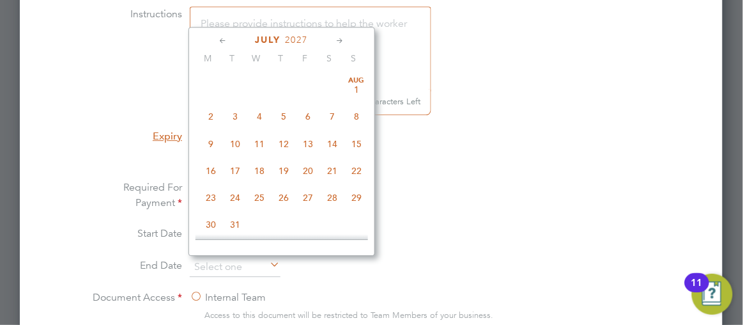
click at [341, 39] on icon at bounding box center [340, 41] width 12 height 14
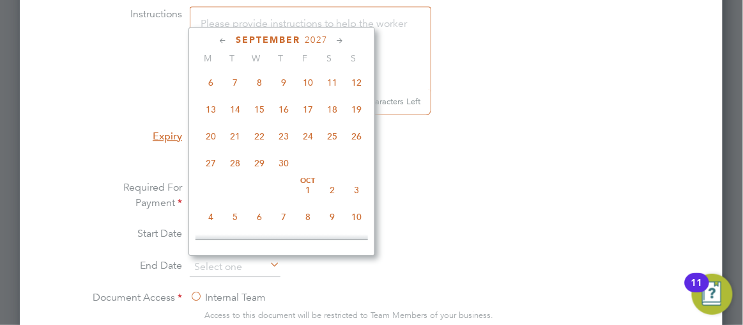
click at [341, 39] on icon at bounding box center [340, 41] width 12 height 14
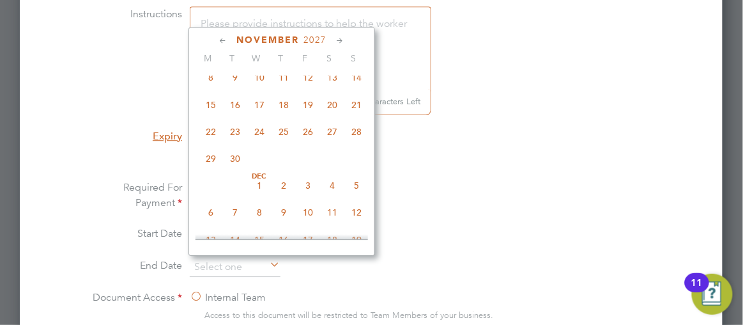
click at [341, 39] on icon at bounding box center [340, 41] width 12 height 14
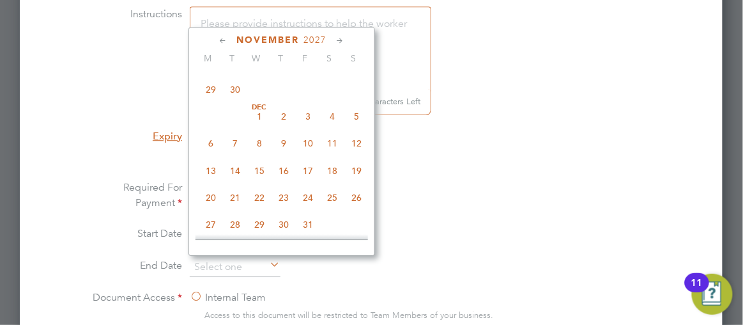
click at [341, 39] on icon at bounding box center [340, 41] width 12 height 14
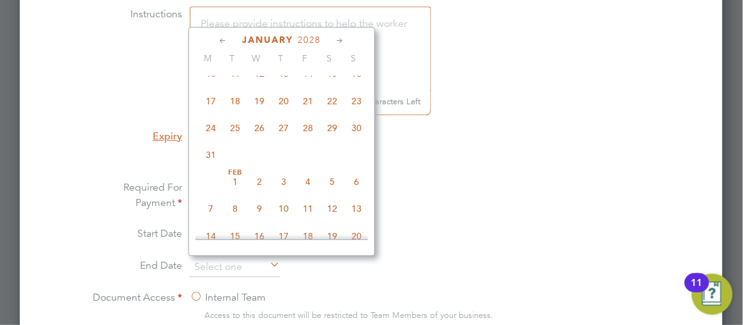
click at [341, 39] on icon at bounding box center [340, 41] width 12 height 14
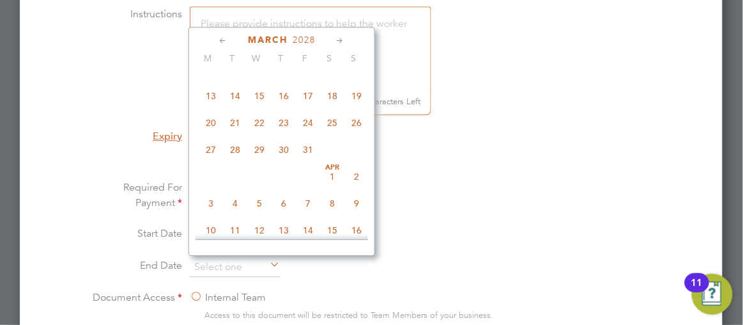
click at [341, 39] on icon at bounding box center [340, 41] width 12 height 14
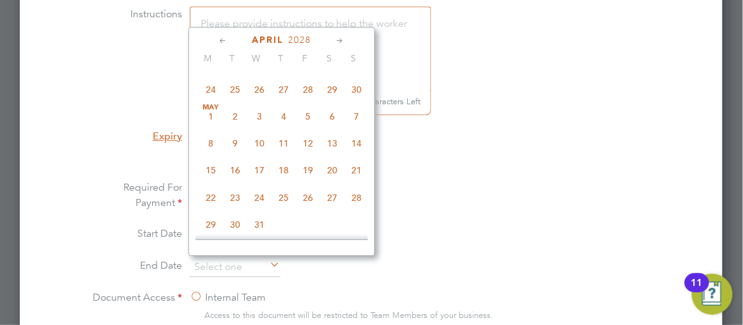
click at [341, 39] on icon at bounding box center [340, 41] width 12 height 14
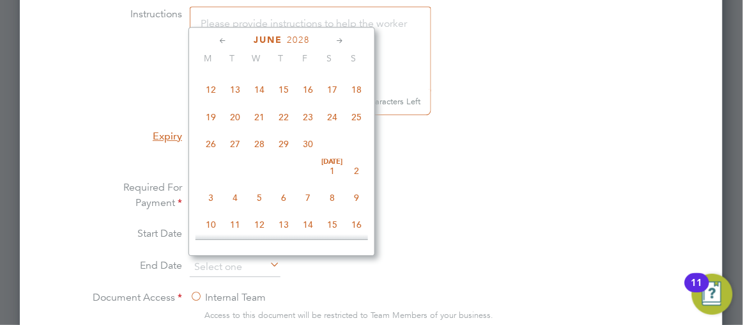
click at [341, 39] on icon at bounding box center [340, 41] width 12 height 14
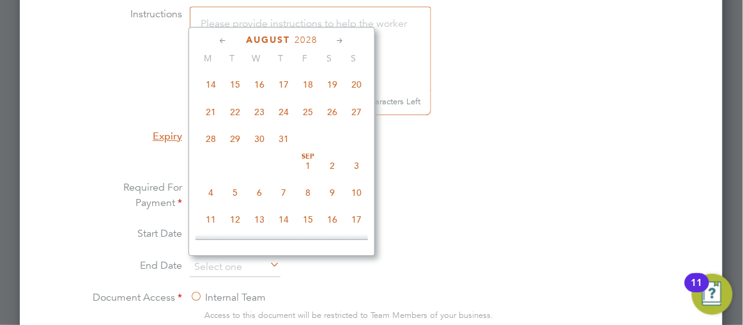
click at [341, 39] on icon at bounding box center [340, 41] width 12 height 14
click at [308, 149] on span "29" at bounding box center [308, 137] width 24 height 24
type input "[DATE]"
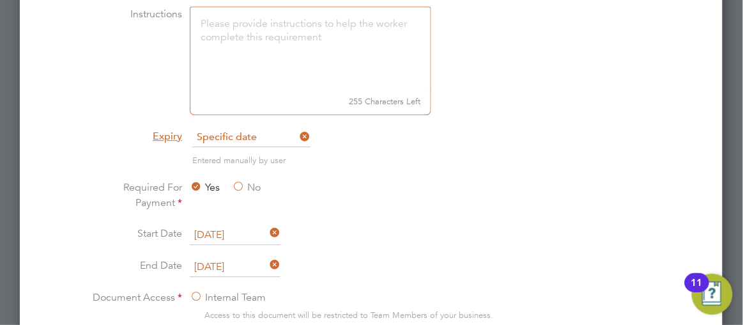
click at [541, 196] on li "Required For Payment Yes No" at bounding box center [371, 203] width 570 height 46
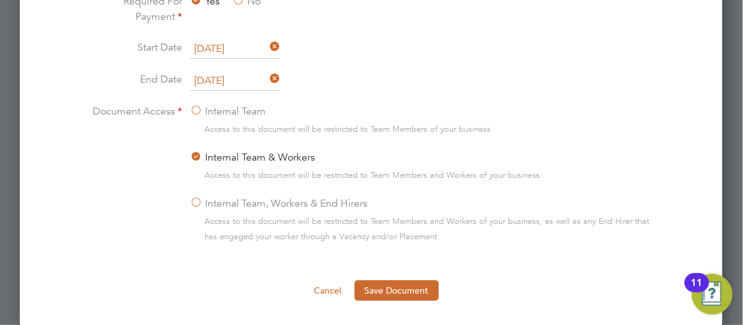
scroll to position [1020, 0]
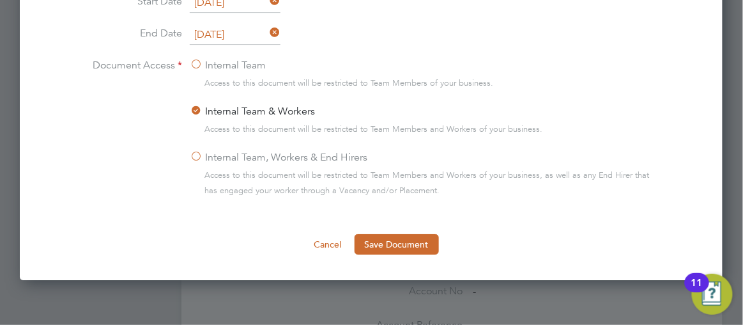
click at [196, 154] on label "Internal Team, Workers & End Hirers" at bounding box center [279, 157] width 178 height 15
click at [0, 0] on input "Internal Team, Workers & End Hirers" at bounding box center [0, 0] width 0 height 0
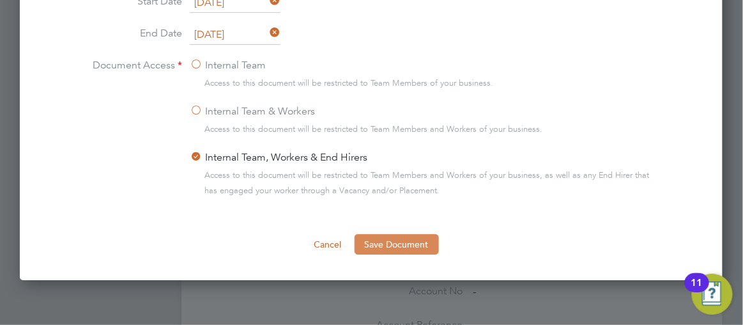
click at [398, 240] on button "Save Document" at bounding box center [397, 244] width 84 height 20
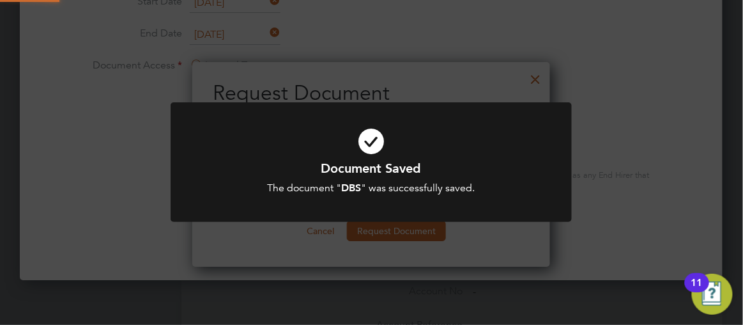
scroll to position [204, 358]
click at [666, 131] on div "Document Saved The document " DBS " was successfully saved. Cancel Okay" at bounding box center [371, 162] width 743 height 325
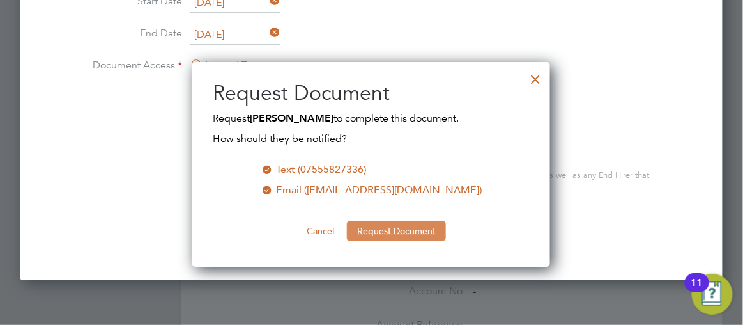
click at [398, 229] on button "Request Document" at bounding box center [396, 230] width 99 height 20
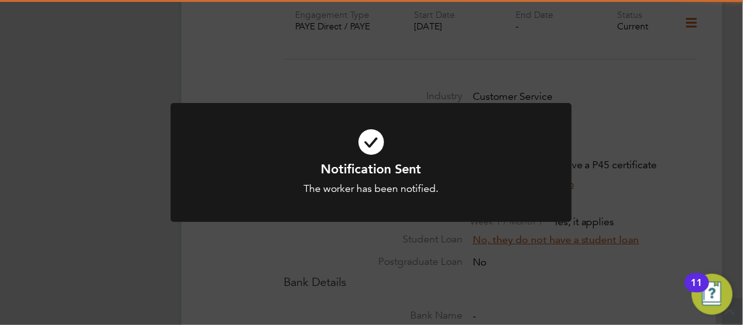
scroll to position [1020, 0]
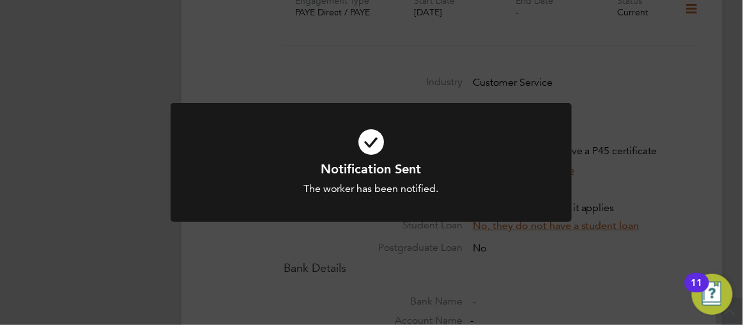
click at [716, 134] on div "Notification Sent The worker has been notified. Cancel Okay" at bounding box center [371, 162] width 743 height 325
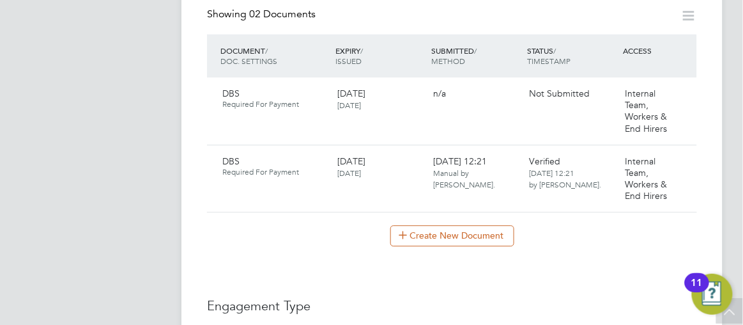
scroll to position [625, 0]
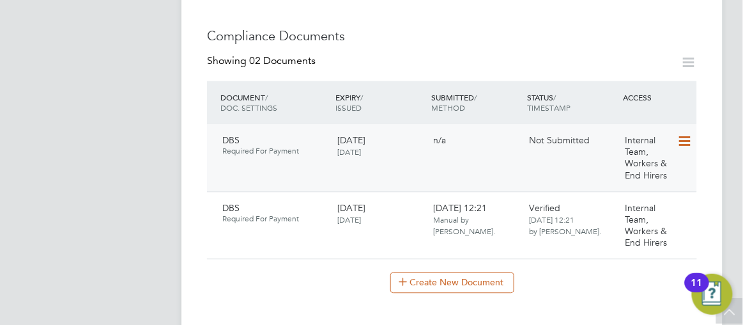
click at [683, 134] on icon at bounding box center [684, 141] width 13 height 15
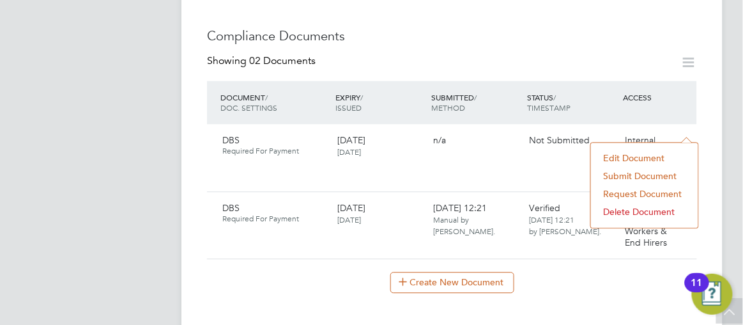
click at [641, 176] on li "Submit Document" at bounding box center [644, 176] width 95 height 18
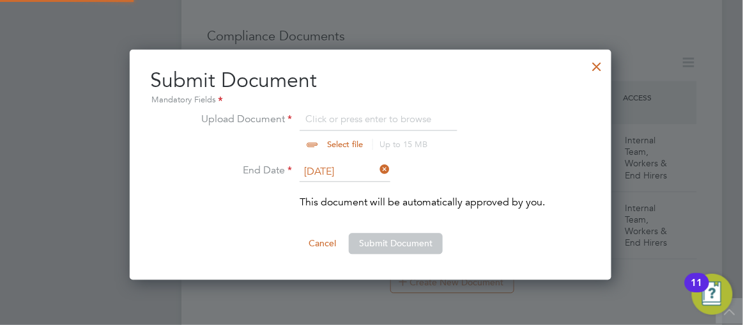
scroll to position [229, 483]
click at [315, 142] on input "file" at bounding box center [357, 130] width 201 height 38
type input "C:\fakepath\DBSVAN.pdf"
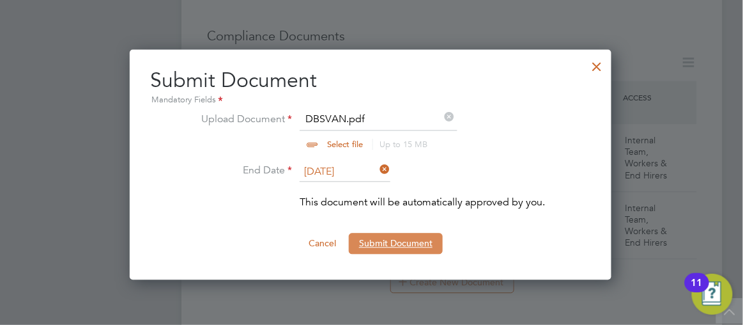
click at [391, 243] on button "Submit Document" at bounding box center [396, 243] width 94 height 20
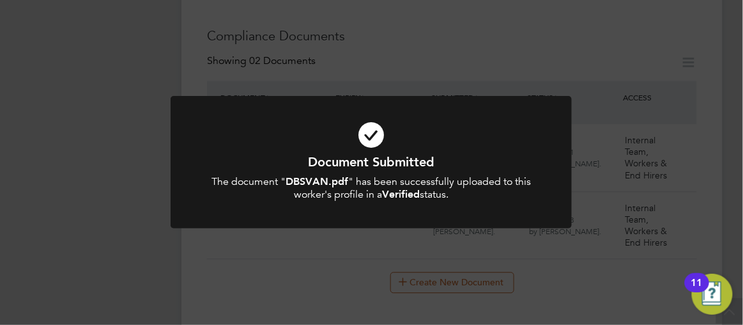
click at [732, 193] on div "Document Submitted The document " DBSVAN.pdf " has been successfully uploaded t…" at bounding box center [371, 162] width 743 height 325
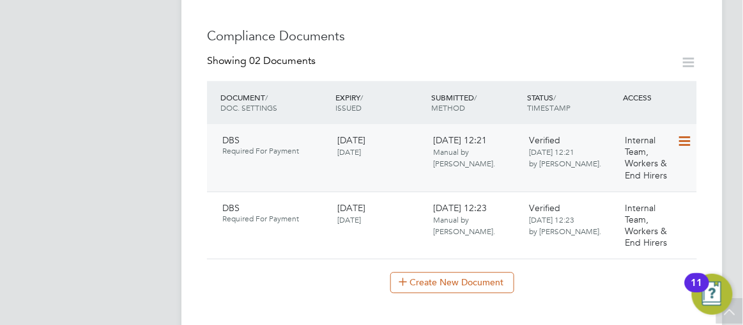
click at [686, 134] on icon at bounding box center [684, 141] width 13 height 15
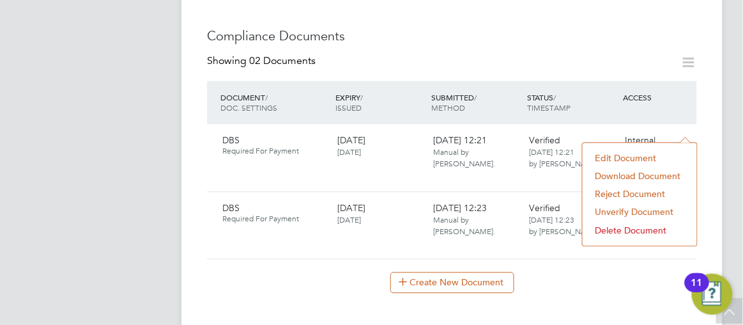
click at [735, 164] on app-barbie "All Workers Worker Payment History Tasks Activity Logs Worker Payment History T…" at bounding box center [462, 231] width 562 height 1712
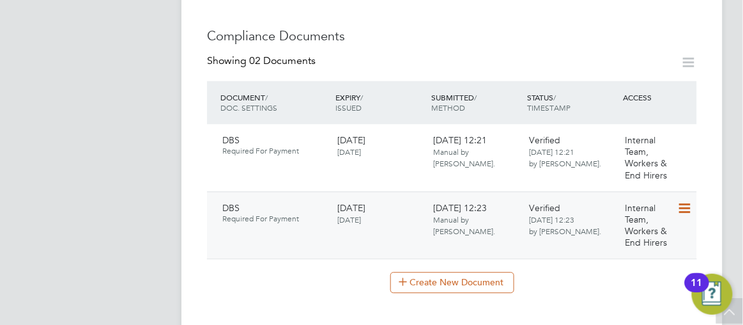
click at [680, 201] on icon at bounding box center [684, 208] width 13 height 15
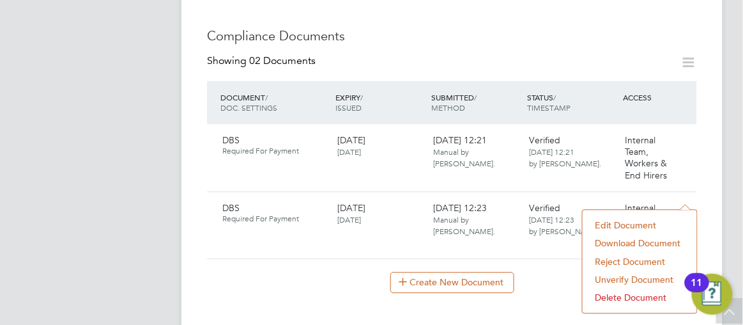
click at [742, 154] on app-barbie "All Workers Worker Payment History Tasks Activity Logs Worker Payment History T…" at bounding box center [462, 231] width 562 height 1712
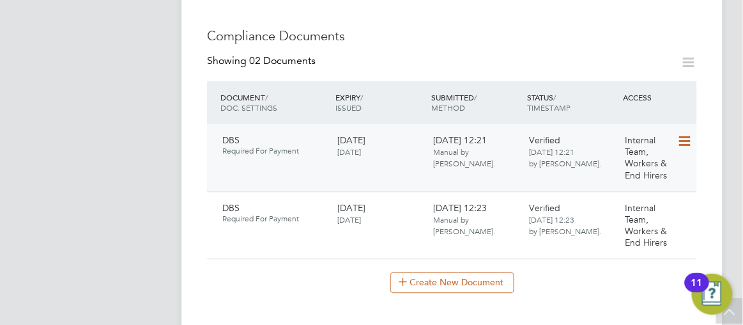
click at [685, 134] on icon at bounding box center [684, 141] width 13 height 15
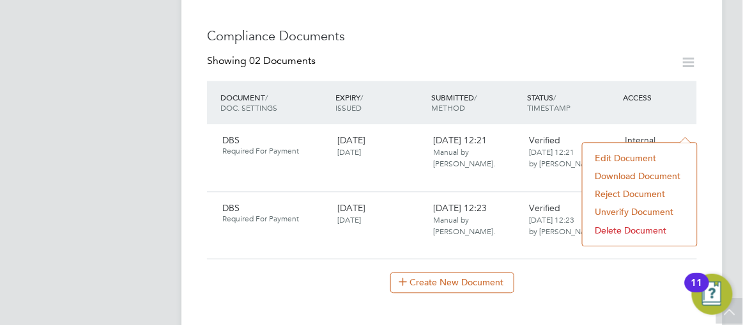
click at [736, 216] on app-barbie "All Workers Worker Payment History Tasks Activity Logs Worker Payment History T…" at bounding box center [462, 231] width 562 height 1712
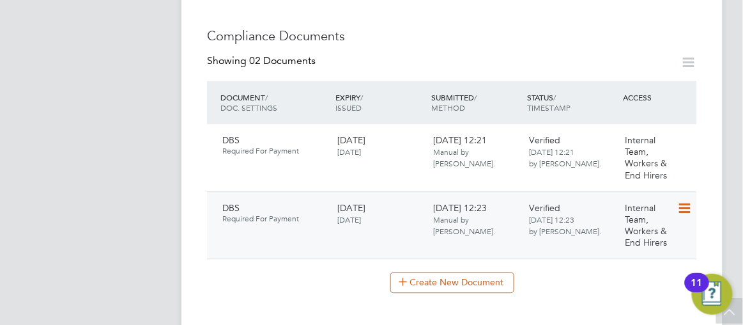
click at [685, 201] on icon at bounding box center [684, 208] width 13 height 15
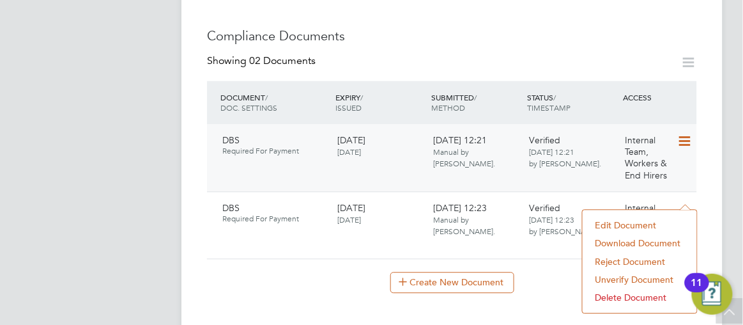
click at [683, 134] on icon at bounding box center [684, 141] width 13 height 15
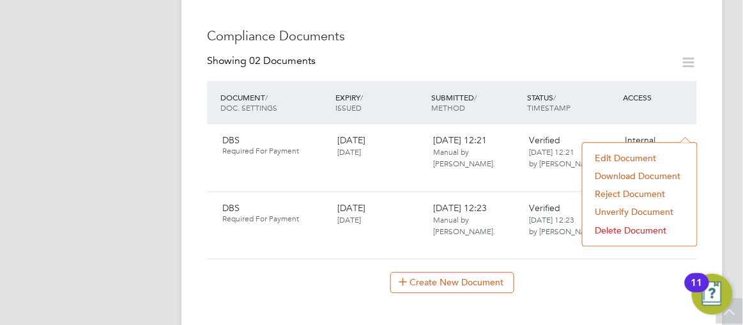
click at [716, 224] on div "Worker Details Unfollow VB Vanessa Baah m: 07555827336 Personal Details ID VABA…" at bounding box center [451, 249] width 541 height 1676
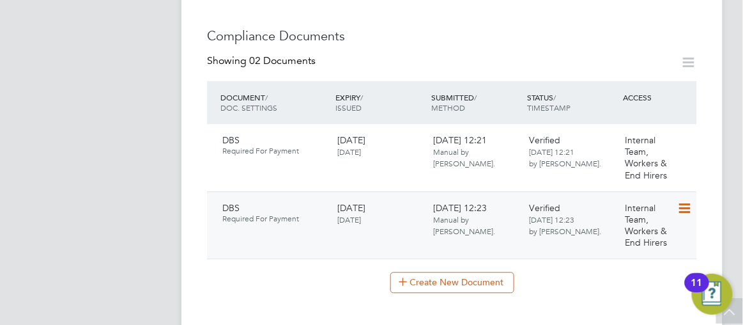
click at [686, 201] on icon at bounding box center [684, 208] width 13 height 15
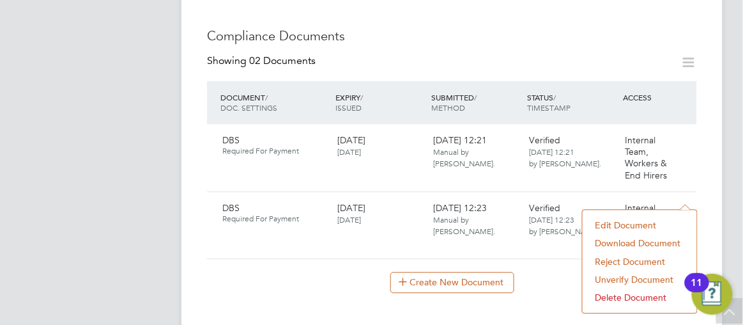
click at [617, 242] on li "Download Document" at bounding box center [640, 243] width 102 height 18
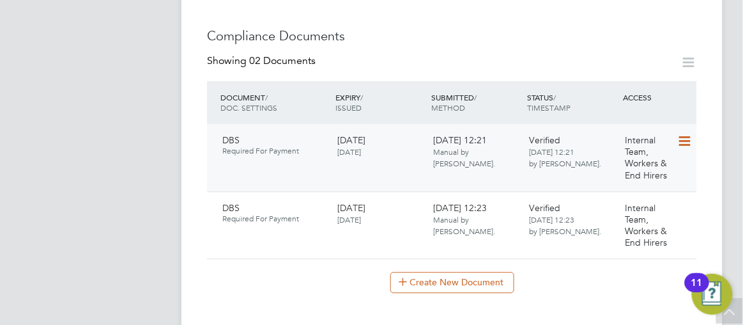
click at [682, 134] on icon at bounding box center [684, 141] width 13 height 15
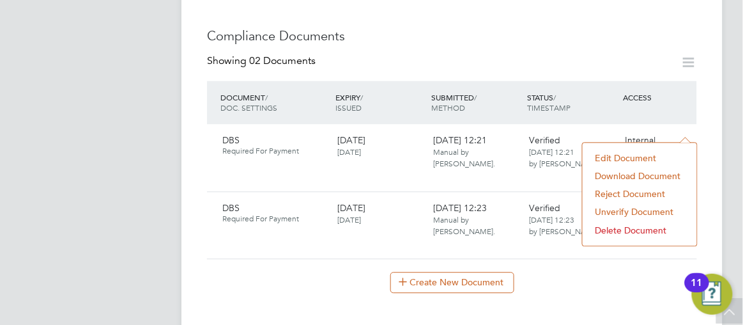
click at [606, 171] on li "Download Document" at bounding box center [640, 176] width 102 height 18
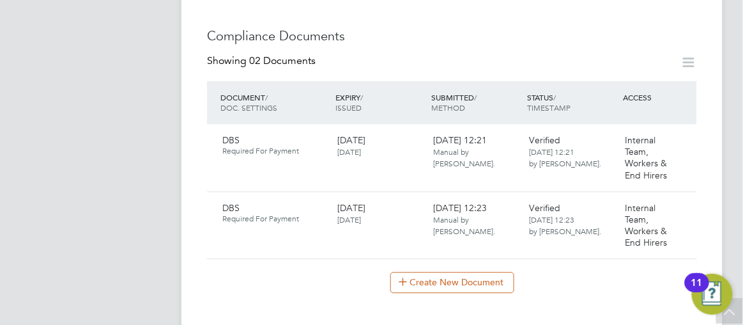
click at [727, 197] on app-barbie "All Workers Worker Payment History Tasks Activity Logs Worker Payment History T…" at bounding box center [462, 231] width 562 height 1712
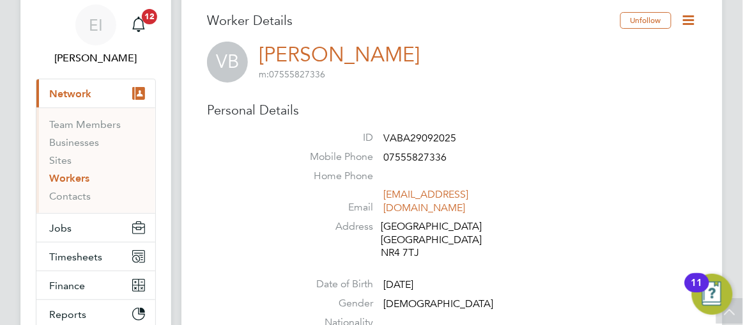
scroll to position [0, 0]
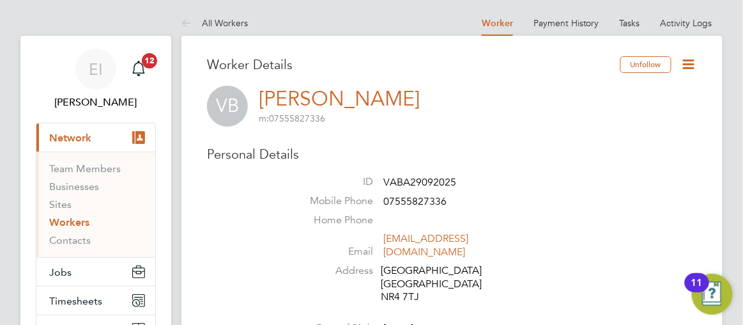
click at [689, 61] on icon at bounding box center [689, 64] width 16 height 16
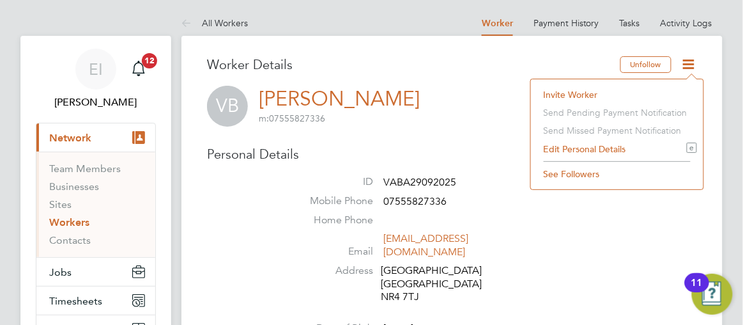
click at [561, 95] on li "Invite Worker" at bounding box center [617, 95] width 160 height 18
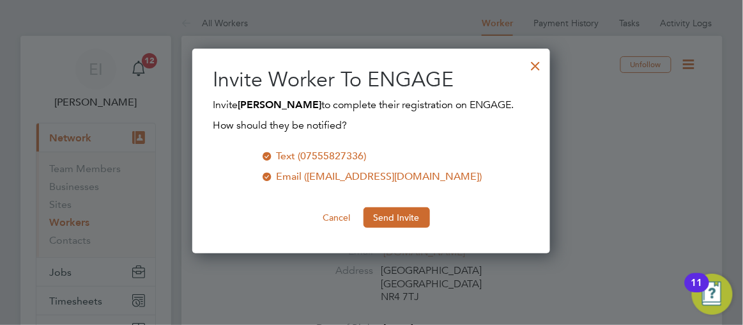
scroll to position [204, 358]
click at [534, 64] on div at bounding box center [535, 62] width 23 height 23
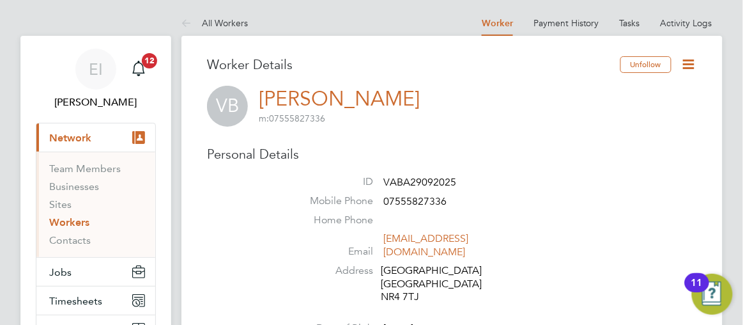
click at [688, 63] on icon at bounding box center [689, 64] width 16 height 16
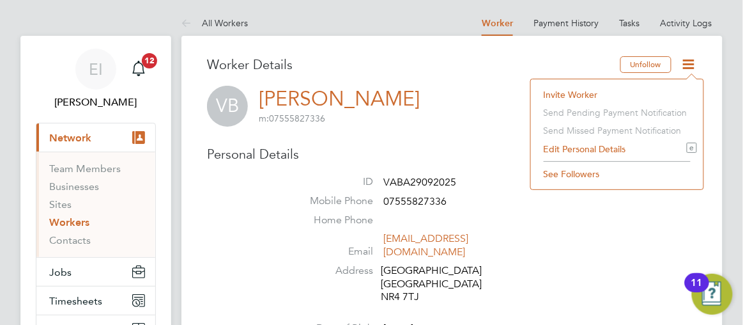
click at [619, 145] on li "Edit Personal Details e" at bounding box center [617, 149] width 160 height 18
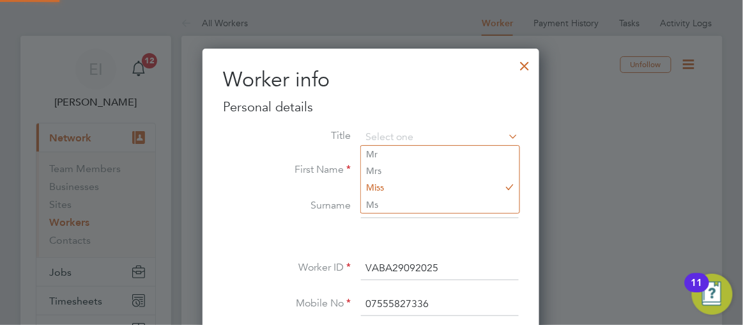
scroll to position [751, 337]
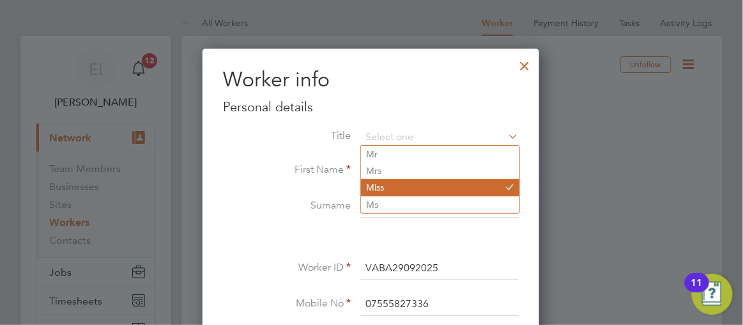
click at [418, 185] on li "Miss" at bounding box center [440, 187] width 158 height 17
type input "Miss"
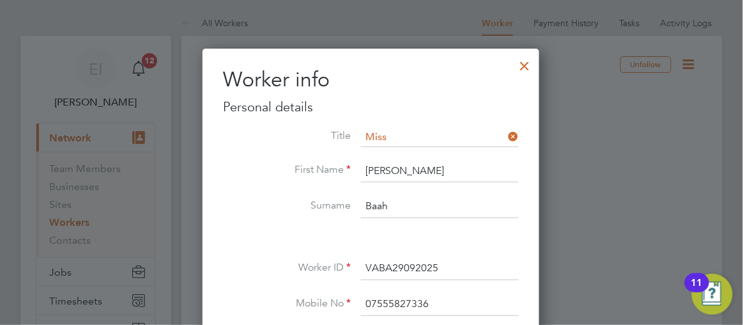
scroll to position [6, 6]
click at [624, 151] on div at bounding box center [371, 162] width 743 height 325
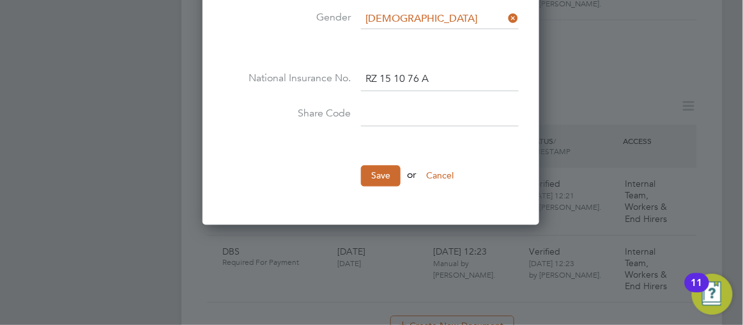
scroll to position [604, 0]
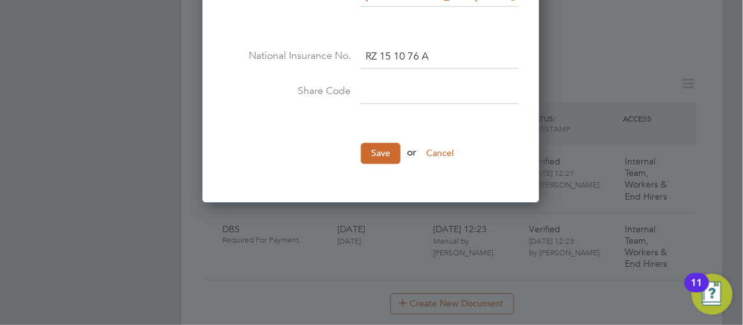
click at [401, 88] on input at bounding box center [440, 92] width 158 height 23
click at [393, 86] on input "W9Z" at bounding box center [440, 92] width 158 height 23
type input "W9Z7NG6DX"
click at [371, 148] on button "Save" at bounding box center [381, 152] width 40 height 20
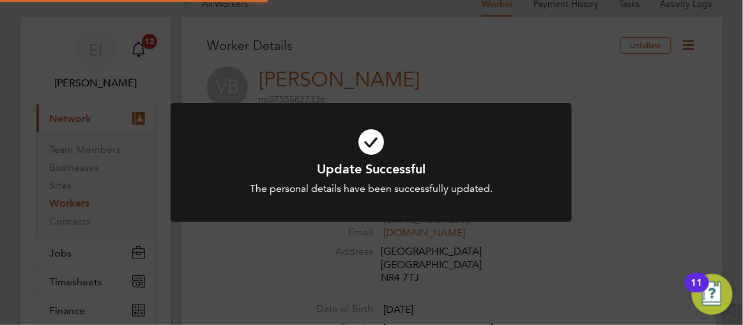
scroll to position [0, 0]
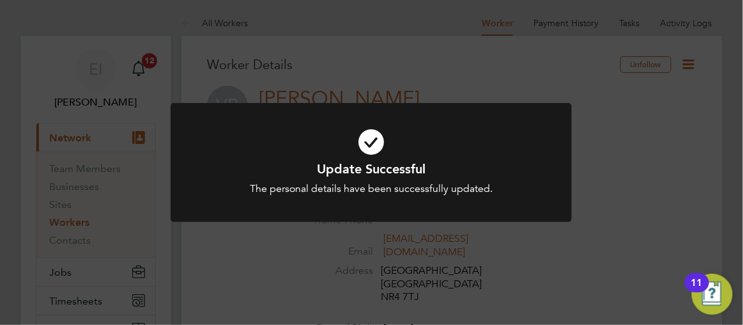
click at [706, 160] on div "Update Successful The personal details have been successfully updated. Cancel O…" at bounding box center [371, 162] width 743 height 325
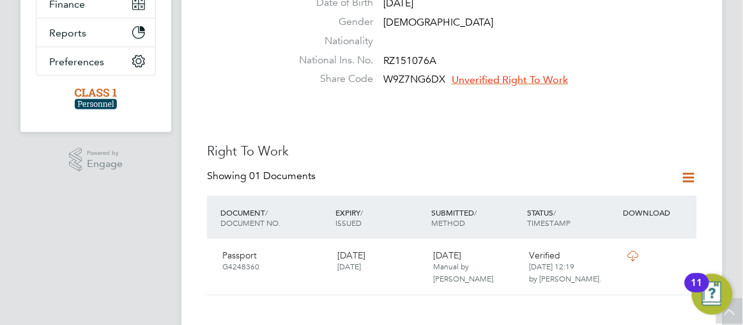
scroll to position [348, 0]
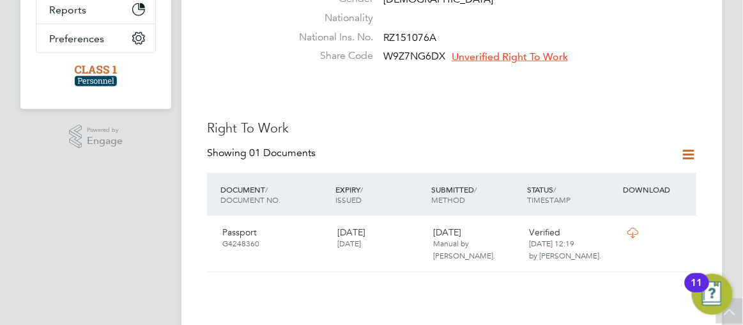
click at [492, 50] on span "Unverified Right To Work" at bounding box center [510, 56] width 116 height 13
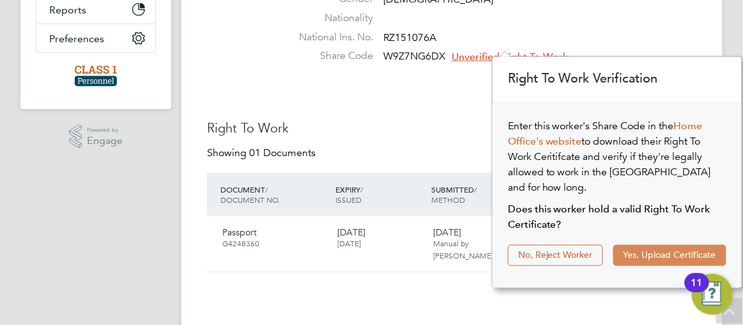
click at [639, 247] on button "Yes, Upload Certificate" at bounding box center [669, 255] width 113 height 20
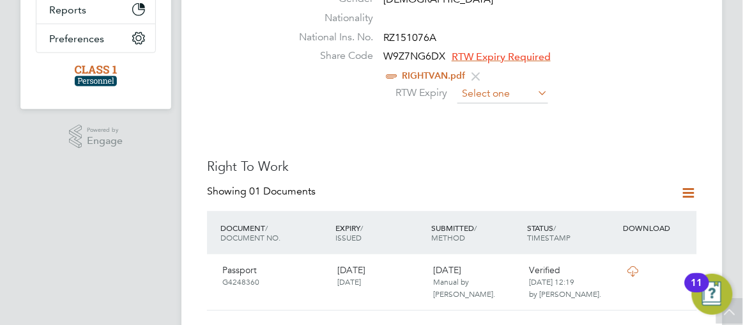
scroll to position [493, 0]
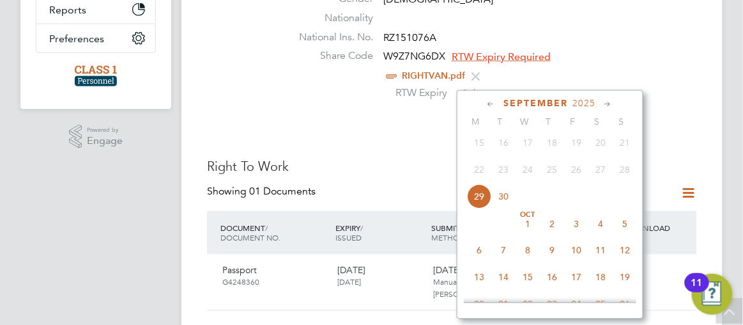
click at [491, 84] on input at bounding box center [502, 93] width 91 height 19
click at [604, 101] on icon at bounding box center [609, 104] width 12 height 14
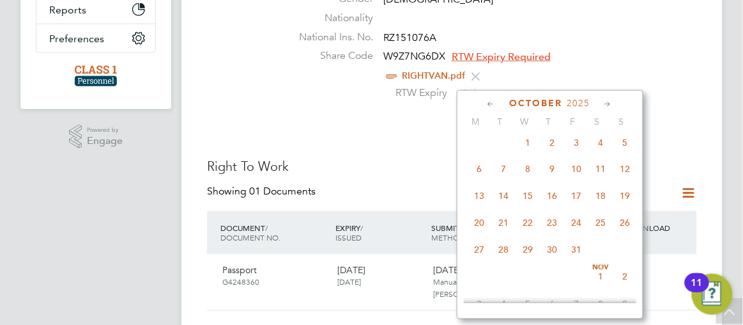
click at [604, 101] on icon at bounding box center [609, 104] width 12 height 14
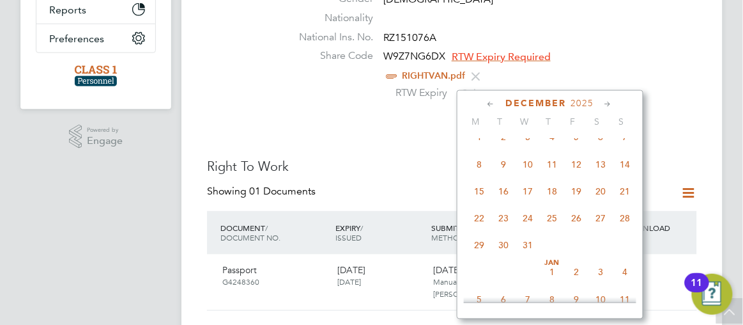
click at [604, 101] on icon at bounding box center [609, 104] width 12 height 14
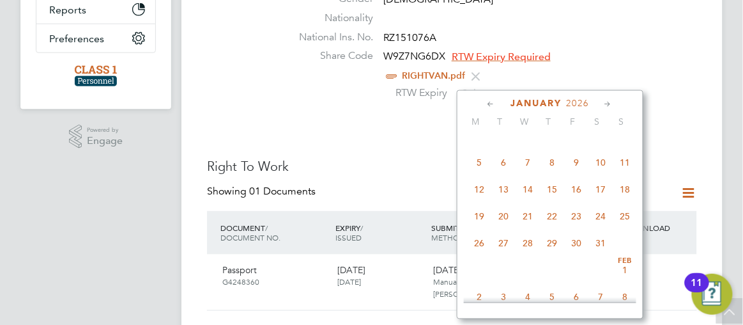
click at [604, 101] on icon at bounding box center [609, 104] width 12 height 14
click at [488, 105] on icon at bounding box center [492, 104] width 12 height 14
click at [580, 229] on span "23" at bounding box center [576, 216] width 24 height 24
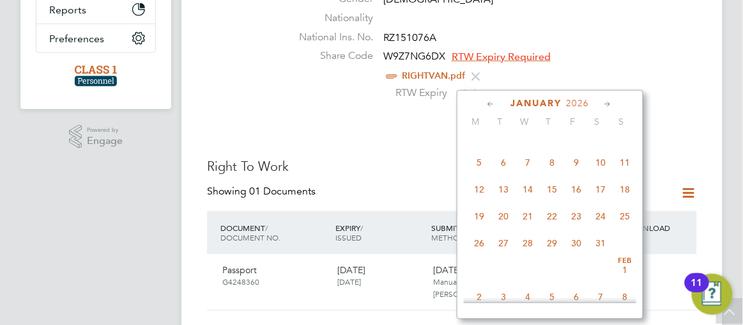
type input "[DATE]"
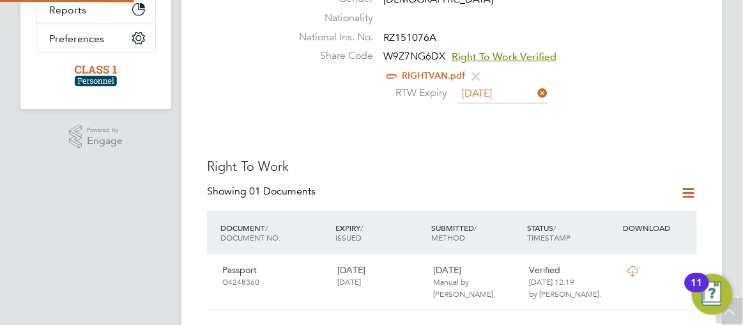
scroll to position [12, 104]
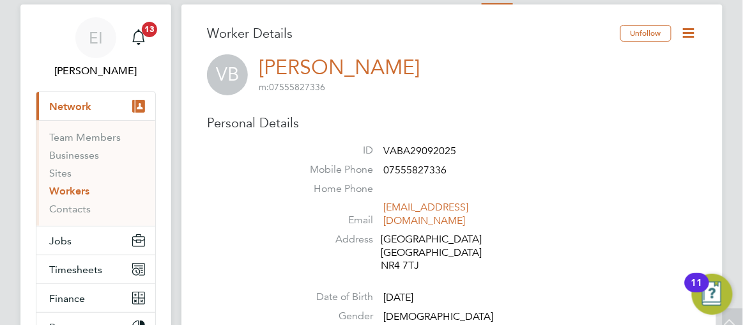
scroll to position [0, 0]
